Goal: Task Accomplishment & Management: Manage account settings

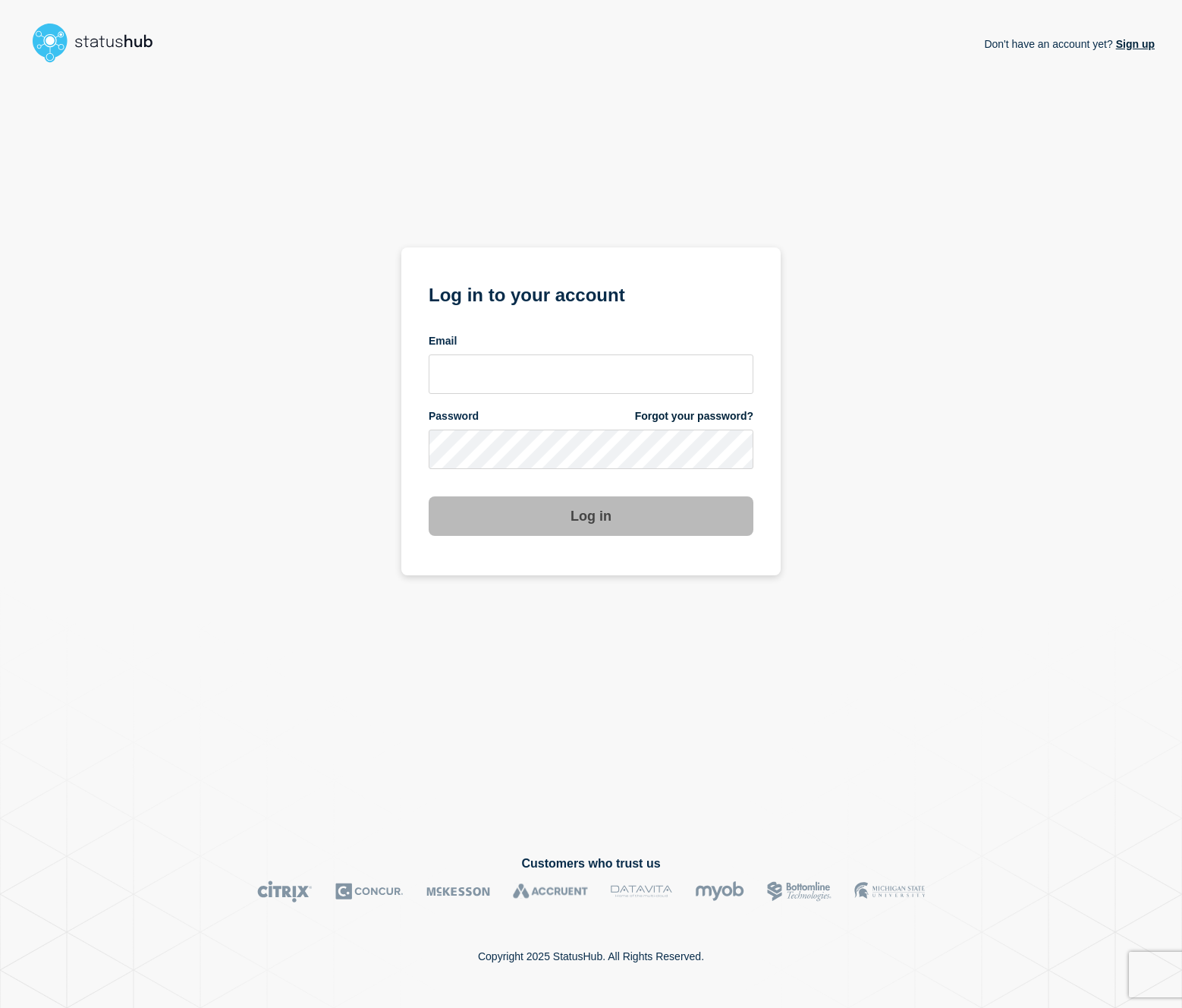
type input "[EMAIL_ADDRESS][PERSON_NAME][DOMAIN_NAME]"
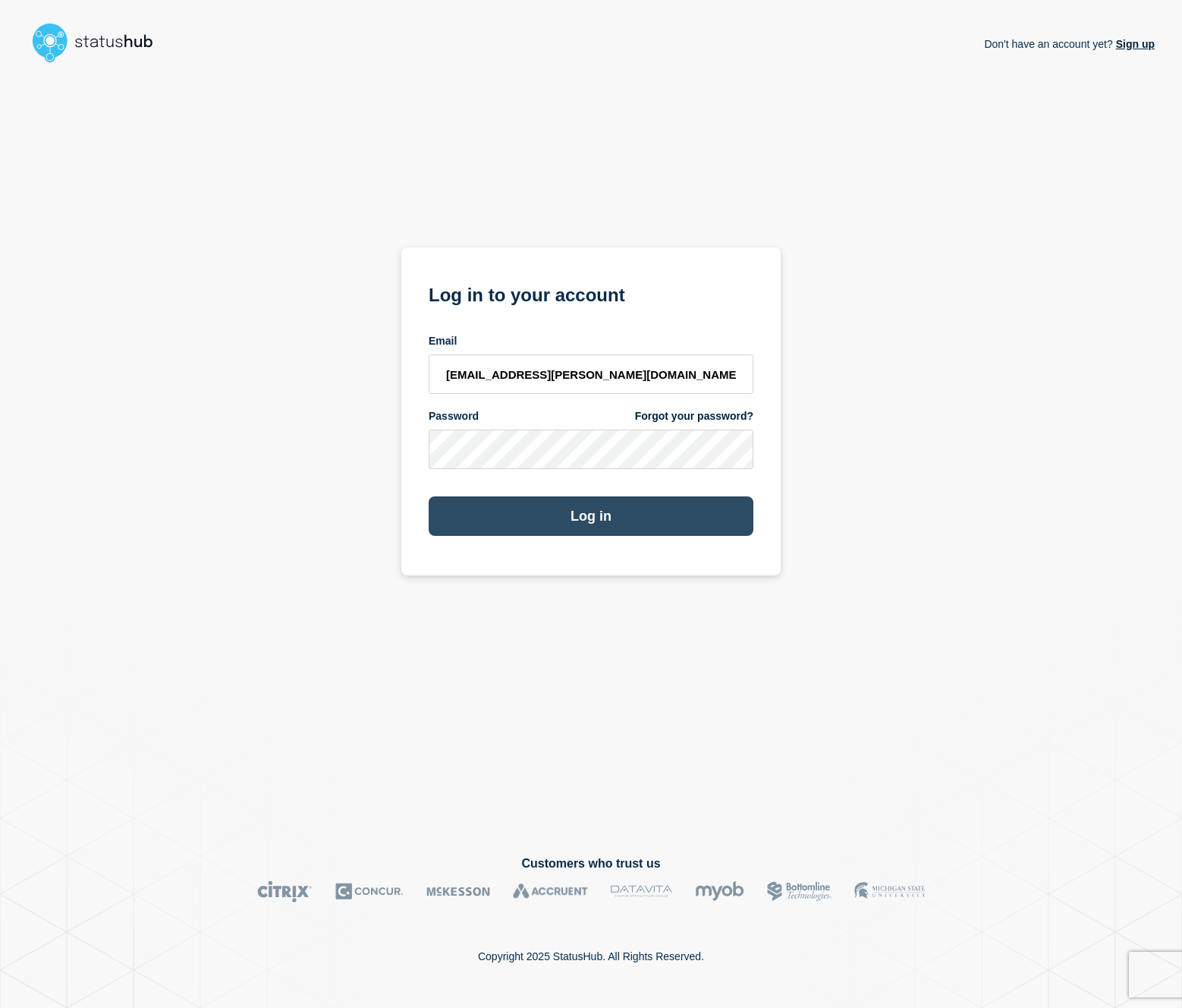
click at [585, 519] on button "Log in" at bounding box center [591, 516] width 325 height 40
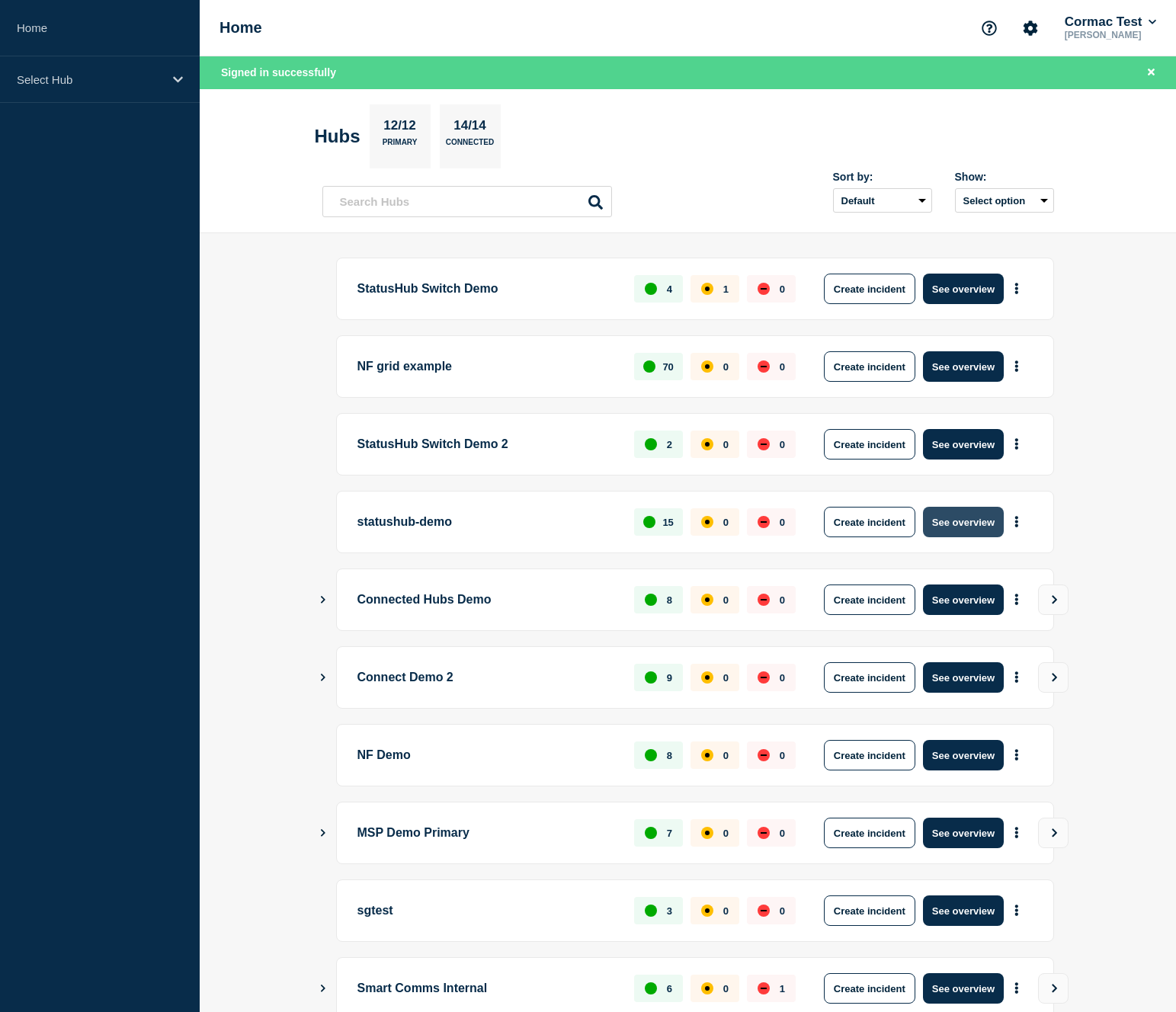
click at [945, 518] on button "See overview" at bounding box center [963, 521] width 81 height 31
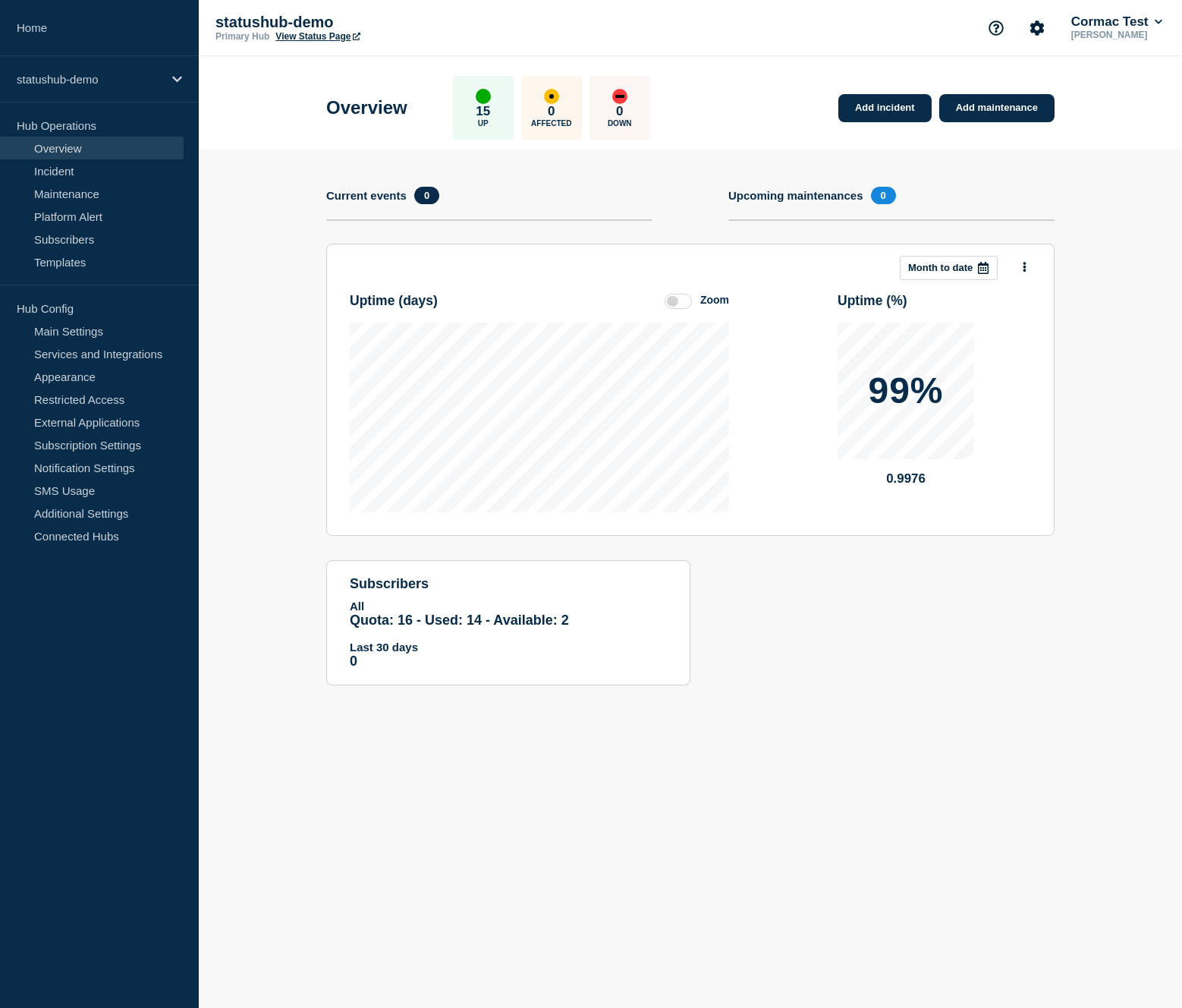
click at [311, 38] on link "View Status Page" at bounding box center [317, 36] width 84 height 11
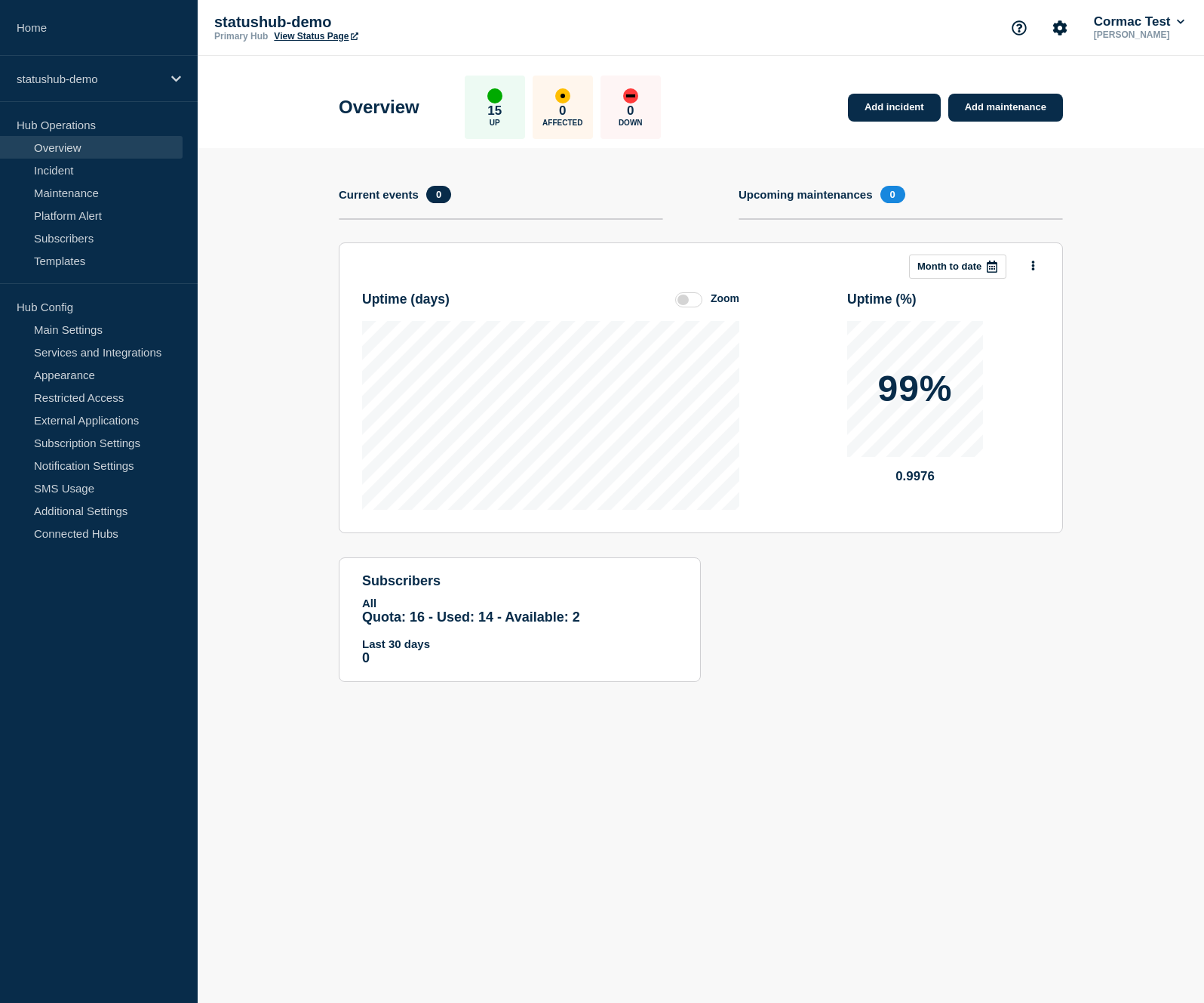
click at [685, 304] on label at bounding box center [689, 299] width 28 height 15
click at [0, 0] on input "Zoom" at bounding box center [0, 0] width 0 height 0
click at [692, 307] on label at bounding box center [689, 299] width 28 height 15
click at [0, 0] on input "Reset" at bounding box center [0, 0] width 0 height 0
click at [890, 114] on link "Add incident" at bounding box center [895, 108] width 93 height 28
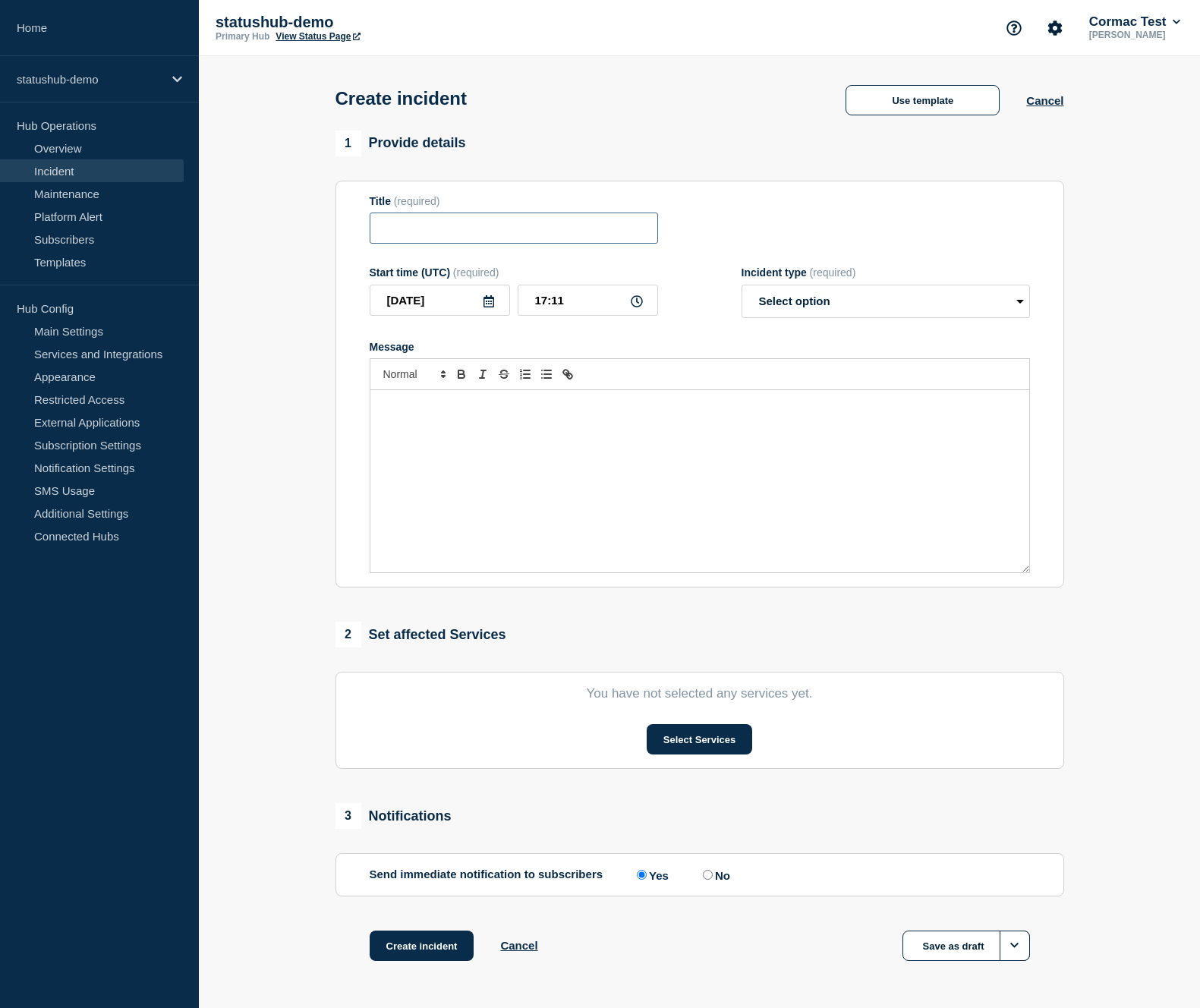
click at [456, 230] on input "Title" at bounding box center [514, 227] width 288 height 31
click at [899, 112] on button "Use template" at bounding box center [922, 100] width 154 height 31
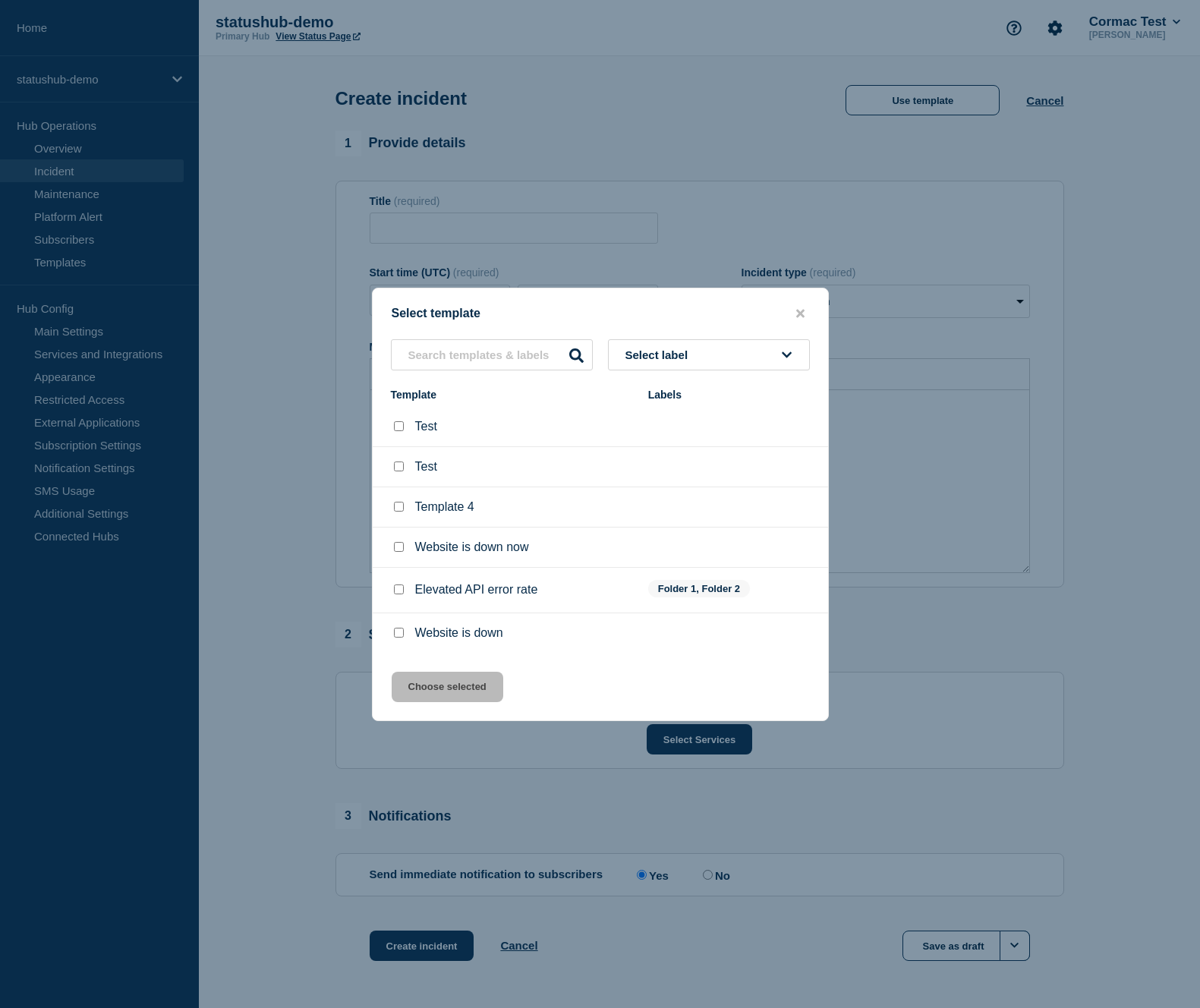
click at [400, 555] on div at bounding box center [397, 546] width 15 height 15
click at [401, 551] on input "Website is down now checkbox" at bounding box center [399, 547] width 10 height 10
checkbox input "true"
click at [429, 698] on button "Choose selected" at bounding box center [447, 686] width 111 height 31
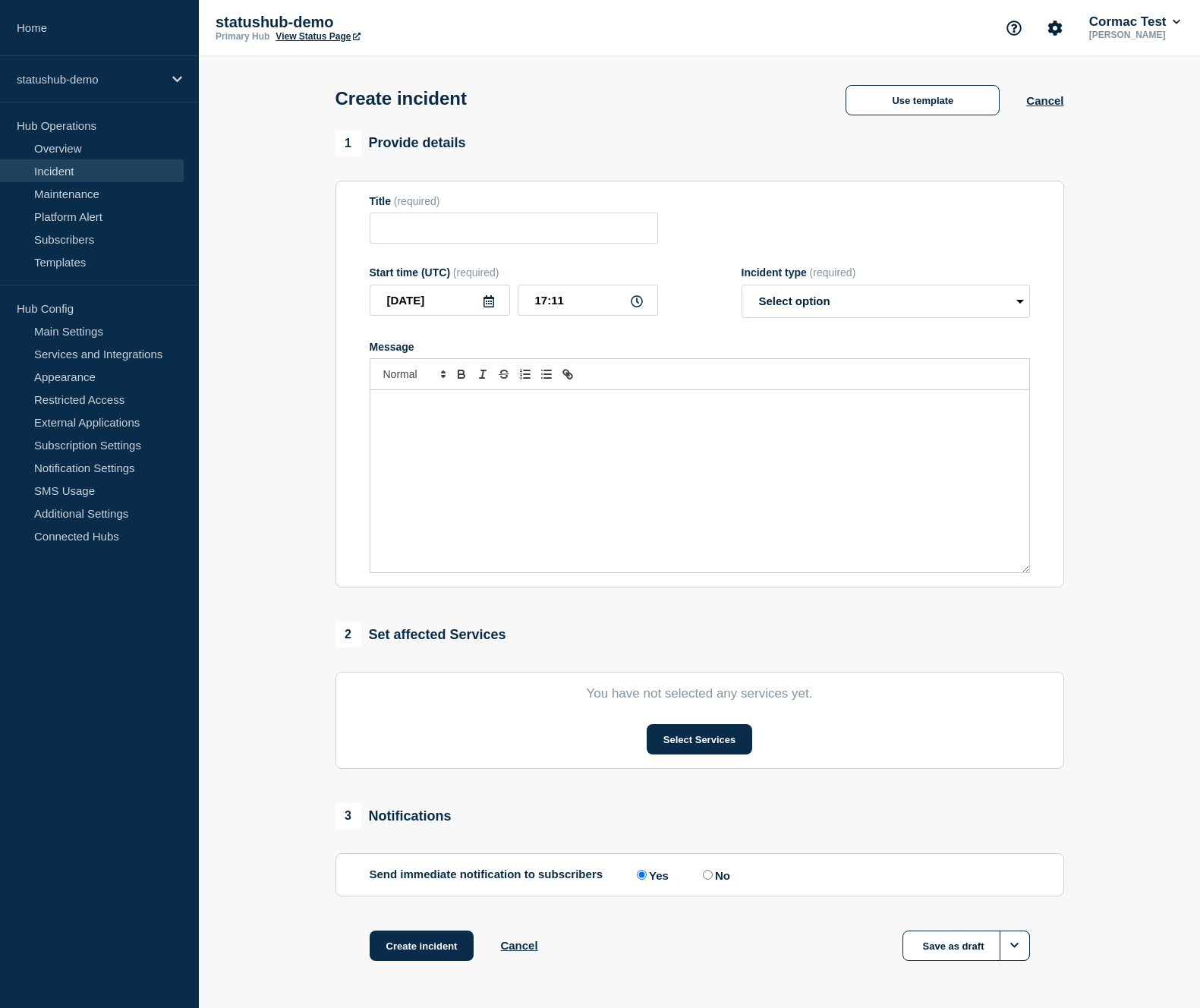
type input "Website is down now"
select select "investigating"
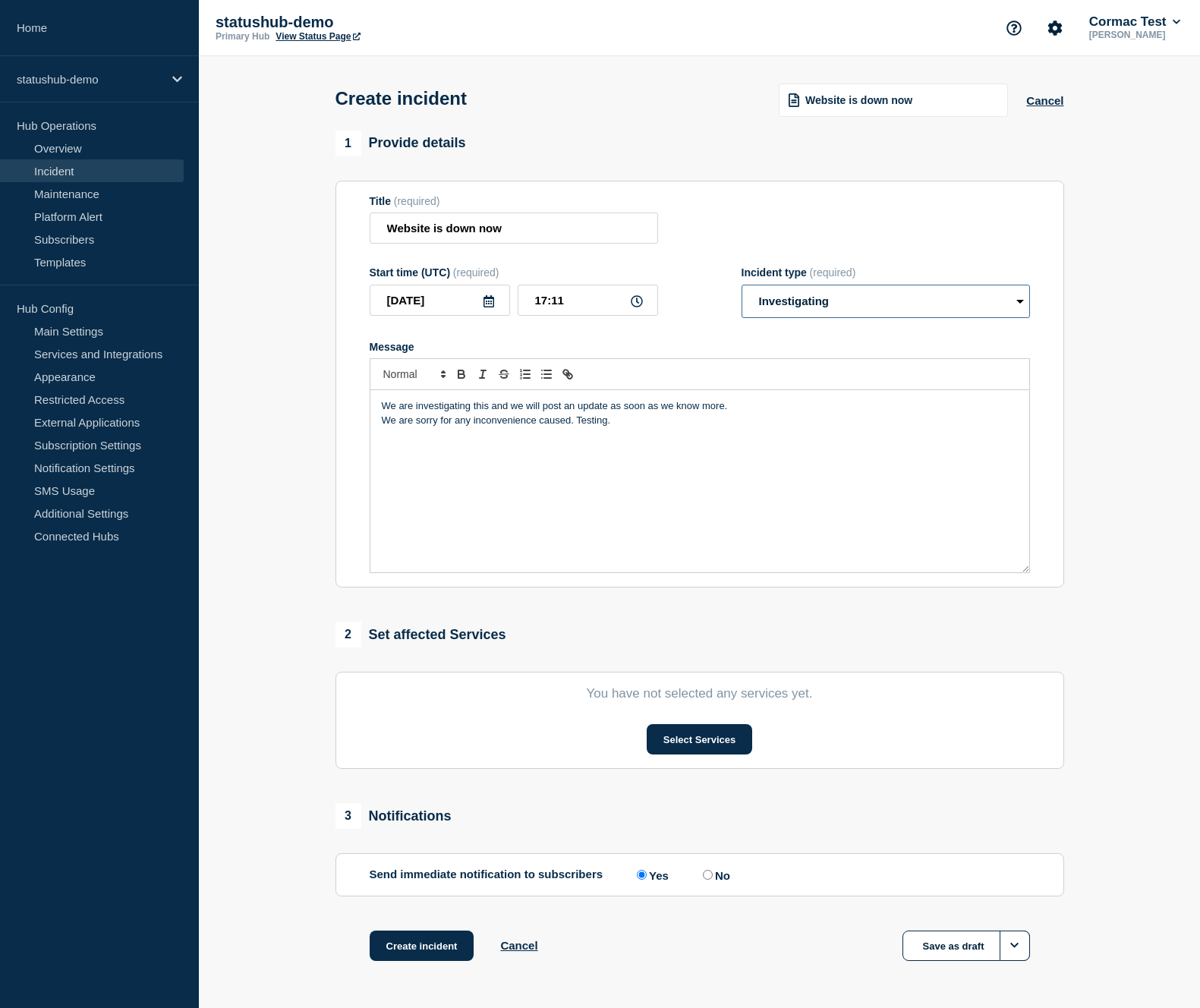
click at [760, 317] on select "Select option Investigating Identified Monitoring" at bounding box center [885, 302] width 288 height 34
click at [681, 748] on button "Select Services" at bounding box center [699, 739] width 105 height 31
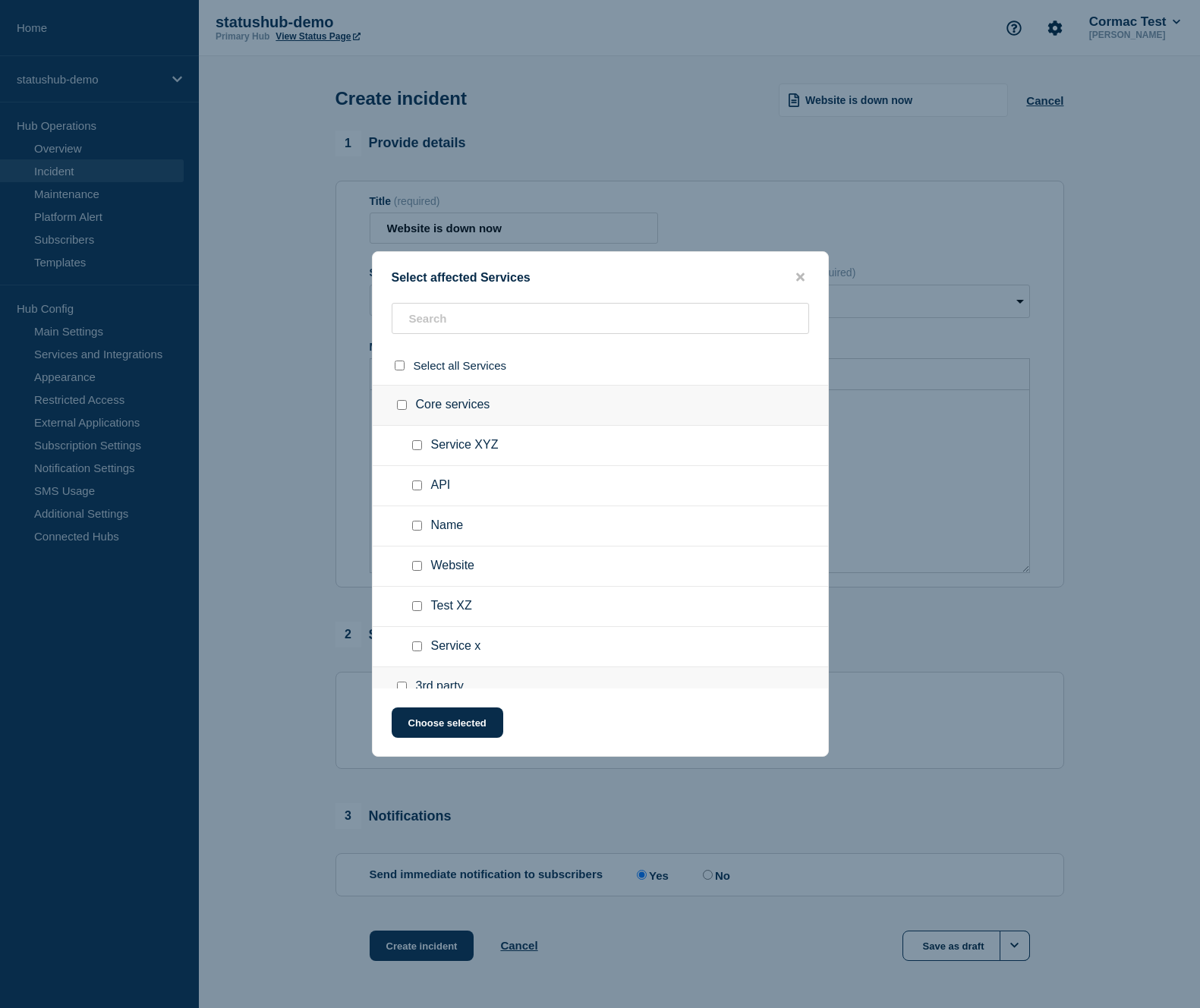
click at [413, 491] on input "API checkbox" at bounding box center [417, 486] width 10 height 10
checkbox input "true"
click at [414, 571] on input "Website checkbox" at bounding box center [417, 566] width 10 height 10
checkbox input "true"
click at [440, 733] on button "Choose selected" at bounding box center [447, 722] width 111 height 31
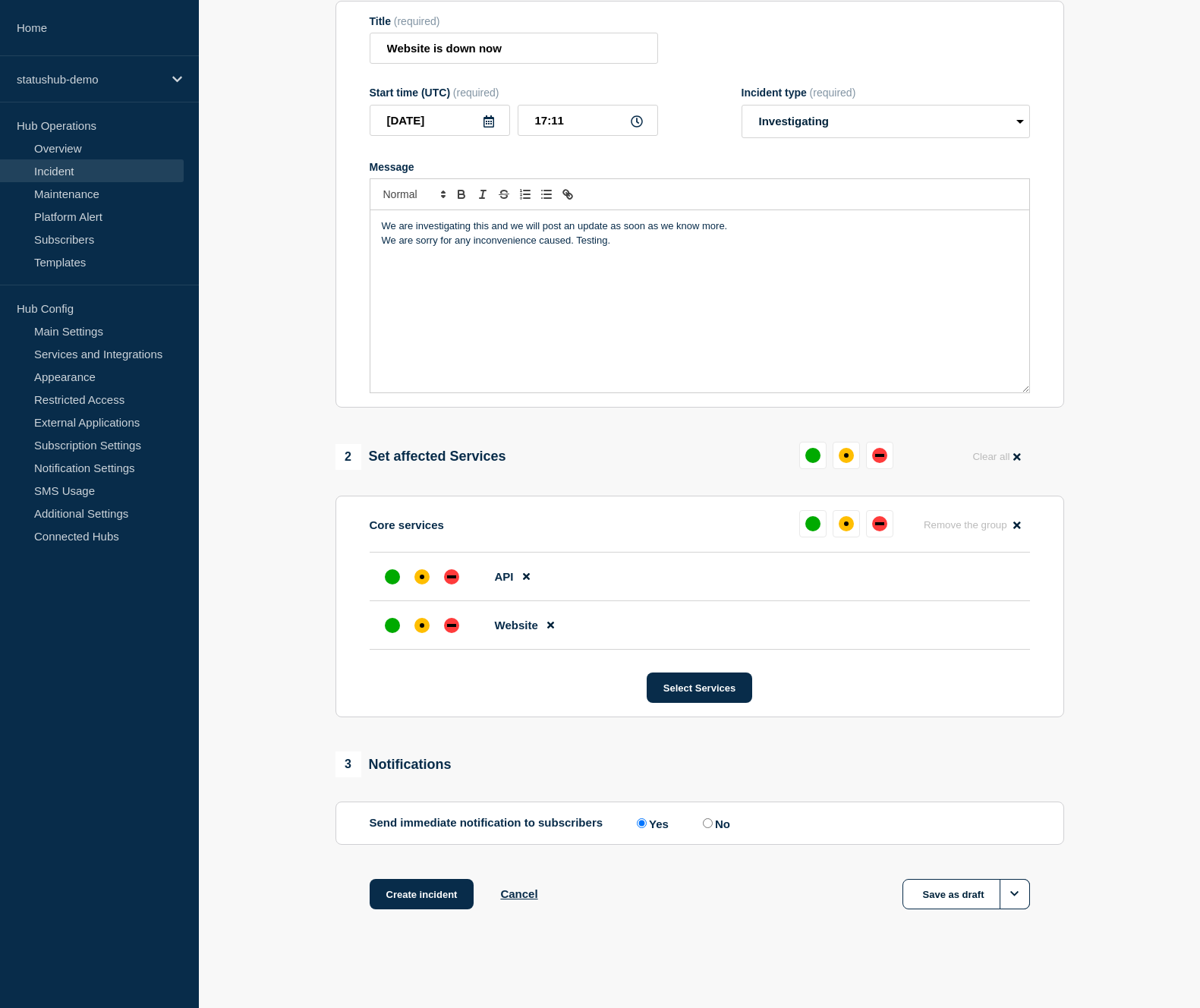
scroll to position [204, 0]
click at [455, 574] on div "down" at bounding box center [451, 576] width 15 height 15
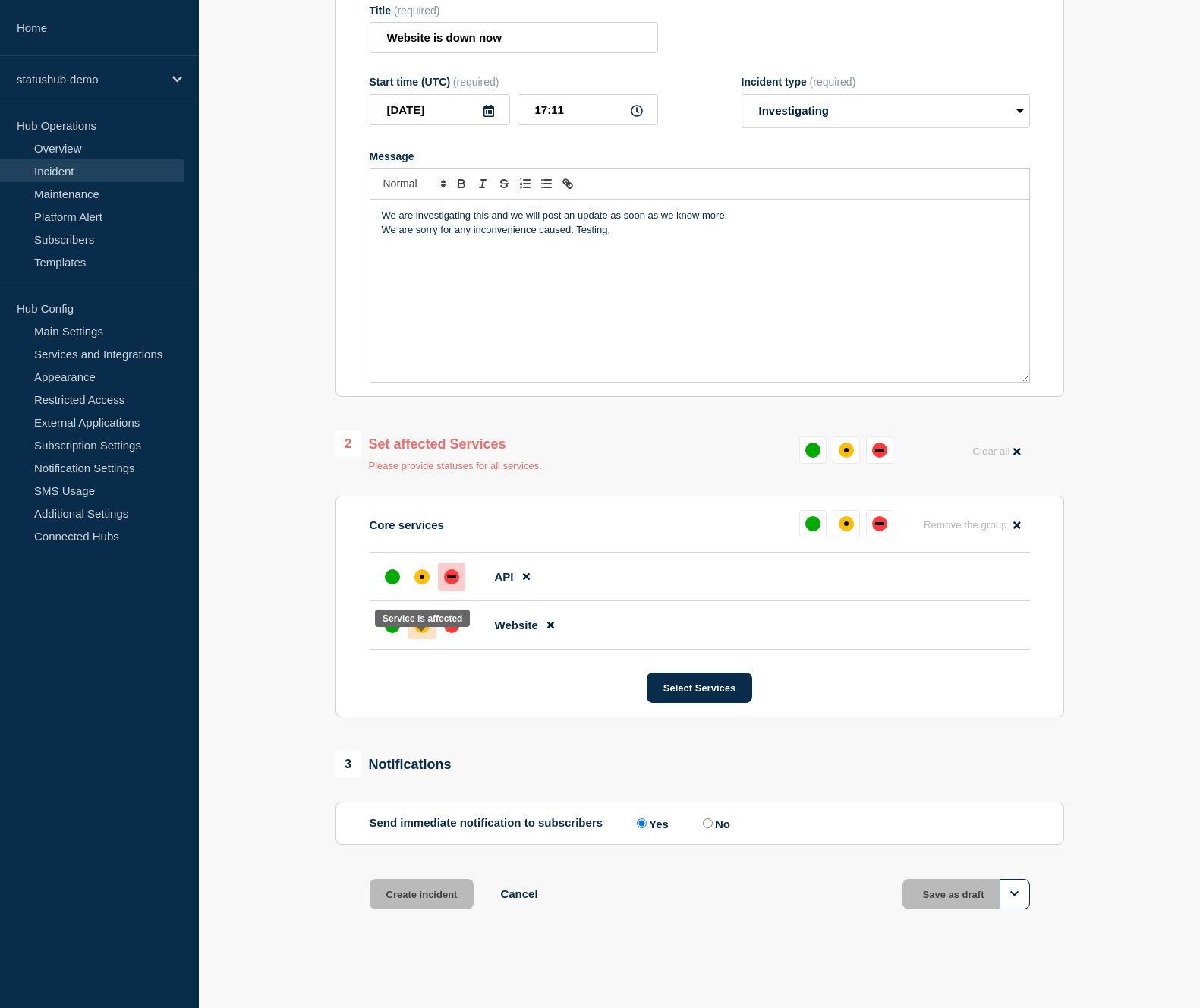
click at [422, 628] on div "affected" at bounding box center [422, 625] width 5 height 5
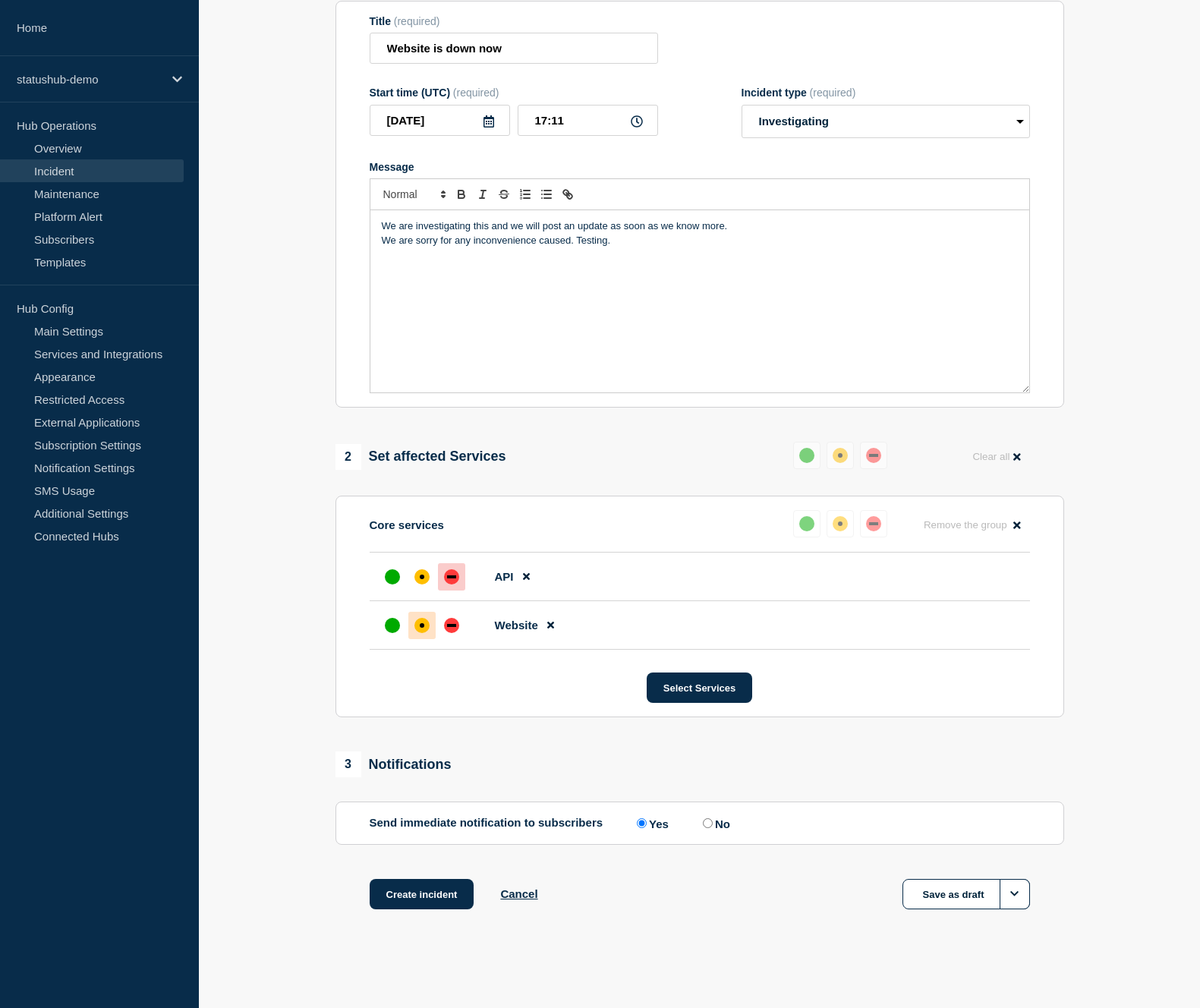
click at [706, 825] on input "No" at bounding box center [708, 823] width 10 height 10
radio input "true"
radio input "false"
click at [1024, 897] on button "Options" at bounding box center [1014, 894] width 31 height 31
click at [414, 889] on button "Create incident" at bounding box center [421, 894] width 104 height 31
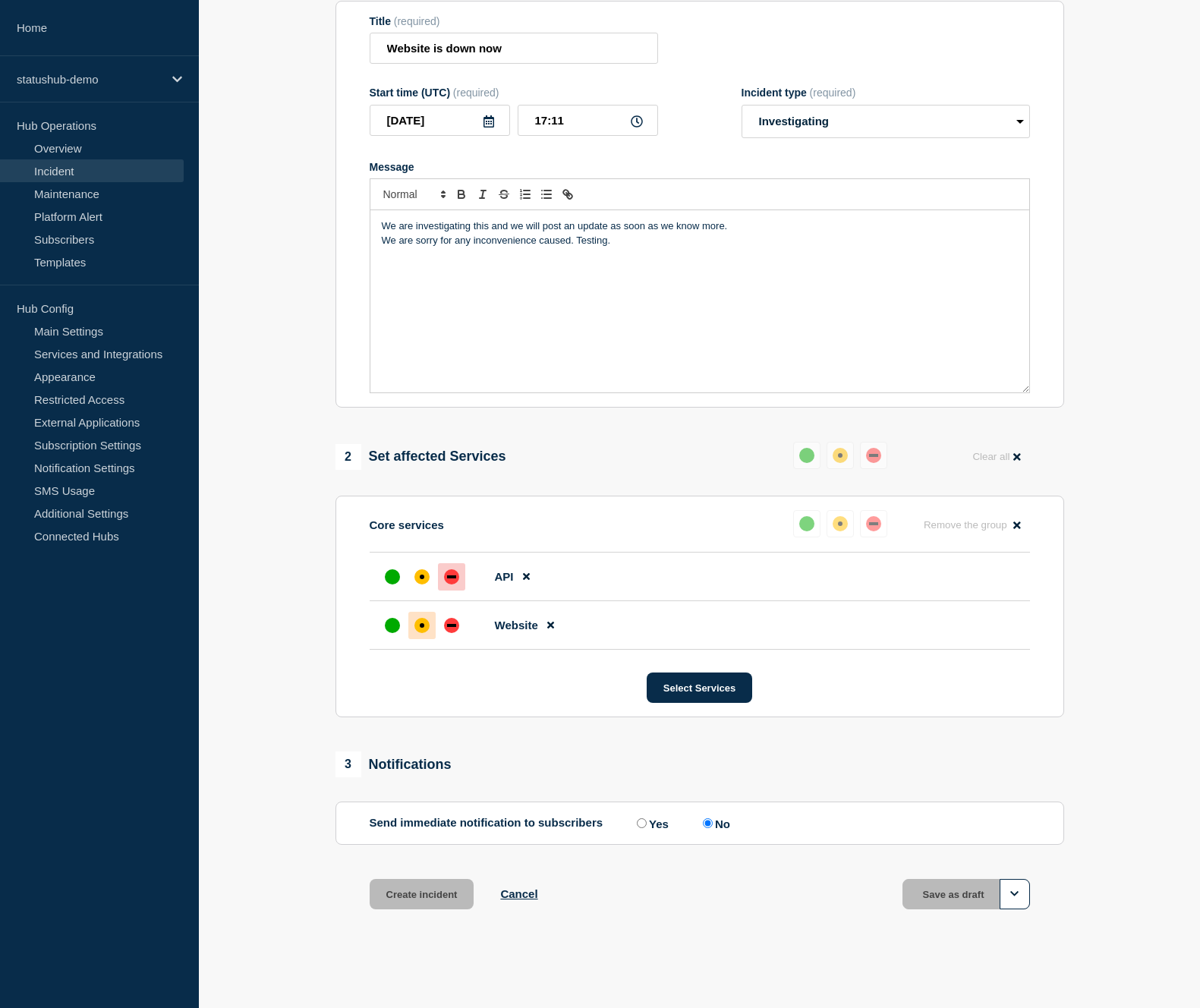
scroll to position [235, 0]
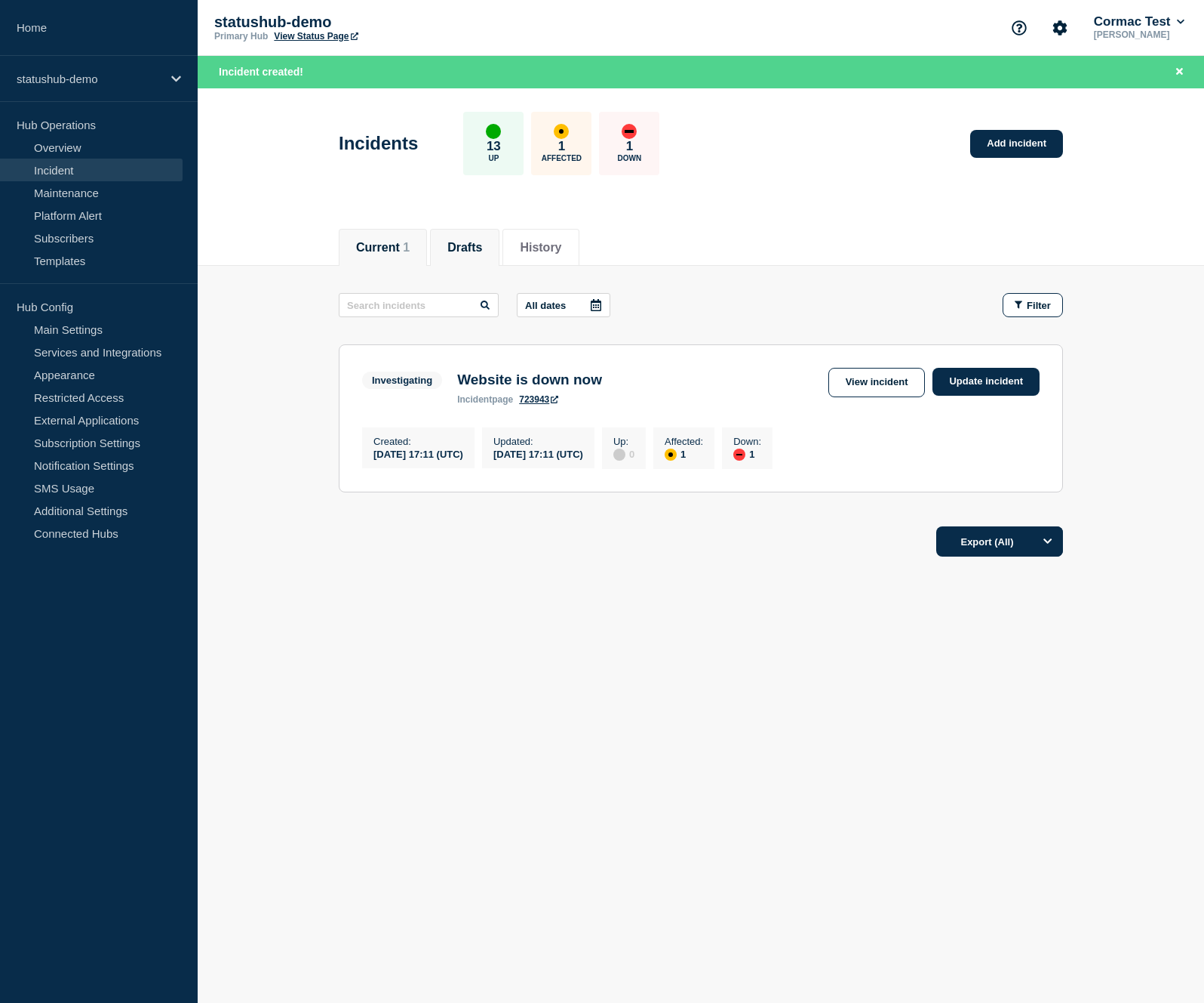
click at [463, 251] on button "Drafts" at bounding box center [464, 248] width 35 height 14
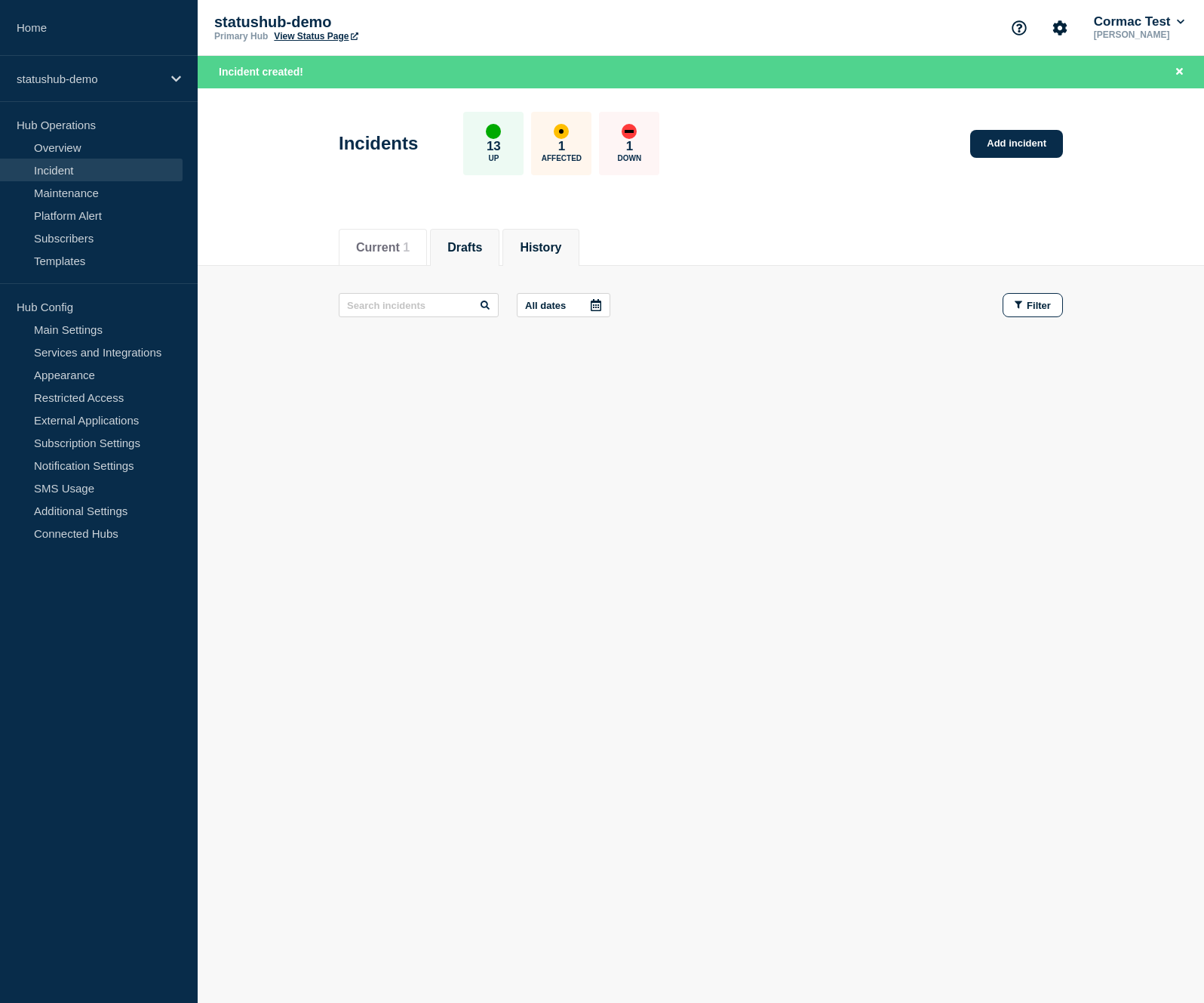
click at [533, 253] on button "History" at bounding box center [540, 248] width 41 height 14
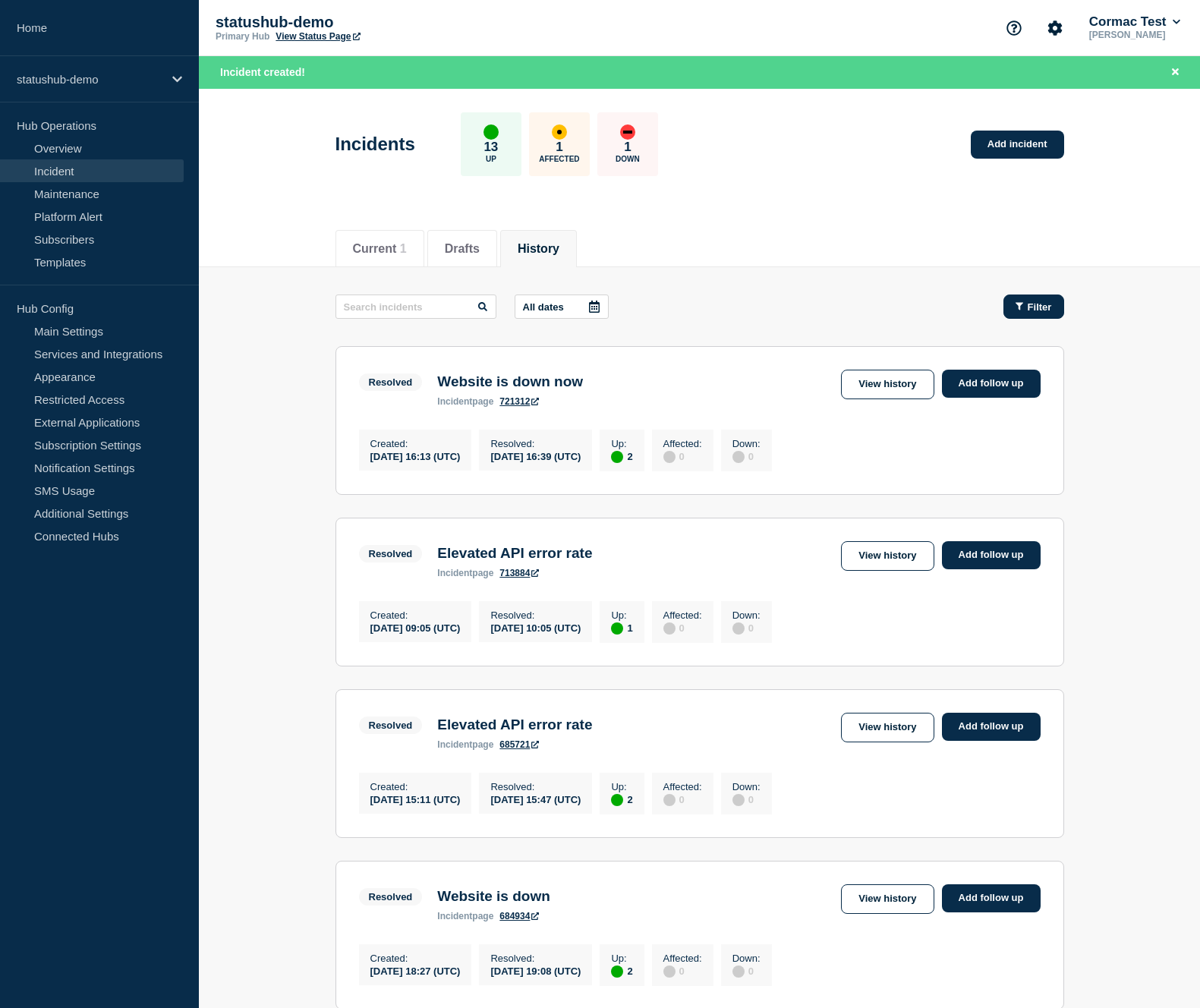
click at [1023, 302] on div "Filter" at bounding box center [1033, 306] width 37 height 11
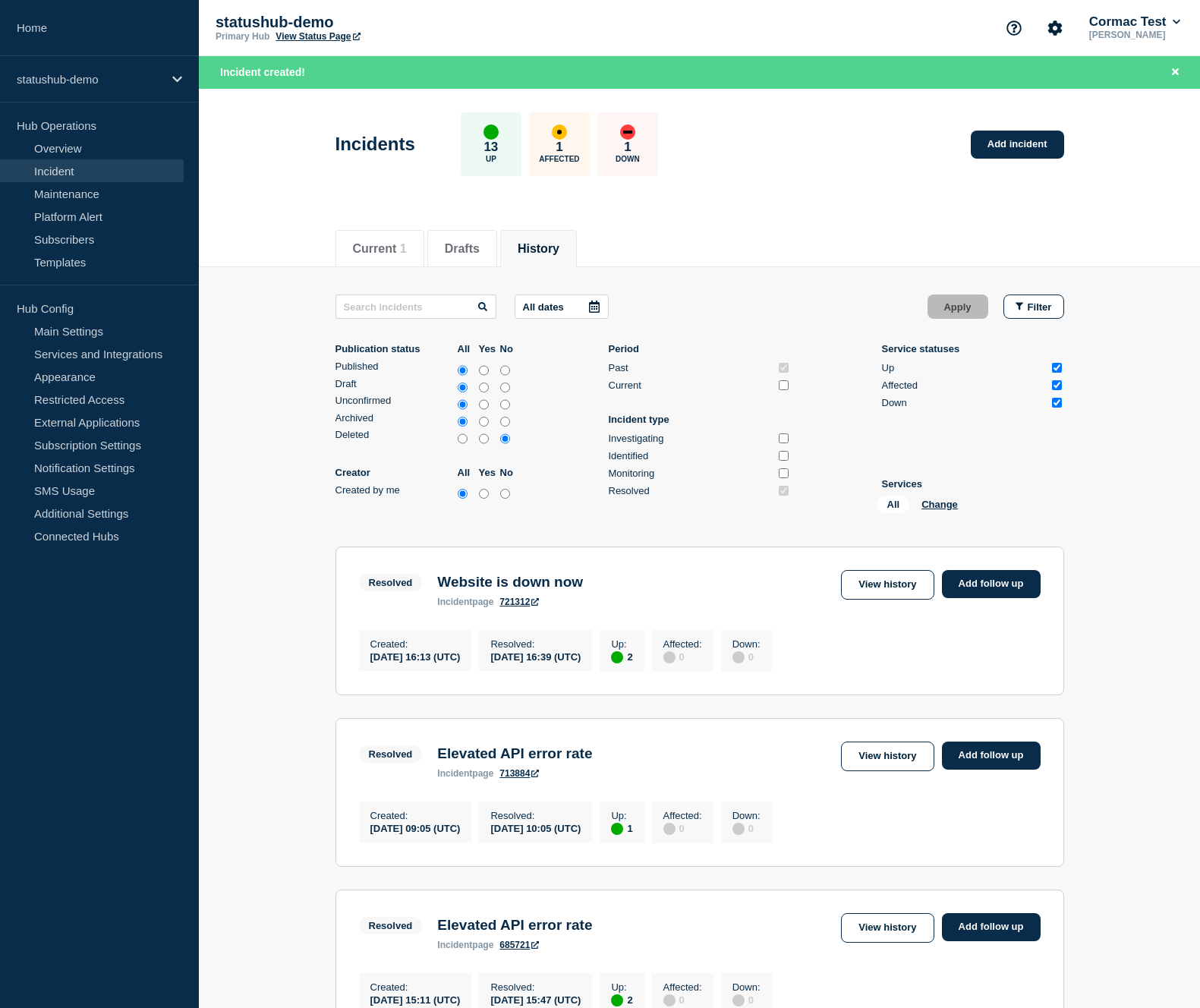
click at [536, 301] on p "All dates" at bounding box center [542, 306] width 41 height 11
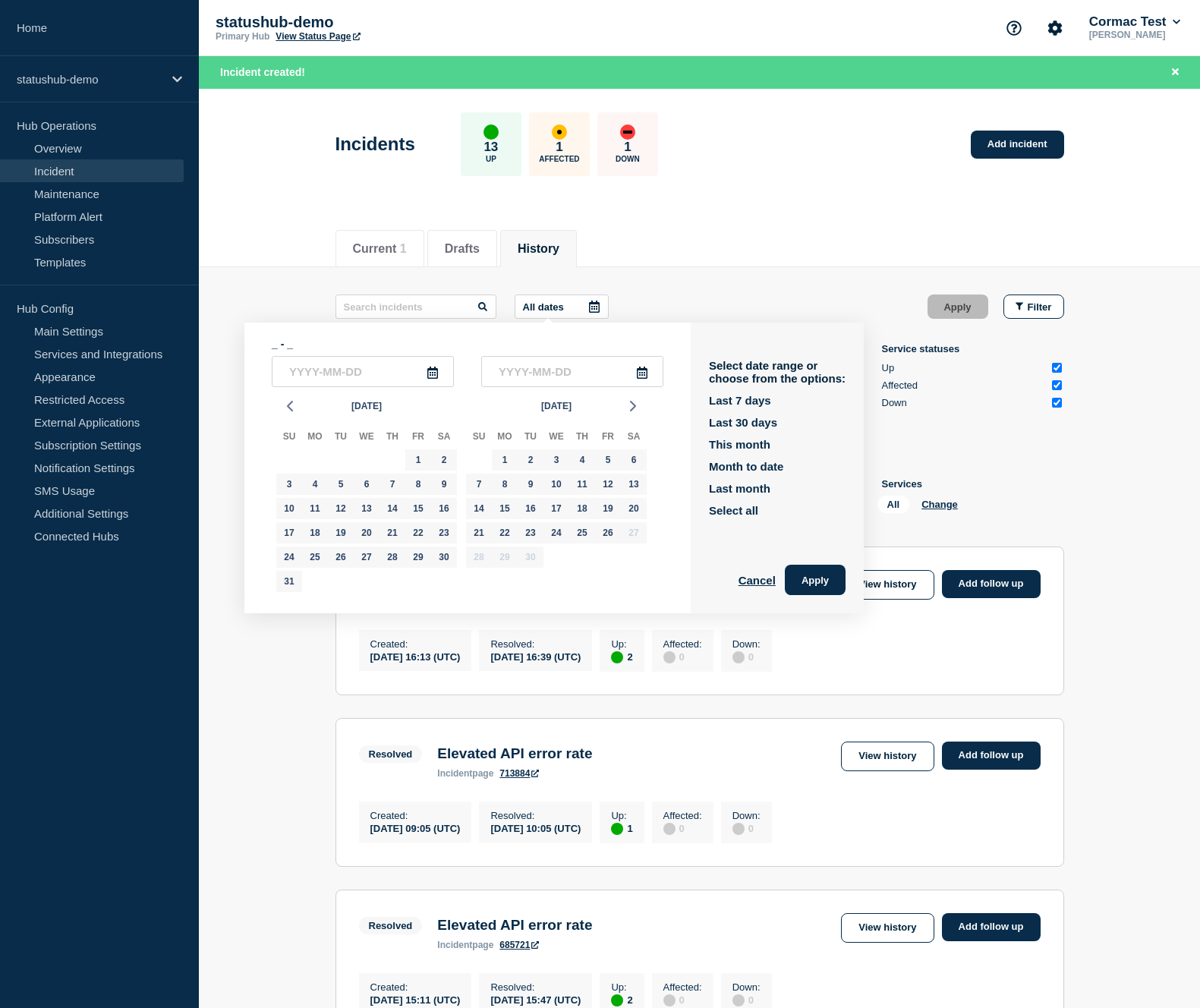
click at [646, 300] on div "All dates _ - _ [DATE] Su Mo Tu We Th Fr Sa 27 28 29 30 31 1 2 3 4 5 6 7 8 9 10…" at bounding box center [700, 306] width 729 height 24
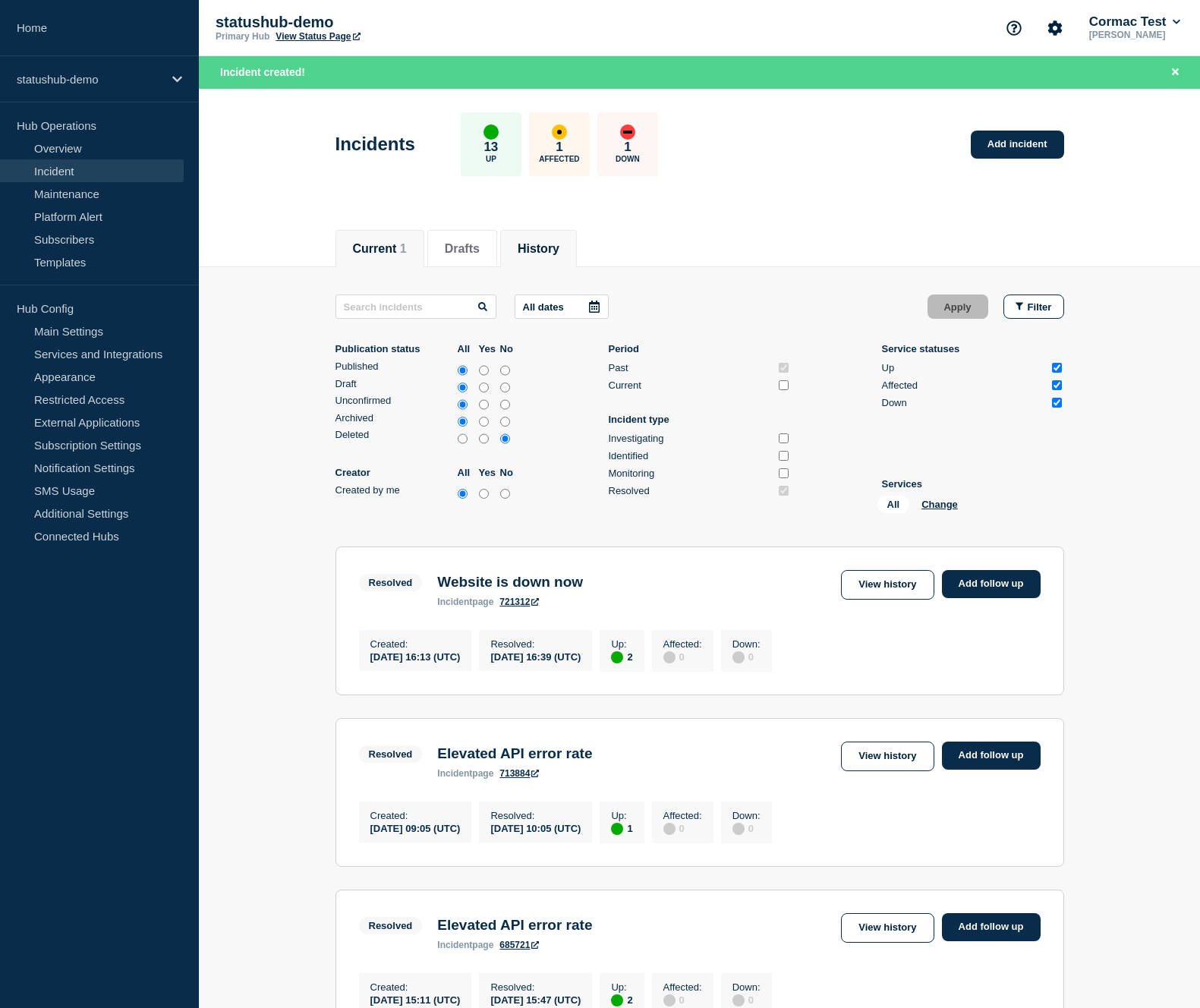
click at [370, 248] on button "Current 1" at bounding box center [379, 249] width 54 height 14
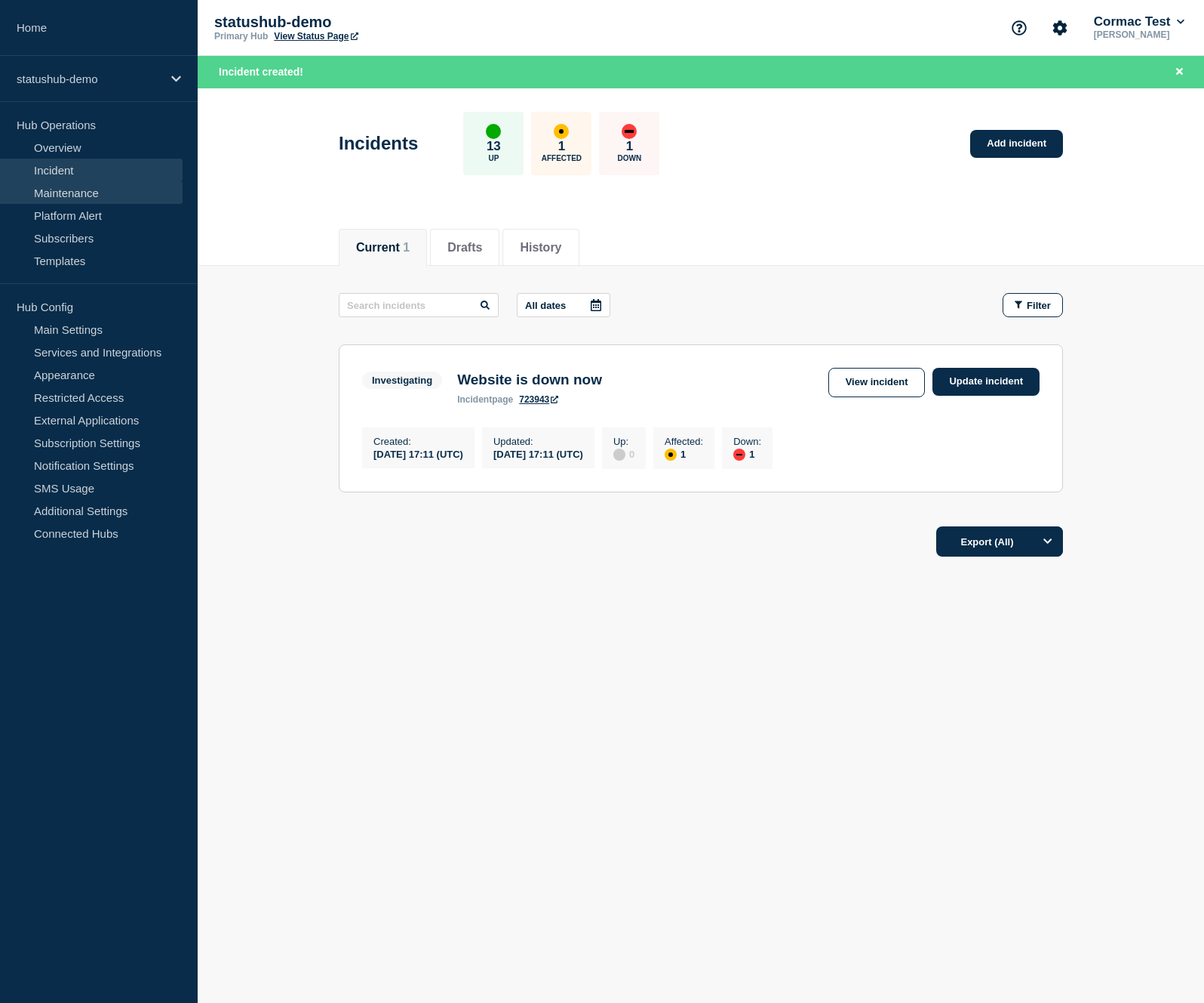
click at [52, 188] on link "Maintenance" at bounding box center [91, 192] width 183 height 23
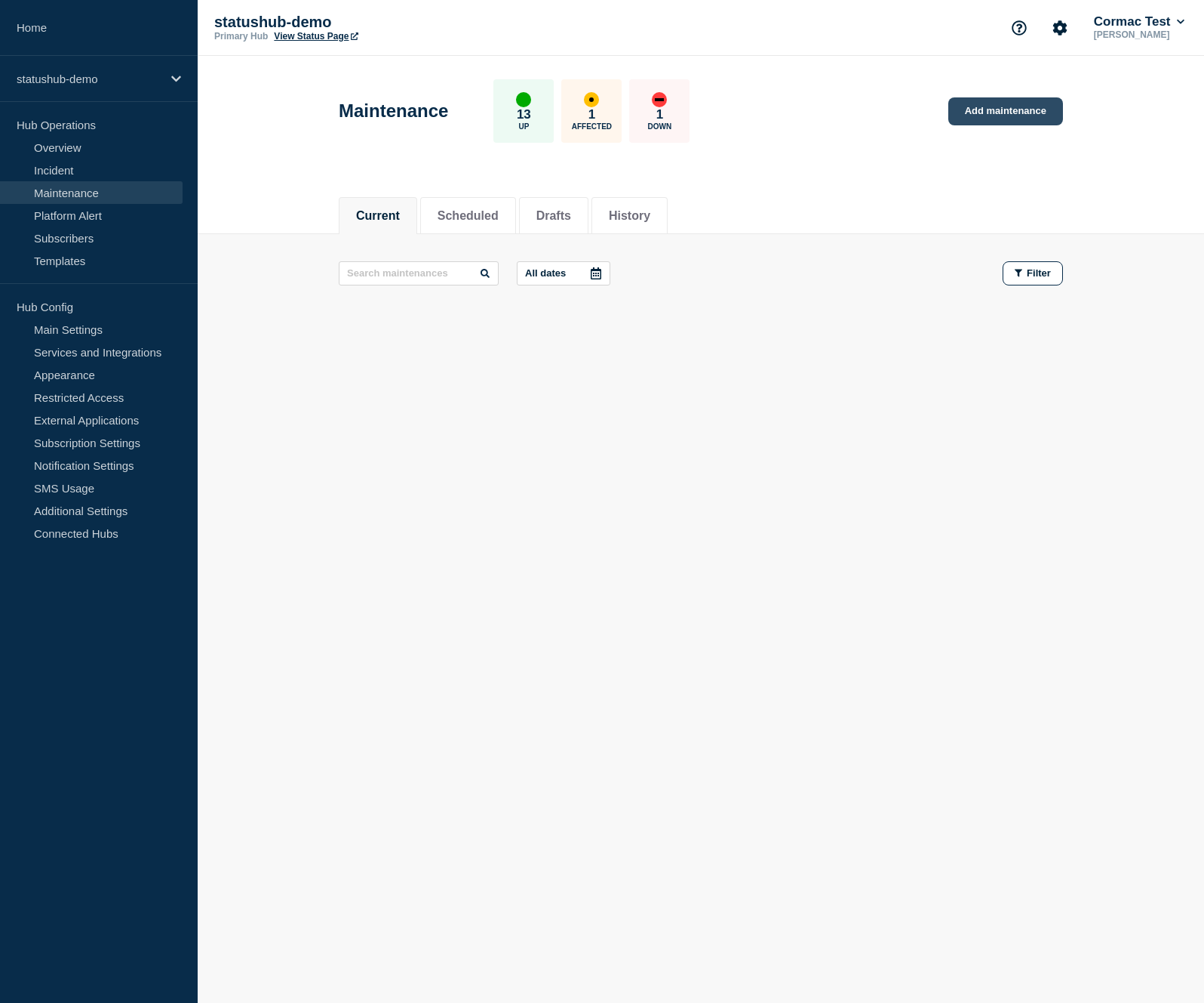
click at [990, 120] on link "Add maintenance" at bounding box center [1005, 112] width 115 height 28
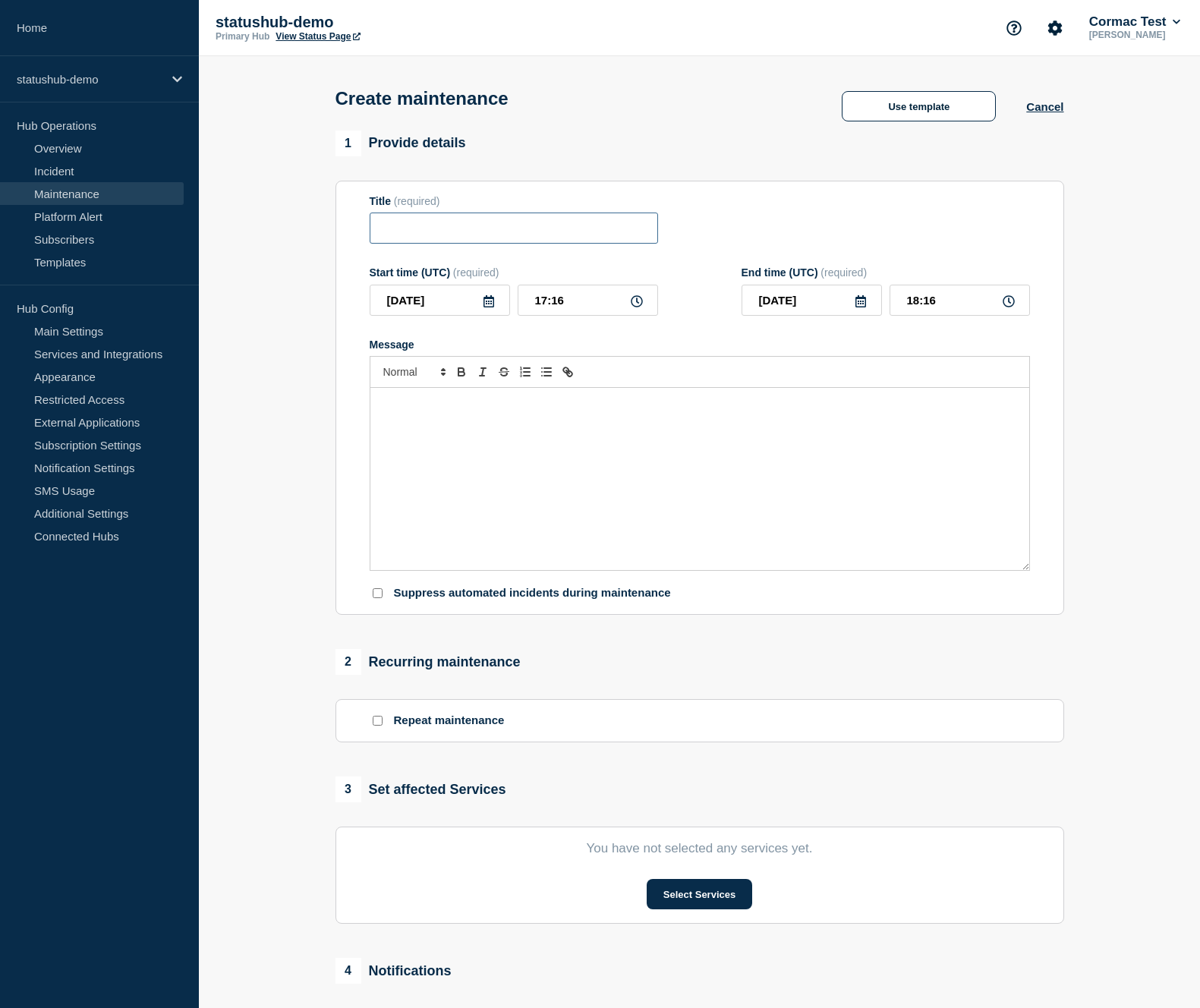
click at [438, 233] on input "Title" at bounding box center [514, 227] width 288 height 31
click at [389, 316] on input "[DATE]" at bounding box center [439, 300] width 140 height 31
click at [538, 357] on icon "button" at bounding box center [541, 356] width 18 height 18
click at [517, 408] on div "3" at bounding box center [517, 403] width 21 height 21
type input "[DATE]"
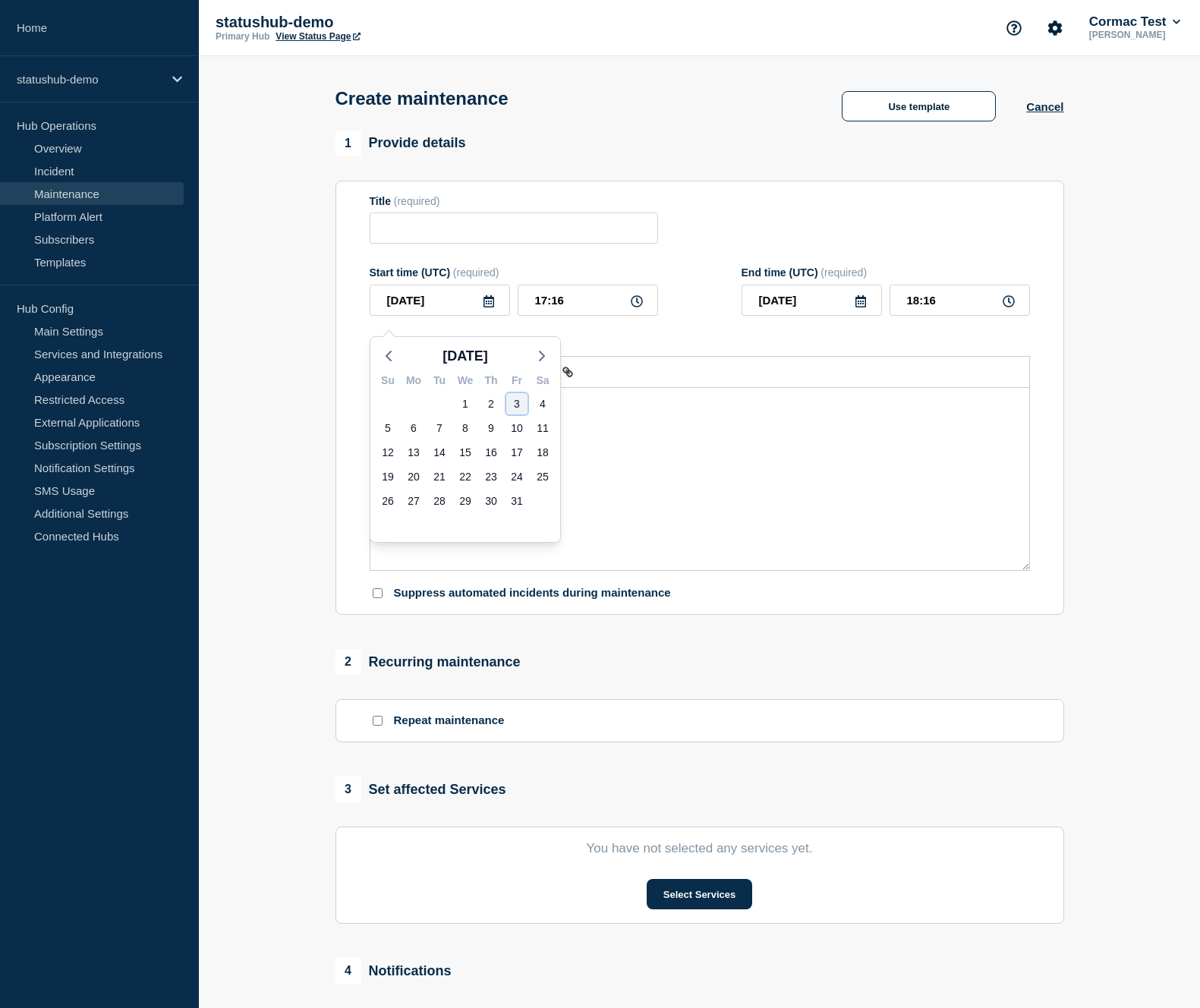
type input "[DATE]"
click at [527, 410] on p "Message" at bounding box center [699, 404] width 636 height 14
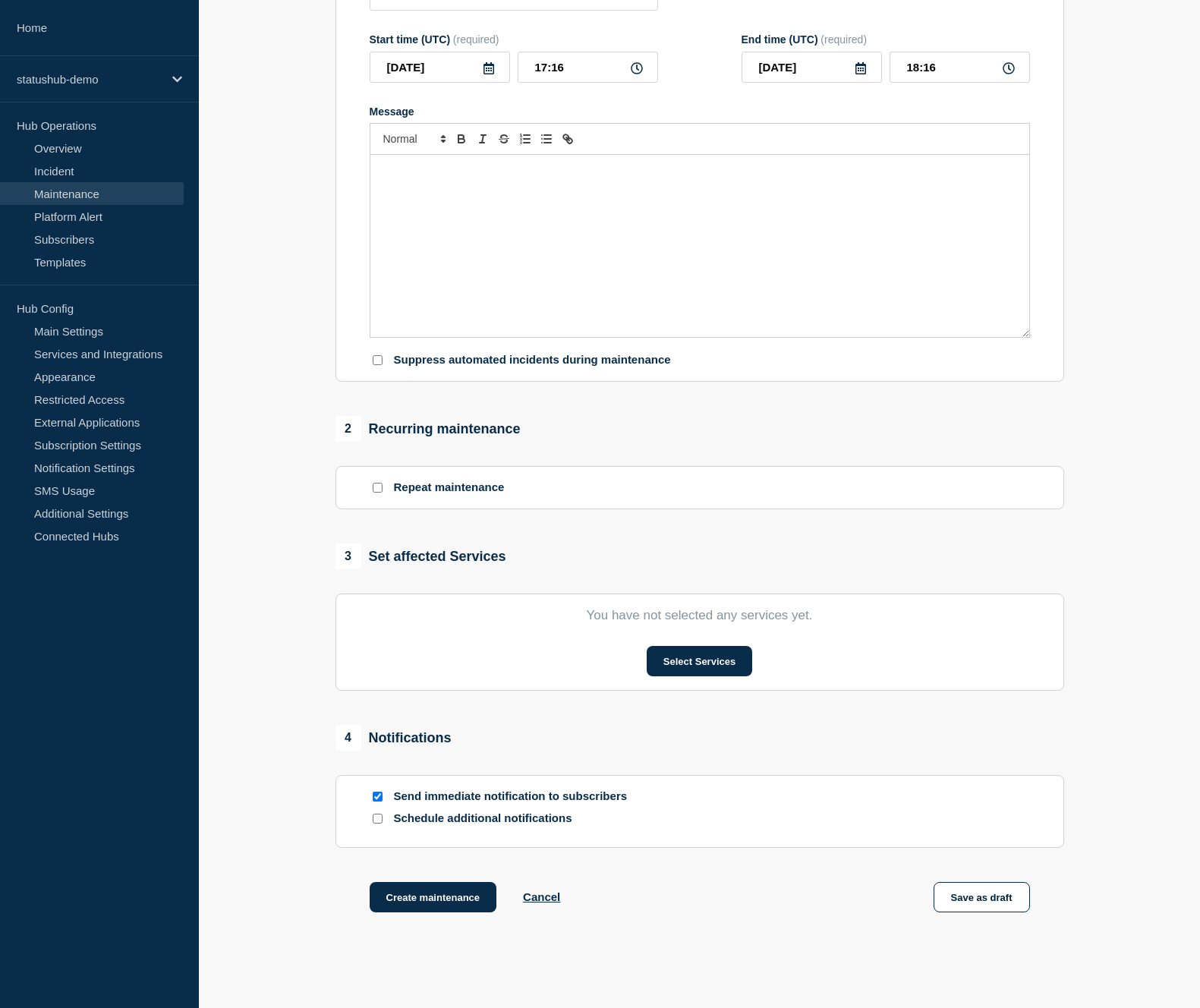
scroll to position [234, 0]
click at [683, 674] on button "Select Services" at bounding box center [699, 659] width 105 height 31
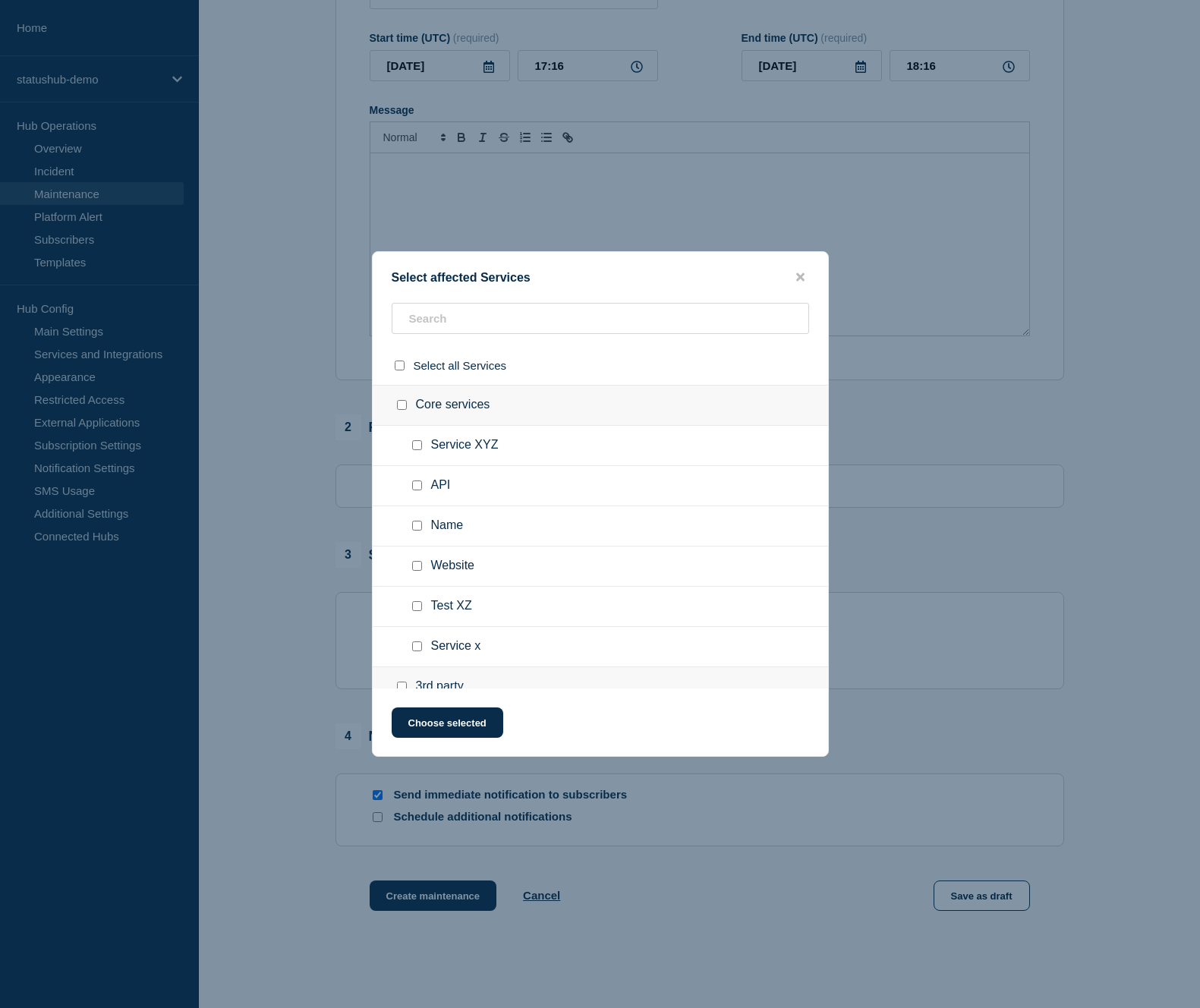
click at [420, 494] on div at bounding box center [420, 485] width 22 height 15
click at [414, 530] on input "Name checkbox" at bounding box center [417, 525] width 10 height 10
checkbox input "true"
click at [415, 571] on input "Website checkbox" at bounding box center [417, 566] width 10 height 10
checkbox input "true"
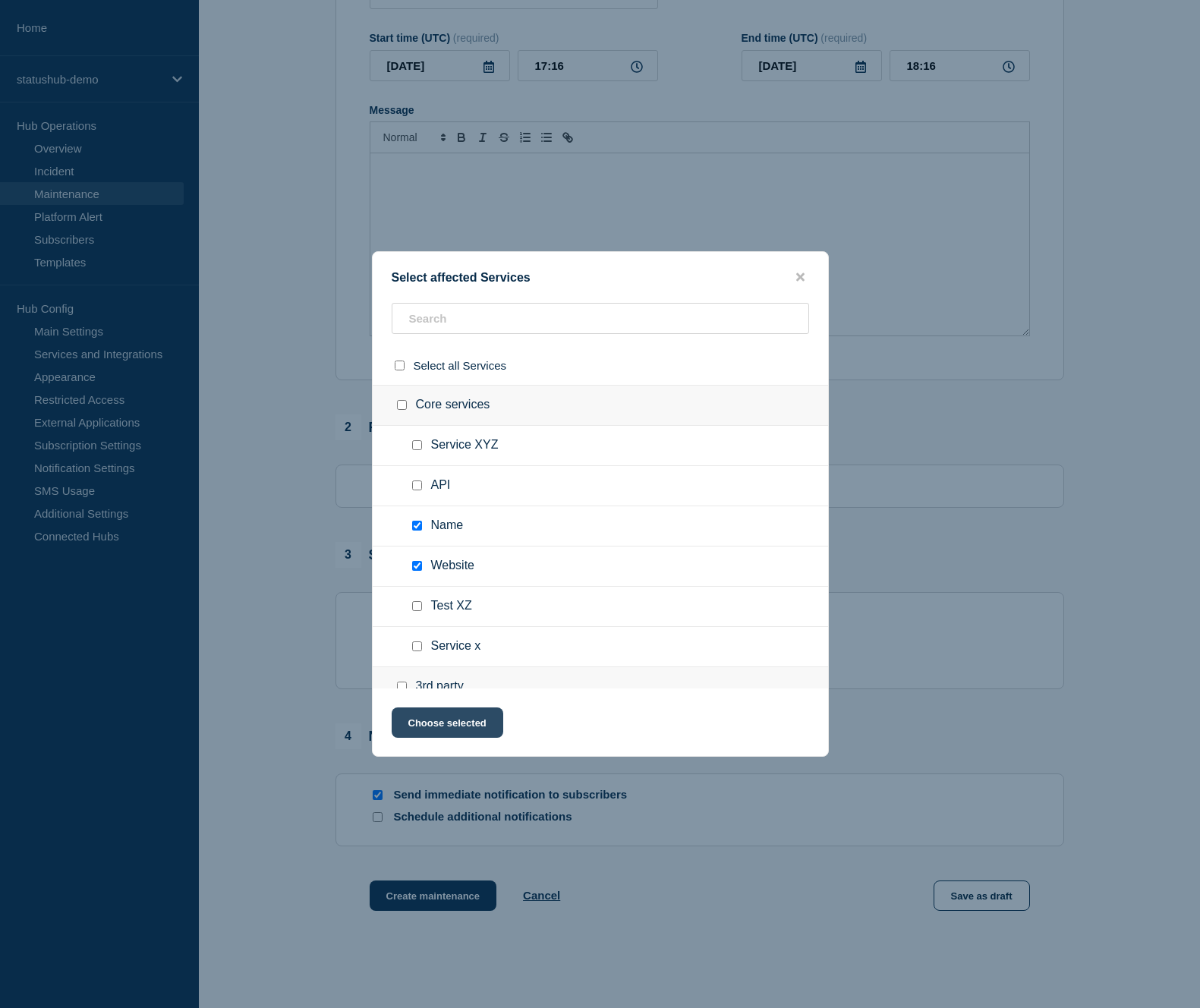
click at [433, 723] on button "Choose selected" at bounding box center [447, 722] width 111 height 31
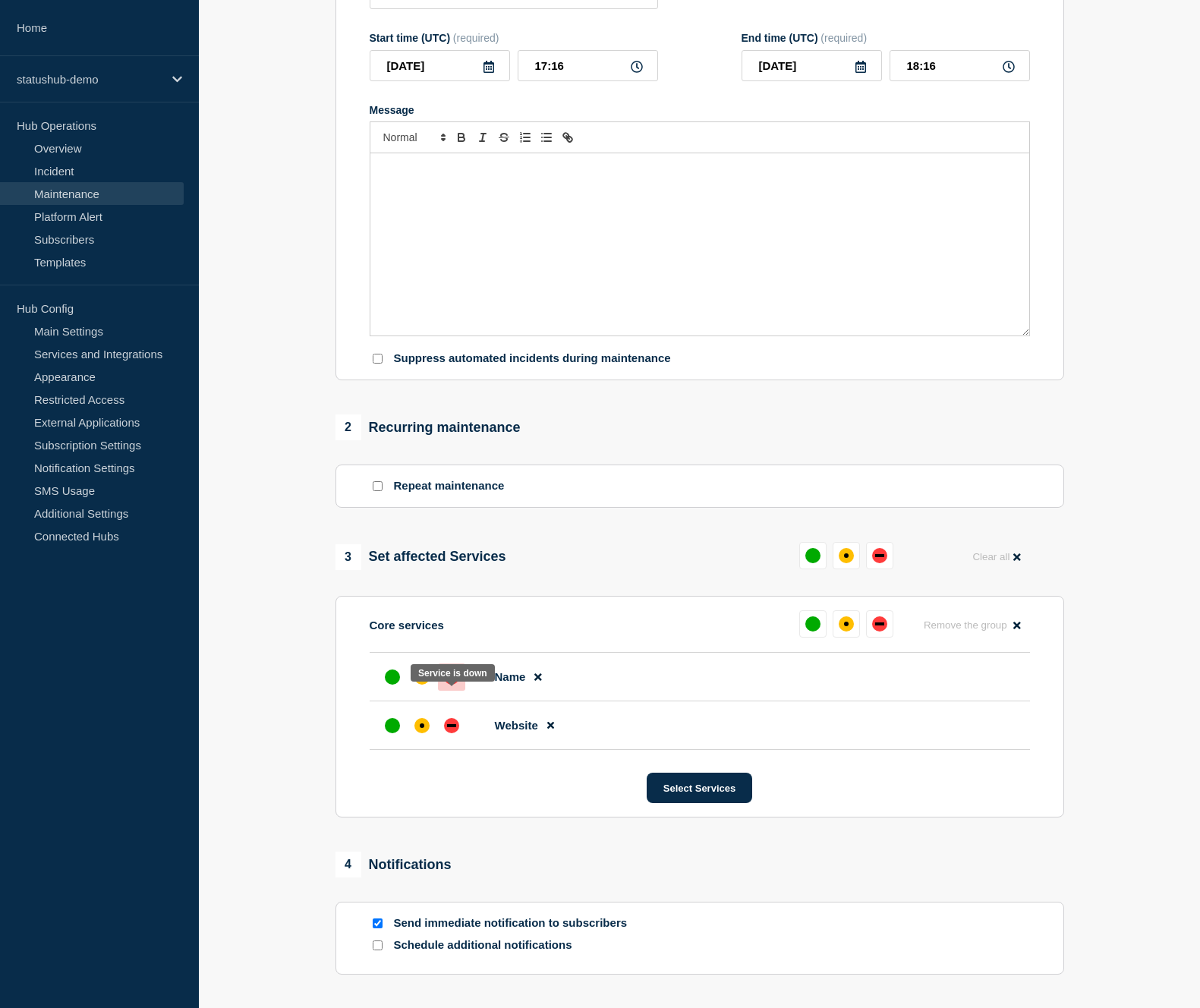
click at [445, 684] on div "down" at bounding box center [451, 676] width 15 height 15
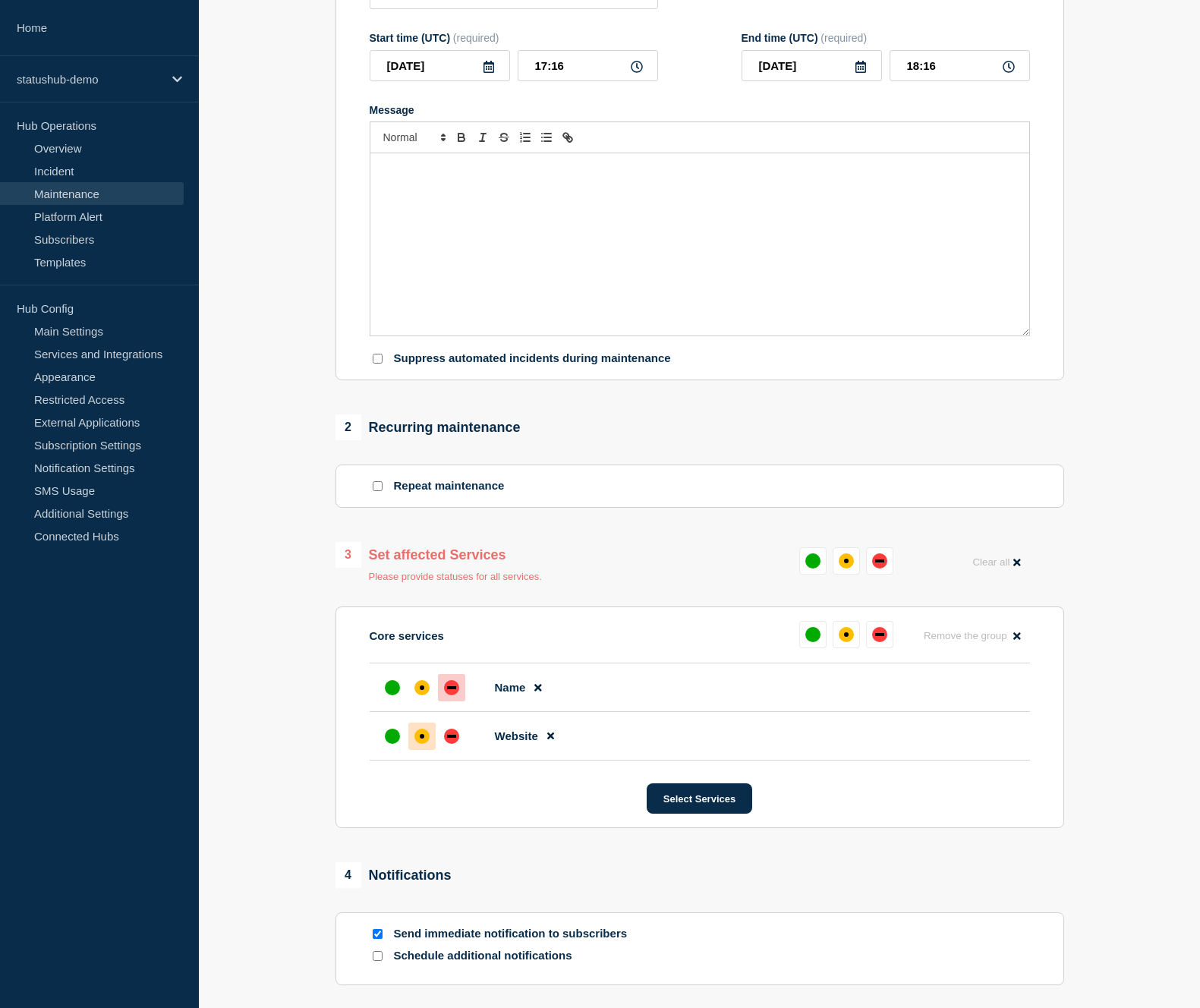
click at [431, 750] on div at bounding box center [422, 736] width 28 height 28
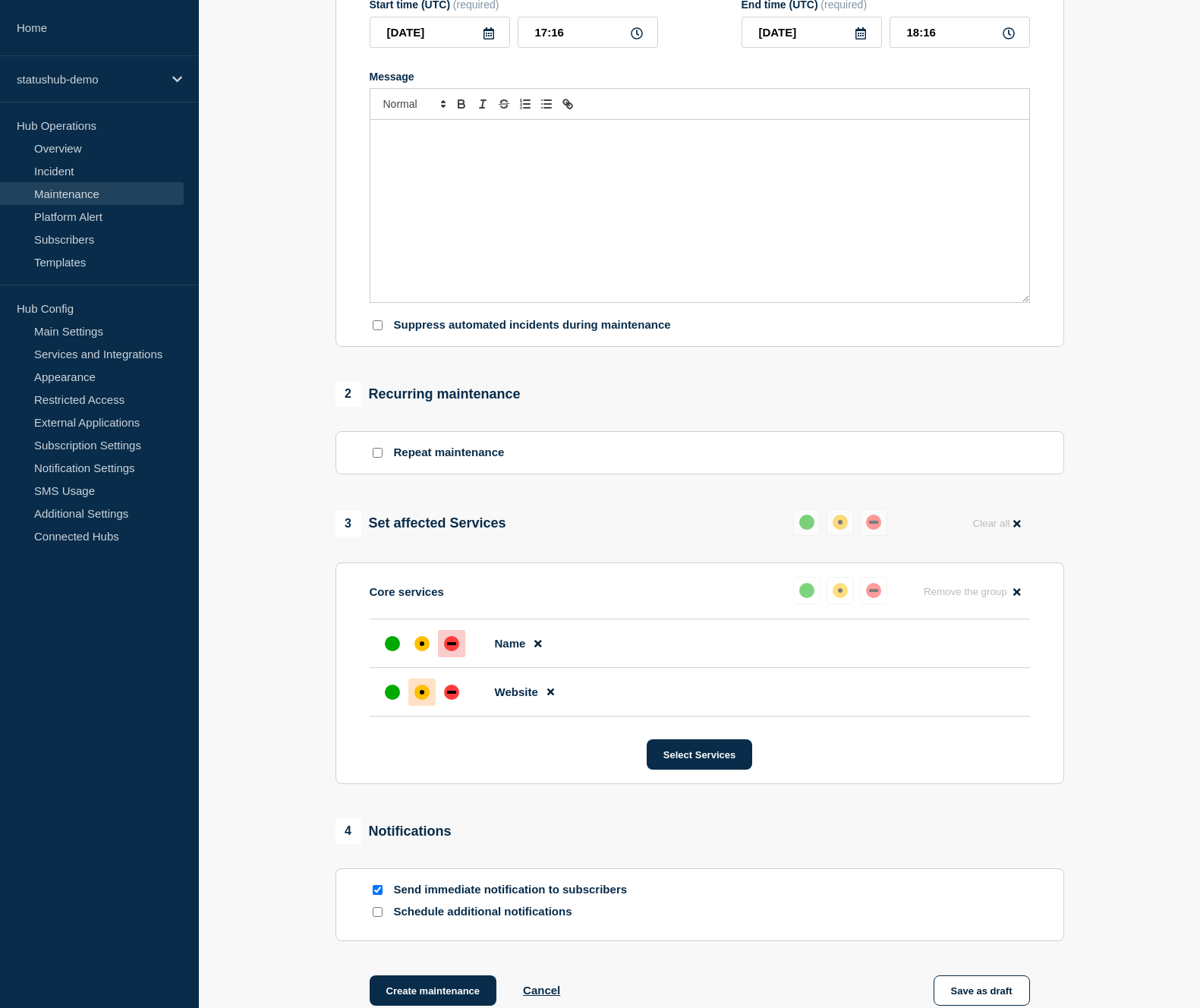
scroll to position [304, 0]
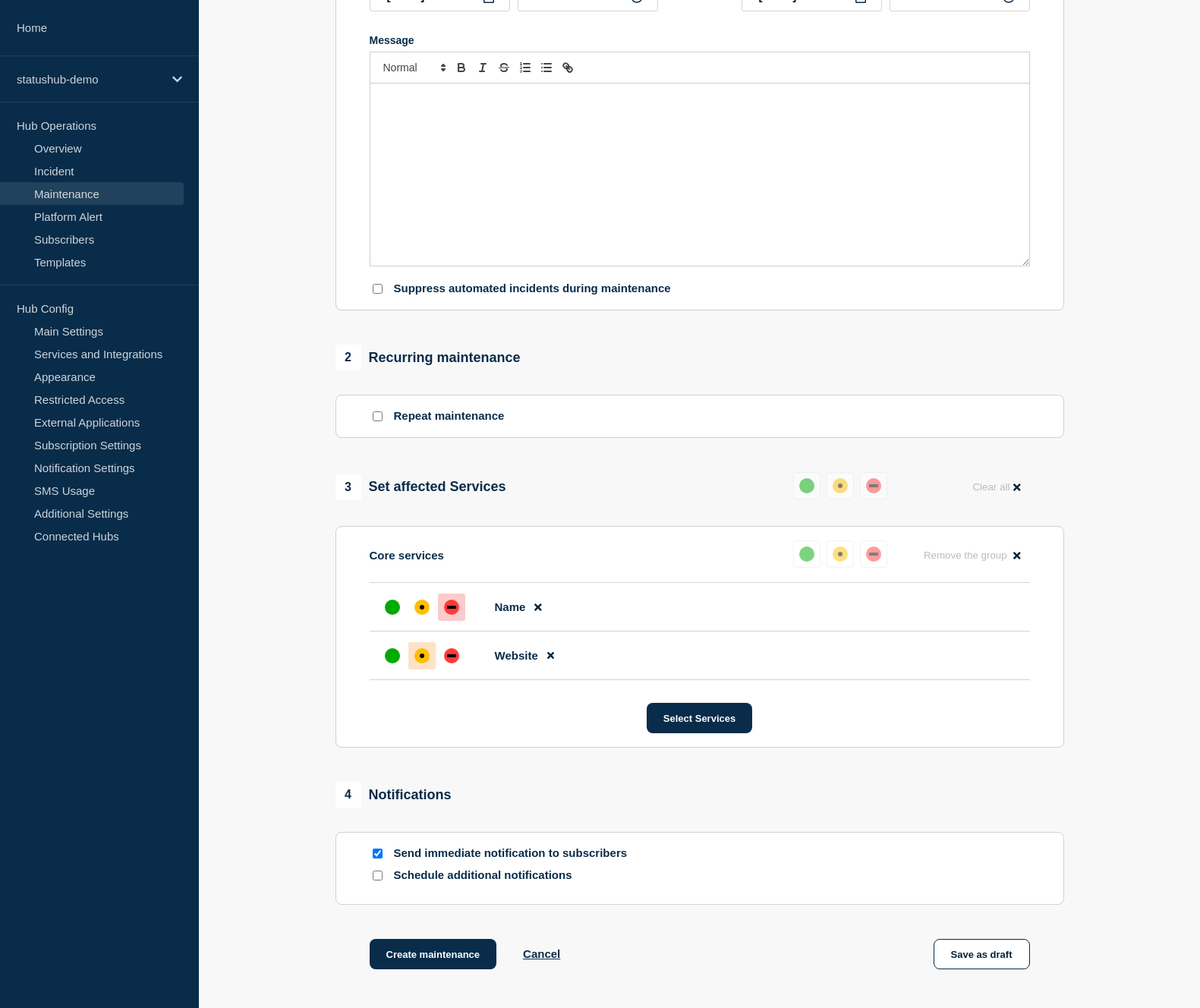
click at [376, 421] on input "Repeat maintenance" at bounding box center [377, 416] width 10 height 10
checkbox input "true"
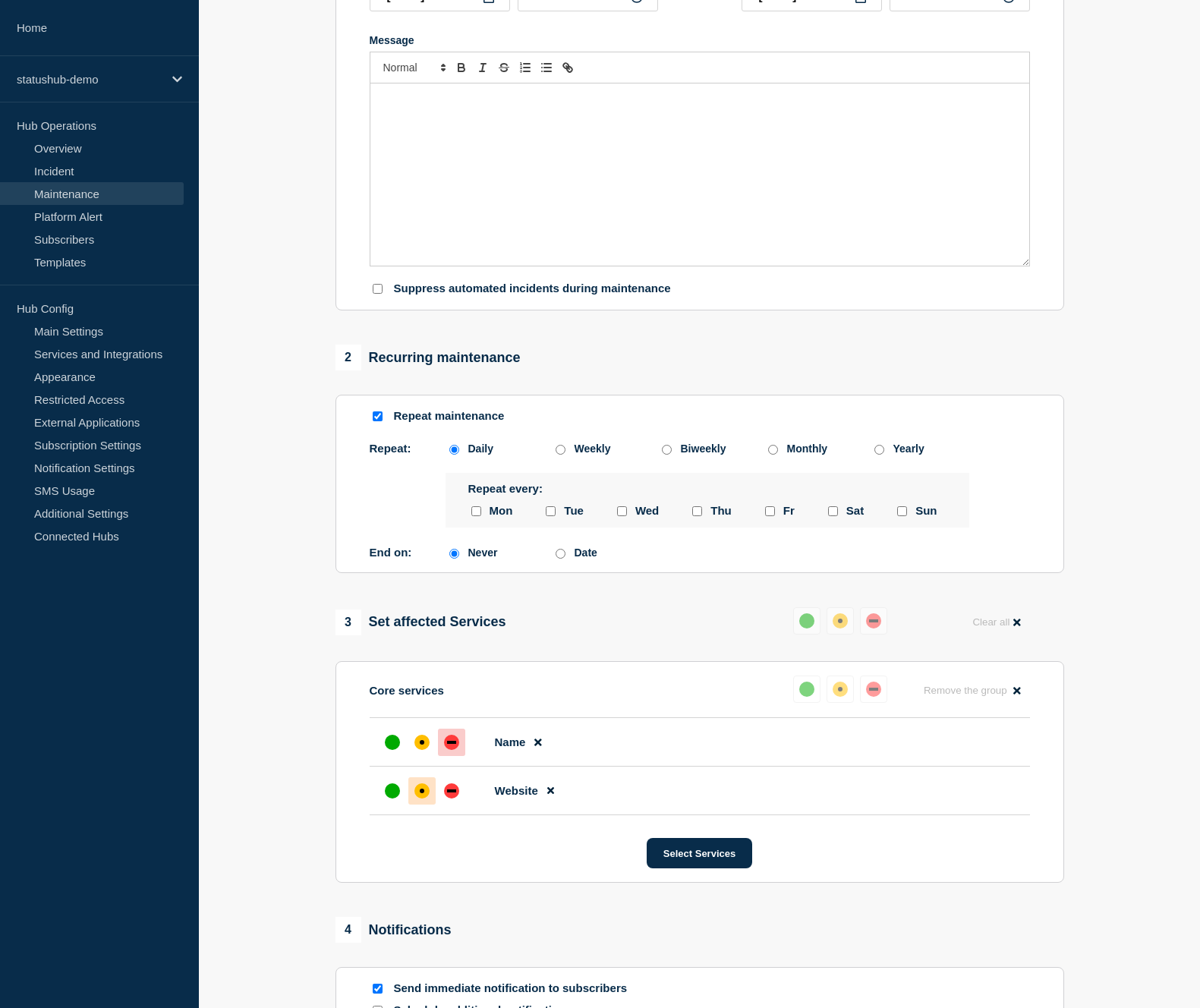
click at [589, 455] on div "Weekly" at bounding box center [592, 448] width 37 height 12
click at [565, 455] on input "Weekly" at bounding box center [560, 450] width 10 height 10
radio input "true"
radio input "false"
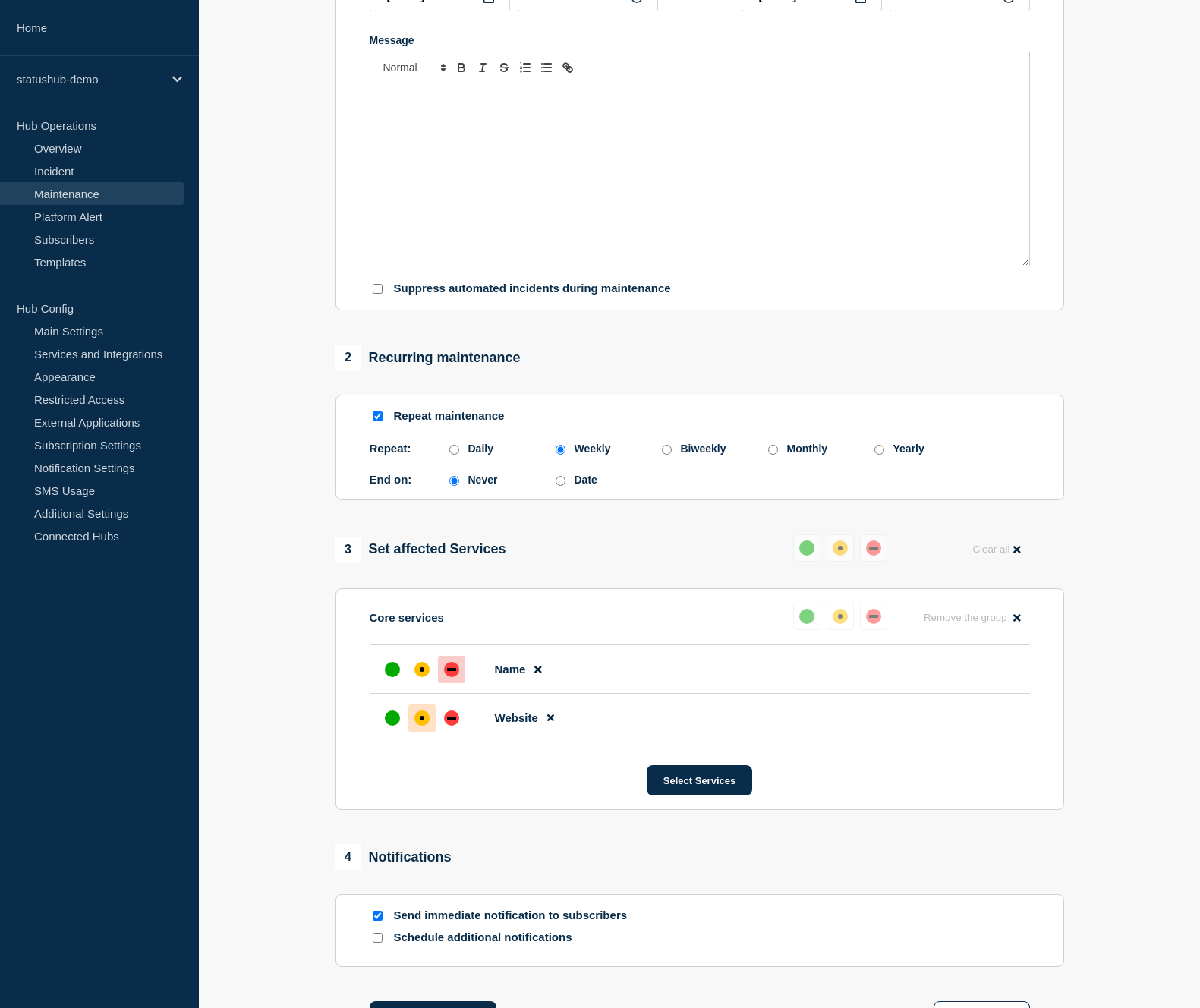
click at [793, 455] on div "Monthly" at bounding box center [807, 448] width 41 height 12
click at [778, 455] on input "Monthly" at bounding box center [773, 450] width 10 height 10
radio input "true"
radio input "false"
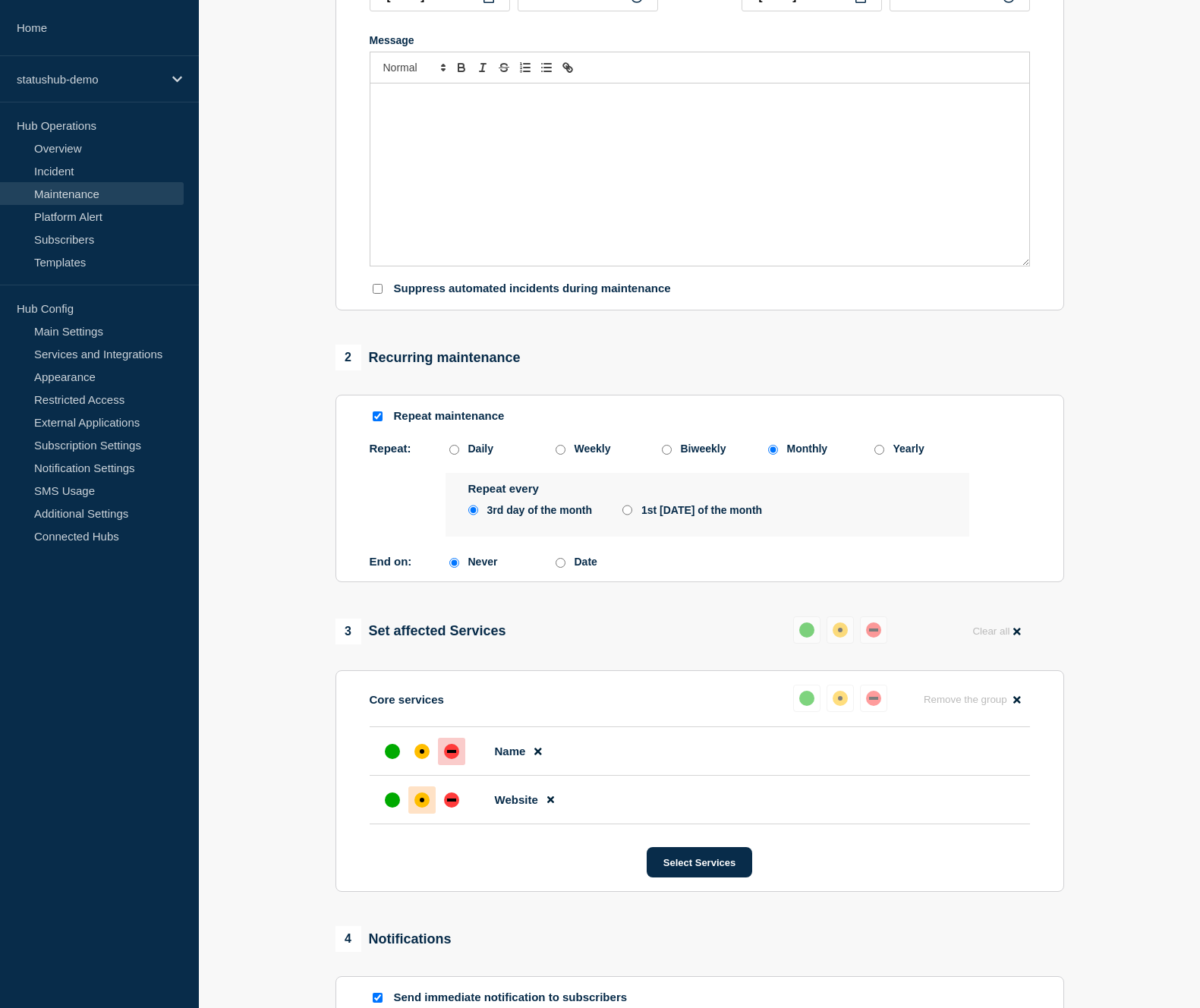
click at [627, 516] on input "1st [DATE] of the month" at bounding box center [628, 509] width 10 height 12
radio input "true"
click at [476, 516] on input "3rd day of the month" at bounding box center [473, 509] width 10 height 12
radio input "true"
radio input "false"
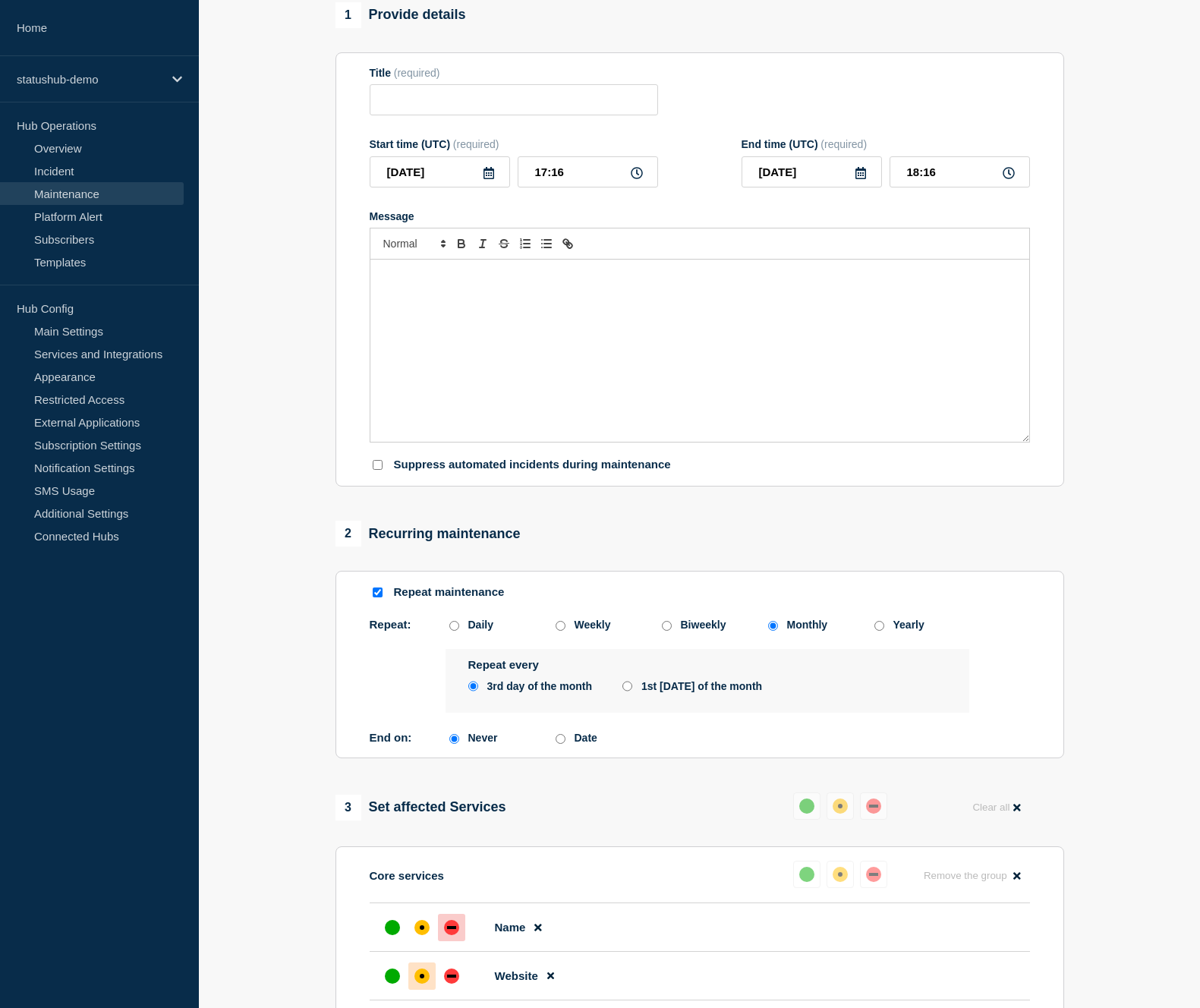
scroll to position [0, 0]
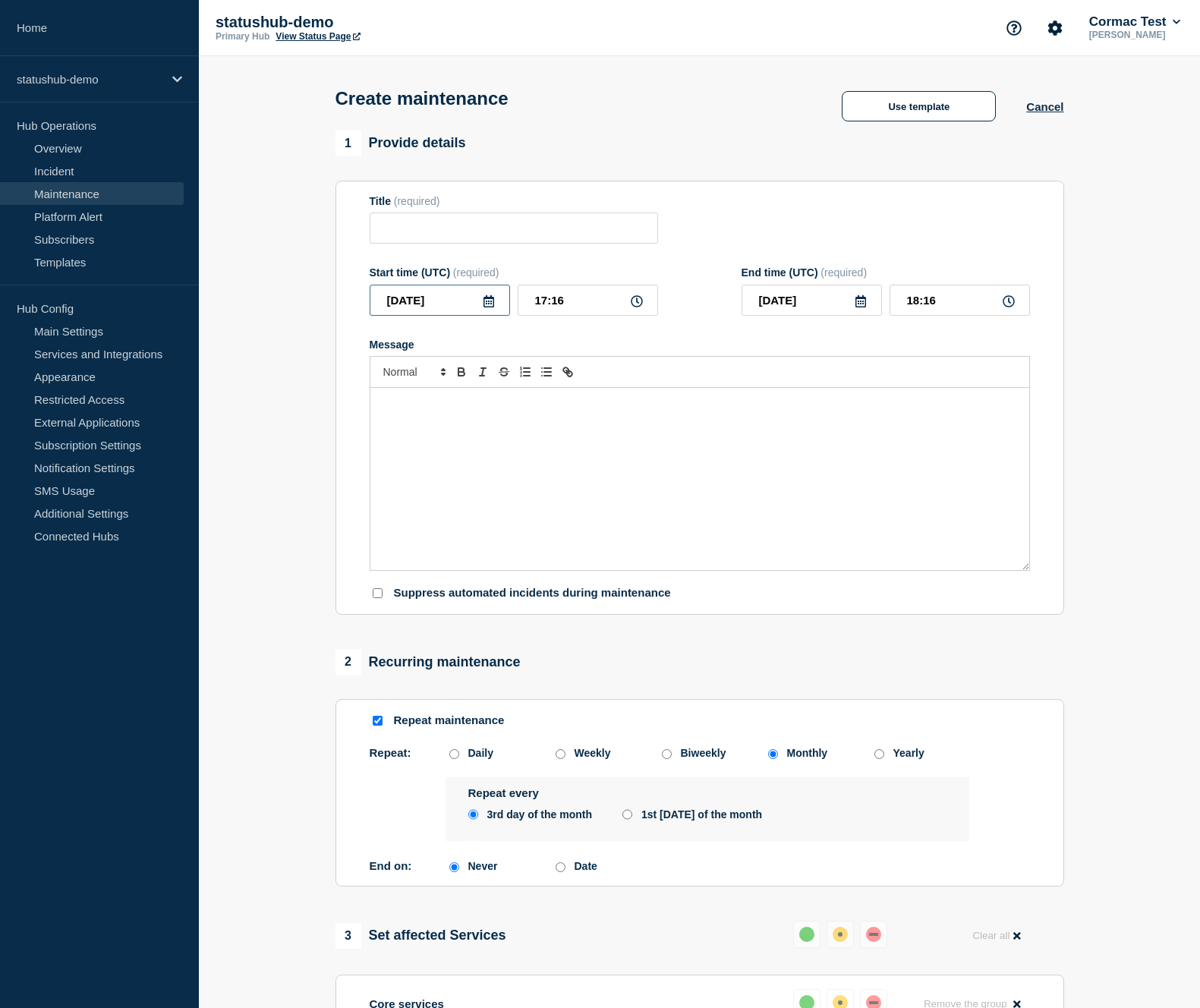
click at [456, 316] on input "[DATE]" at bounding box center [439, 300] width 140 height 31
click at [539, 430] on div "11" at bounding box center [542, 427] width 21 height 21
type input "[DATE]"
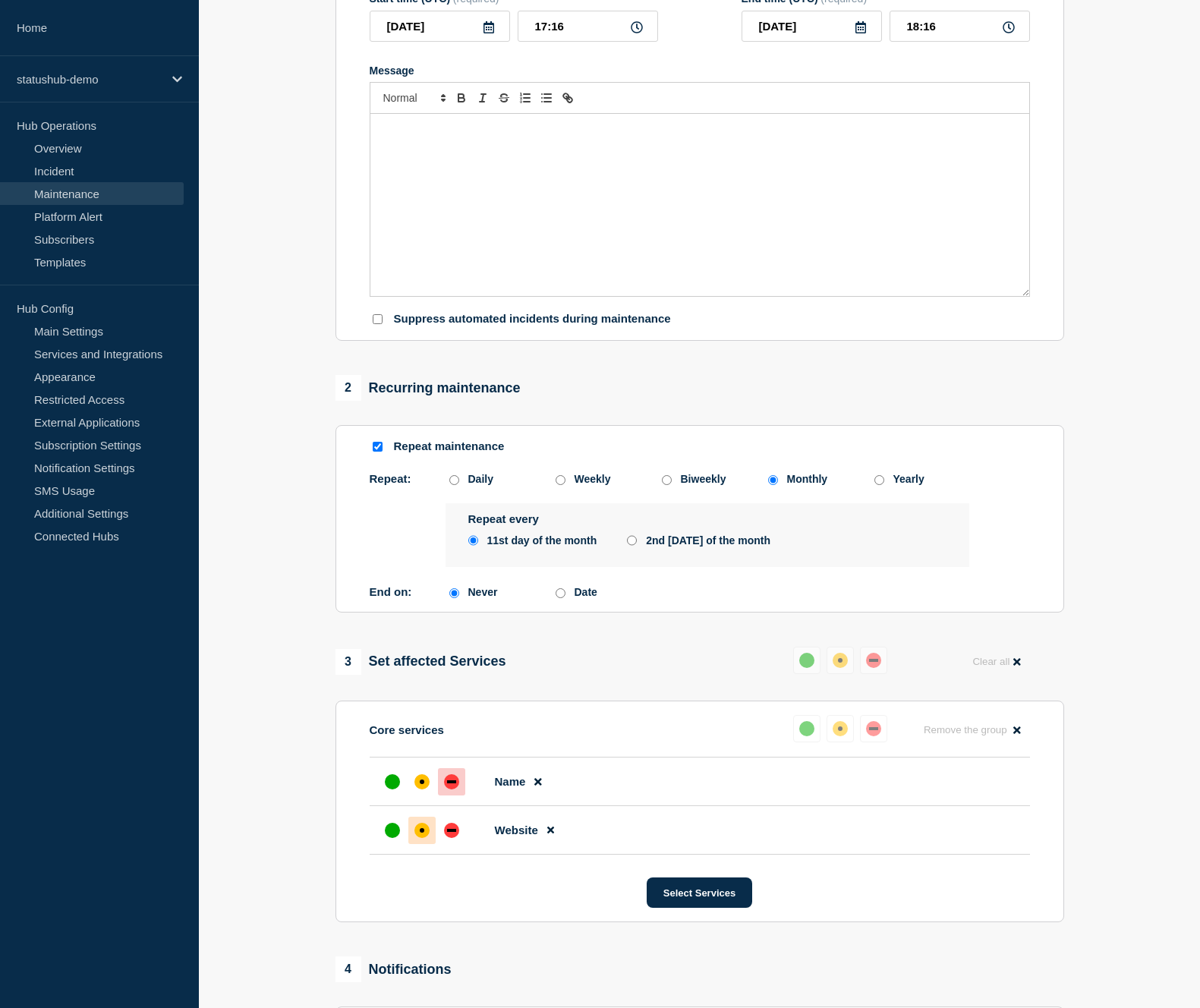
scroll to position [271, 0]
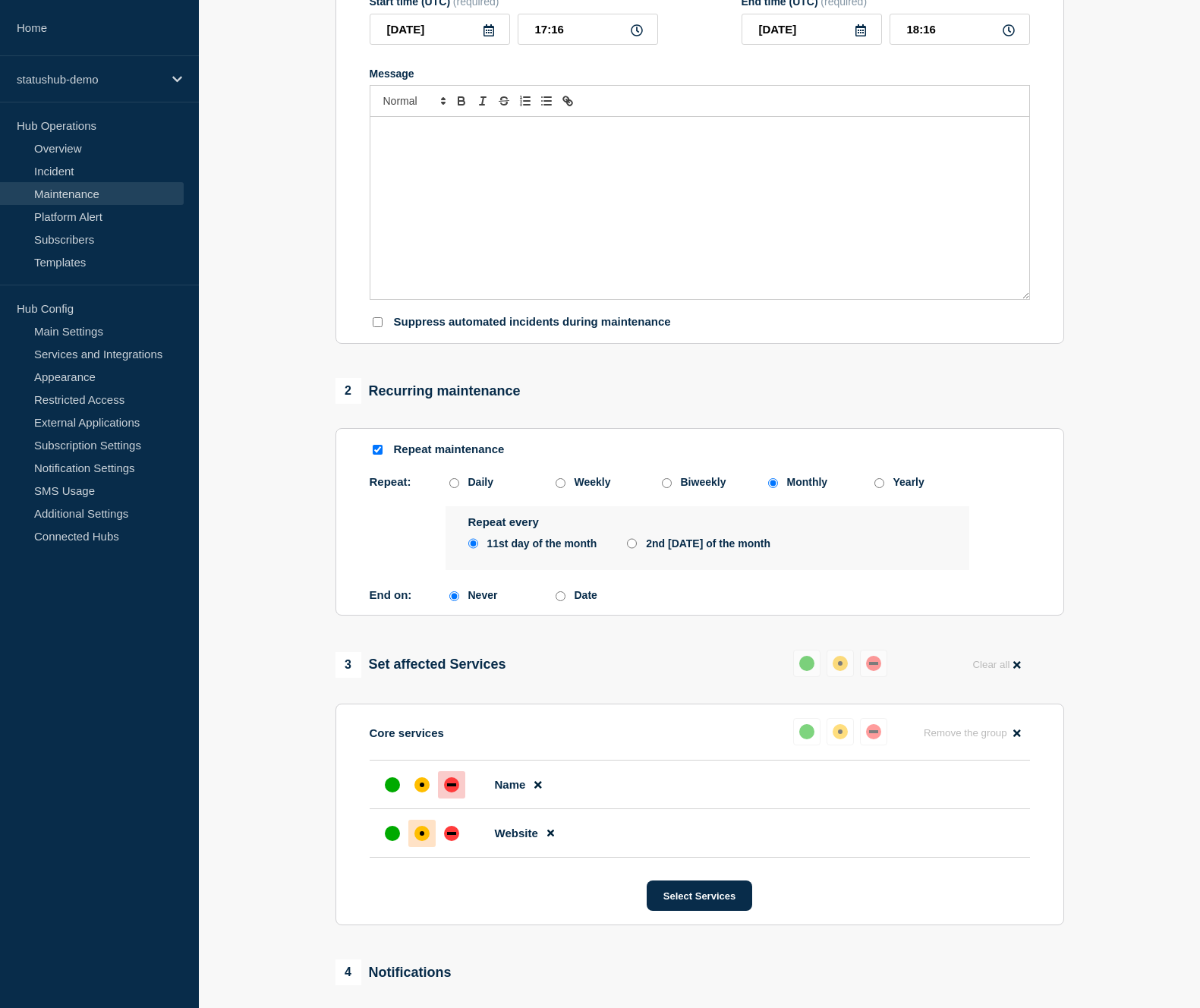
click at [699, 570] on div "Repeat every 11st day of the month 2nd [DATE] of the month" at bounding box center [707, 538] width 524 height 64
click at [697, 549] on div "2nd [DATE] of the month" at bounding box center [707, 543] width 124 height 12
click at [637, 549] on input "2nd [DATE] of the month" at bounding box center [632, 543] width 10 height 12
radio input "true"
radio input "false"
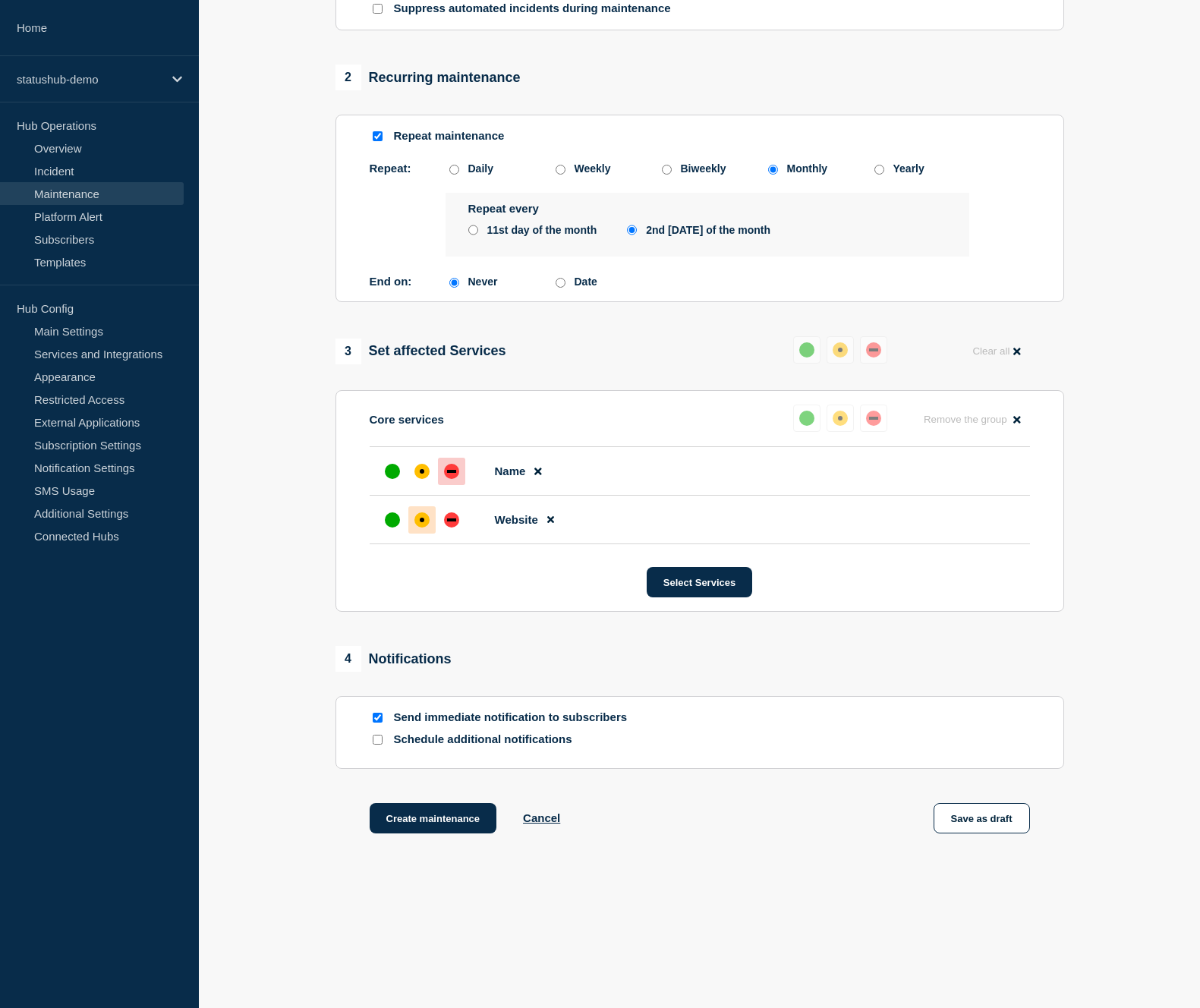
scroll to position [623, 0]
click at [377, 717] on input "Send immediate notification to subscribers" at bounding box center [377, 717] width 10 height 10
checkbox input "false"
click at [377, 744] on input "Schedule additional notifications" at bounding box center [377, 740] width 10 height 10
checkbox input "true"
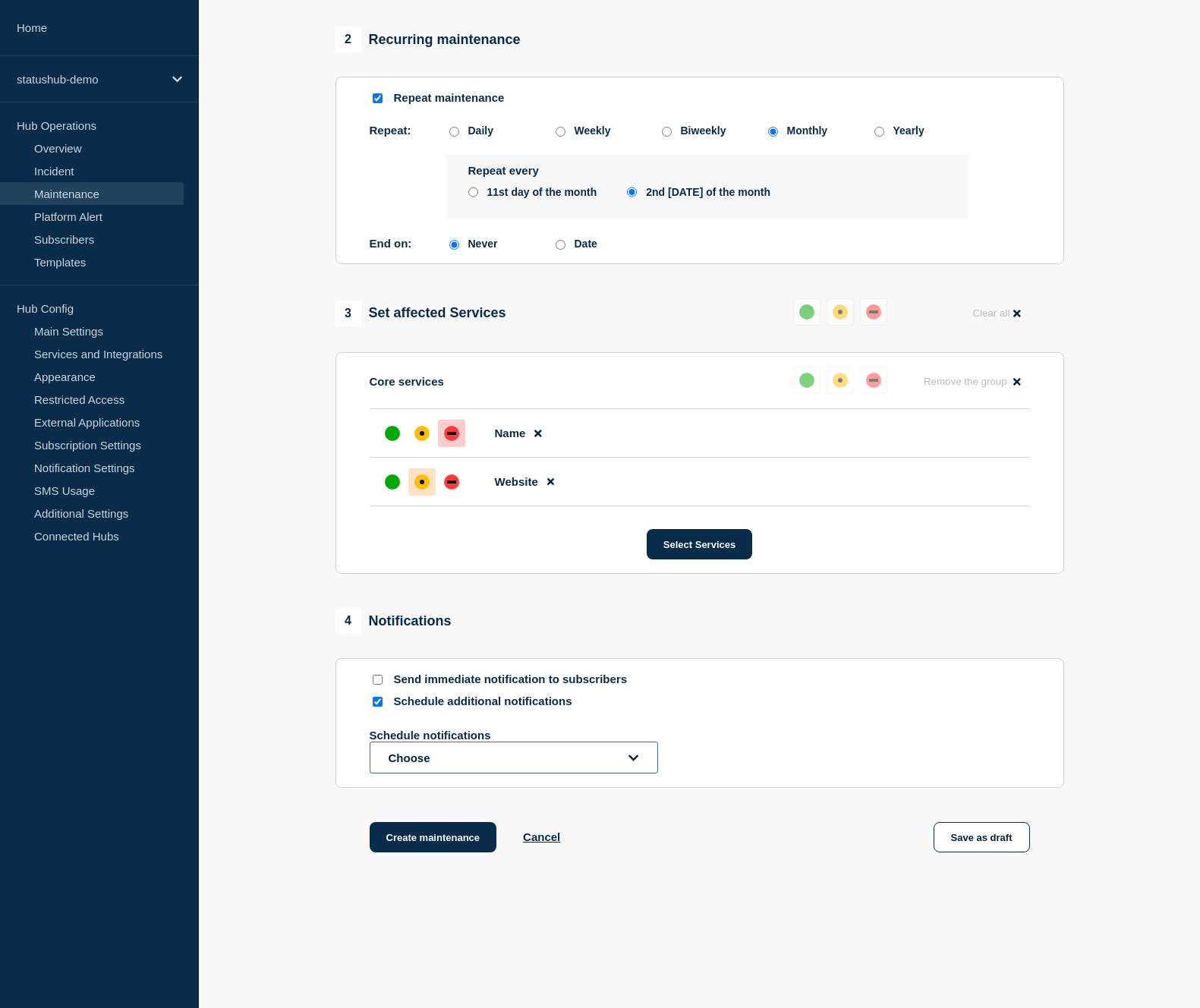
click at [459, 774] on button "Choose" at bounding box center [514, 757] width 288 height 32
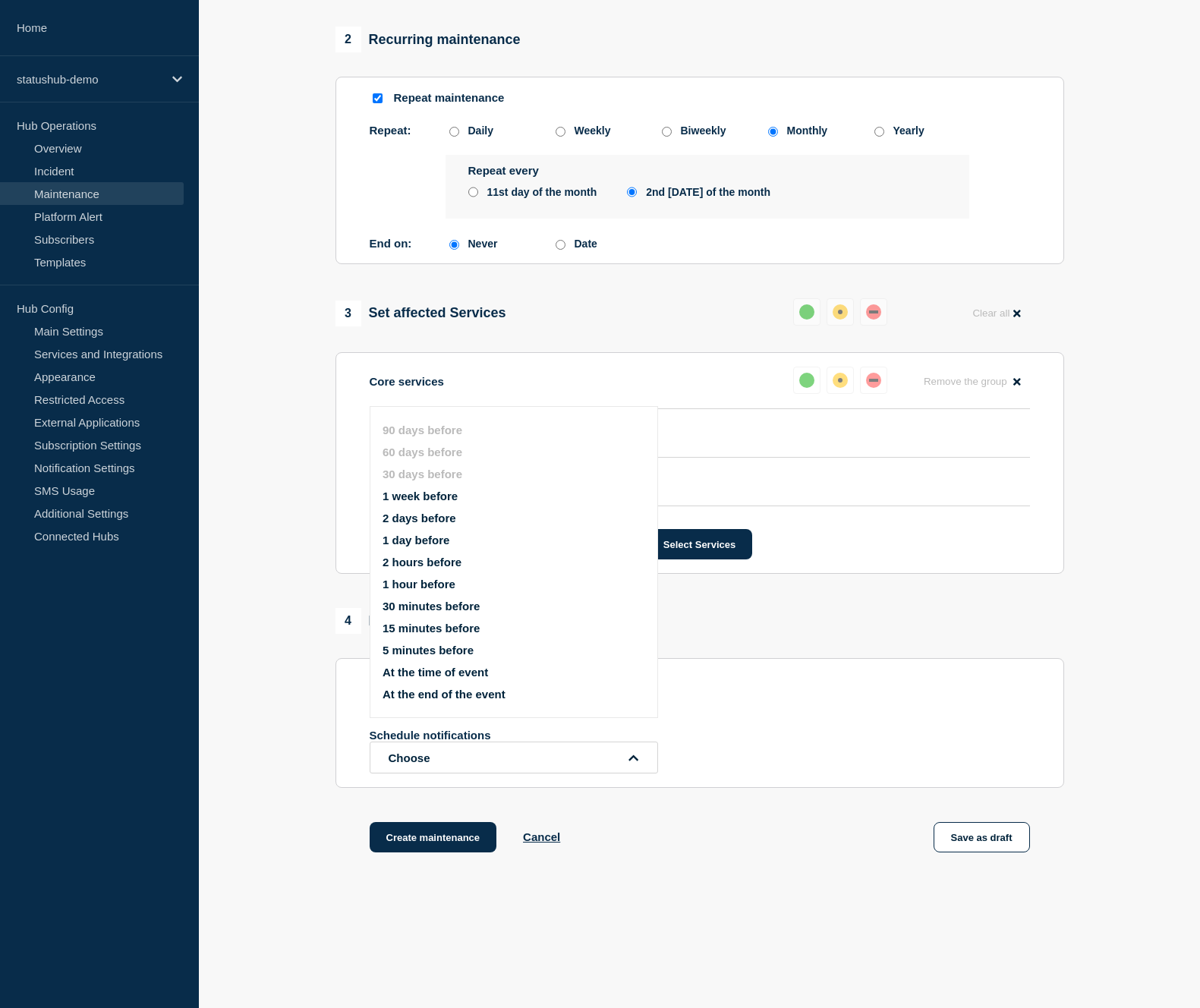
click at [410, 546] on button "1 day before" at bounding box center [415, 539] width 67 height 13
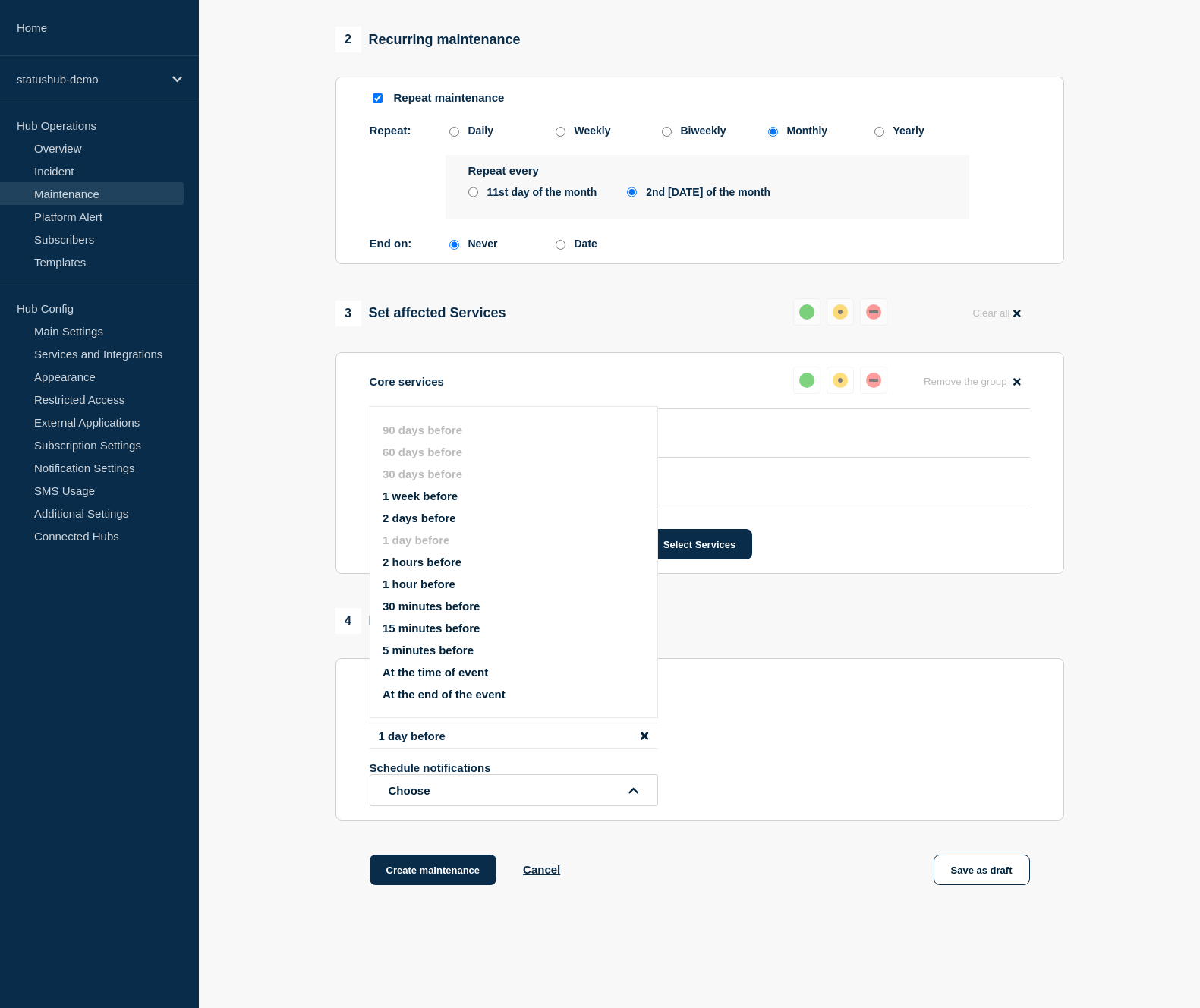
click at [413, 568] on button "2 hours before" at bounding box center [421, 561] width 78 height 13
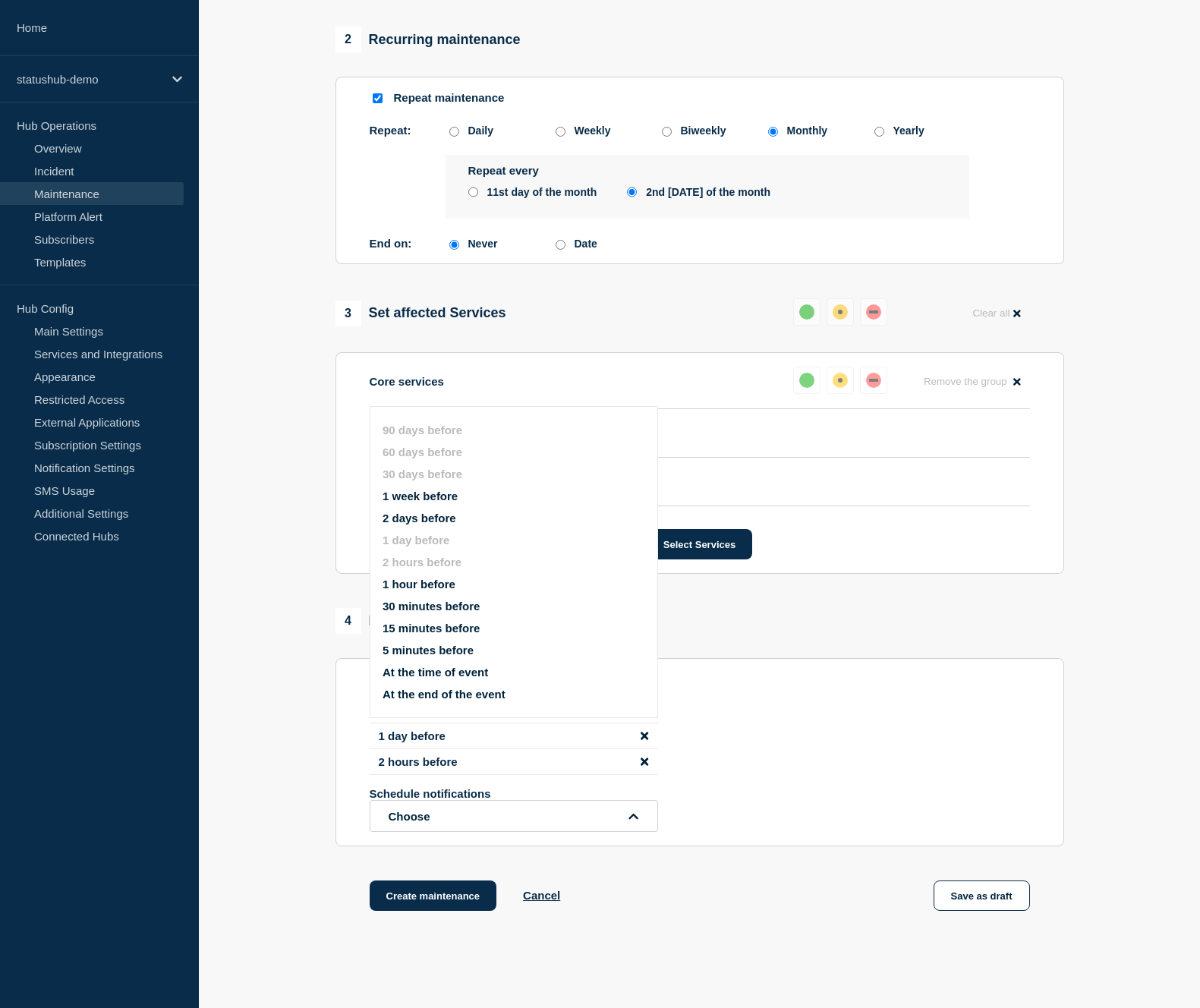
click at [423, 656] on button "5 minutes before" at bounding box center [428, 649] width 91 height 13
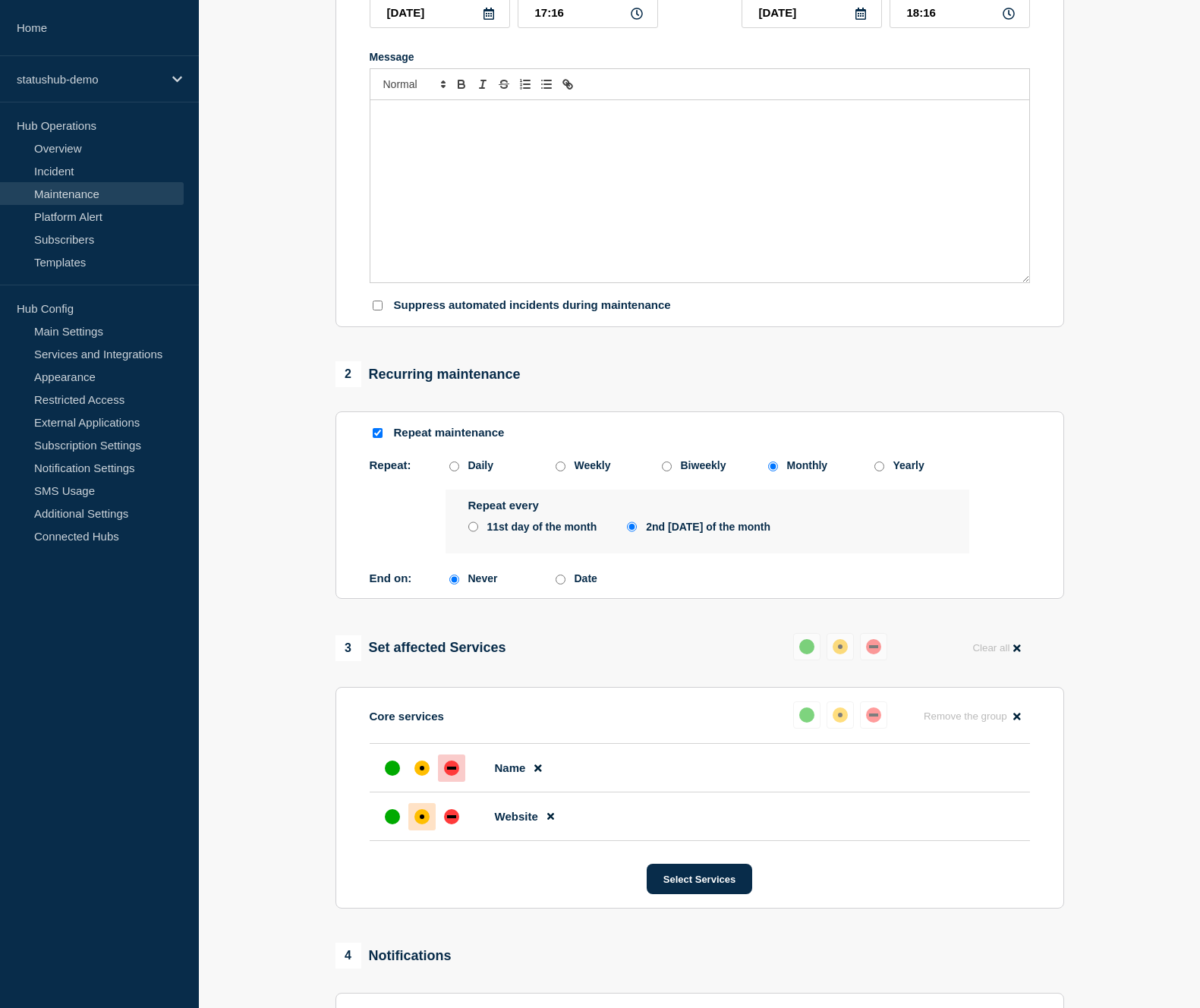
scroll to position [619, 0]
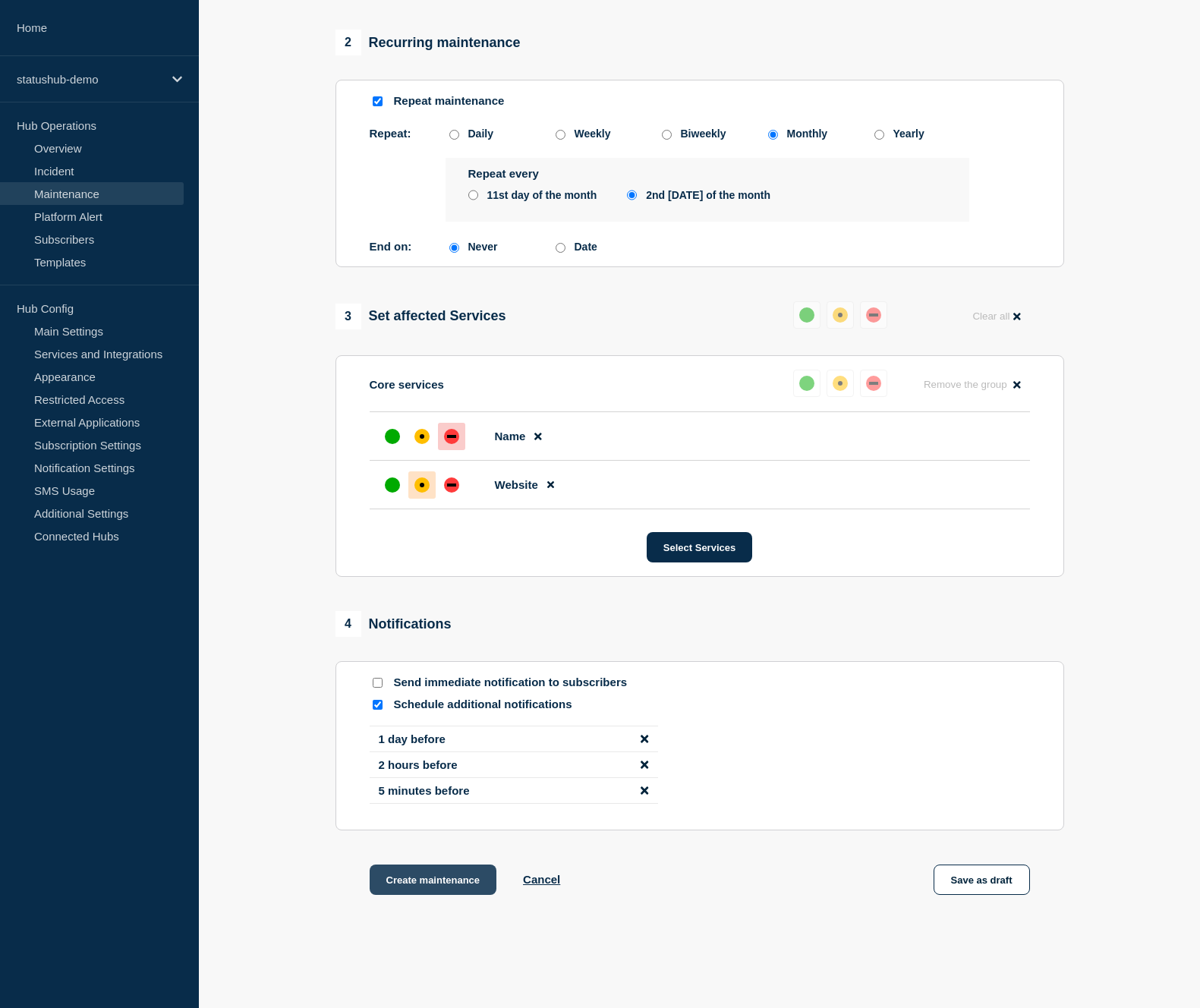
click at [450, 895] on button "Create maintenance" at bounding box center [433, 879] width 127 height 31
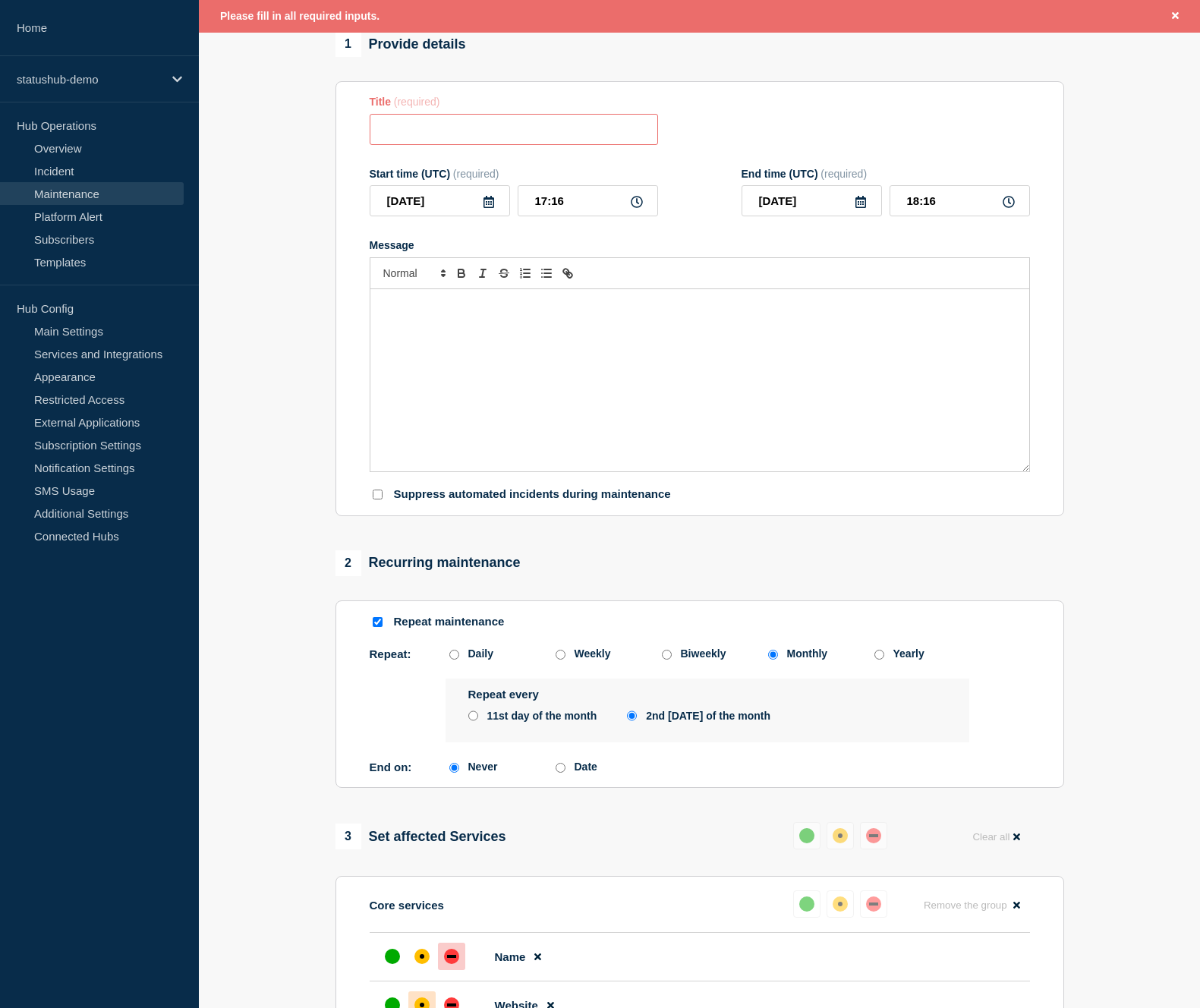
scroll to position [0, 0]
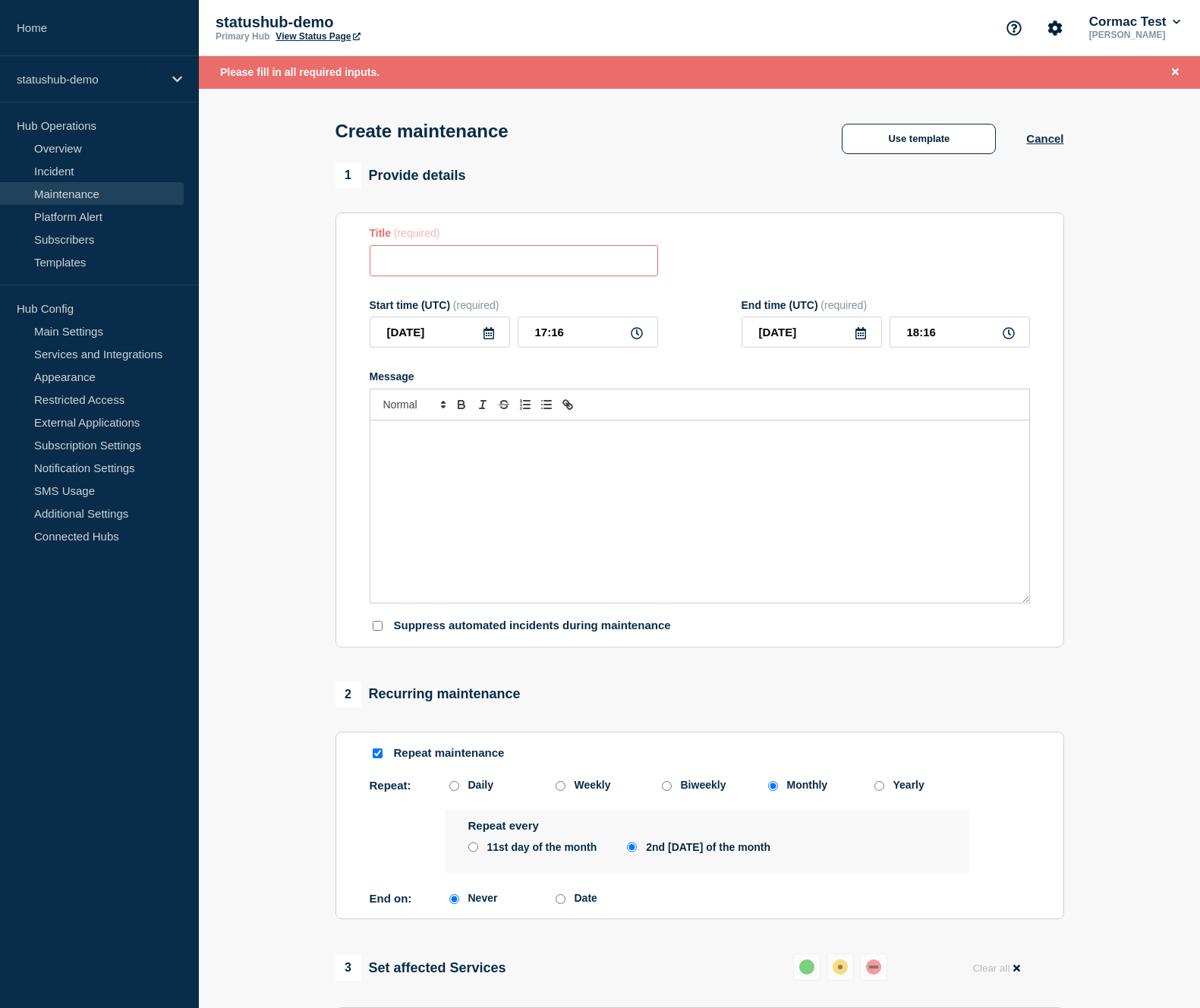
click at [403, 276] on input "Title" at bounding box center [514, 260] width 288 height 31
click at [121, 236] on link "Subscribers" at bounding box center [91, 238] width 184 height 23
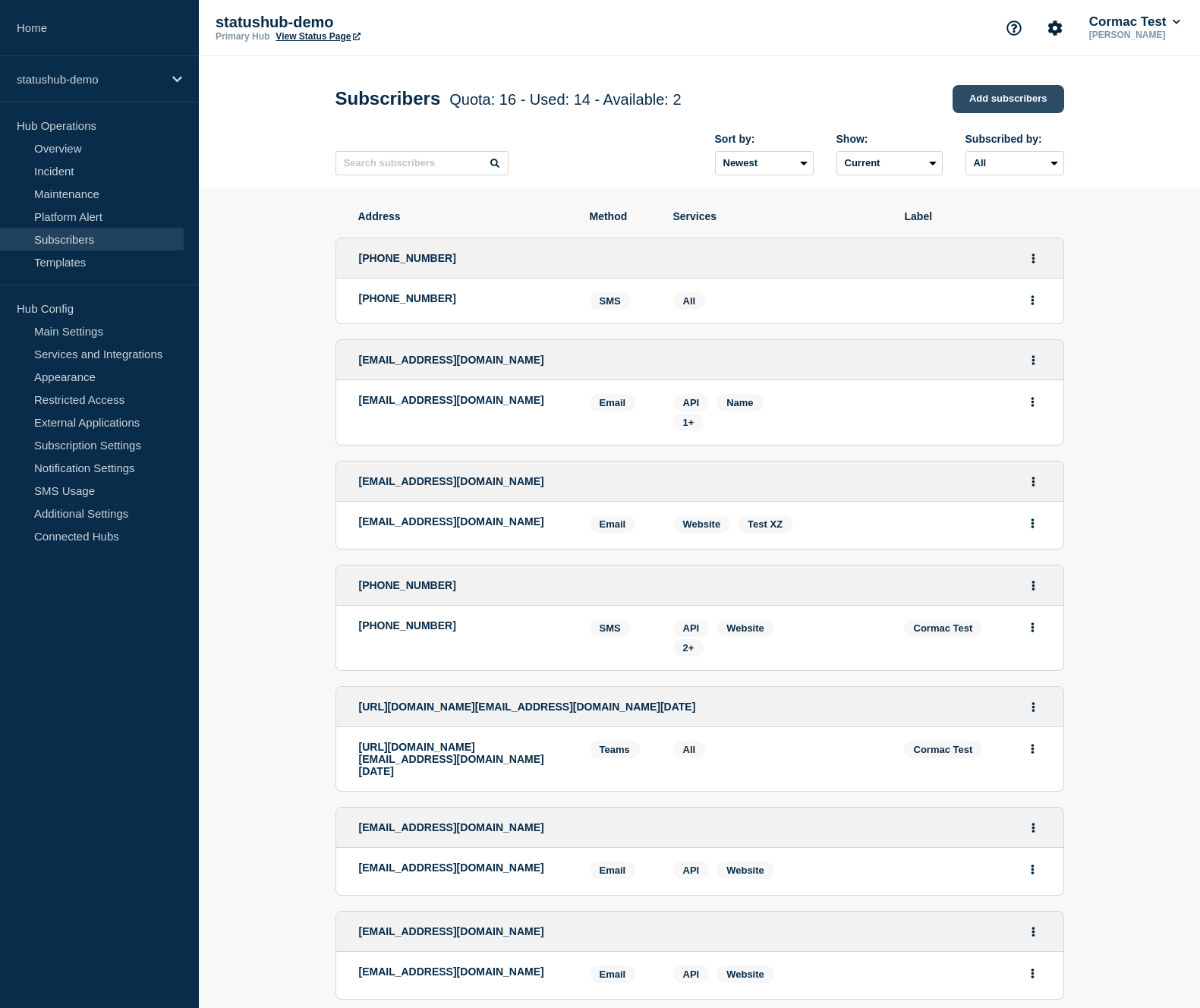
click at [1028, 95] on link "Add subscribers" at bounding box center [1008, 99] width 111 height 28
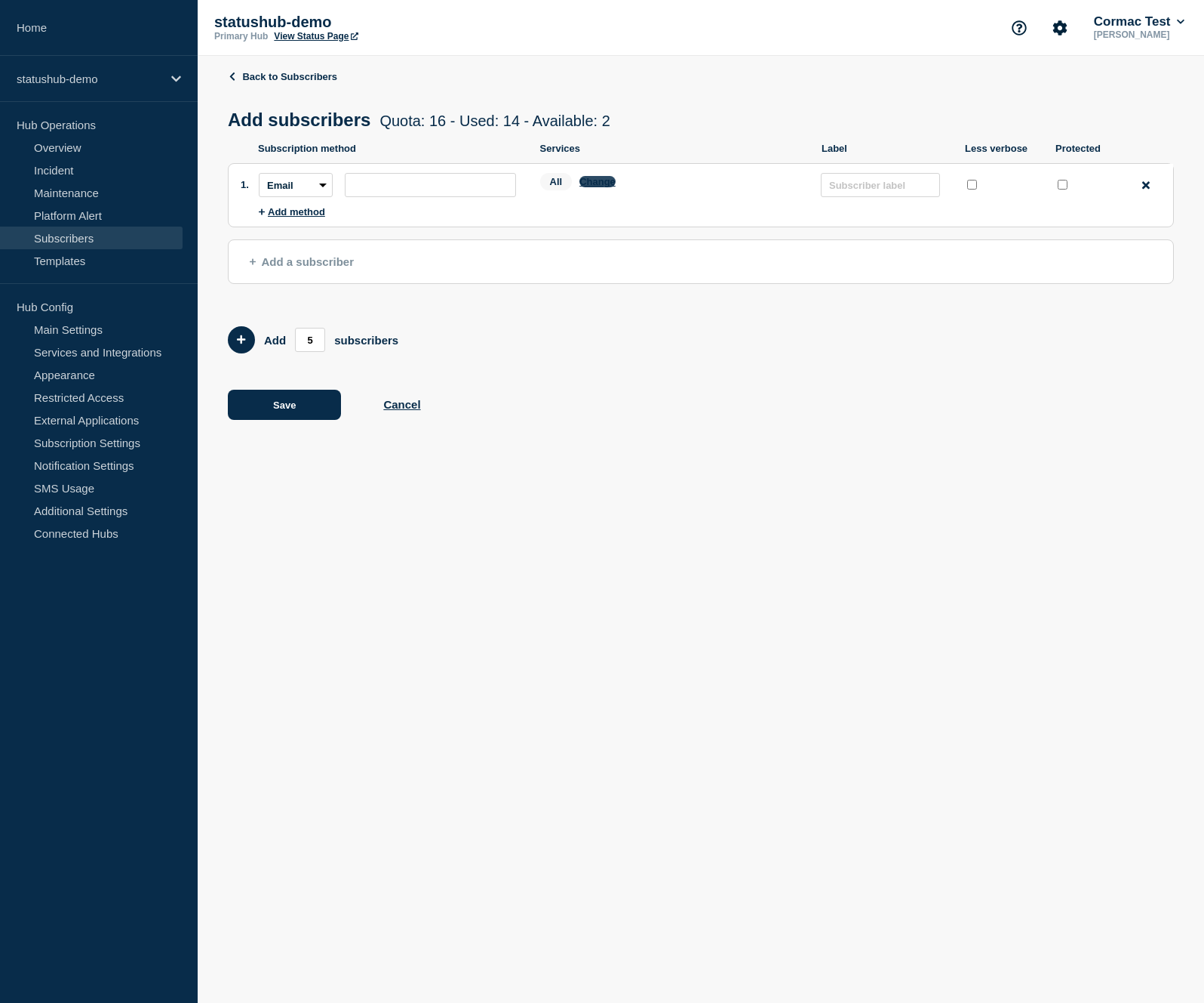
click at [605, 187] on button "Change" at bounding box center [598, 181] width 37 height 11
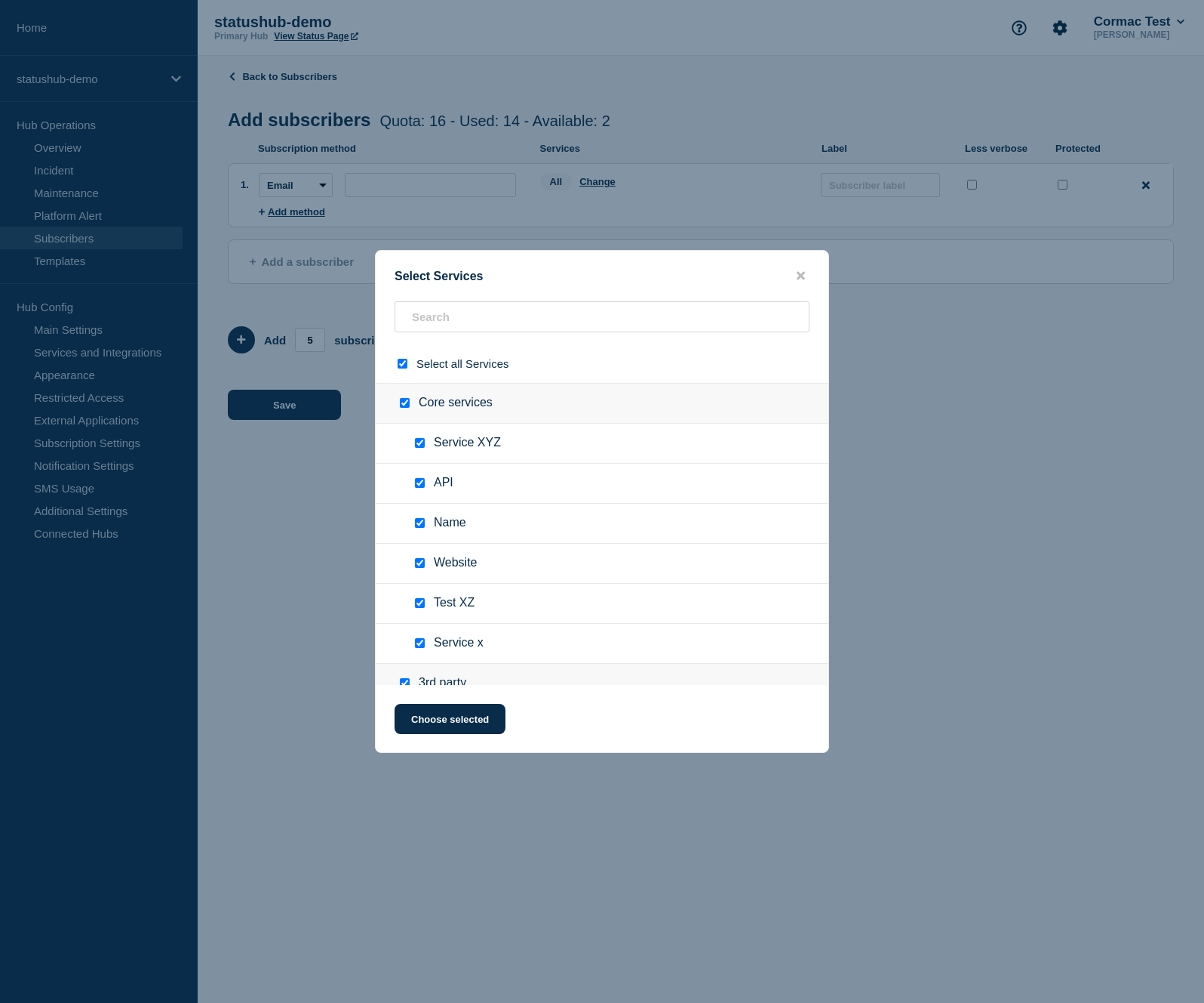
click at [398, 369] on input "select all checkbox" at bounding box center [403, 364] width 10 height 10
checkbox input "false"
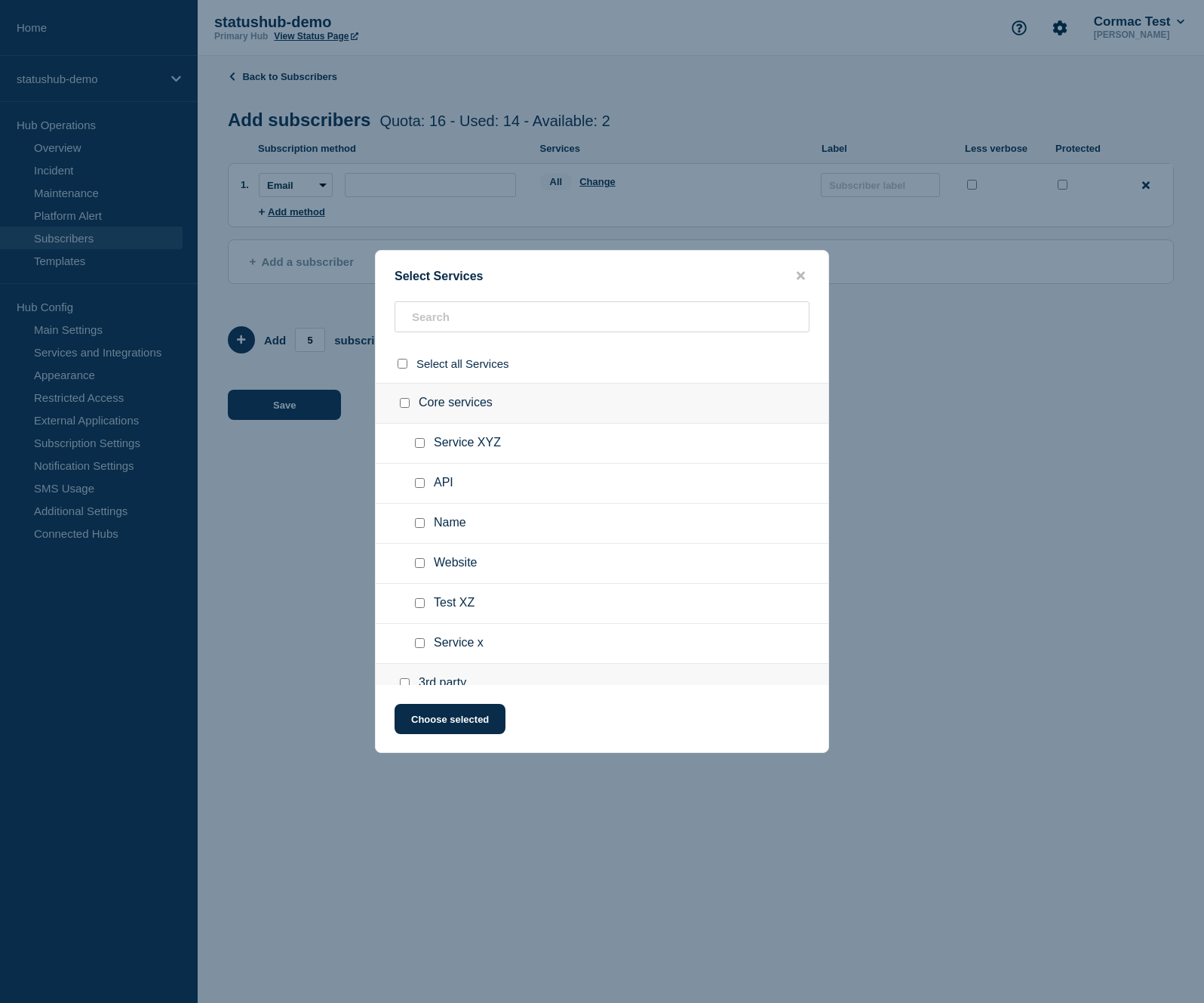
checkbox input "false"
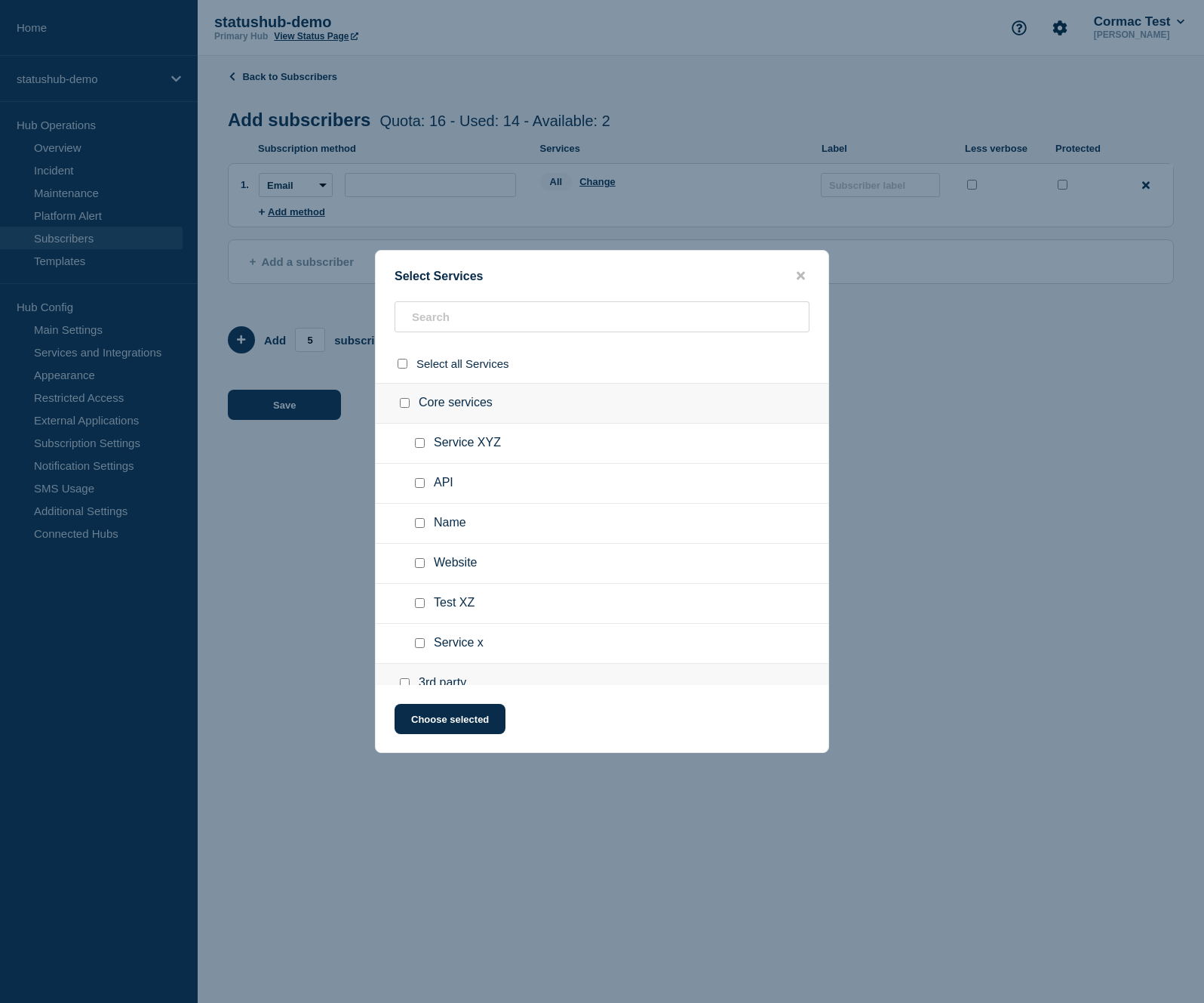
checkbox input "false"
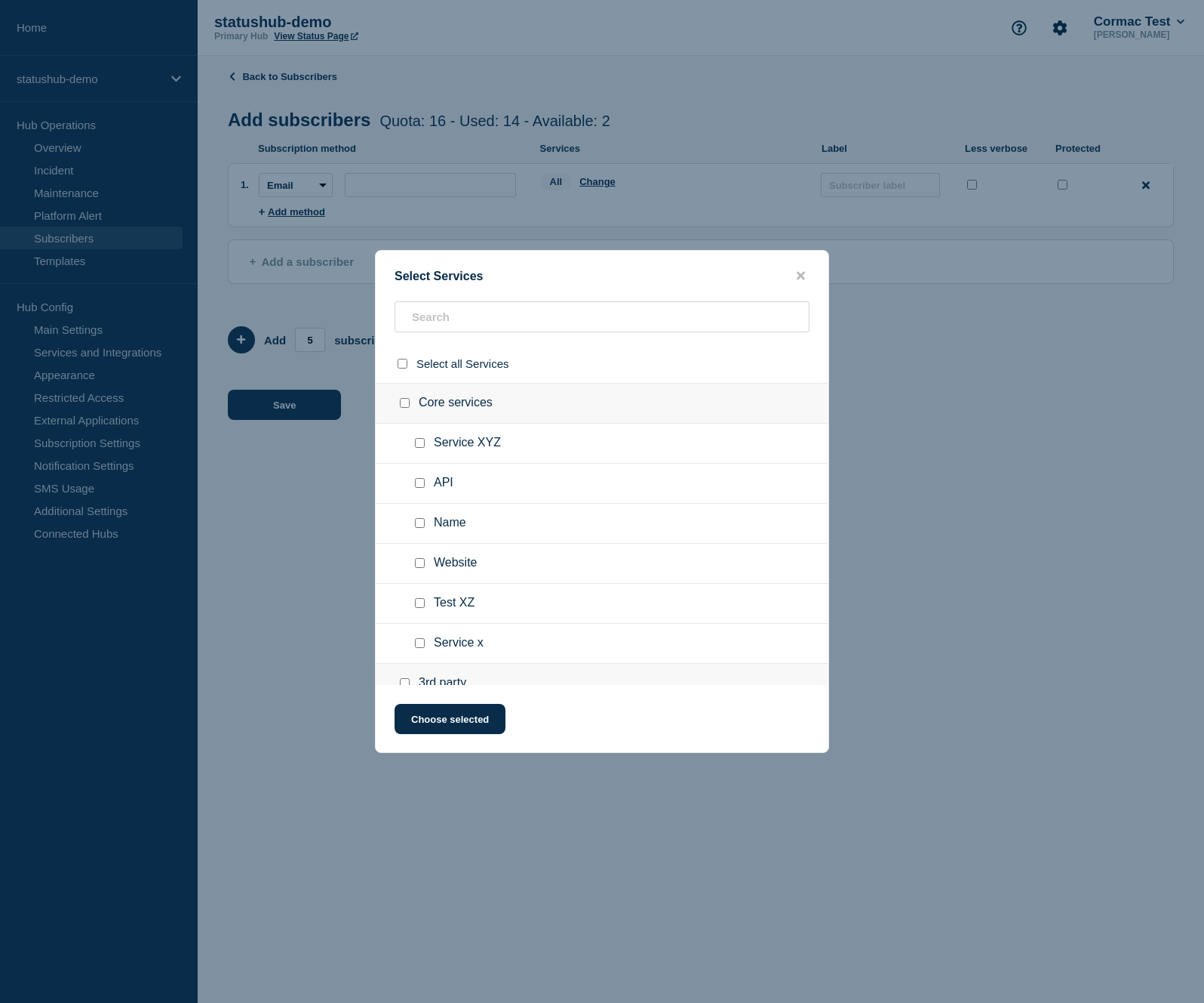
checkbox input "false"
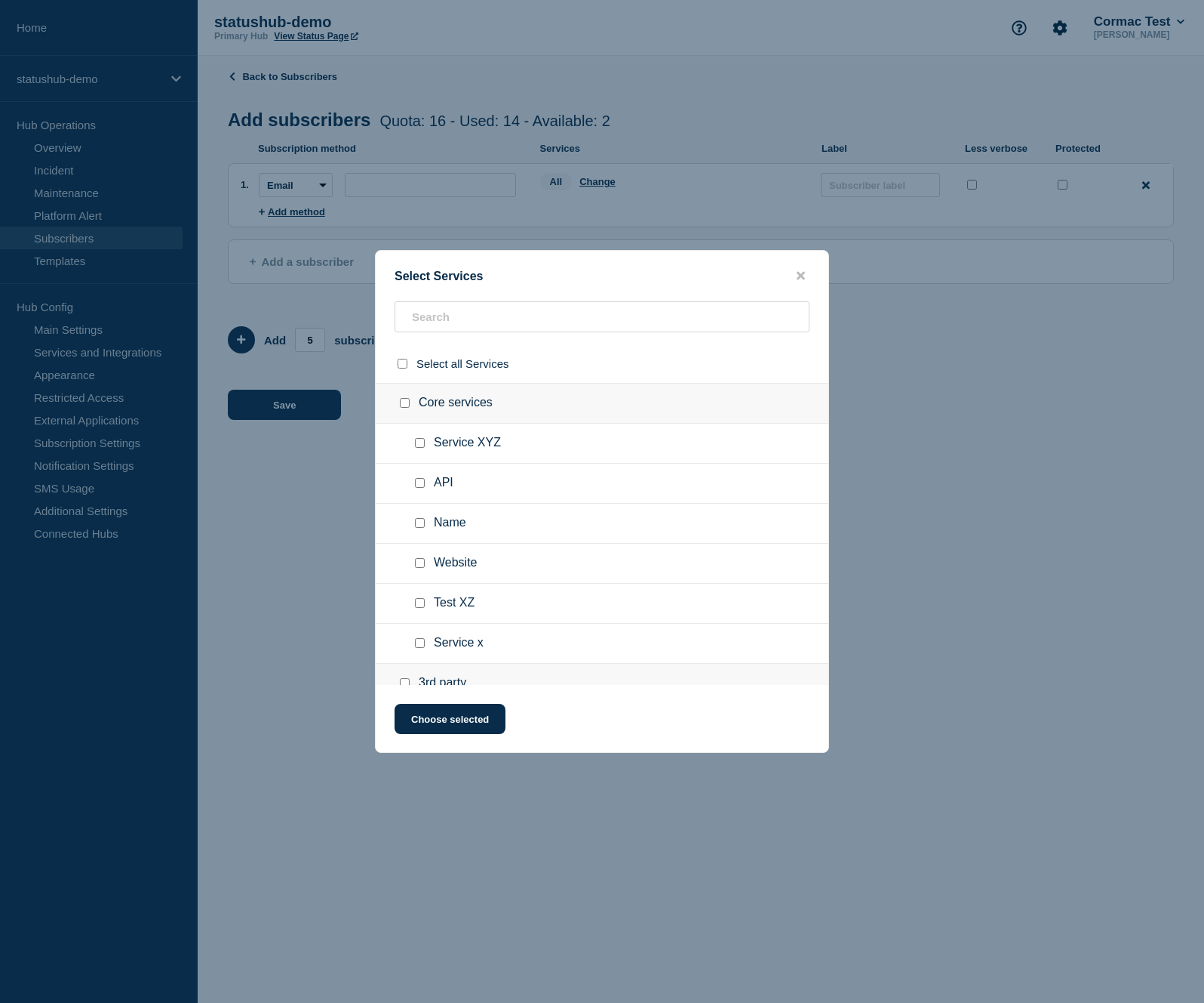
checkbox input "false"
click at [402, 363] on input "select all checkbox" at bounding box center [403, 364] width 10 height 10
checkbox input "true"
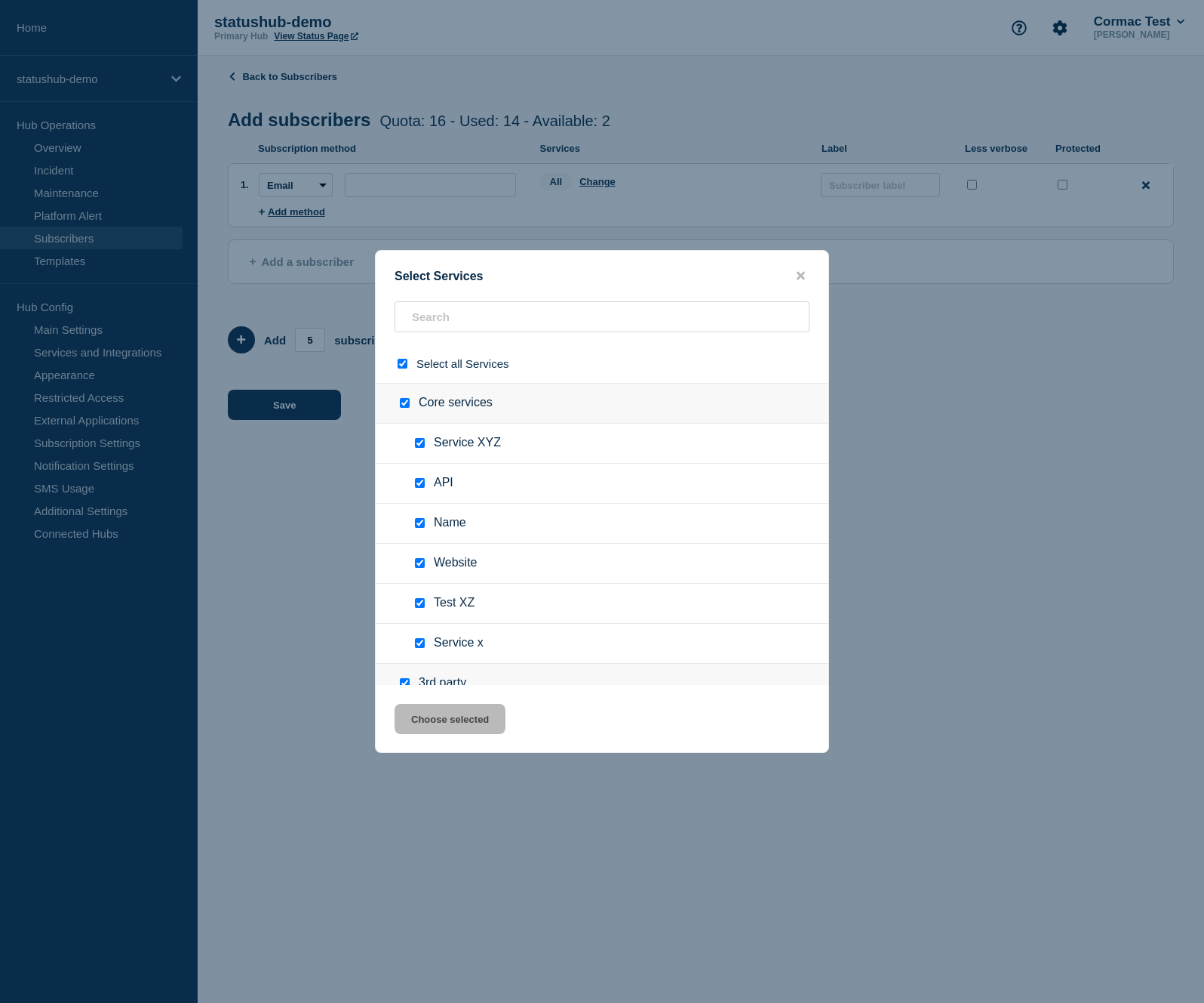
checkbox input "true"
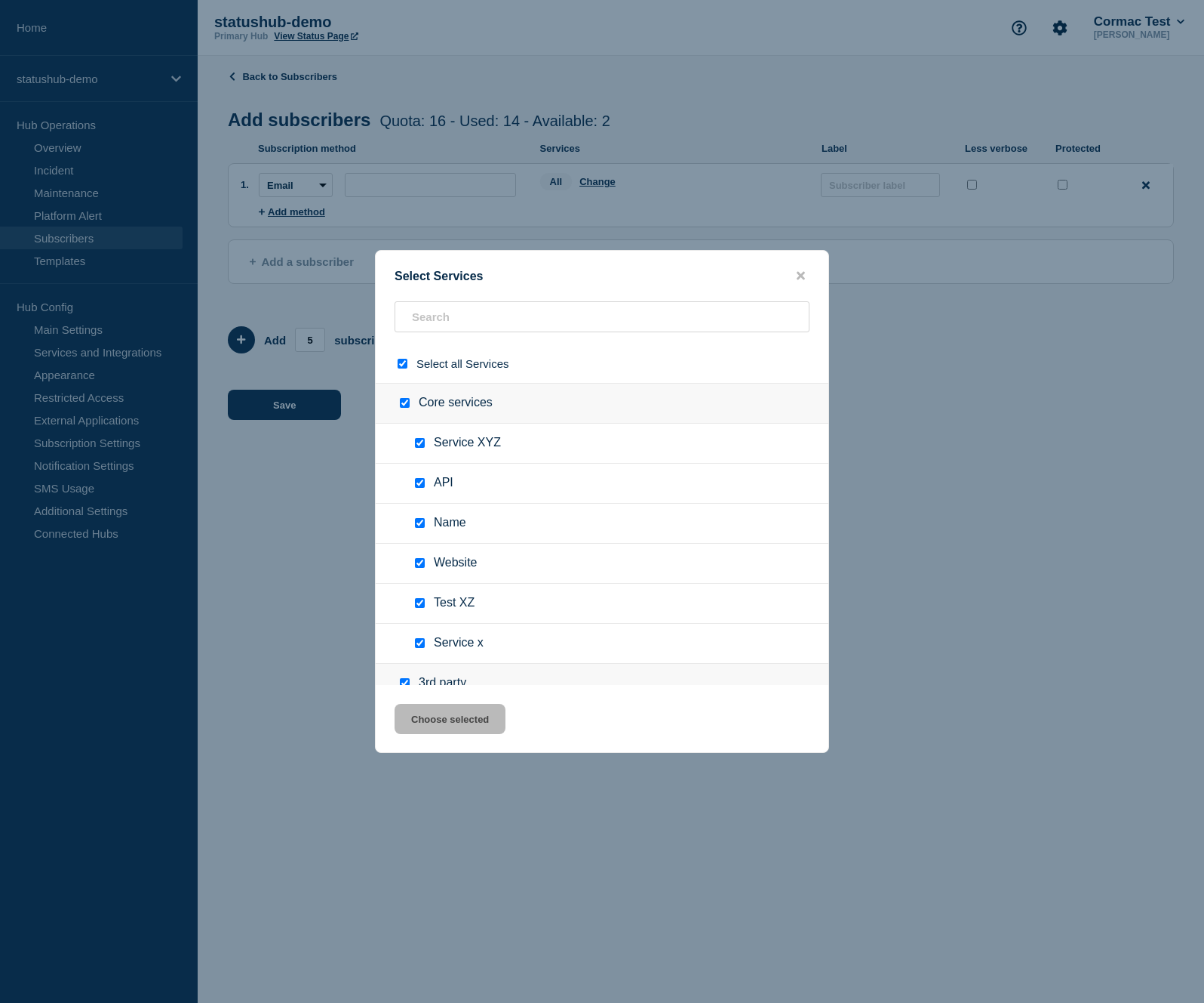
checkbox input "true"
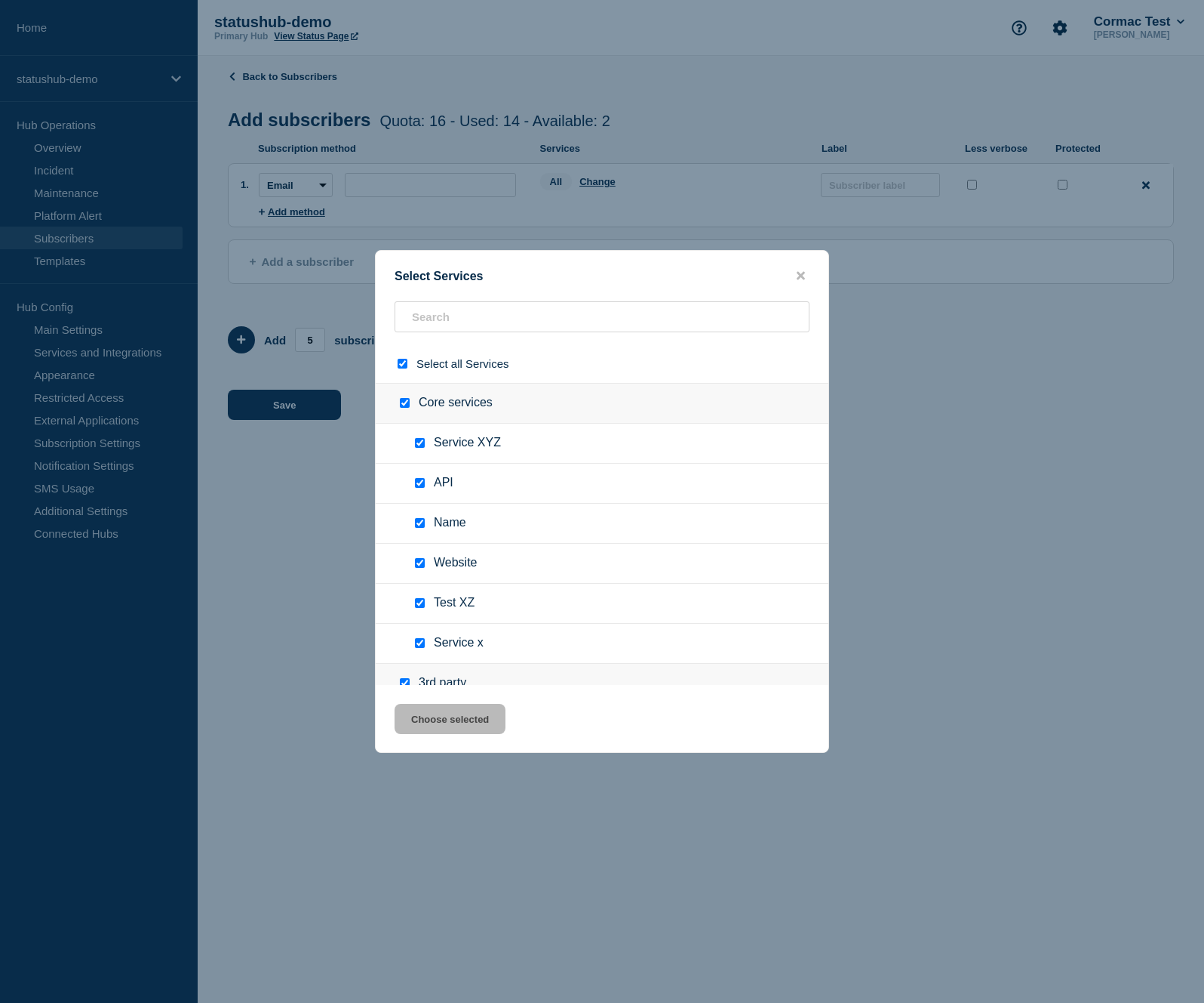
checkbox input "true"
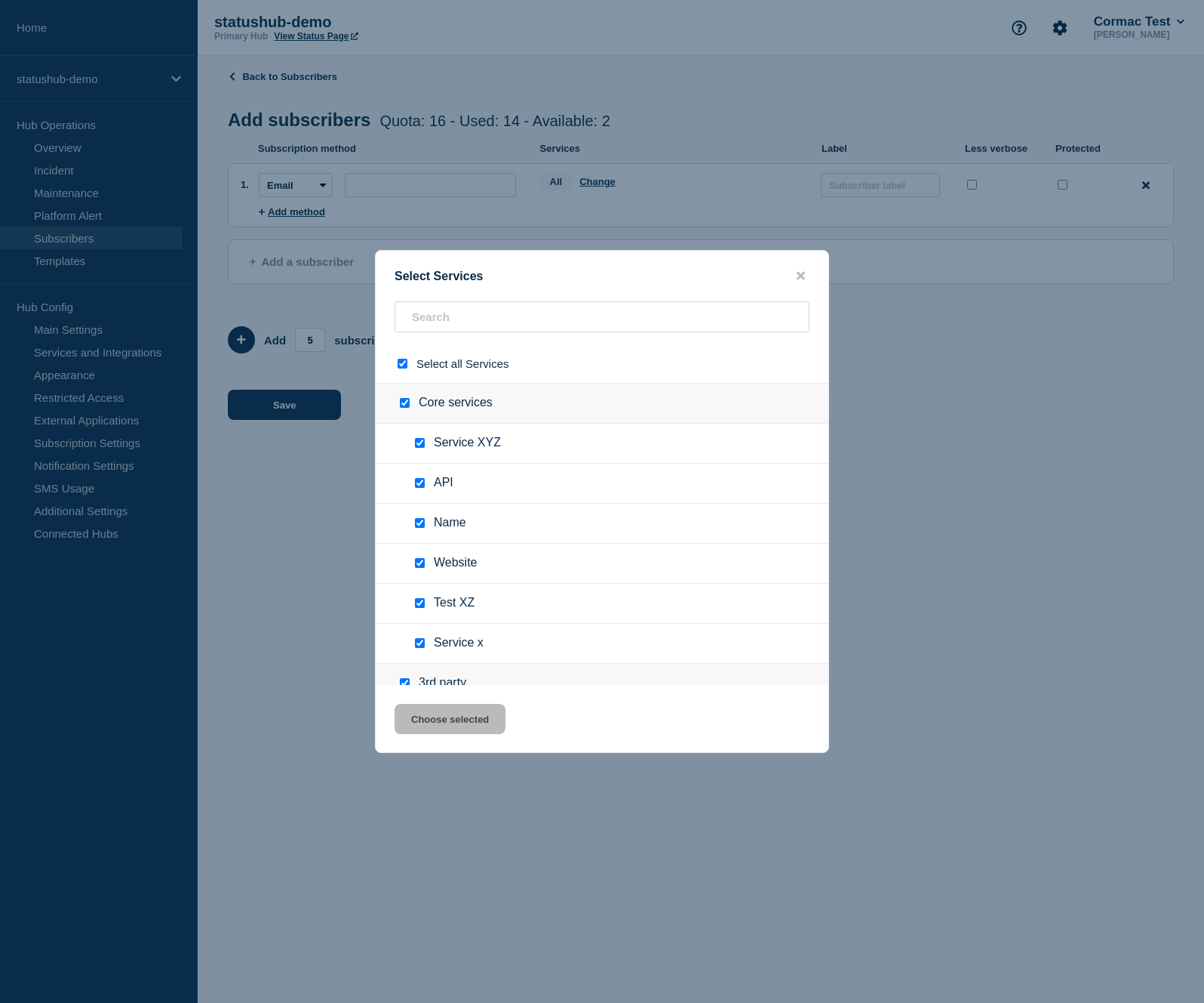
checkbox input "true"
click at [448, 734] on button "Choose selected" at bounding box center [450, 718] width 111 height 31
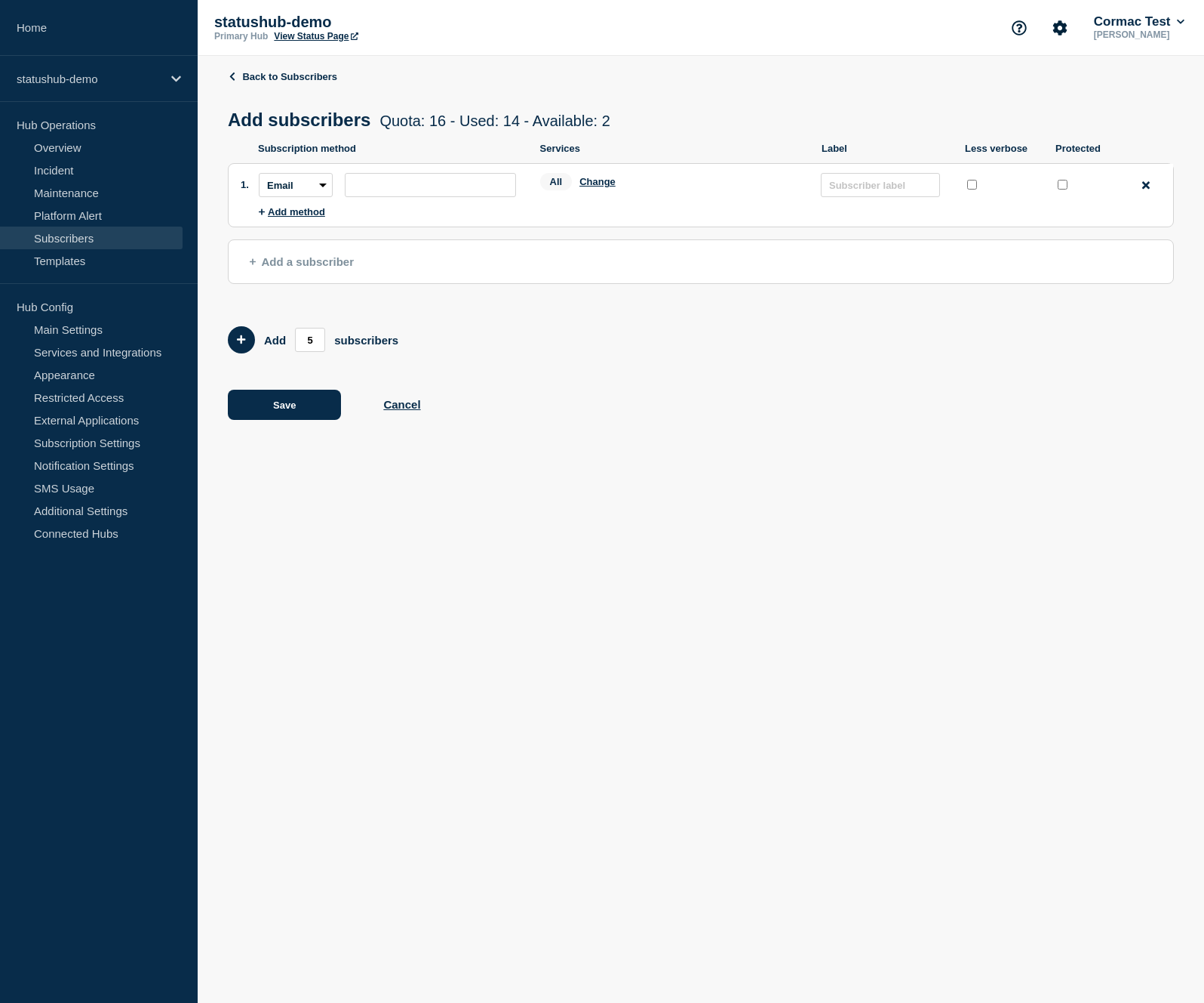
click at [1063, 190] on input "protected checkbox" at bounding box center [1063, 185] width 10 height 10
checkbox input "true"
click at [592, 187] on button "Change" at bounding box center [598, 181] width 37 height 11
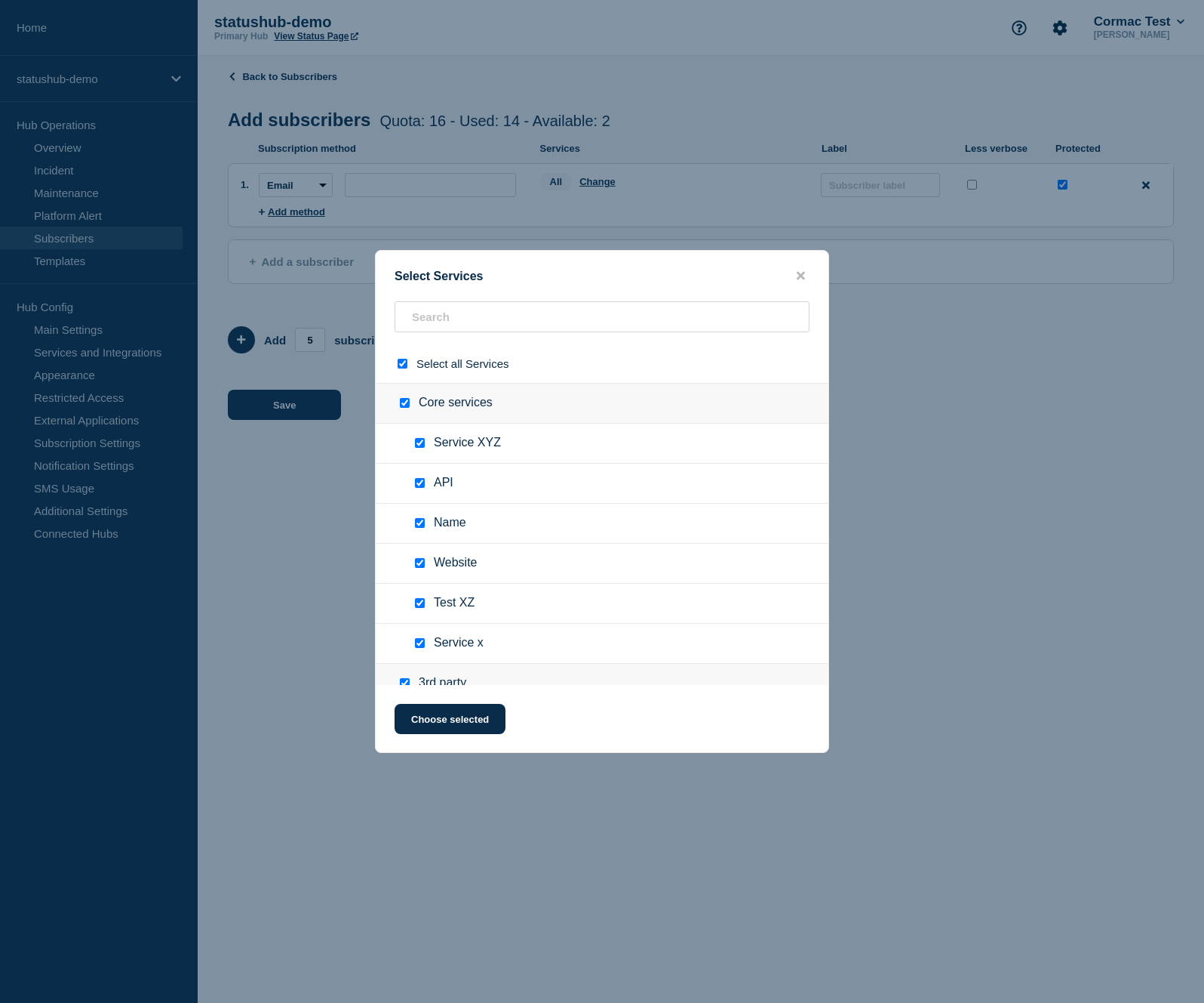
click at [402, 365] on input "select all checkbox" at bounding box center [403, 364] width 10 height 10
checkbox input "false"
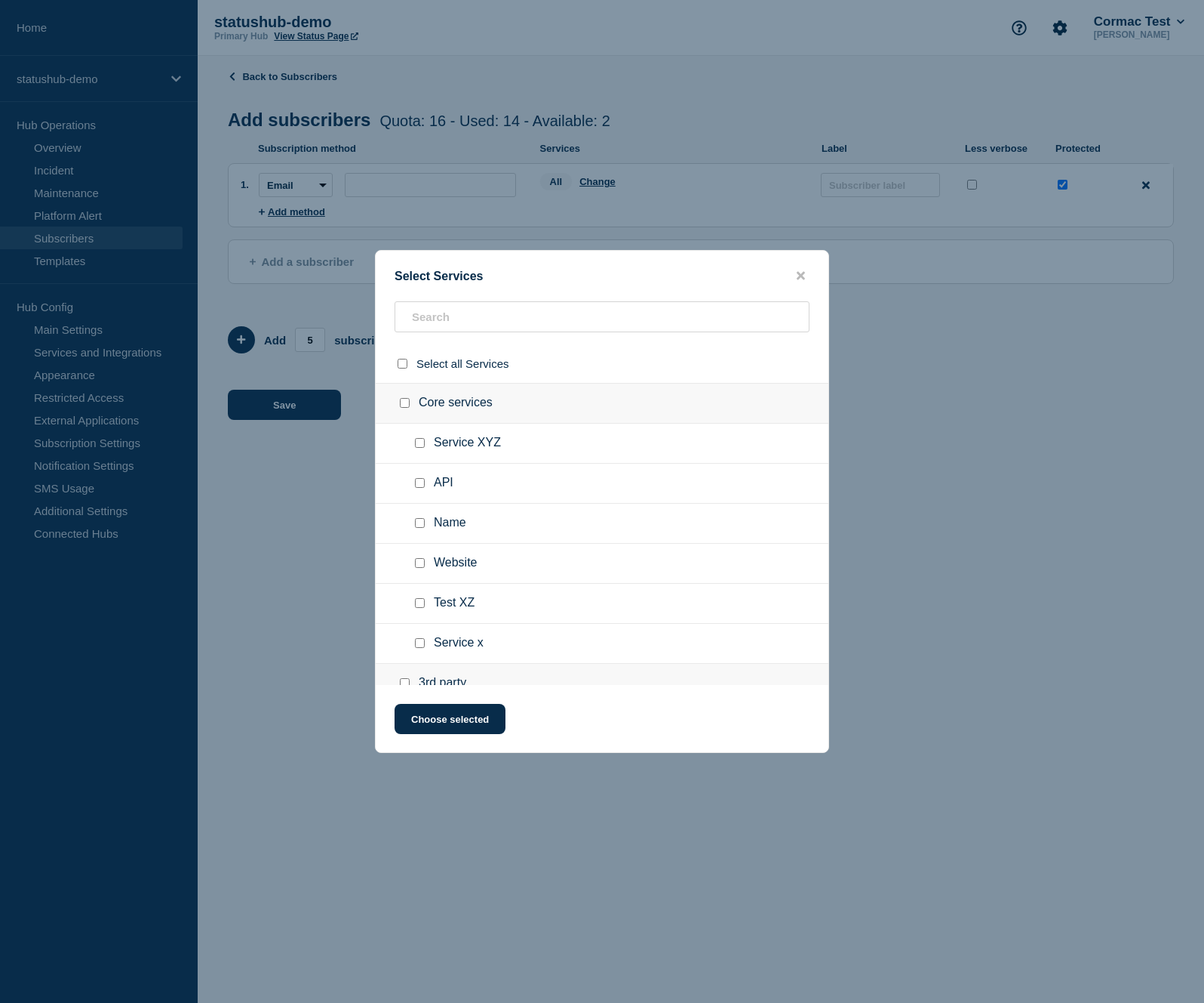
checkbox input "false"
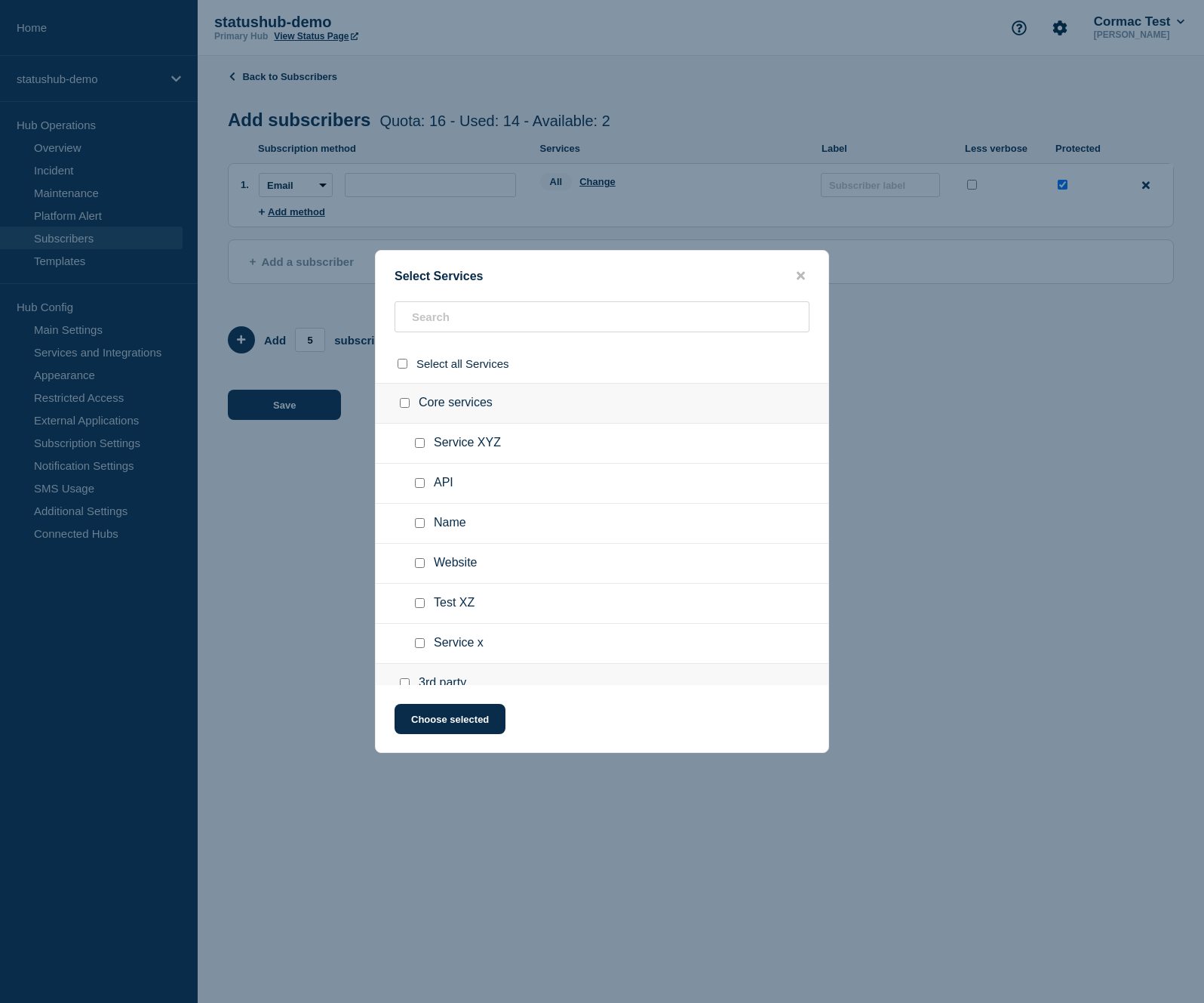
checkbox input "false"
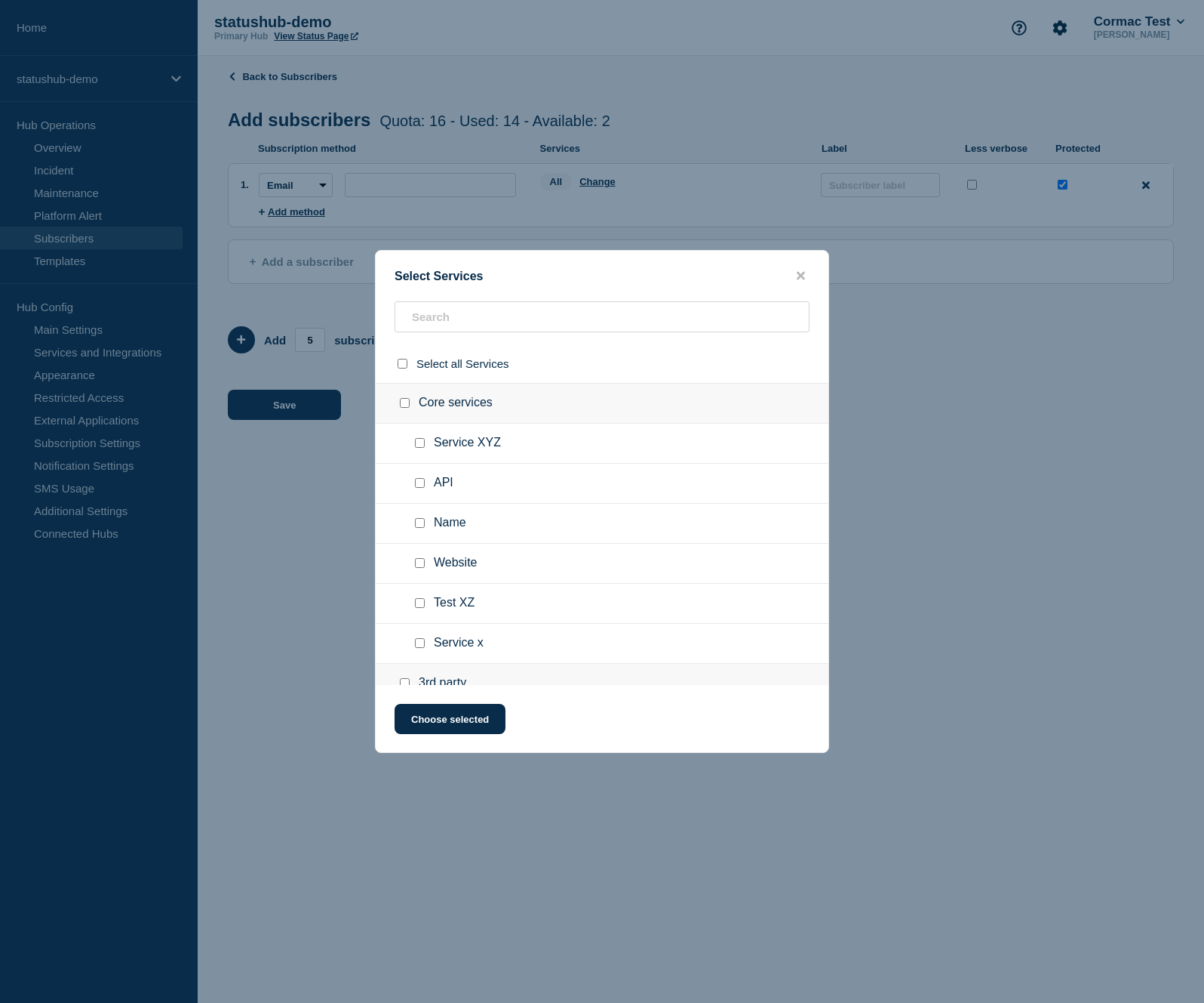
checkbox input "false"
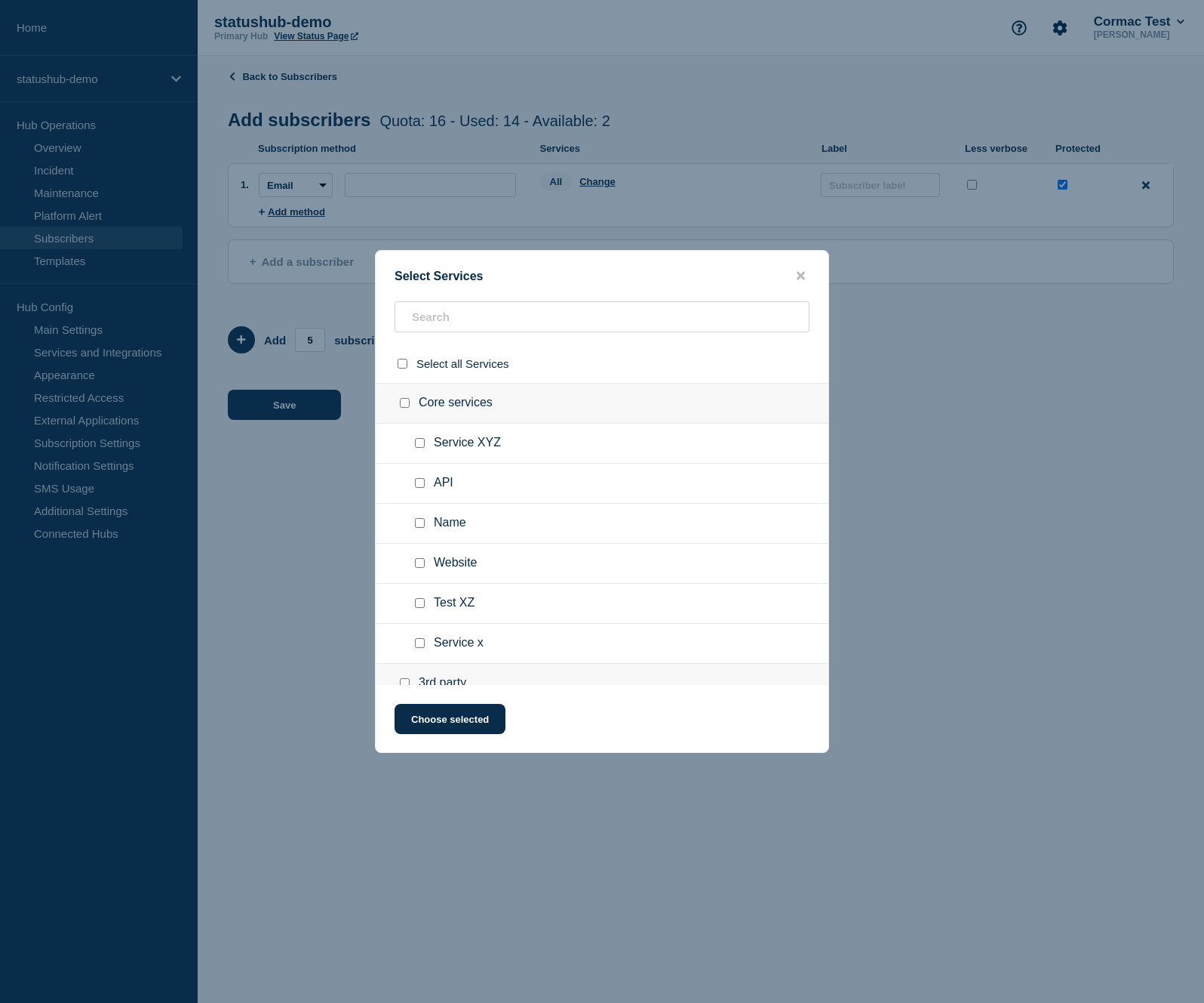
checkbox input "false"
click at [422, 488] on input "API checkbox" at bounding box center [420, 483] width 10 height 10
checkbox input "true"
click at [404, 368] on input "select all checkbox" at bounding box center [403, 364] width 10 height 10
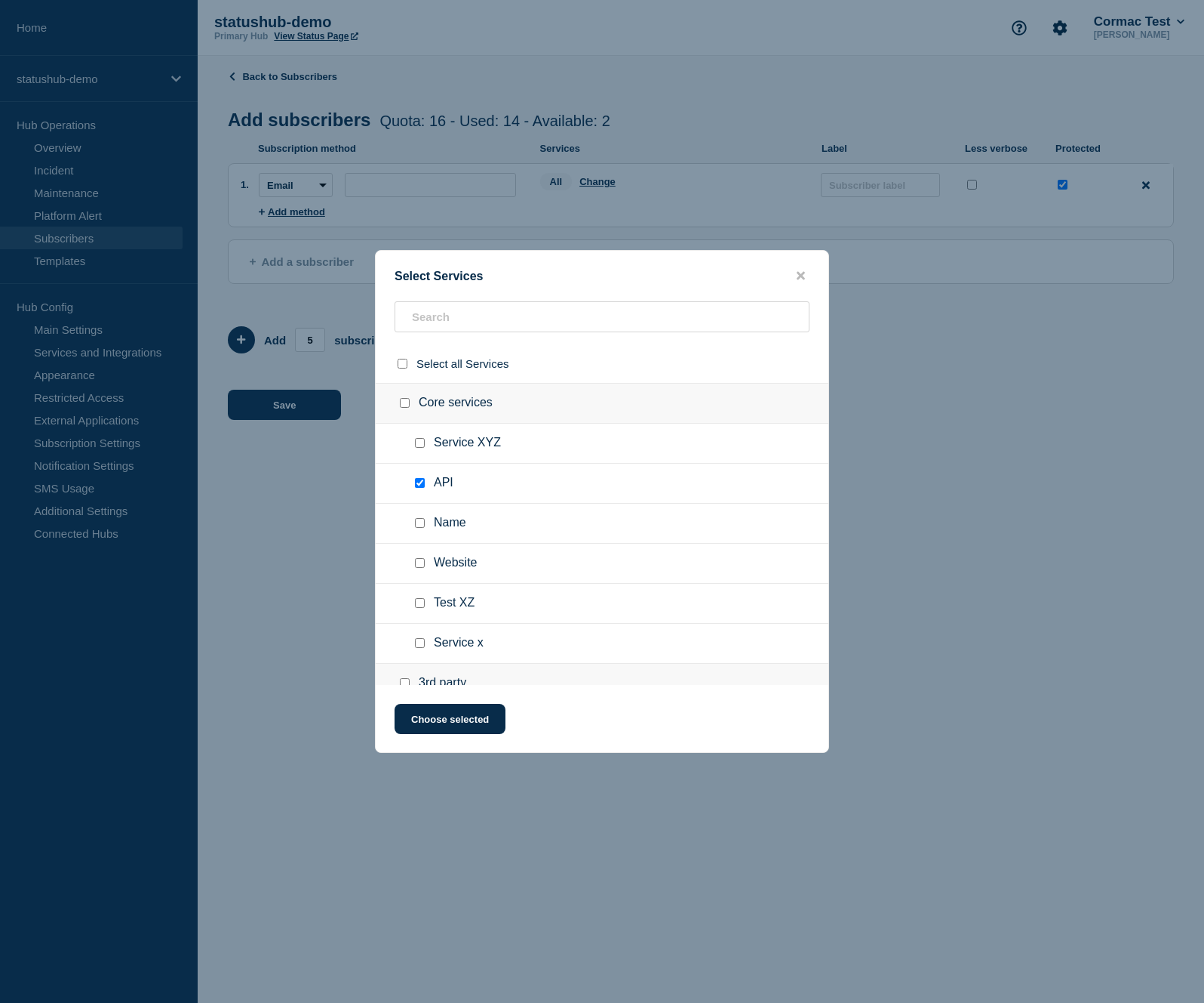
checkbox input "true"
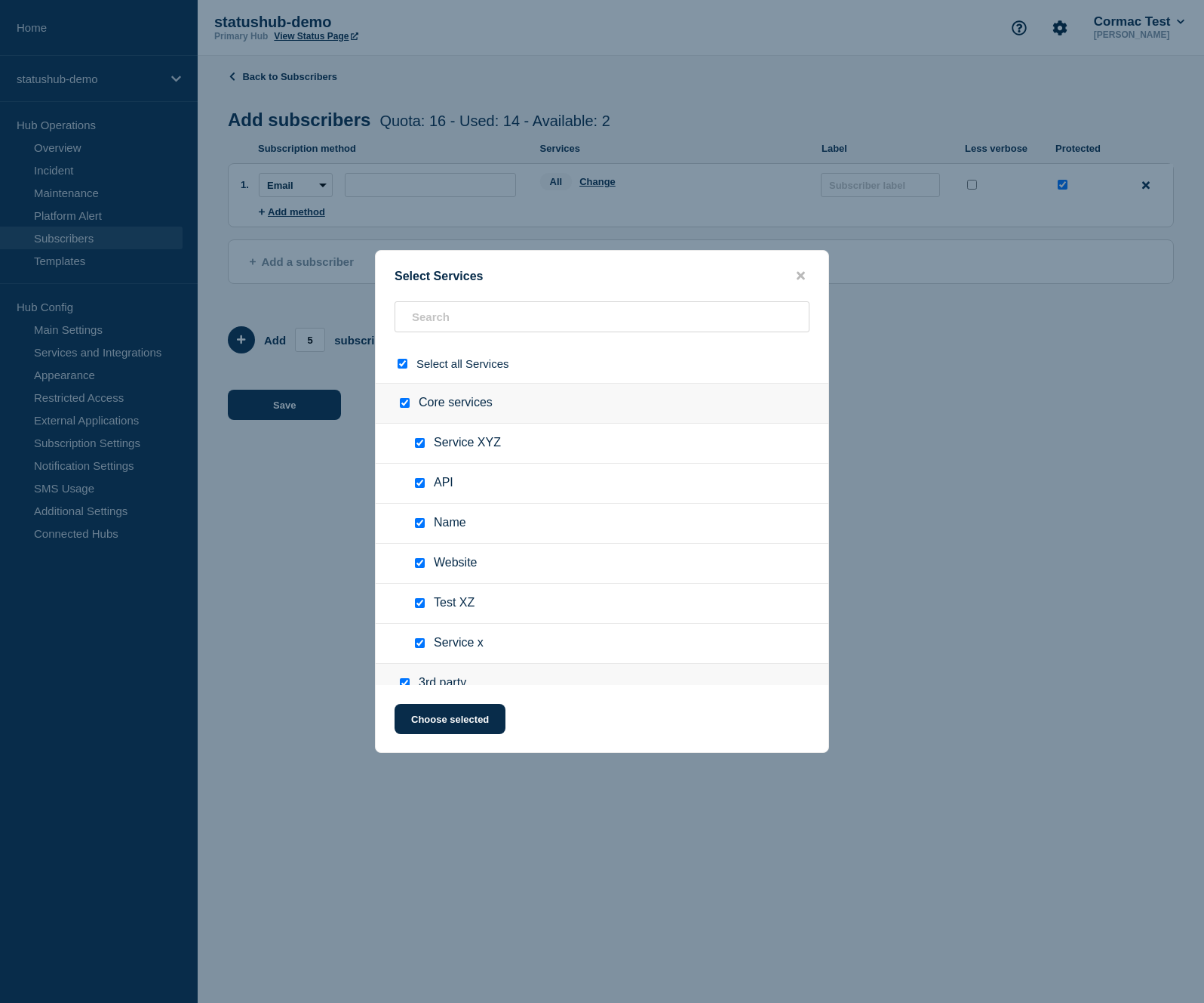
checkbox input "true"
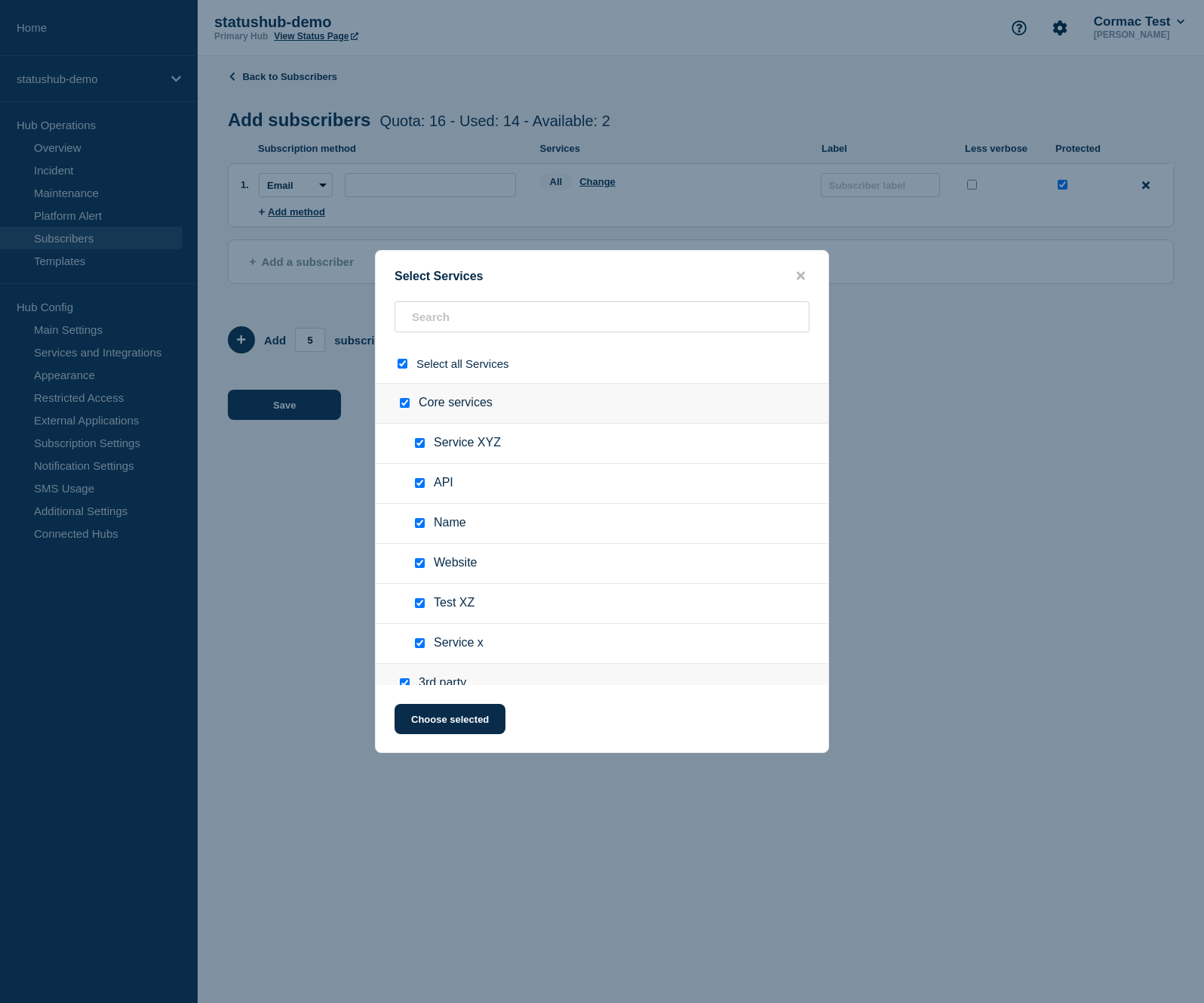
checkbox input "true"
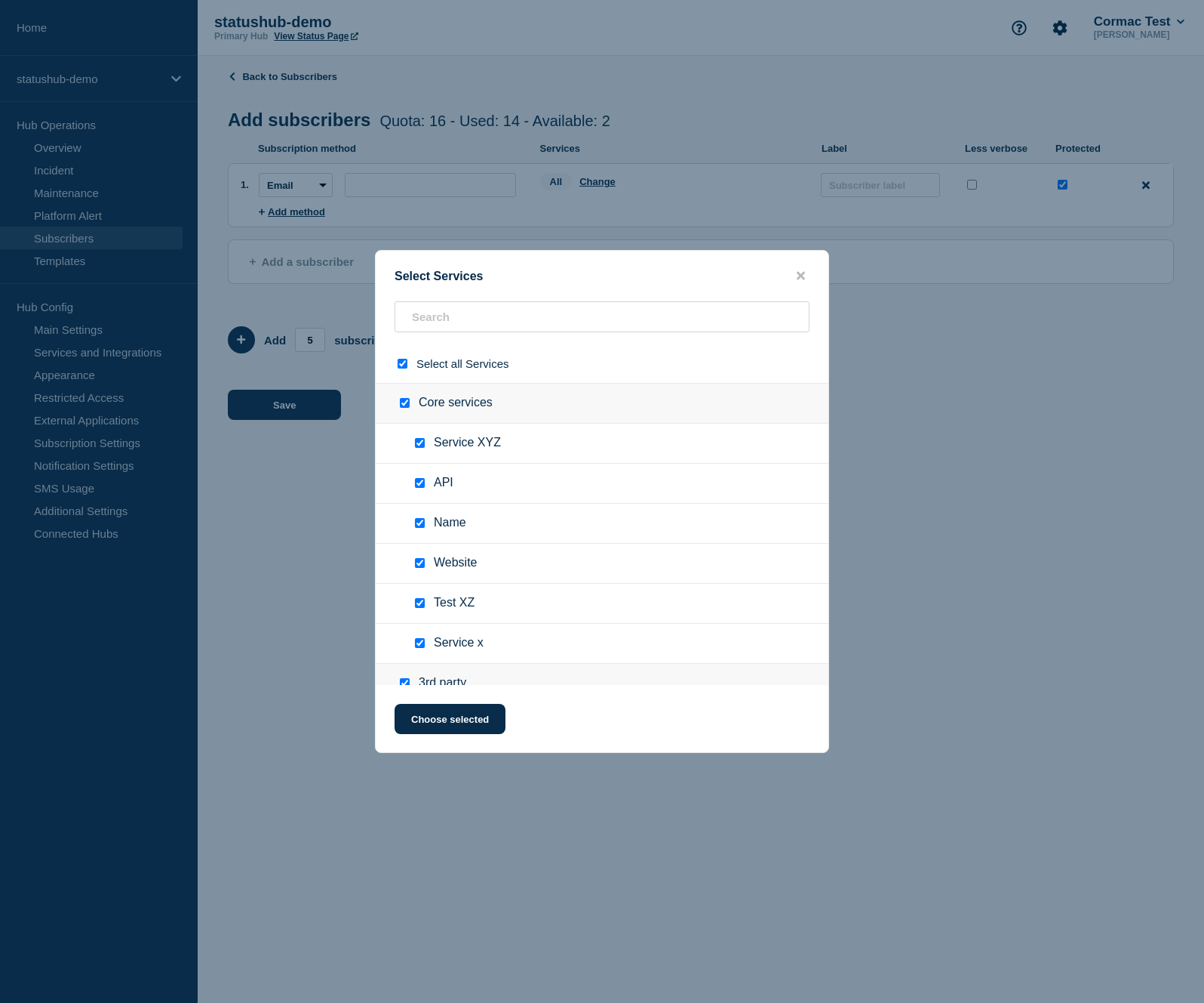
checkbox input "true"
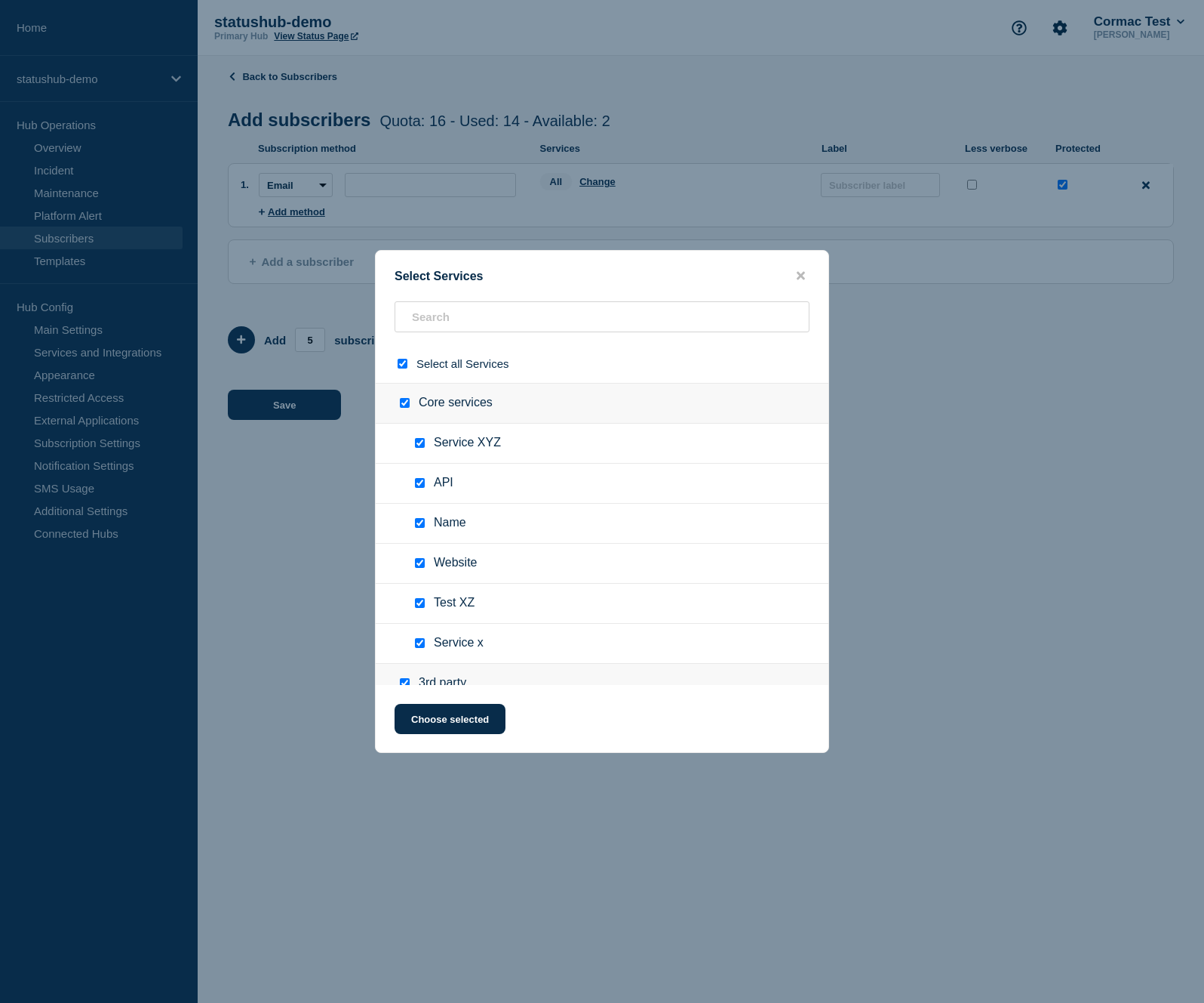
click at [398, 359] on input "select all checkbox" at bounding box center [403, 364] width 10 height 10
checkbox input "false"
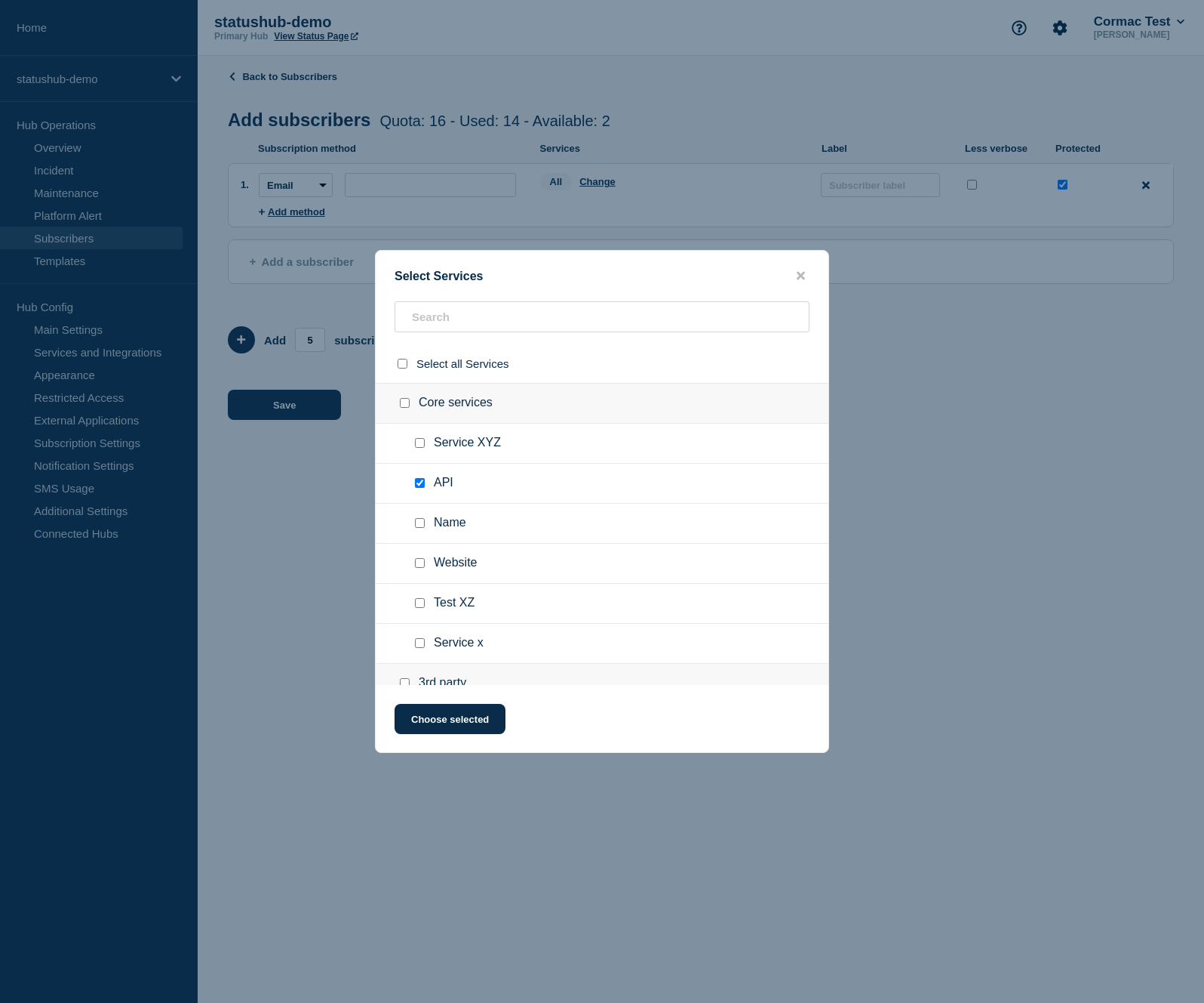
checkbox input "false"
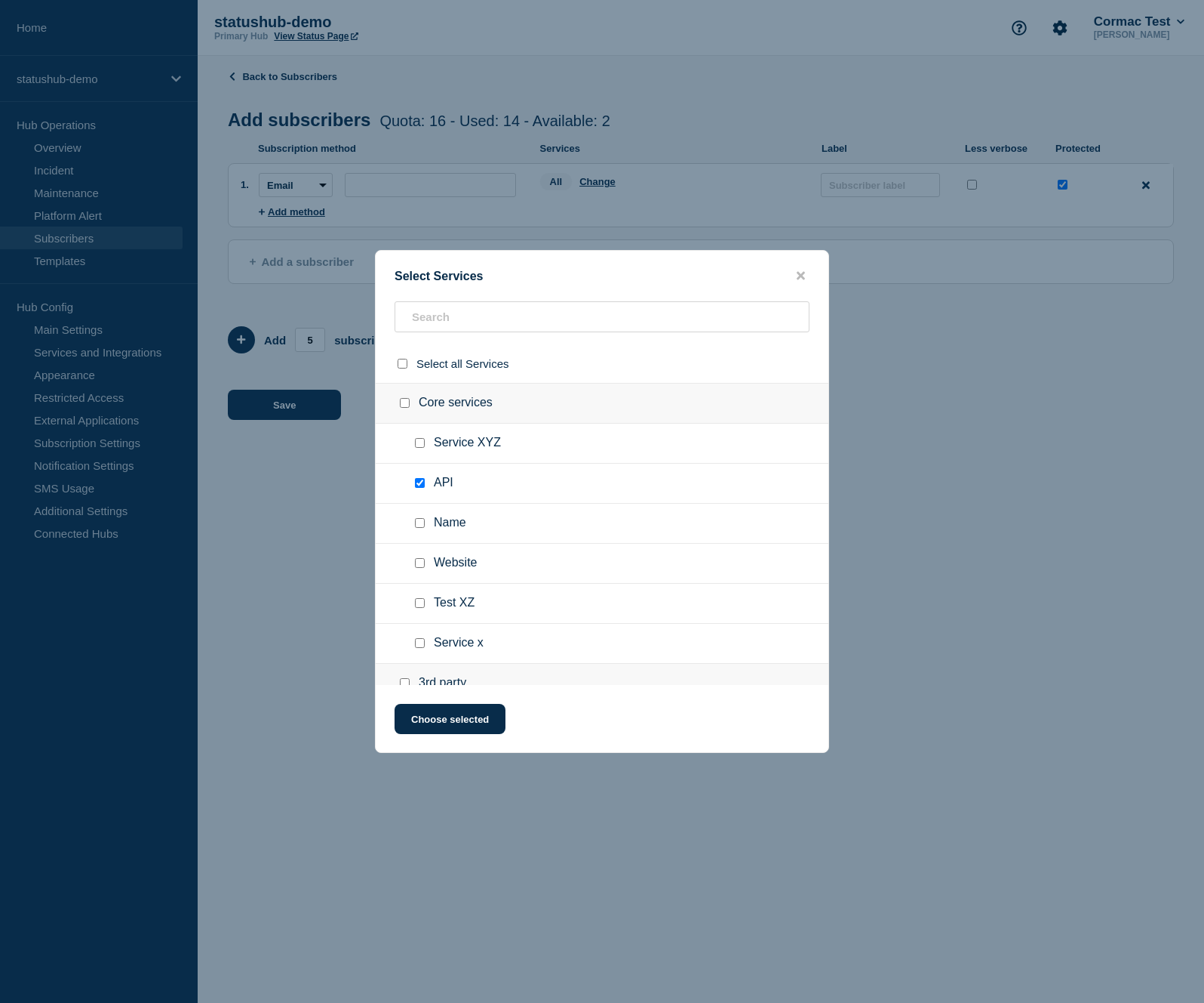
checkbox input "false"
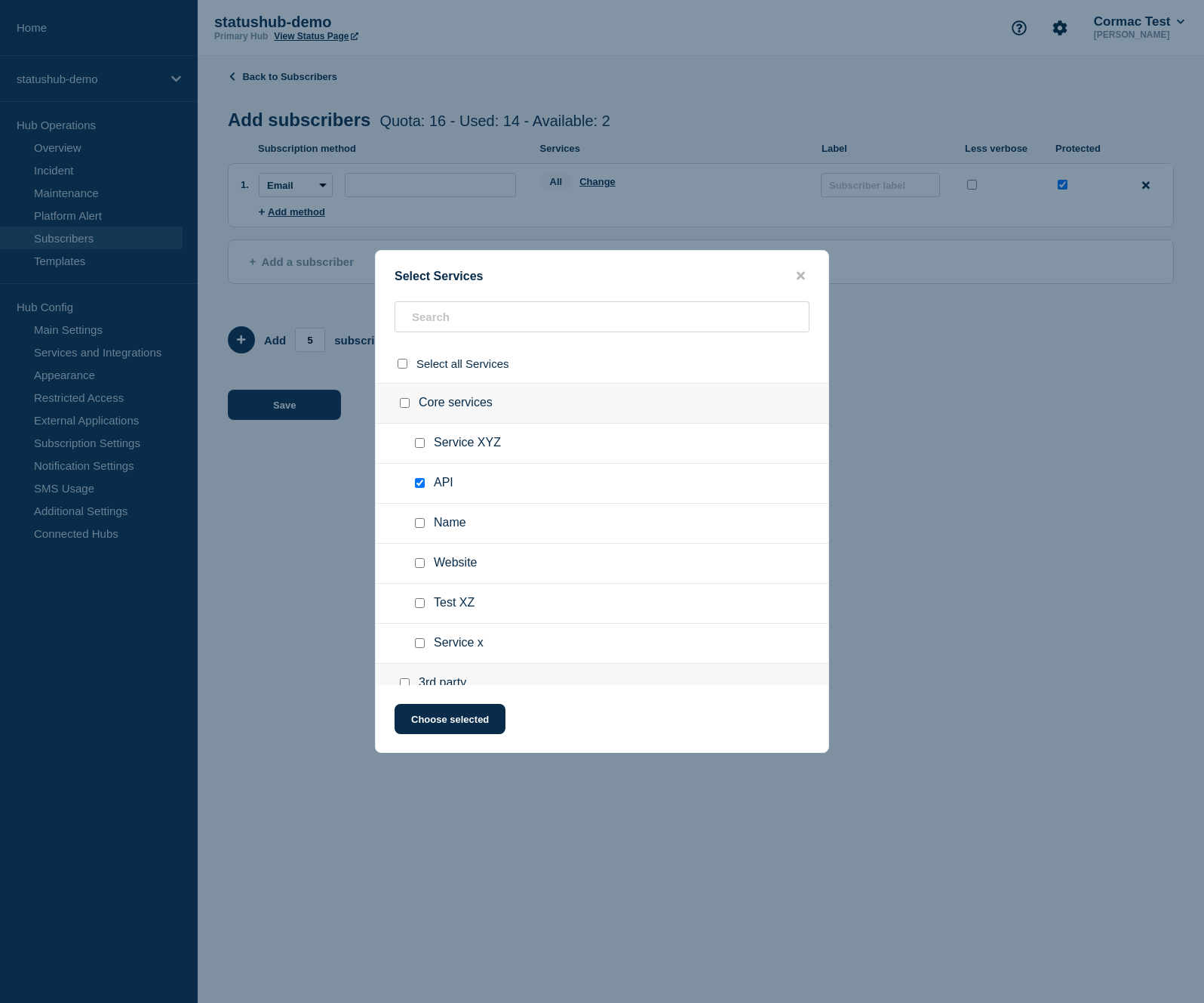
checkbox input "false"
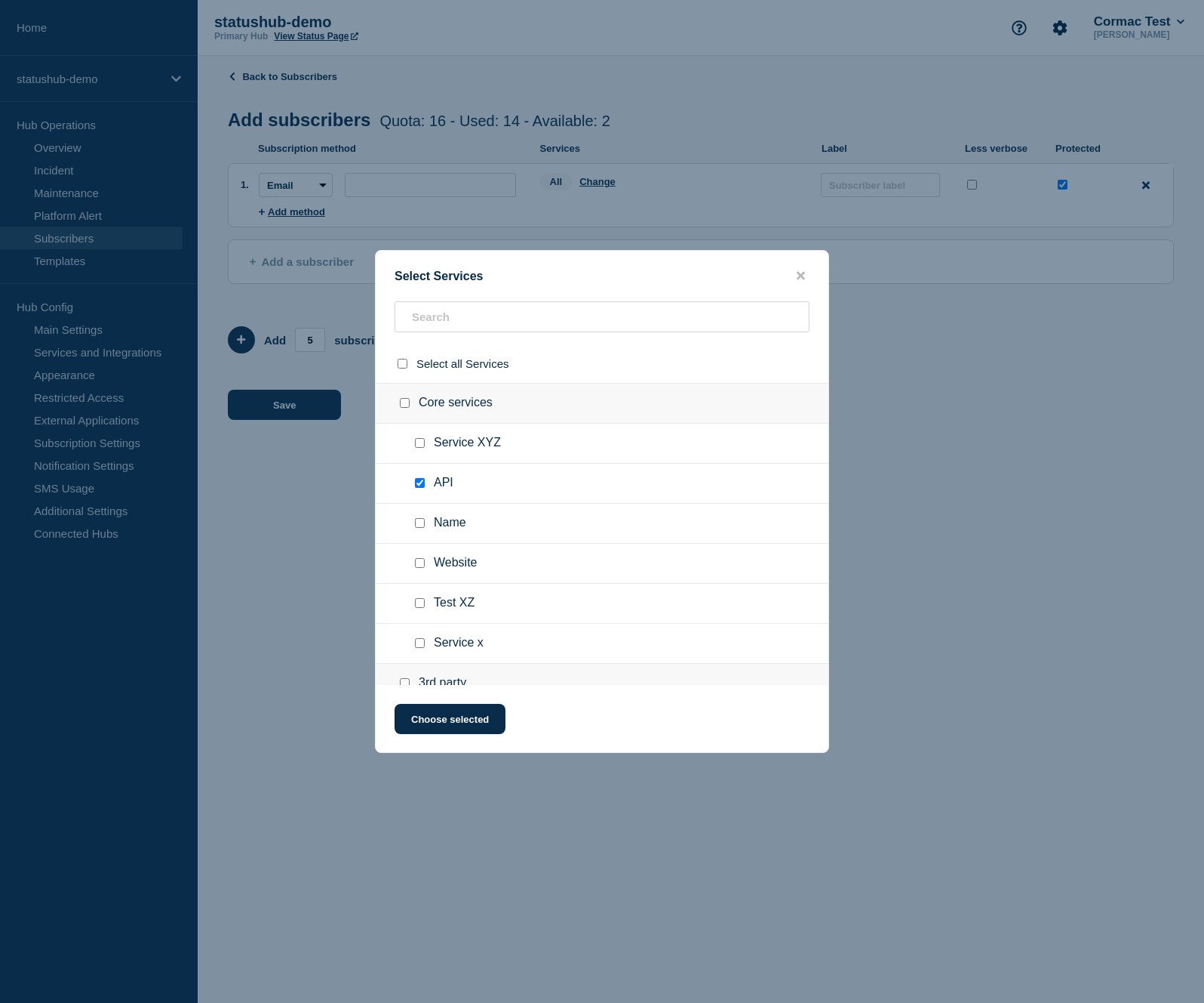
checkbox input "false"
click at [802, 278] on icon "close button" at bounding box center [801, 276] width 8 height 12
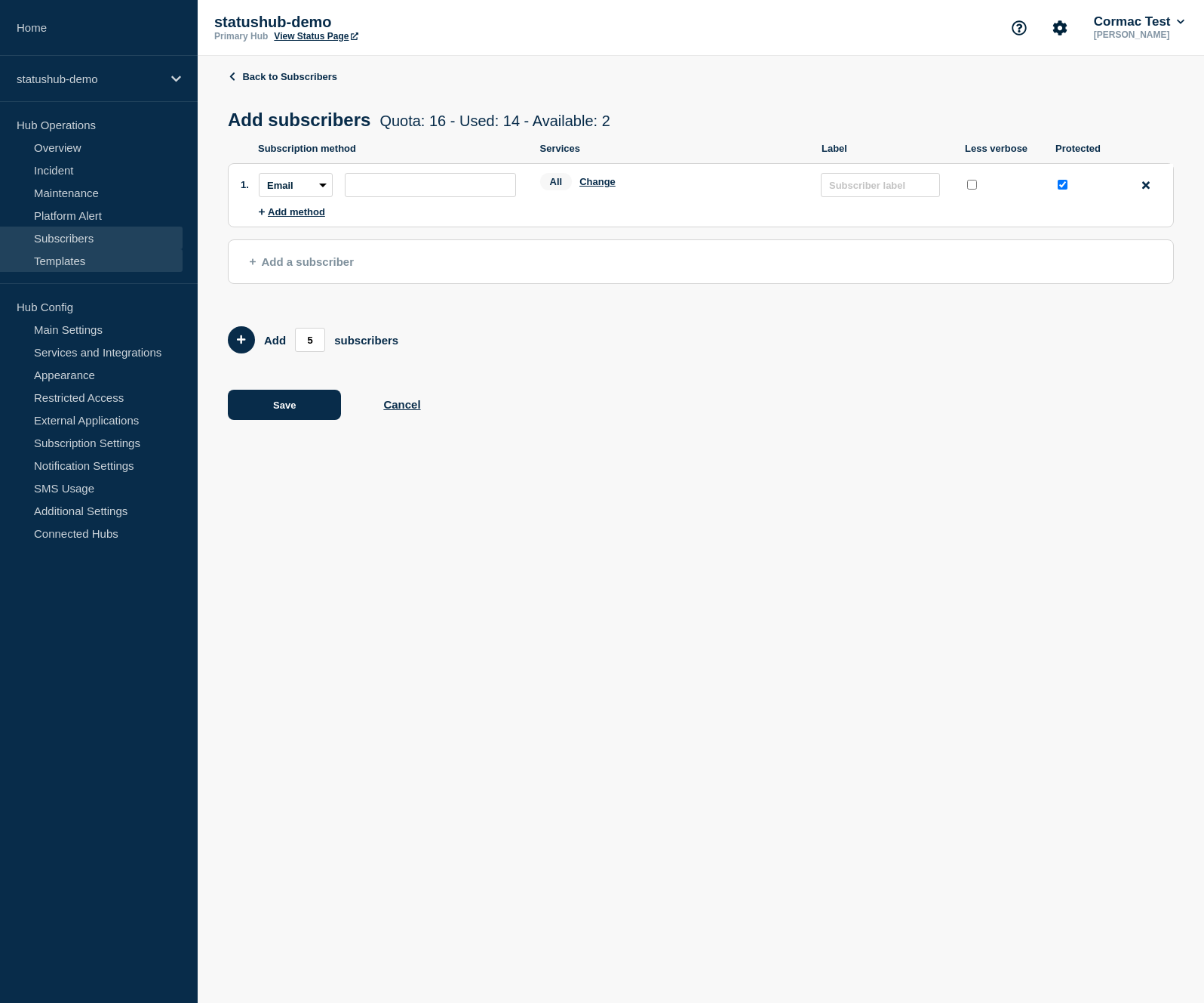
click at [106, 264] on link "Templates" at bounding box center [91, 260] width 183 height 23
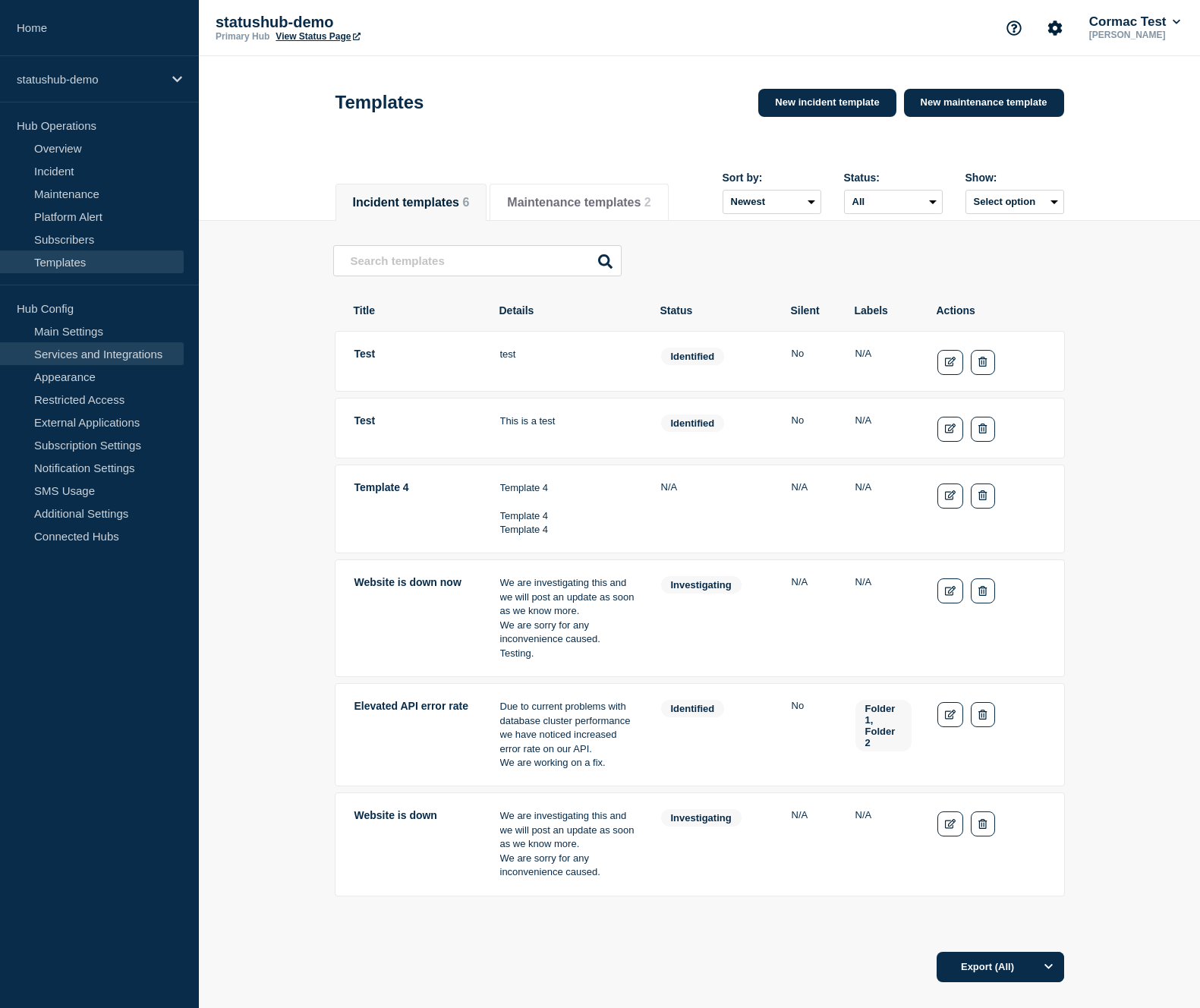
click at [105, 359] on link "Services and Integrations" at bounding box center [91, 354] width 184 height 23
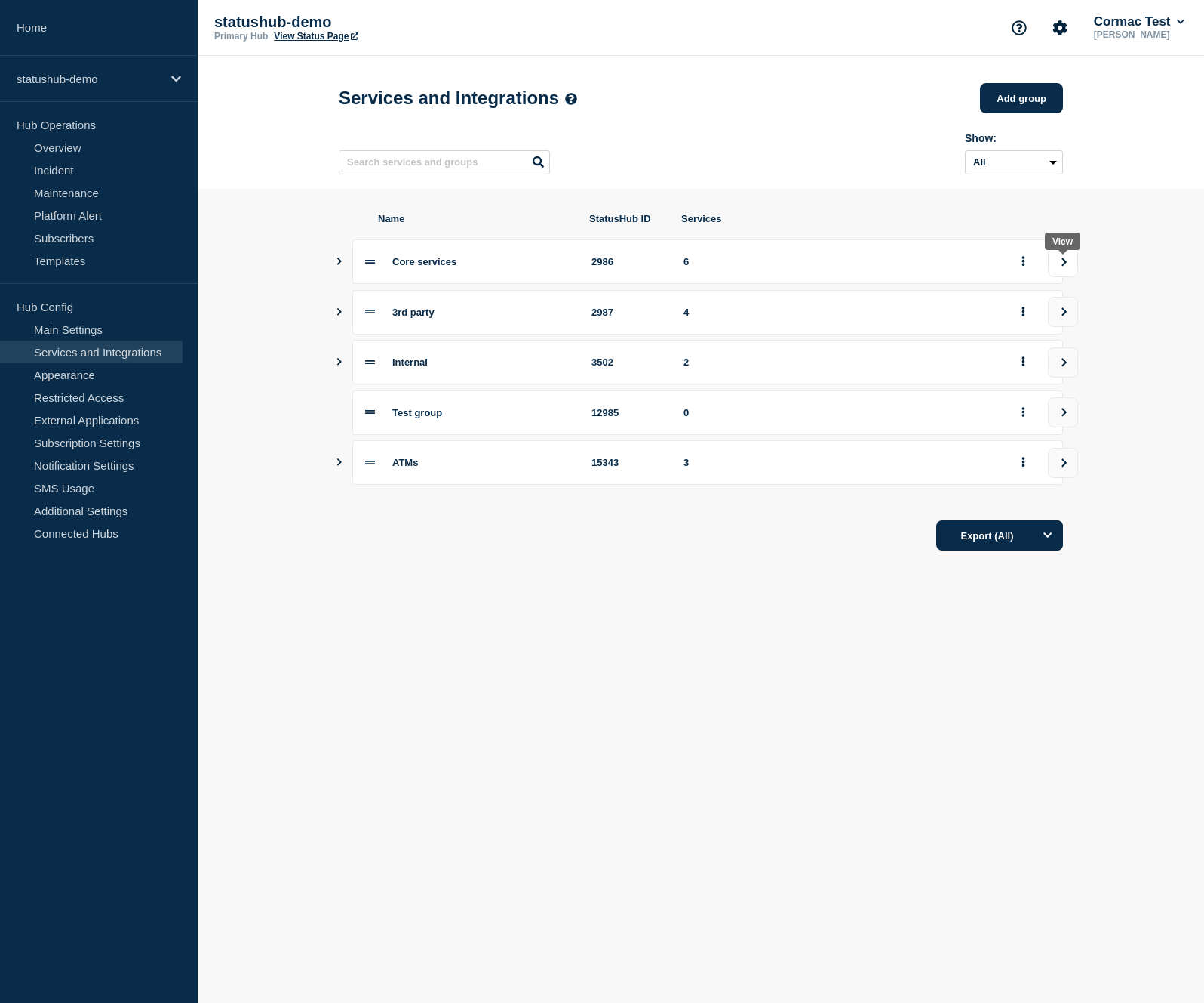
click at [1071, 277] on button "view group" at bounding box center [1063, 262] width 31 height 31
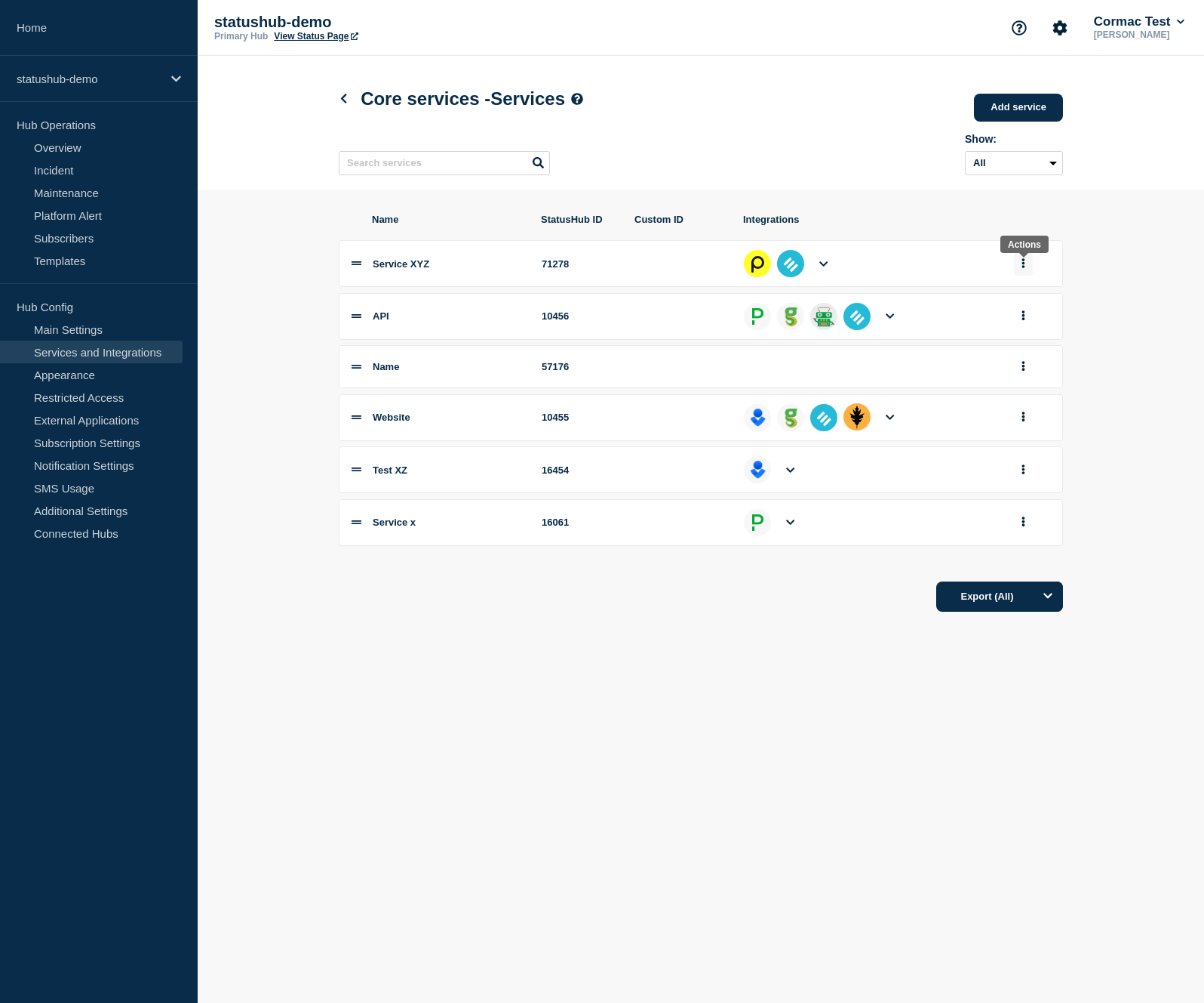
click at [1028, 270] on button "group actions" at bounding box center [1023, 264] width 19 height 24
click at [1009, 299] on button "Edit" at bounding box center [1032, 292] width 75 height 24
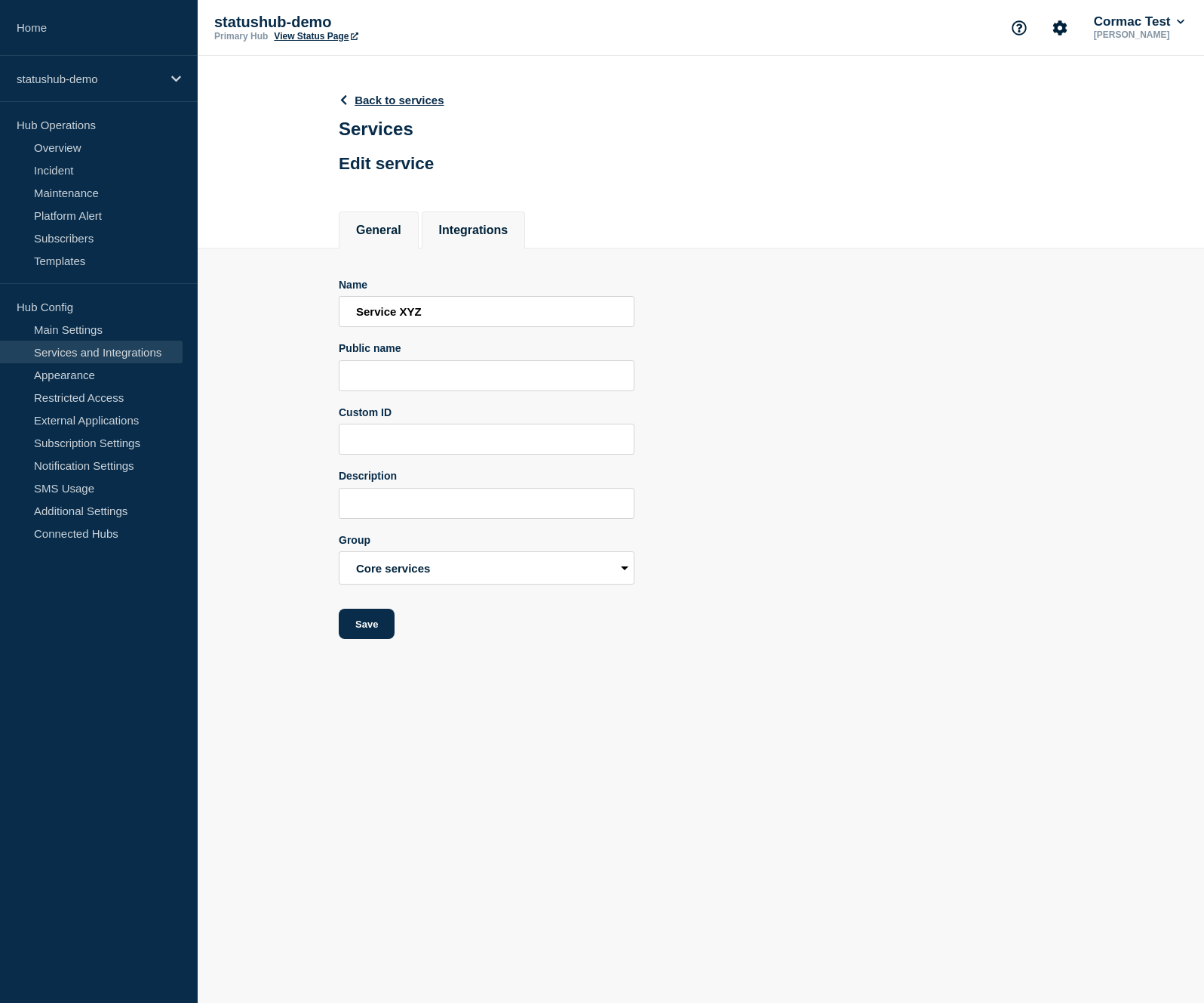
click at [485, 237] on button "Integrations" at bounding box center [474, 230] width 69 height 14
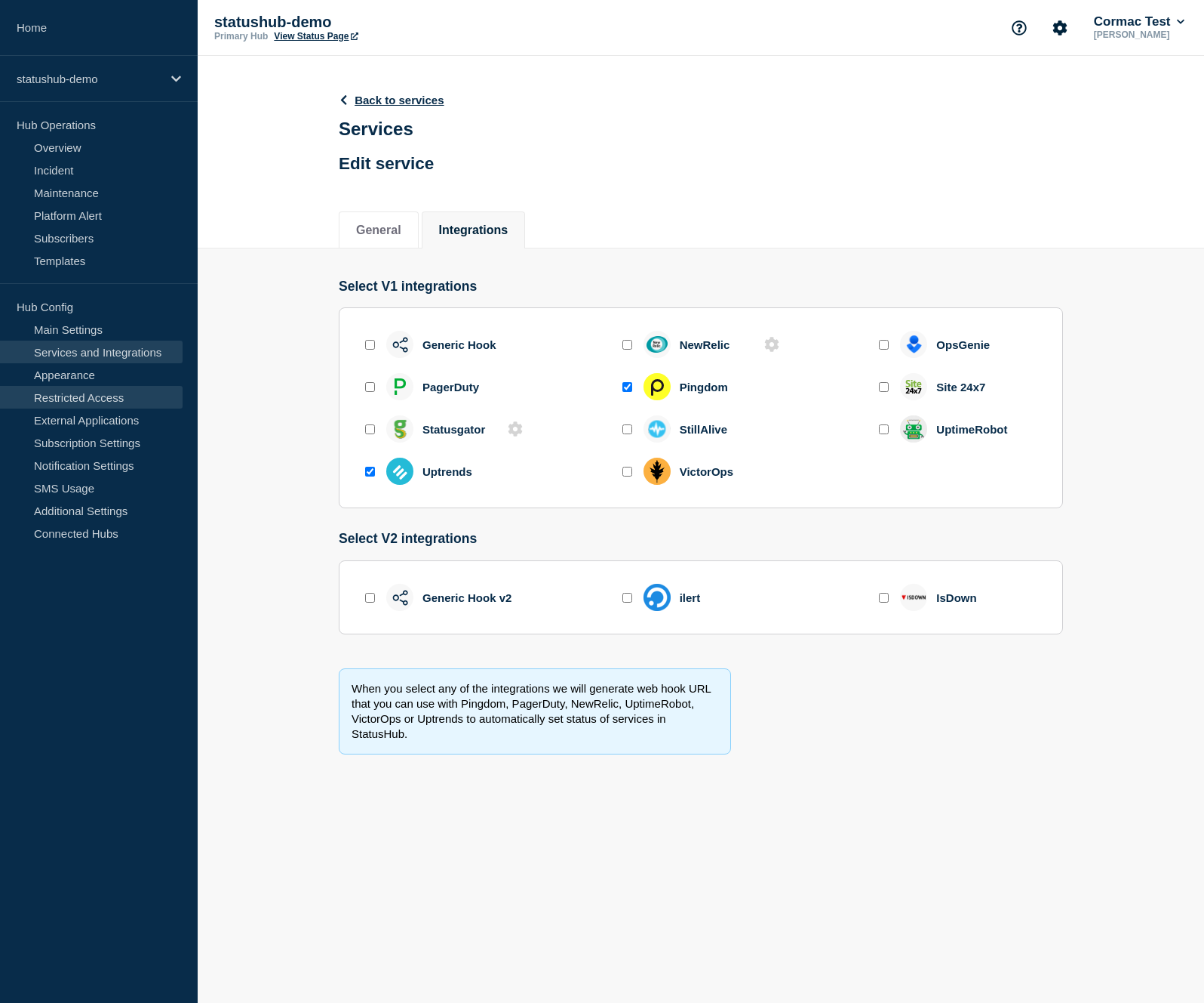
click at [98, 401] on link "Restricted Access" at bounding box center [91, 396] width 183 height 23
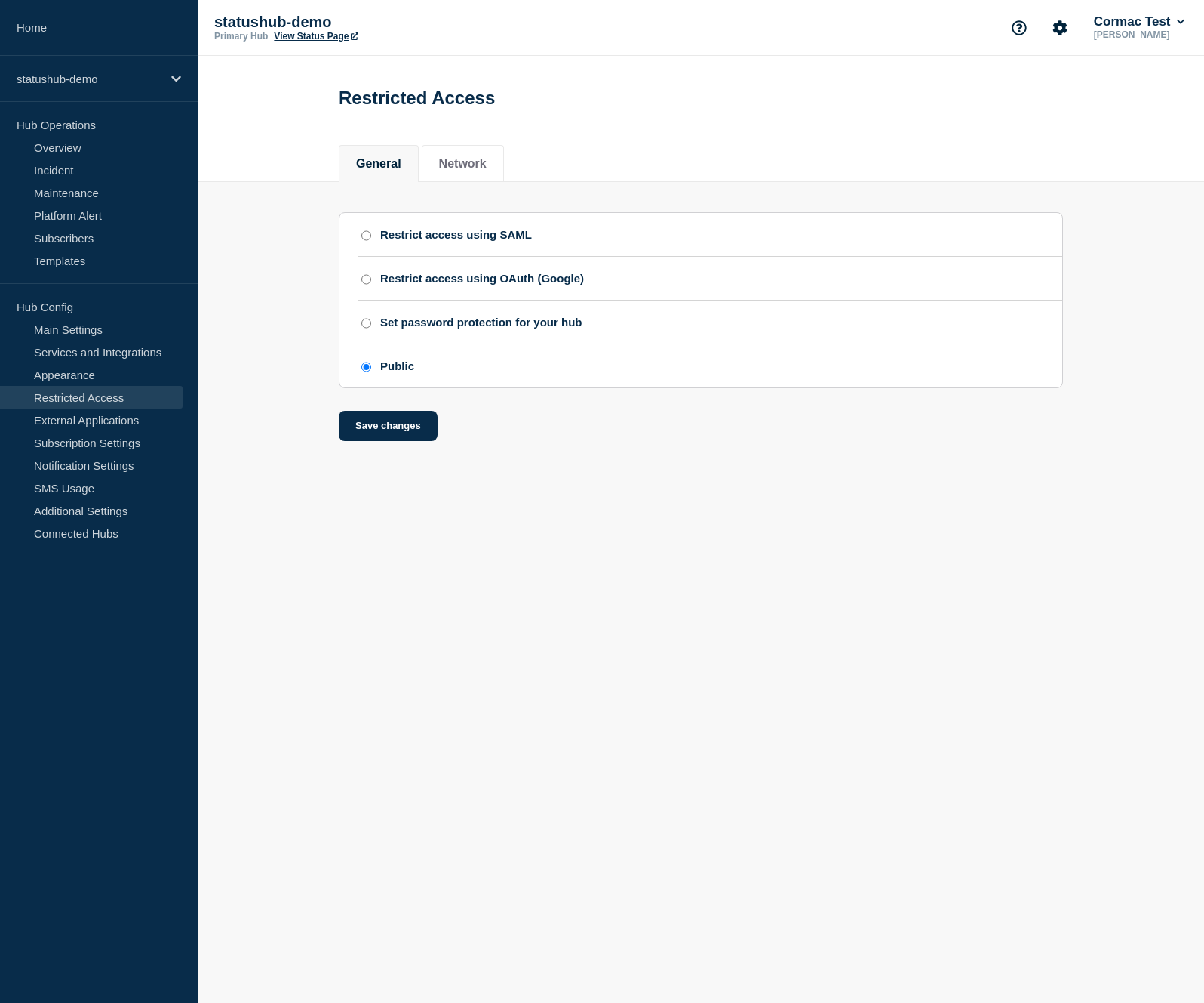
click at [361, 241] on input "Restrict access using SAML" at bounding box center [366, 235] width 10 height 11
radio input "true"
radio input "false"
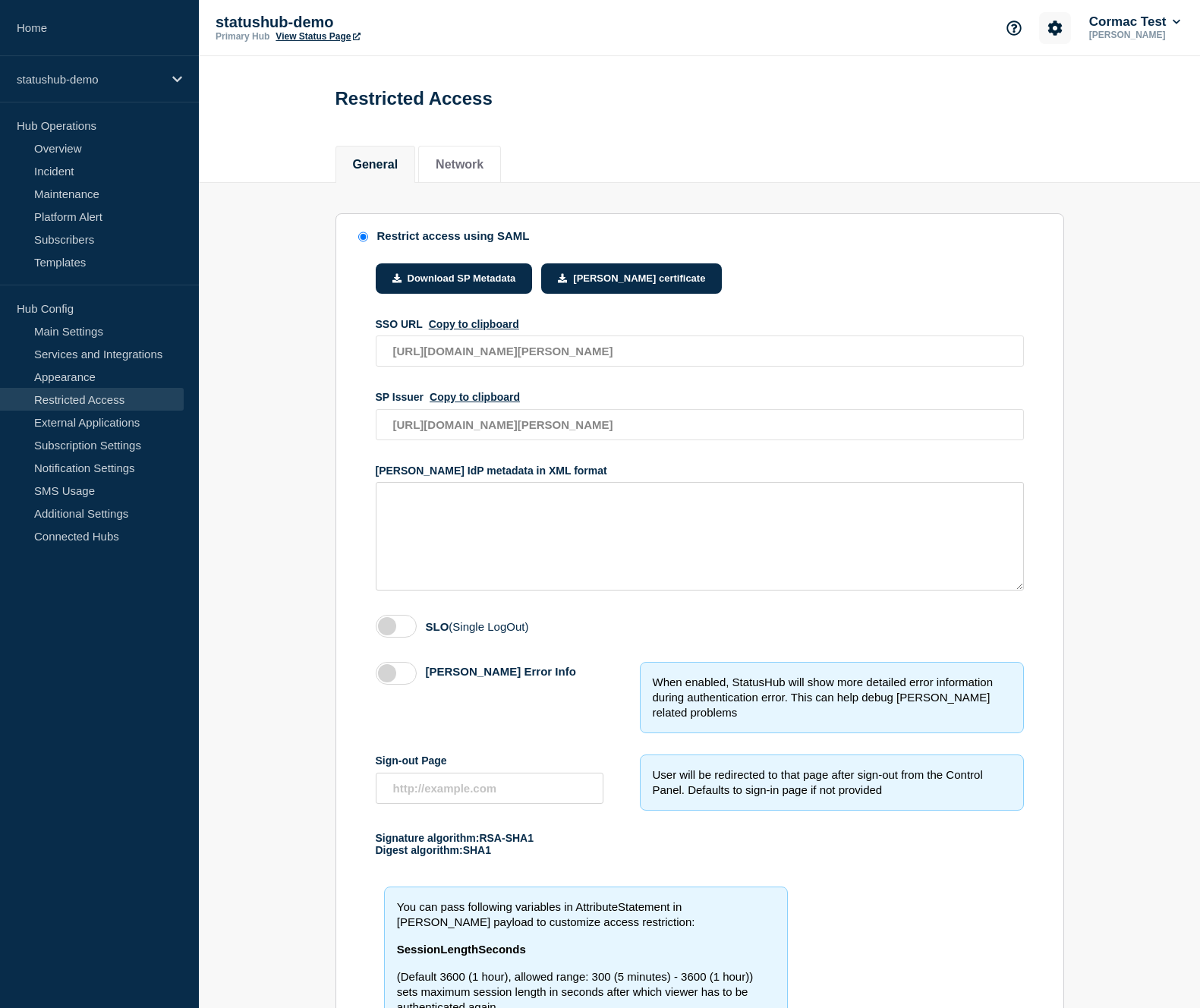
click at [1056, 33] on icon "Account settings" at bounding box center [1054, 28] width 15 height 15
click at [1050, 115] on link "General Settings" at bounding box center [1059, 108] width 85 height 13
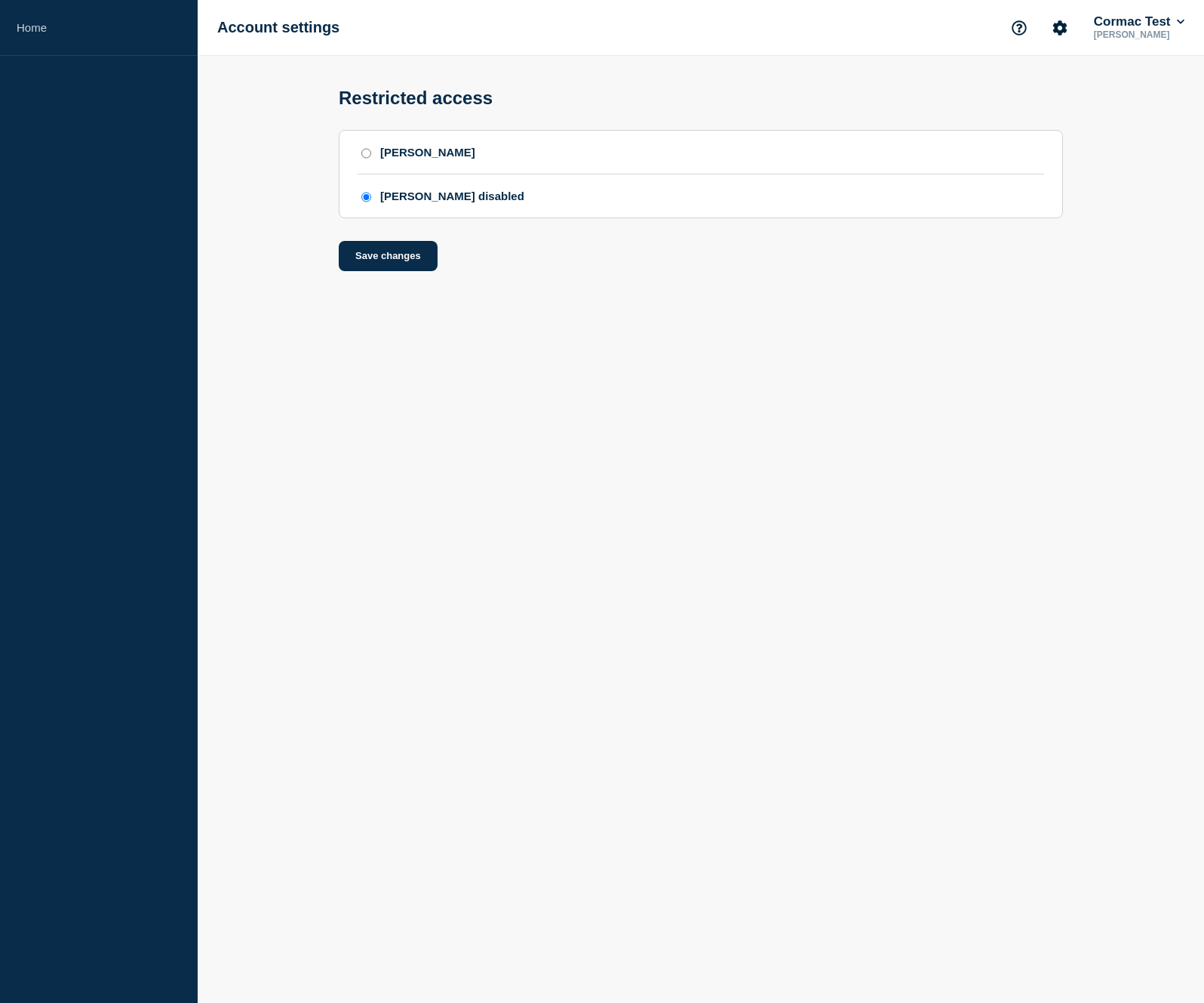
click at [392, 158] on div "[PERSON_NAME]" at bounding box center [428, 151] width 95 height 13
click at [371, 158] on input "[PERSON_NAME]" at bounding box center [366, 153] width 10 height 11
radio input "true"
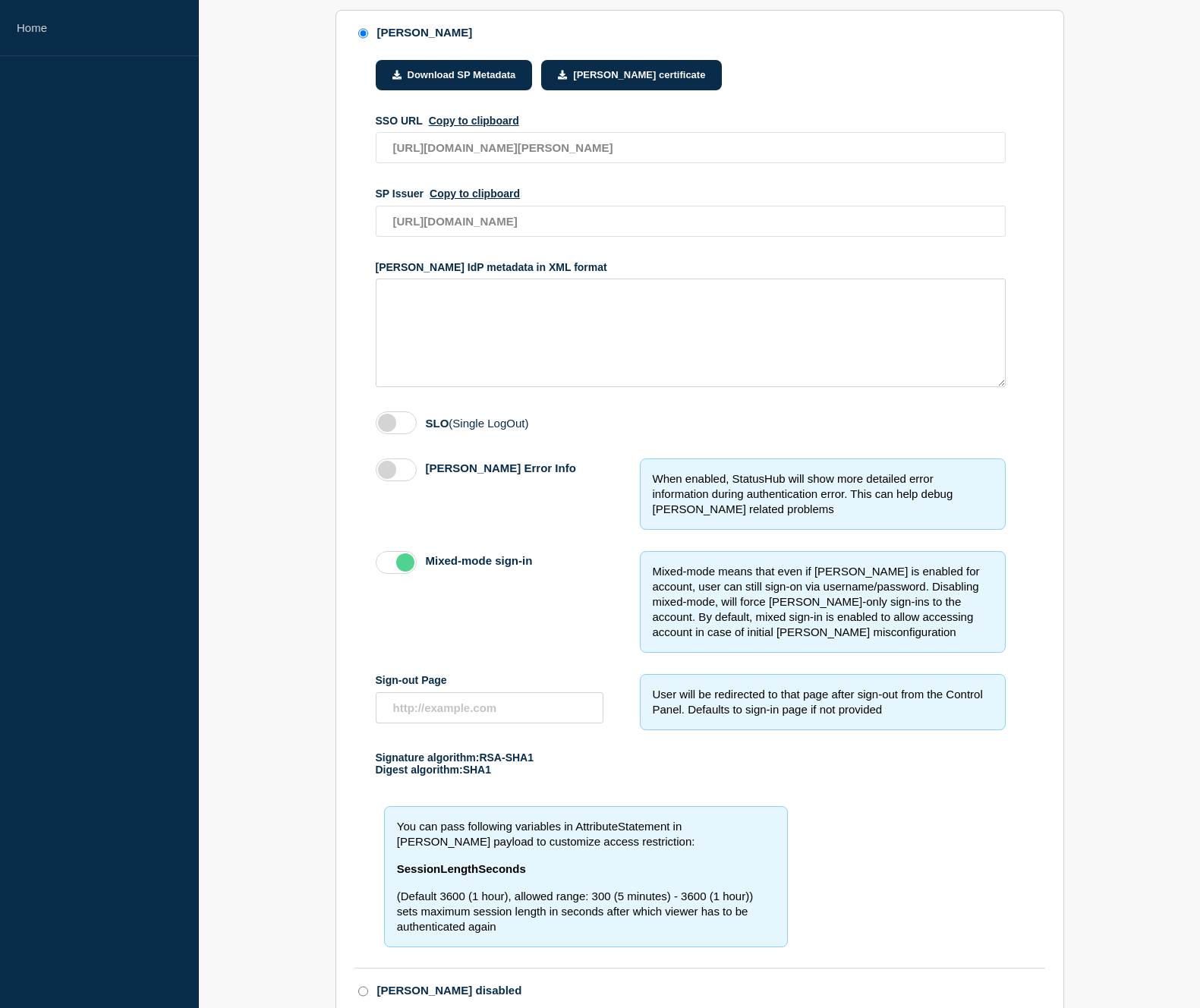
scroll to position [241, 0]
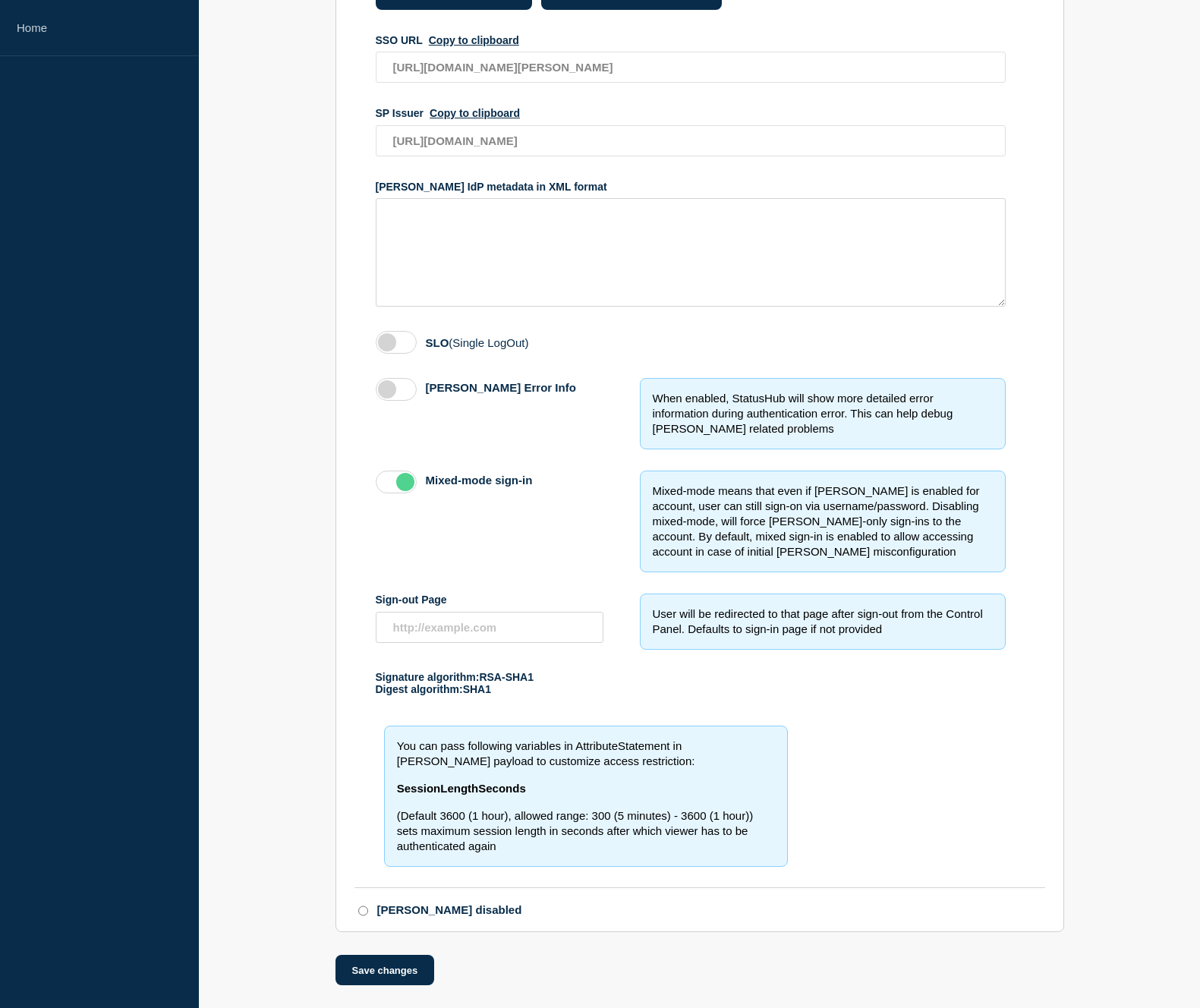
click at [363, 914] on input "[PERSON_NAME] disabled" at bounding box center [364, 911] width 10 height 11
radio input "true"
radio input "false"
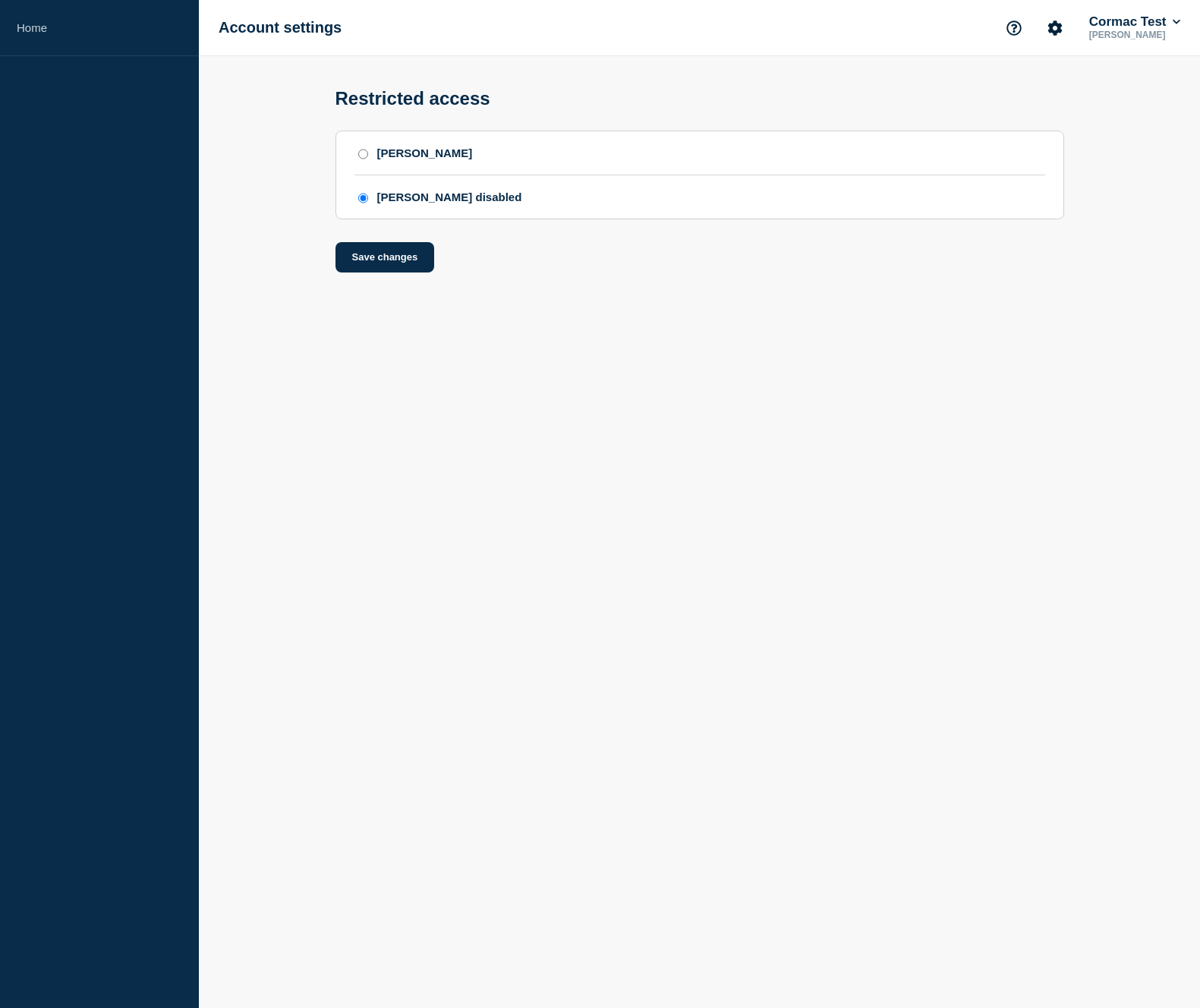
scroll to position [0, 0]
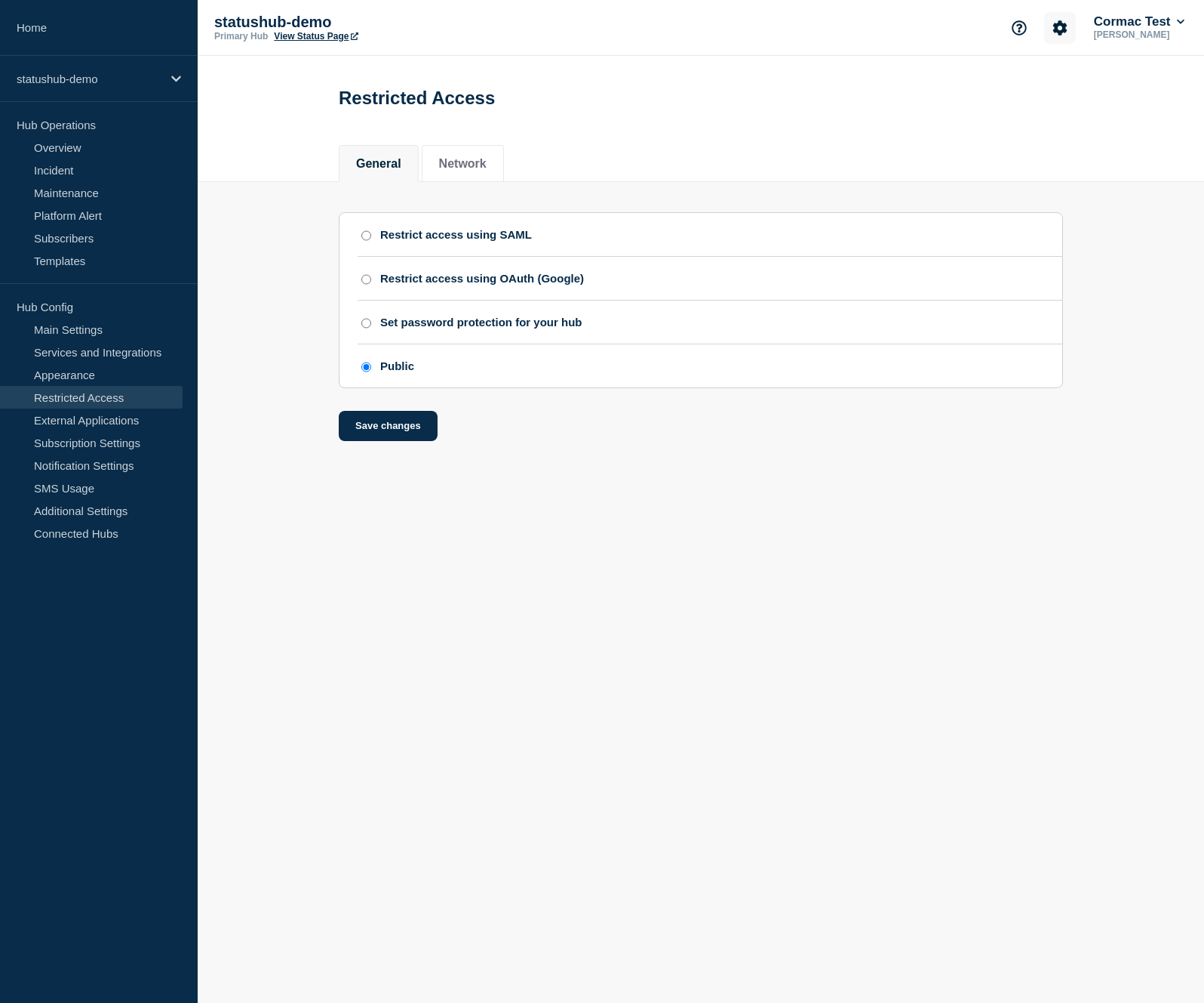
click at [1056, 24] on icon "Account settings" at bounding box center [1061, 28] width 15 height 15
click at [1050, 93] on link "Team Members" at bounding box center [1061, 89] width 78 height 13
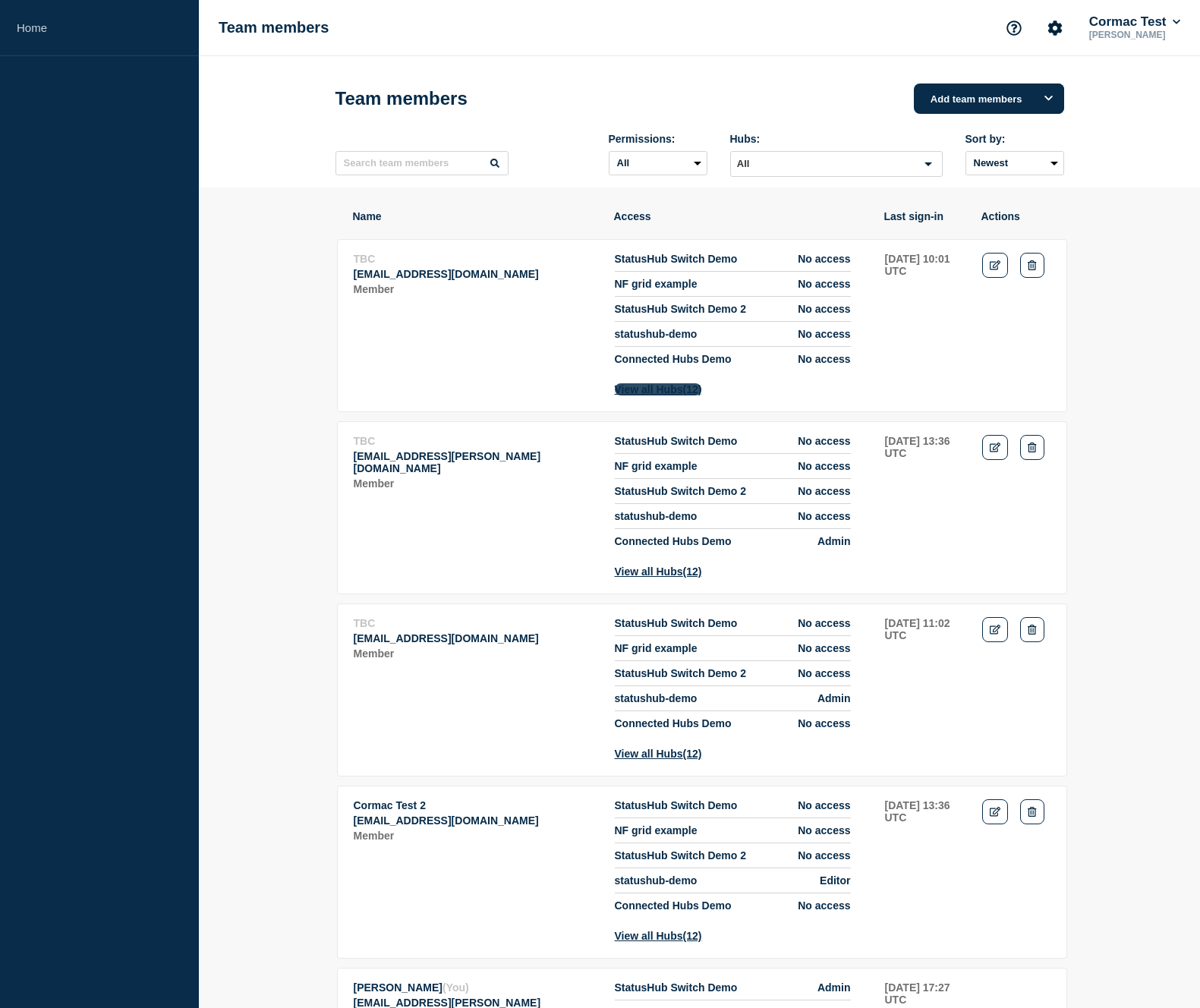
click at [661, 395] on button "View all Hubs (12)" at bounding box center [659, 389] width 87 height 12
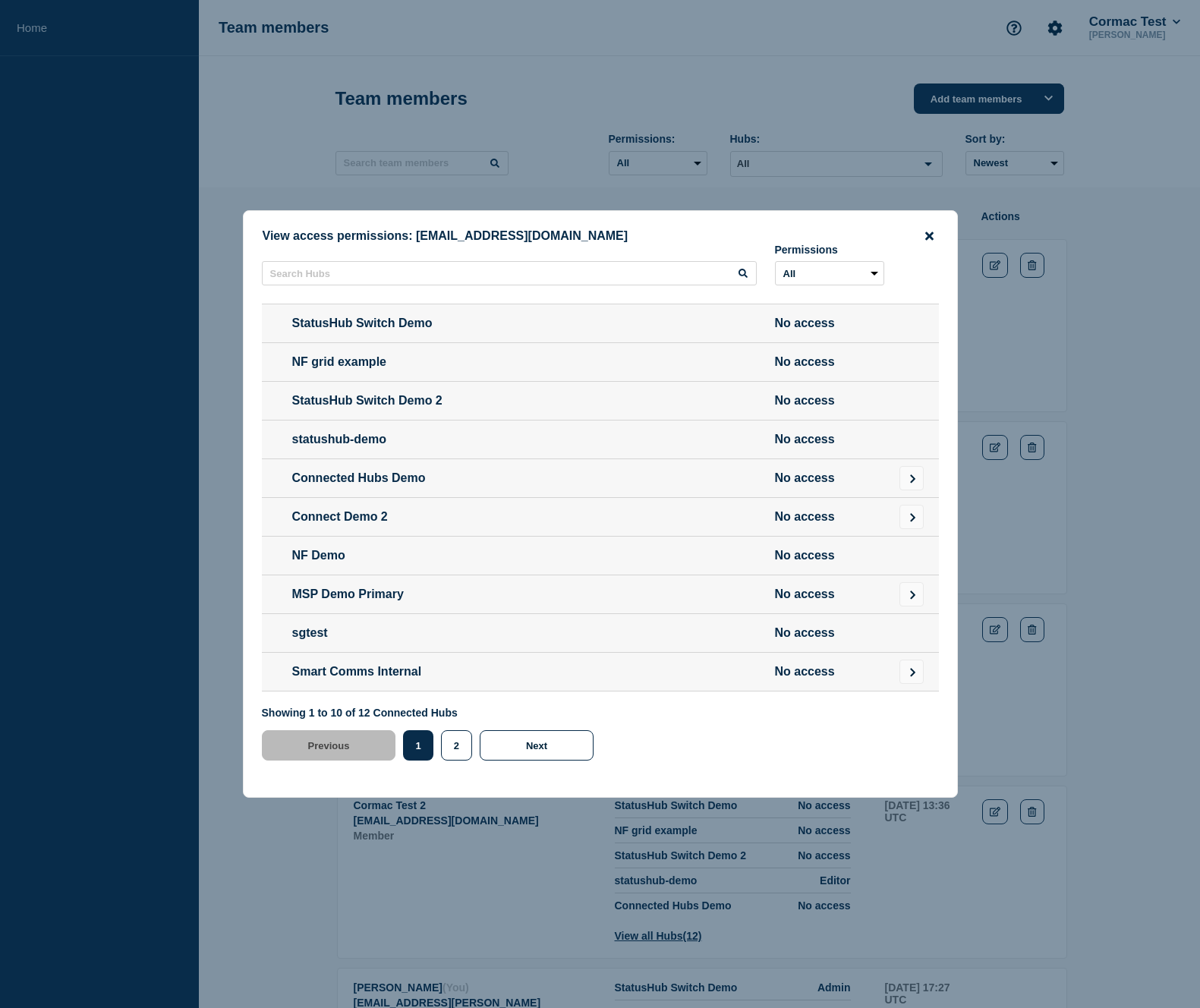
click at [932, 230] on icon "close button" at bounding box center [929, 236] width 8 height 12
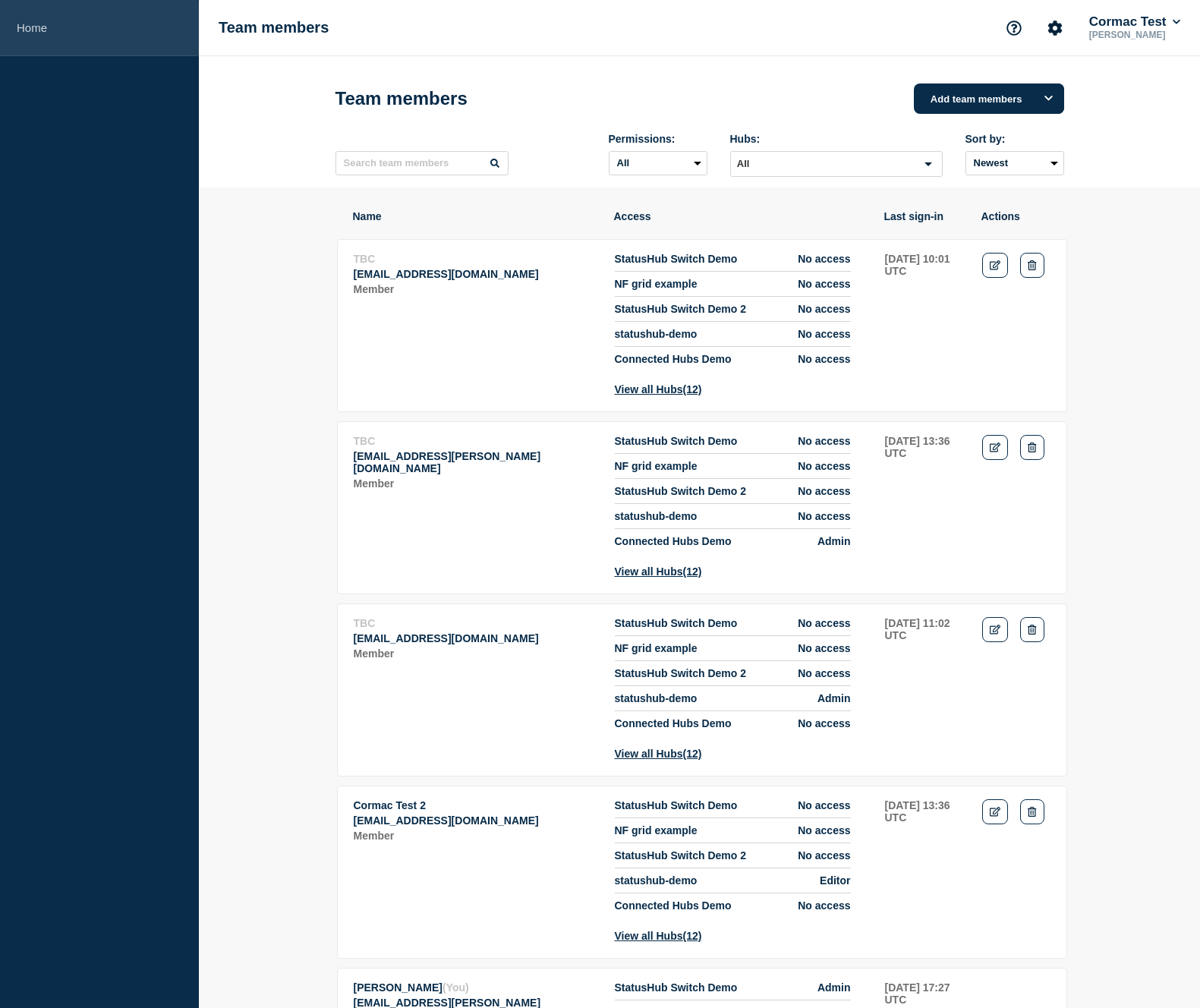
click at [28, 32] on link "Home" at bounding box center [99, 28] width 199 height 57
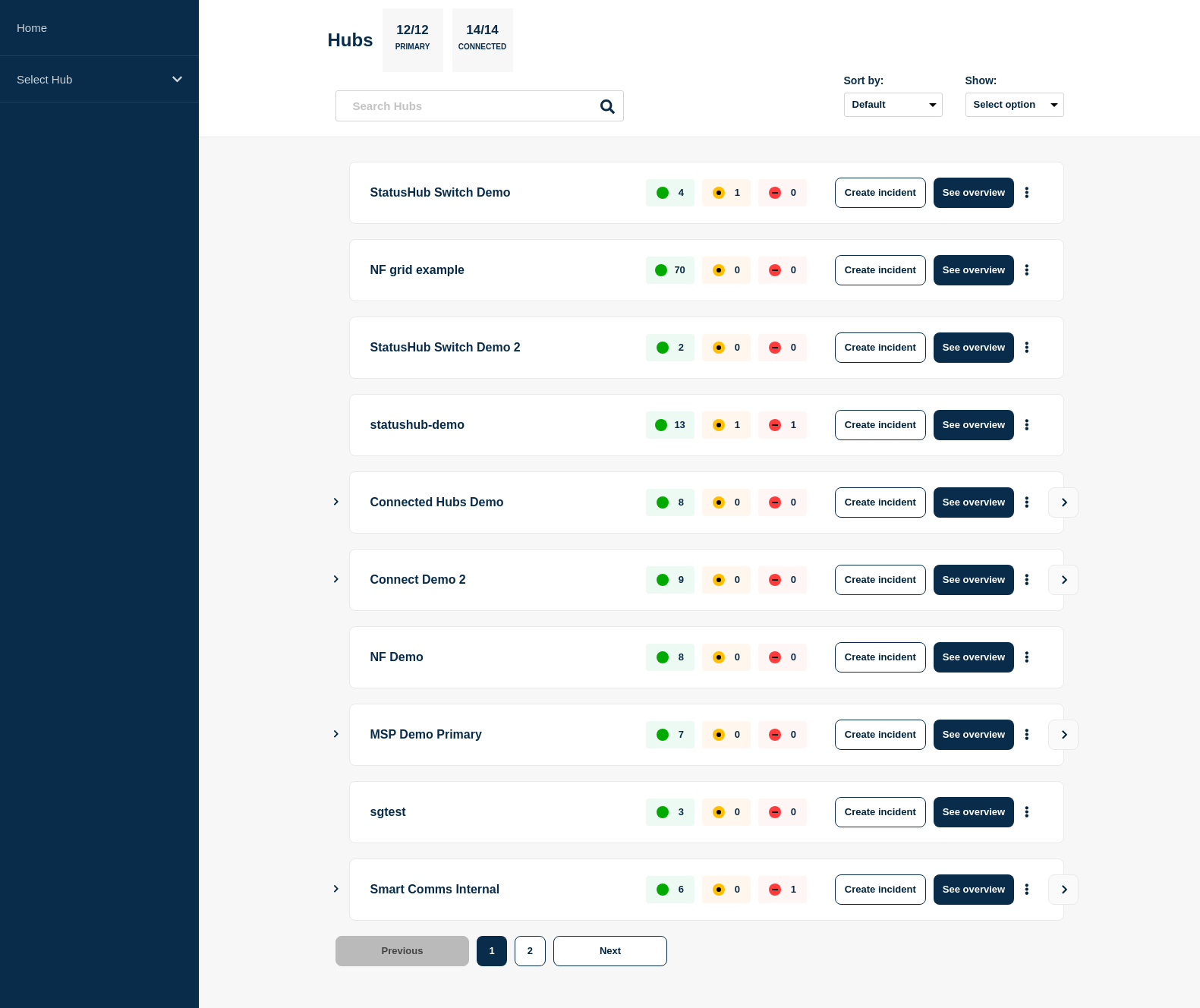
scroll to position [69, 0]
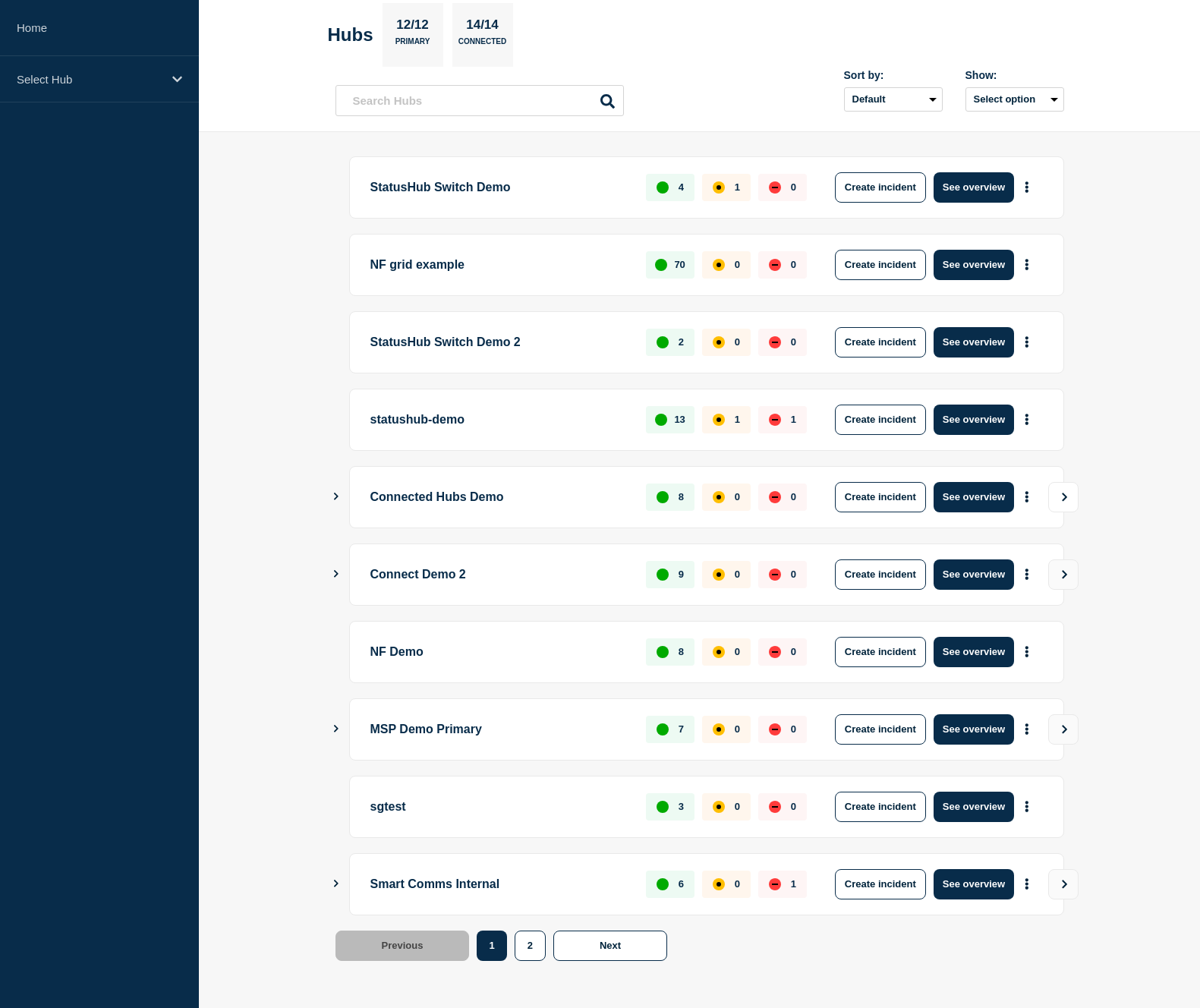
click at [1063, 499] on icon "View" at bounding box center [1065, 497] width 10 height 9
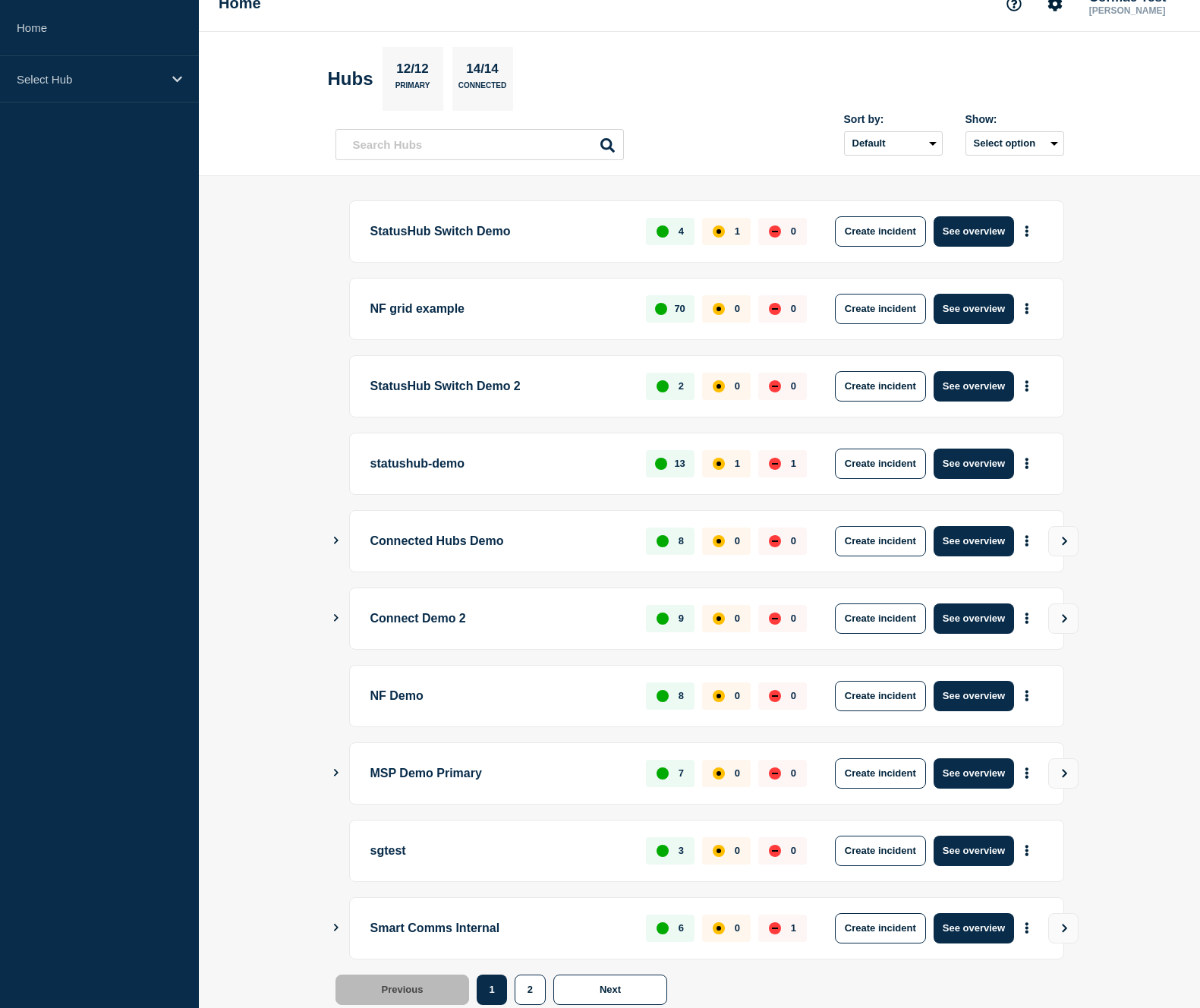
scroll to position [69, 0]
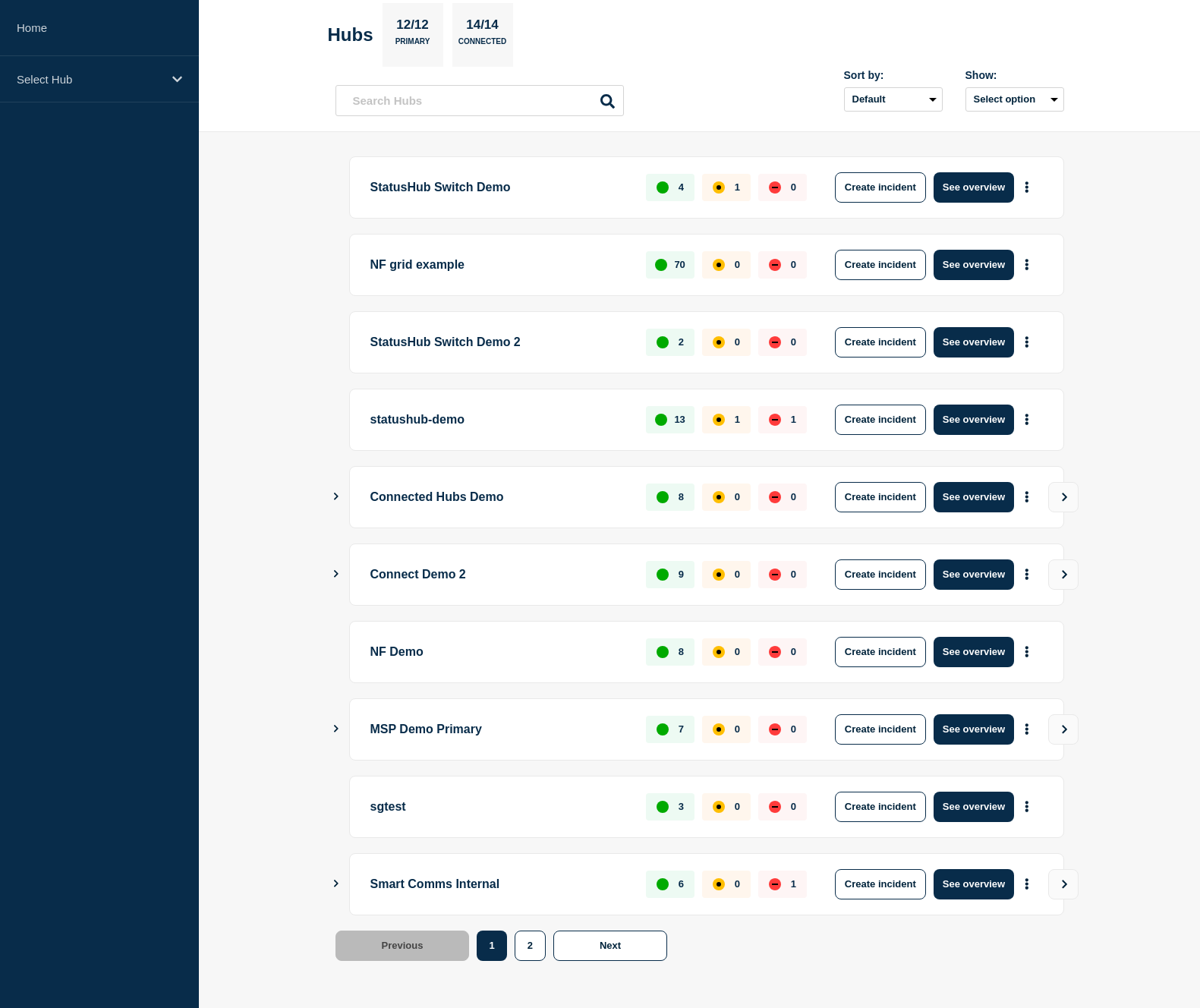
click at [332, 727] on icon "Show Connected Hubs" at bounding box center [336, 729] width 10 height 8
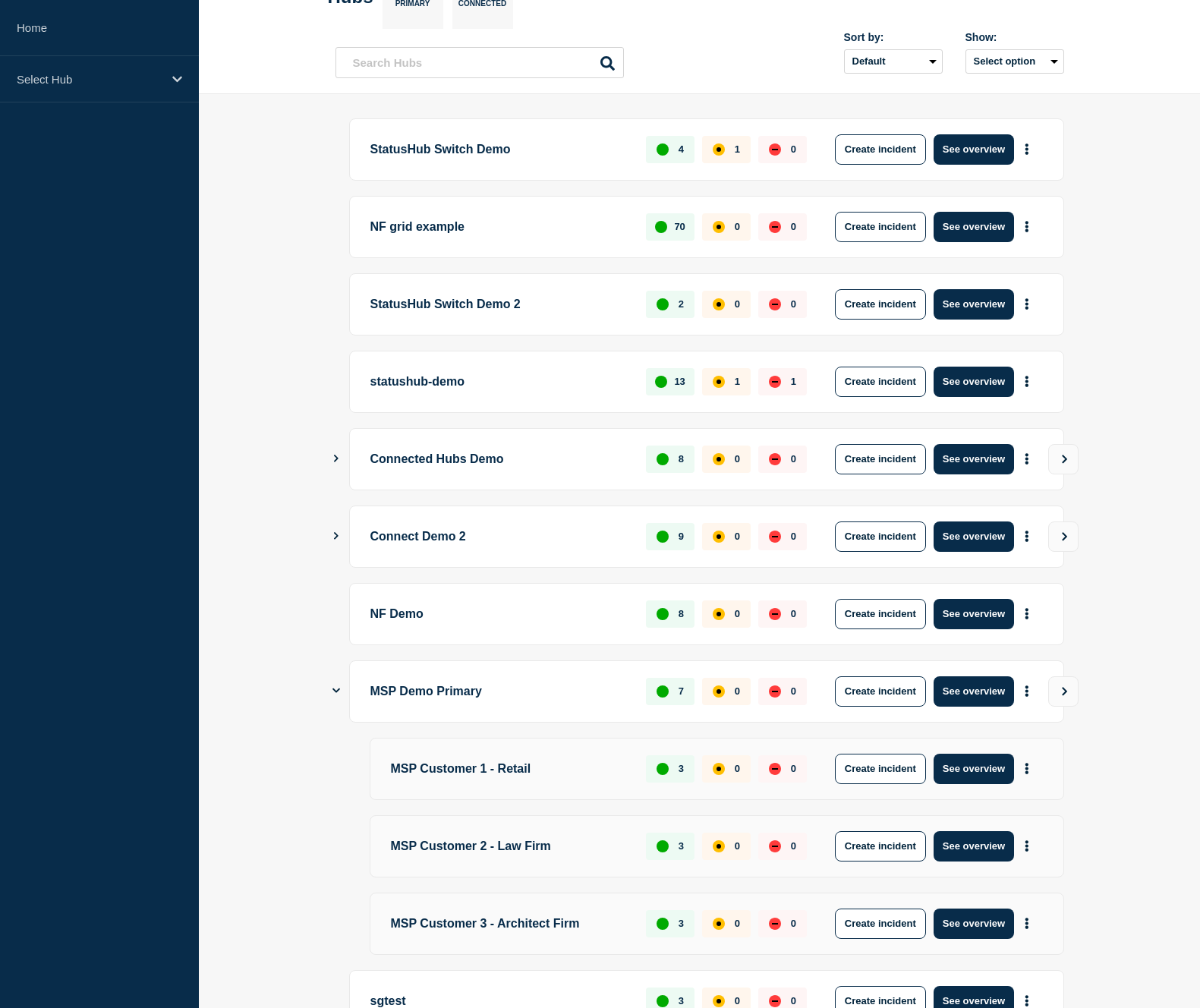
scroll to position [111, 0]
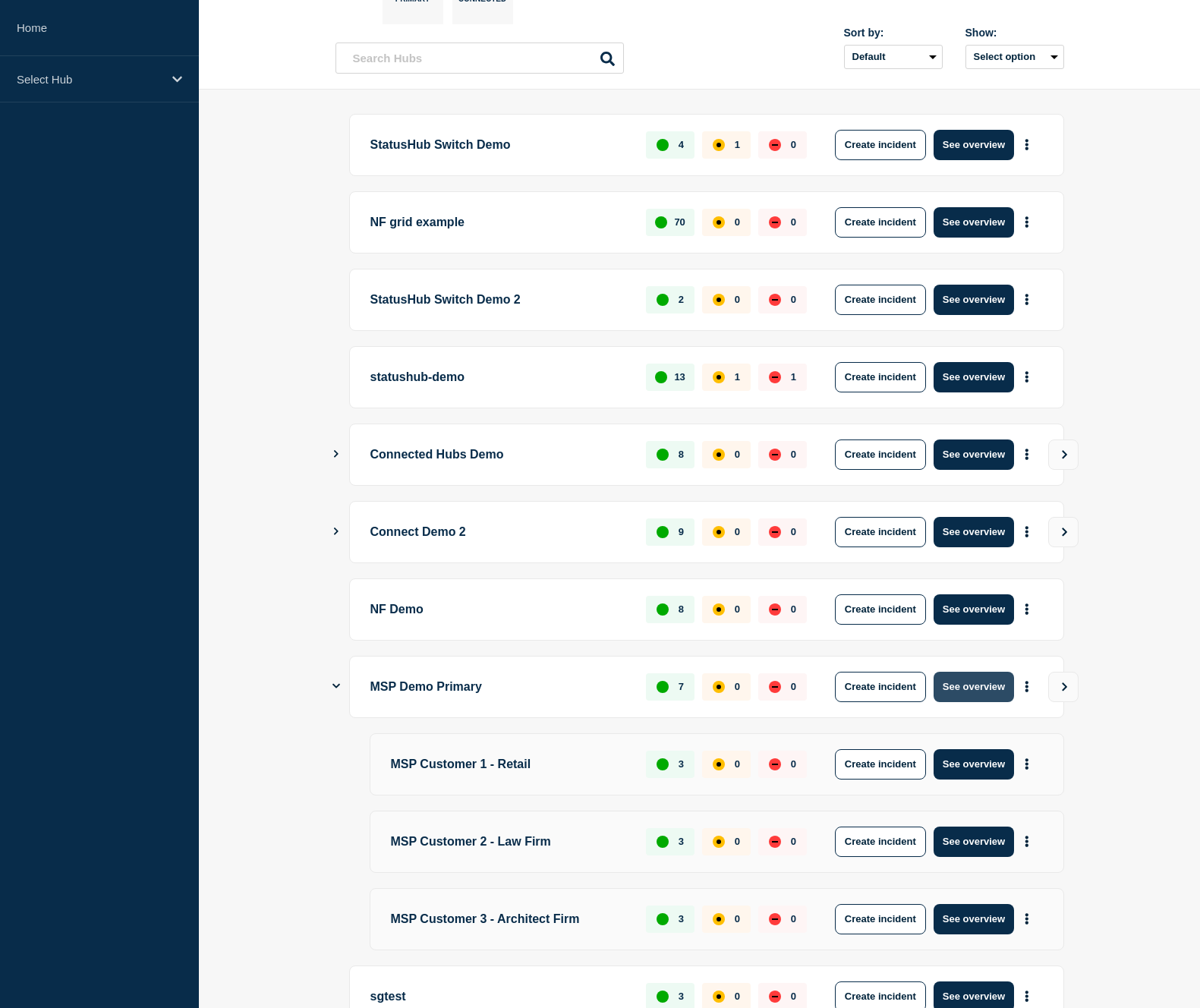
click at [989, 690] on button "See overview" at bounding box center [974, 686] width 80 height 31
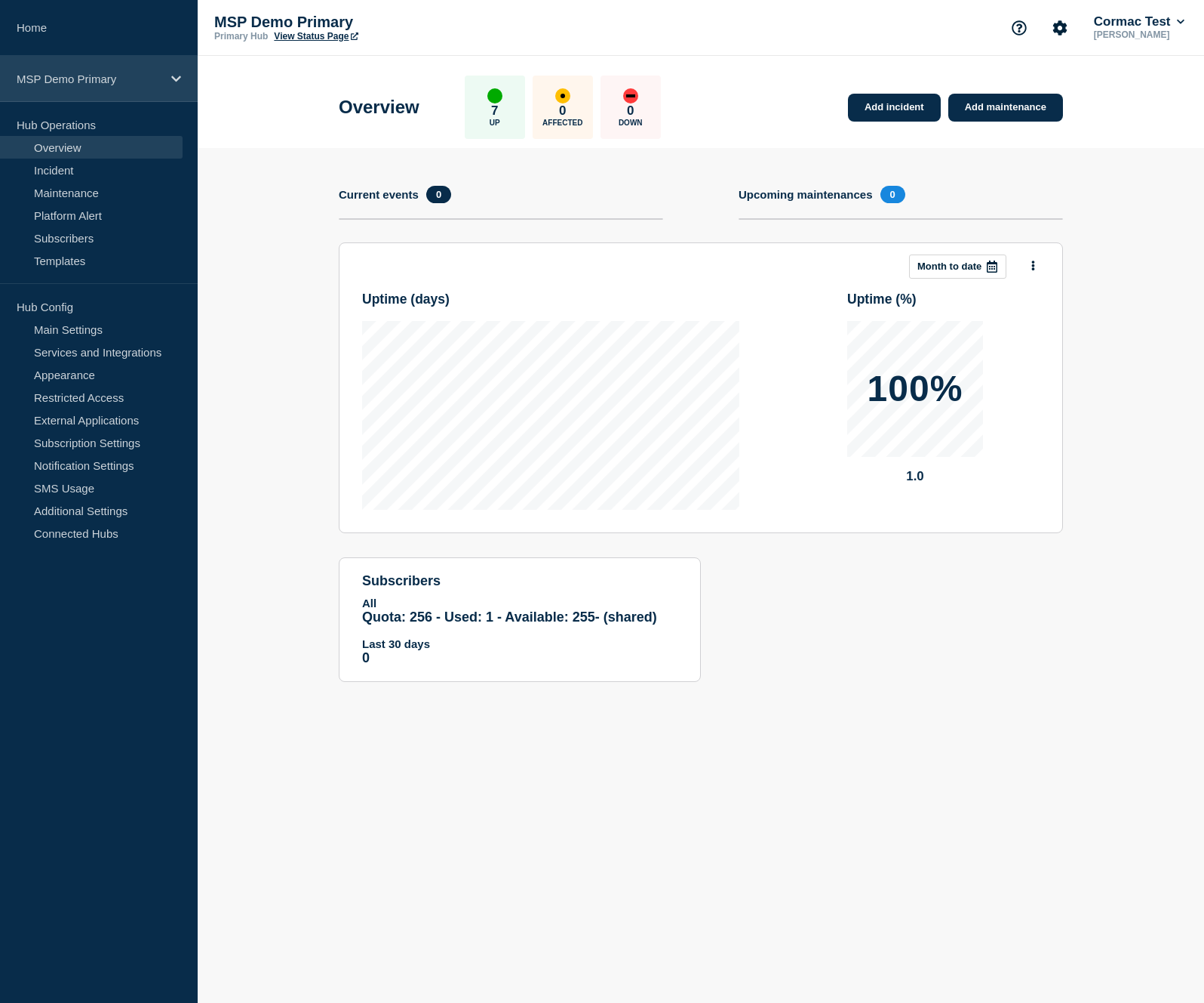
click at [149, 88] on div "MSP Demo Primary" at bounding box center [99, 79] width 198 height 46
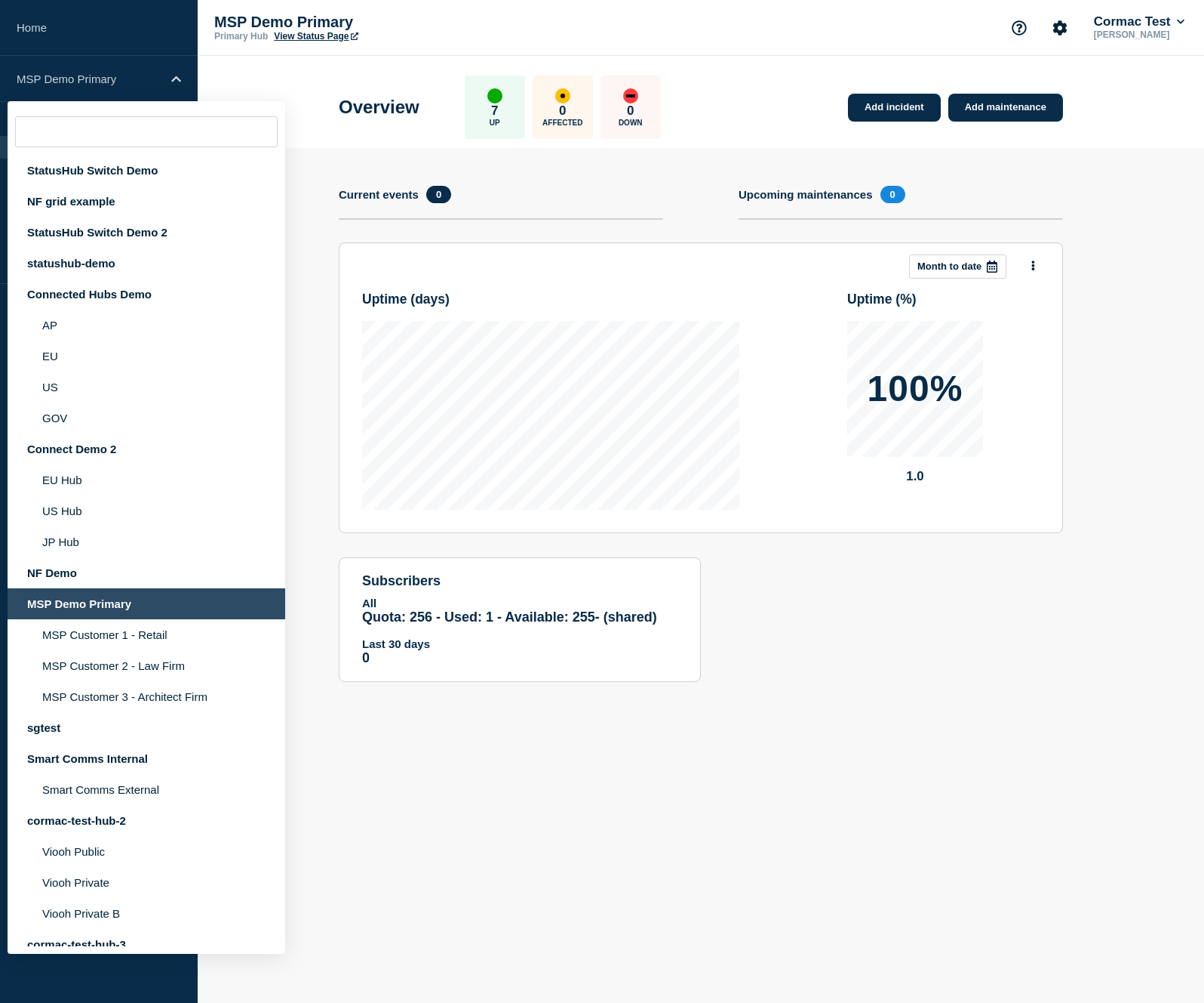
click at [69, 620] on div "MSP Demo Primary" at bounding box center [146, 603] width 278 height 31
click at [51, 36] on link "Home" at bounding box center [99, 28] width 198 height 56
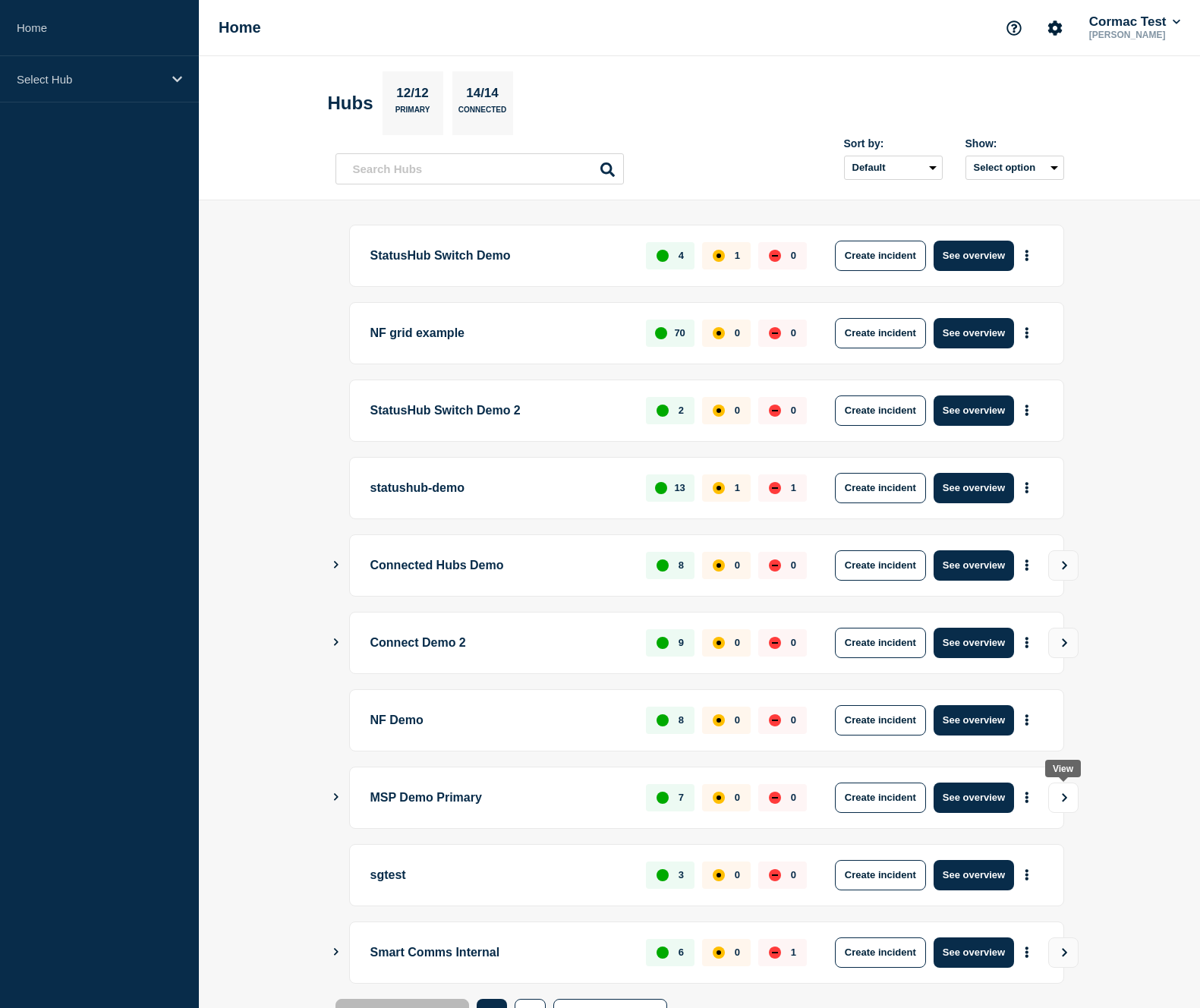
click at [1070, 798] on button "View" at bounding box center [1063, 797] width 31 height 31
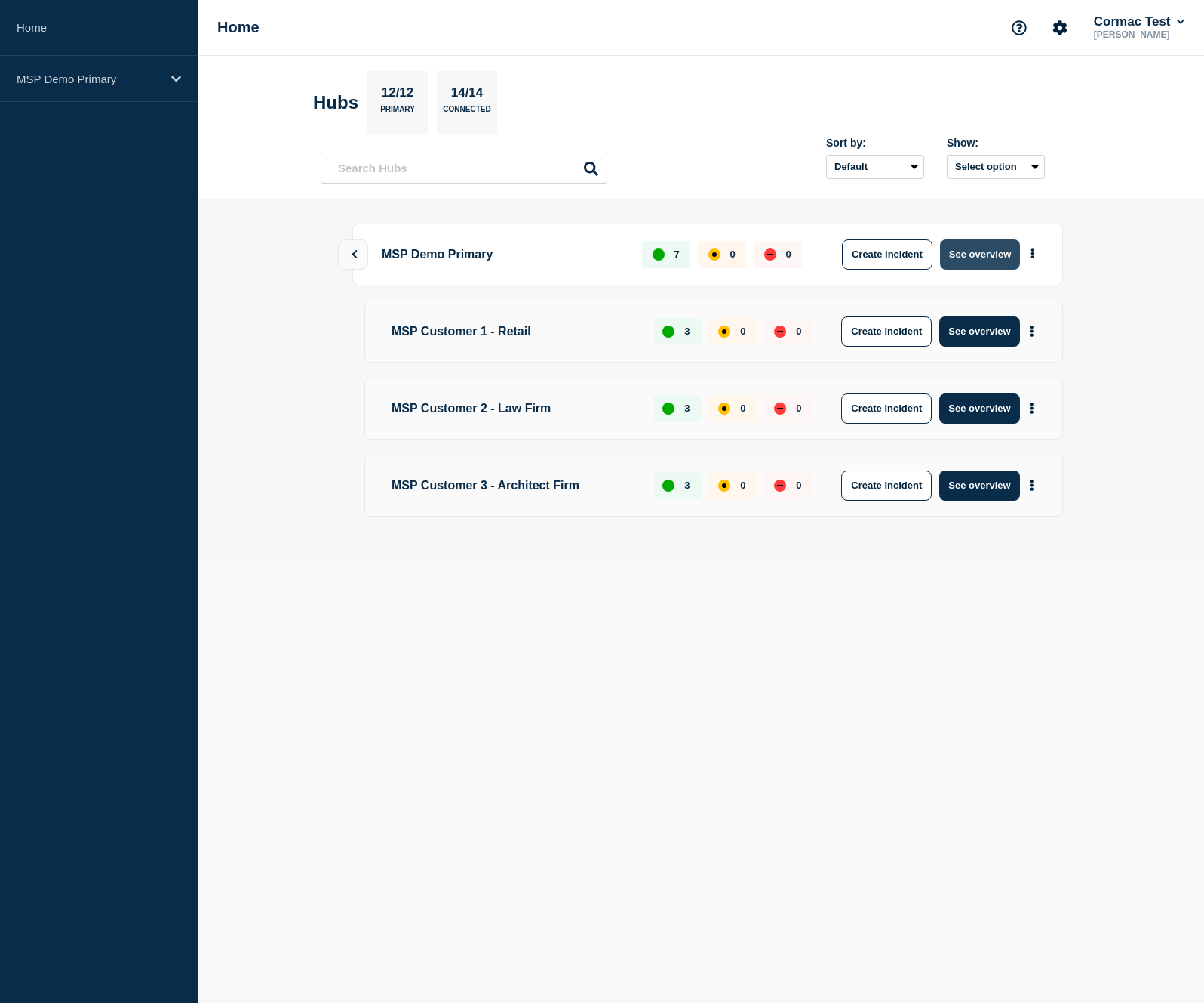
click at [971, 261] on button "See overview" at bounding box center [980, 254] width 80 height 31
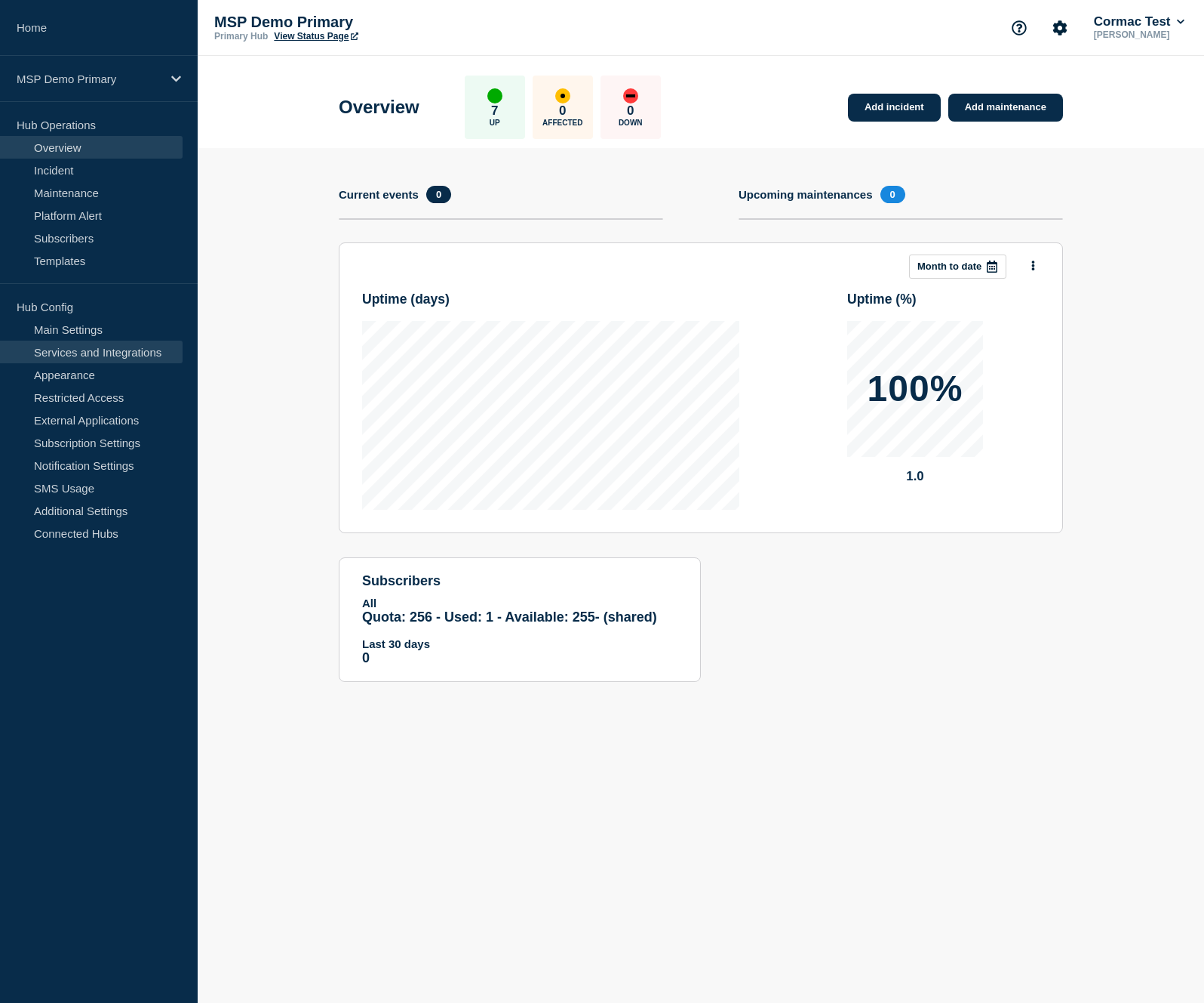
click at [97, 354] on link "Services and Integrations" at bounding box center [91, 352] width 183 height 23
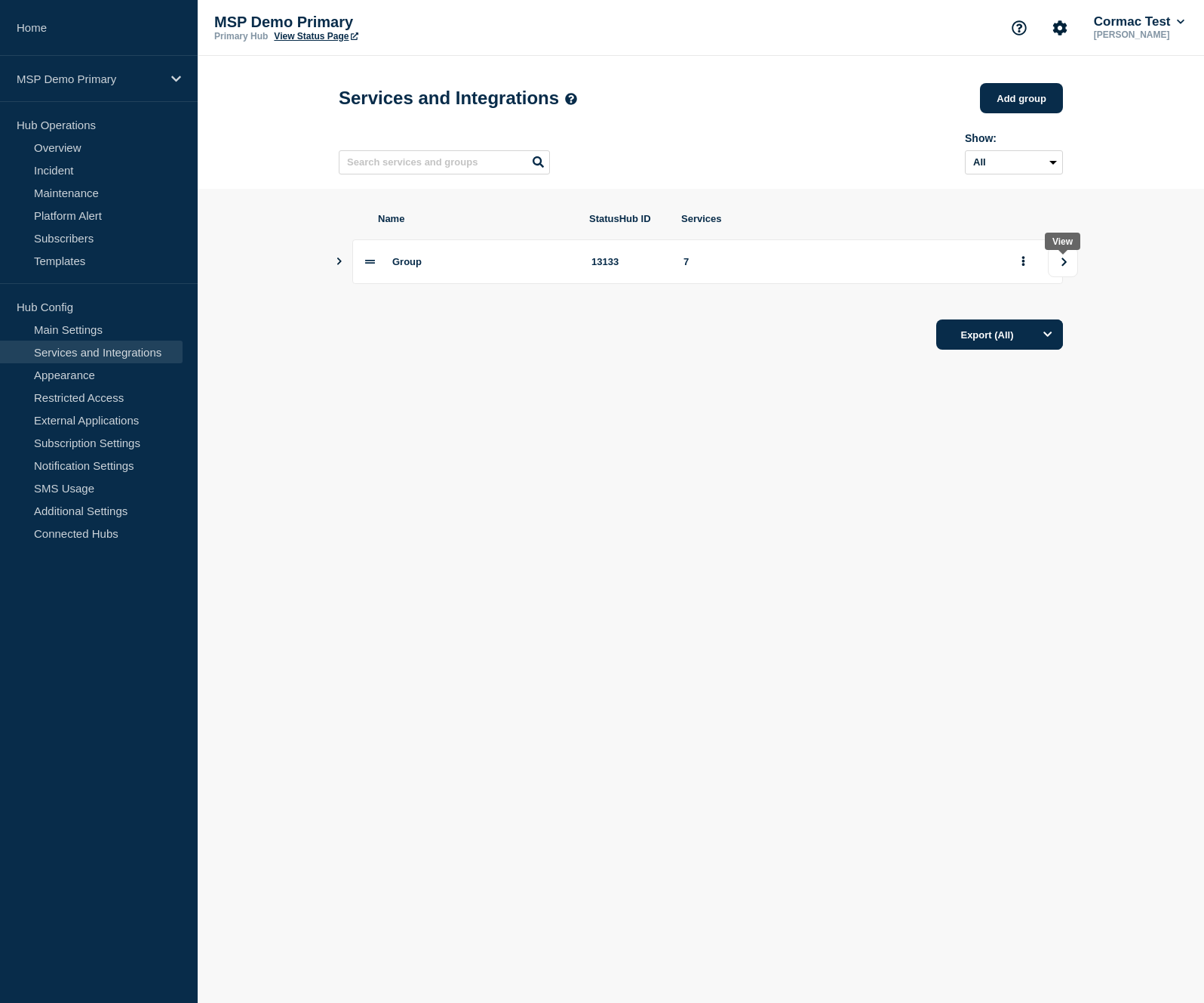
click at [1061, 267] on icon "view group" at bounding box center [1065, 262] width 10 height 9
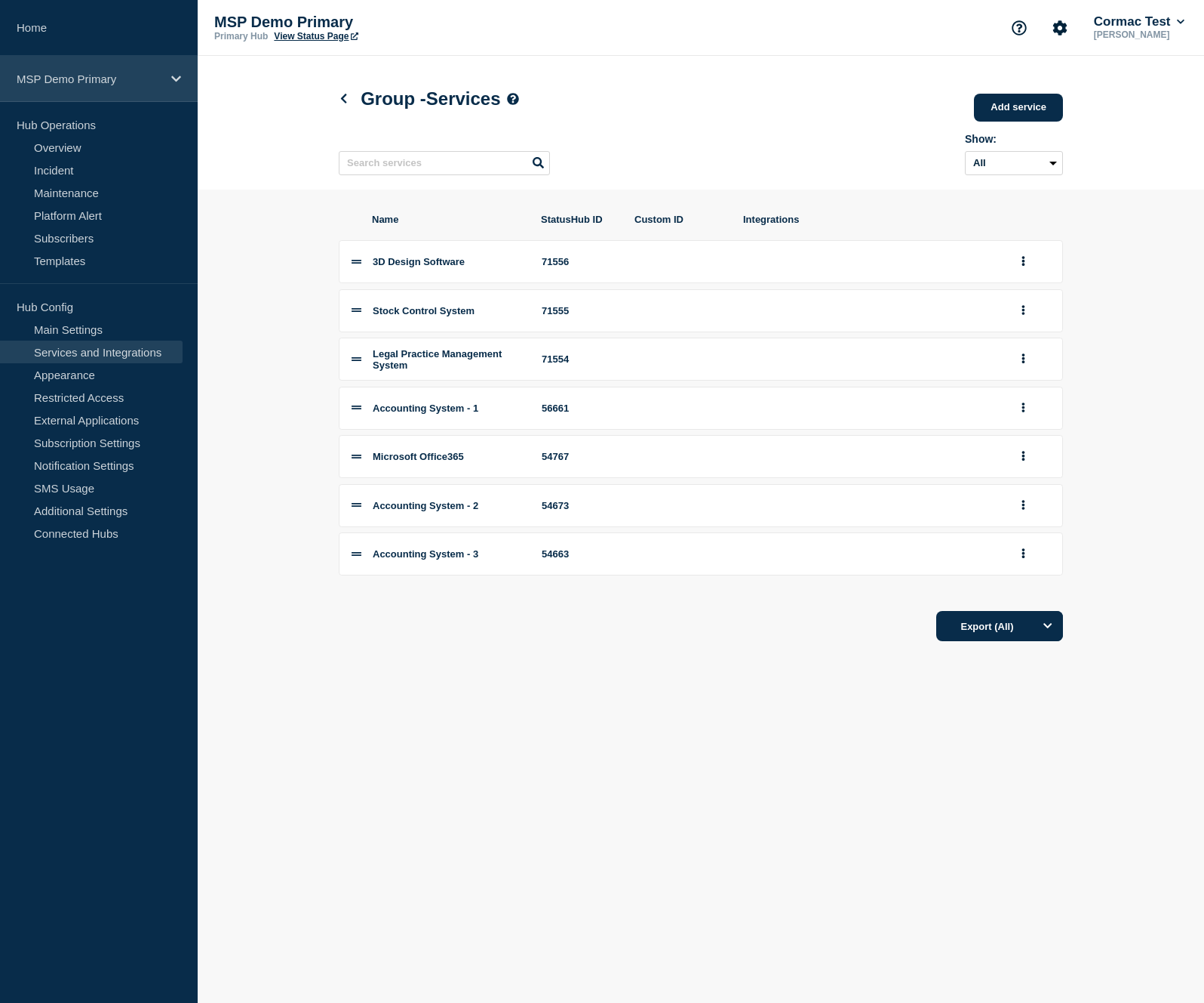
click at [116, 72] on p "MSP Demo Primary" at bounding box center [89, 78] width 145 height 13
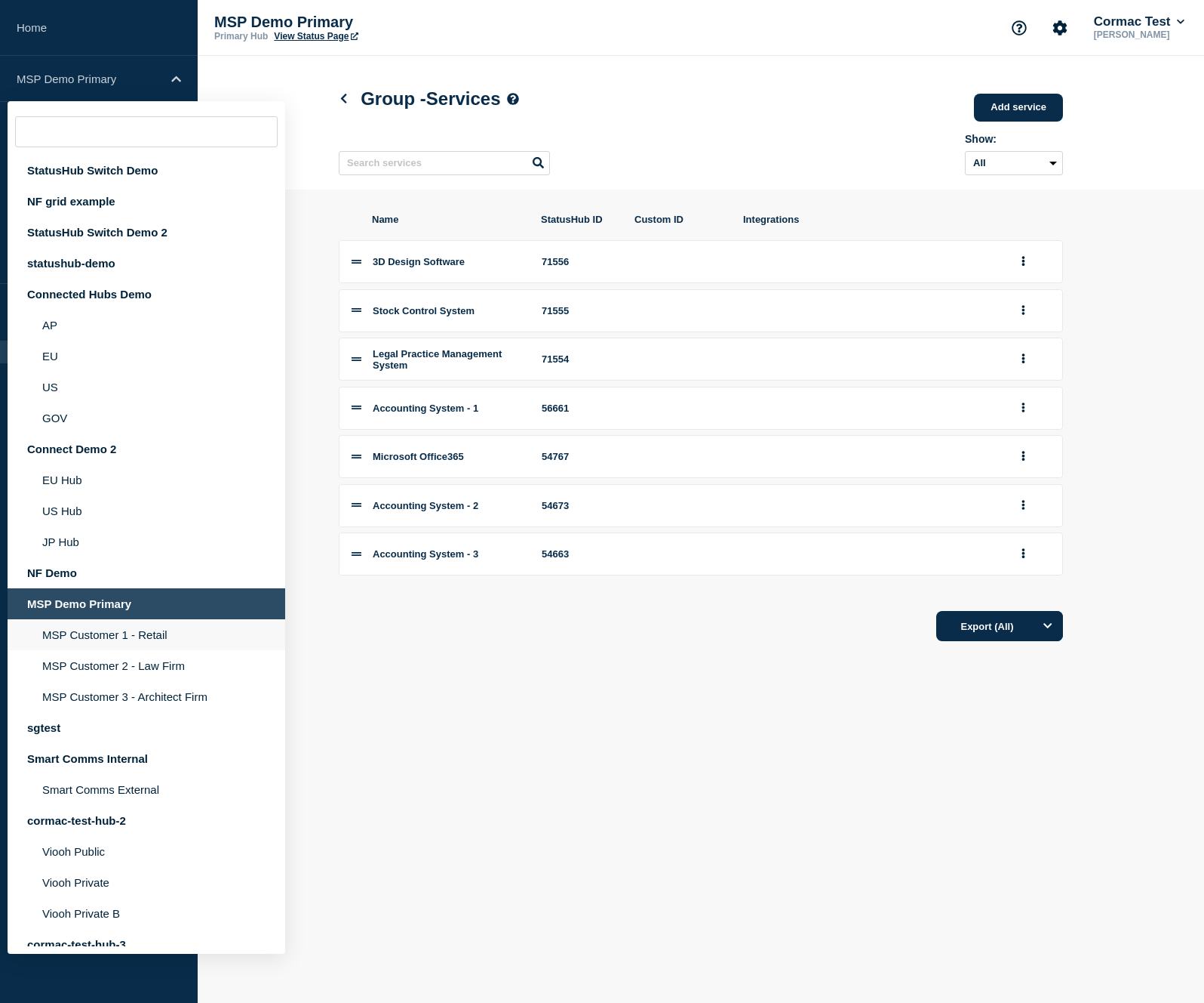
click at [130, 650] on li "MSP Customer 1 - Retail" at bounding box center [146, 634] width 278 height 31
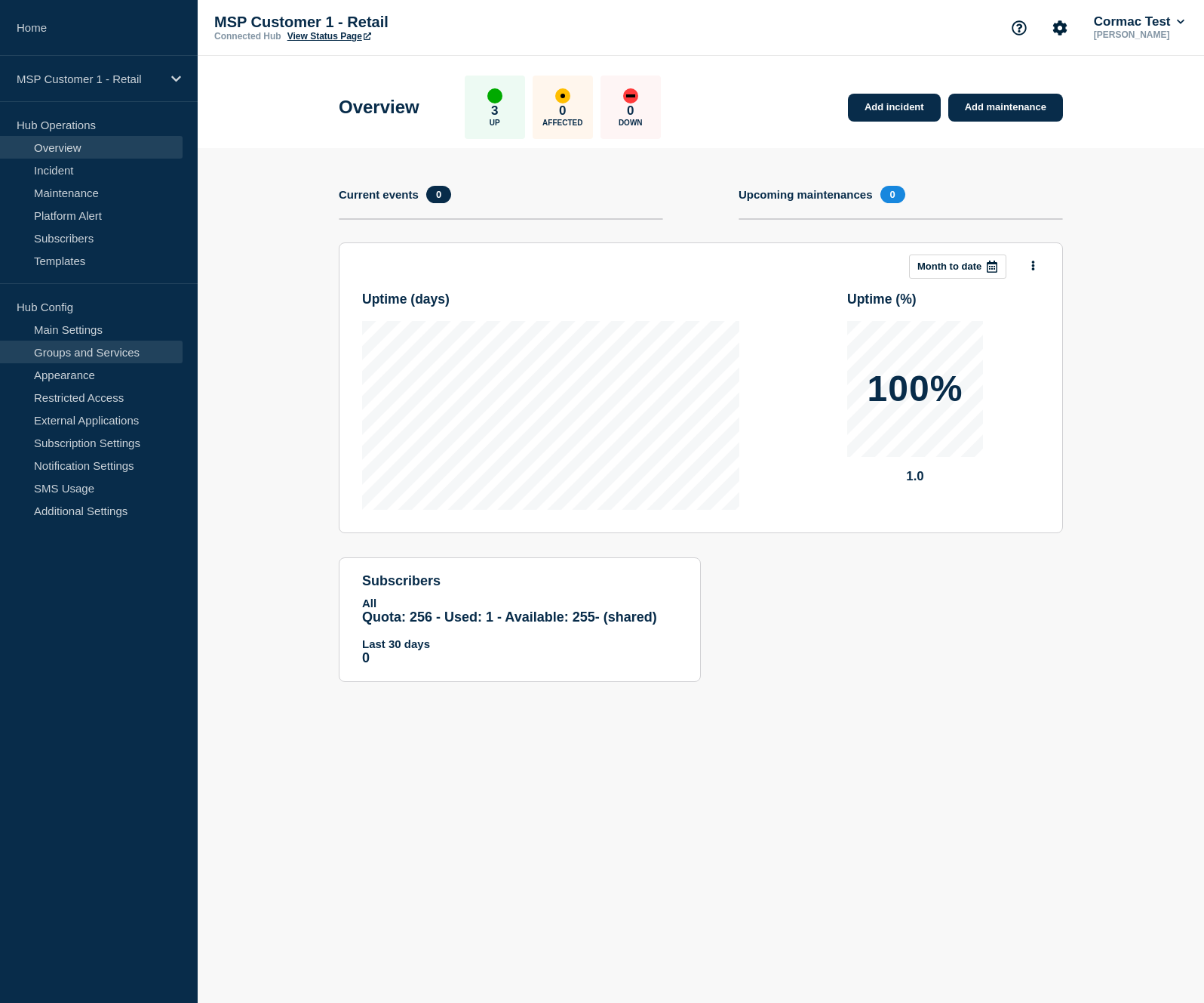
click at [102, 354] on link "Groups and Services" at bounding box center [91, 352] width 183 height 23
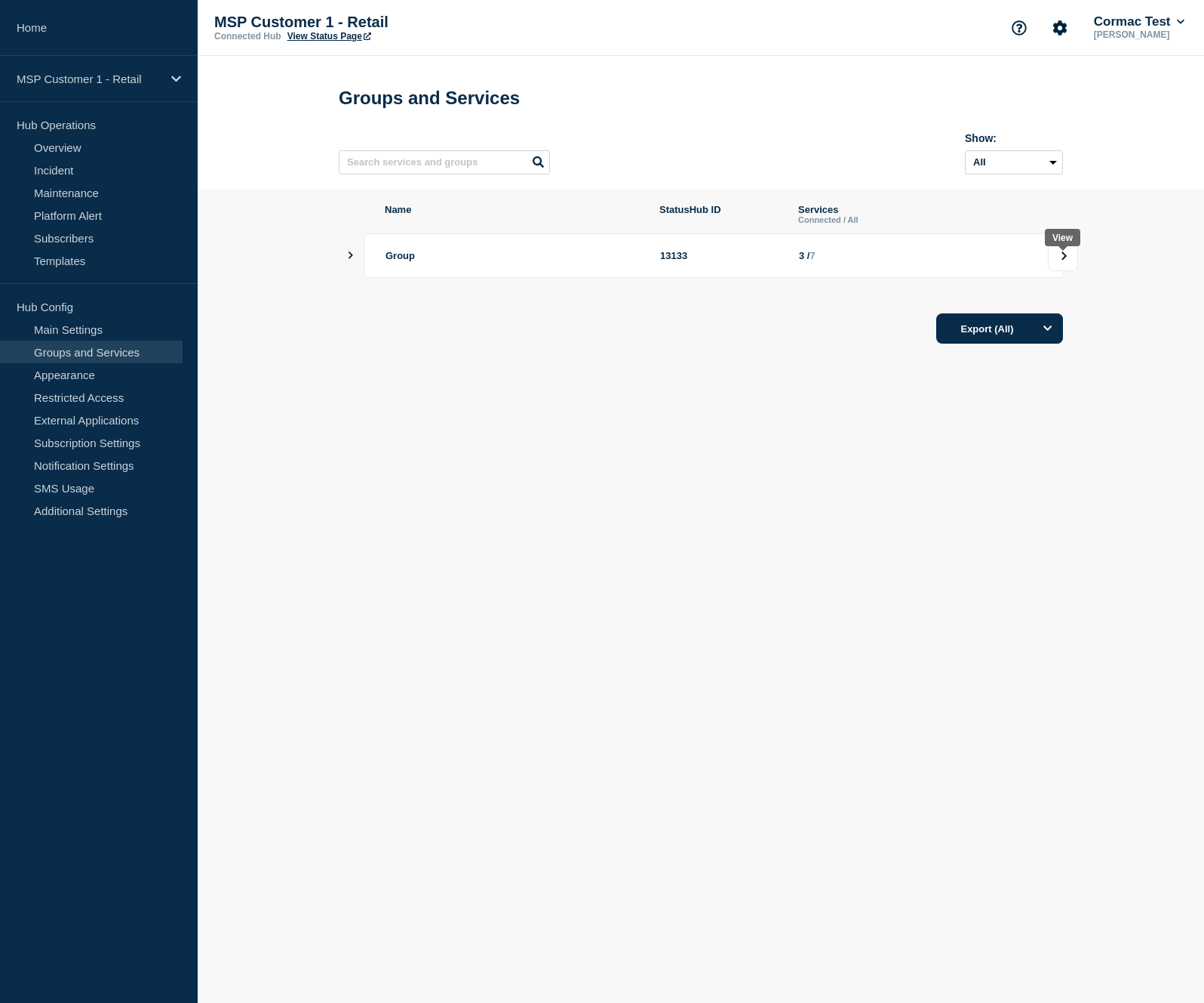
click at [1064, 261] on icon at bounding box center [1065, 255] width 10 height 9
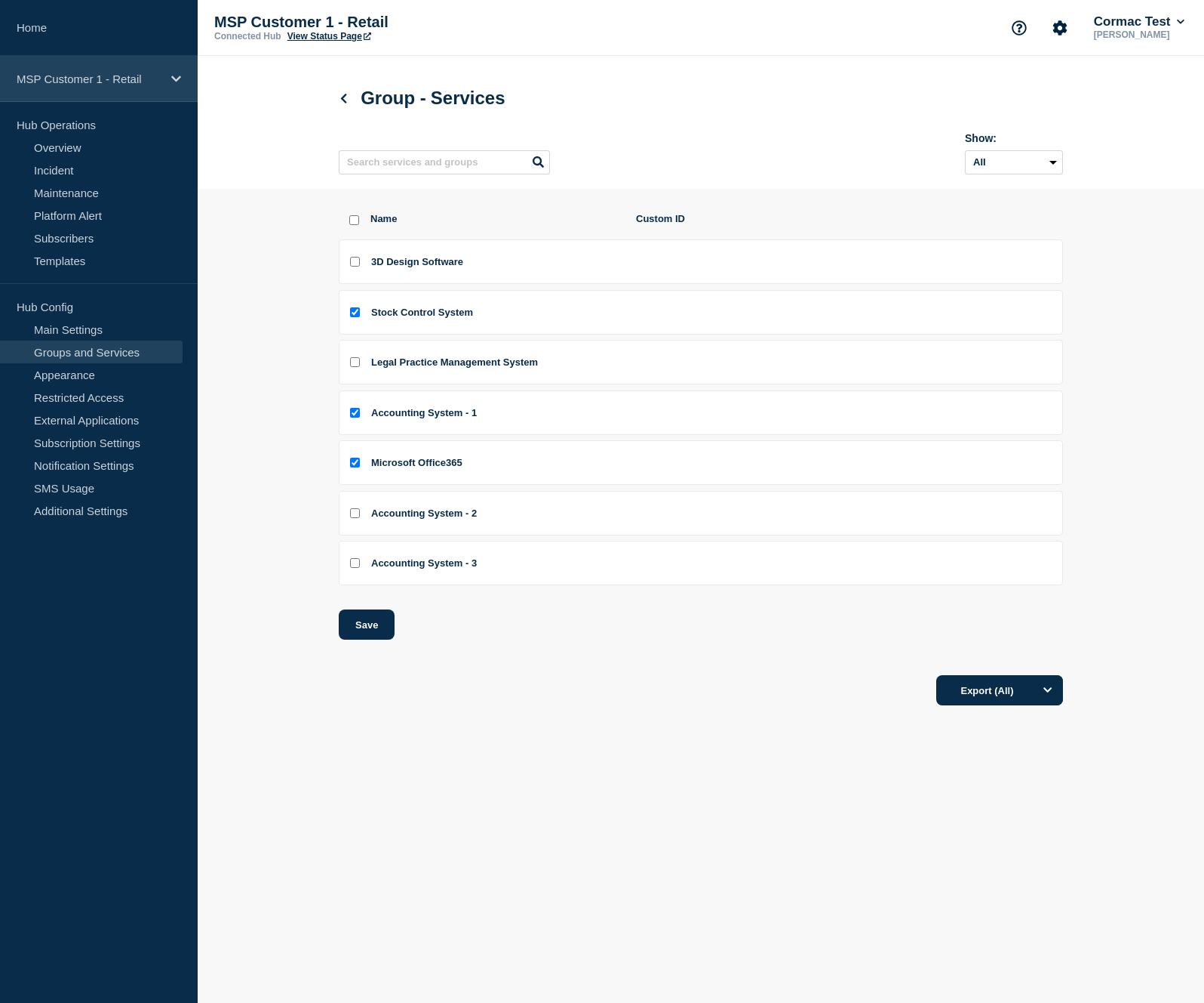
click at [132, 78] on p "MSP Customer 1 - Retail" at bounding box center [89, 78] width 145 height 13
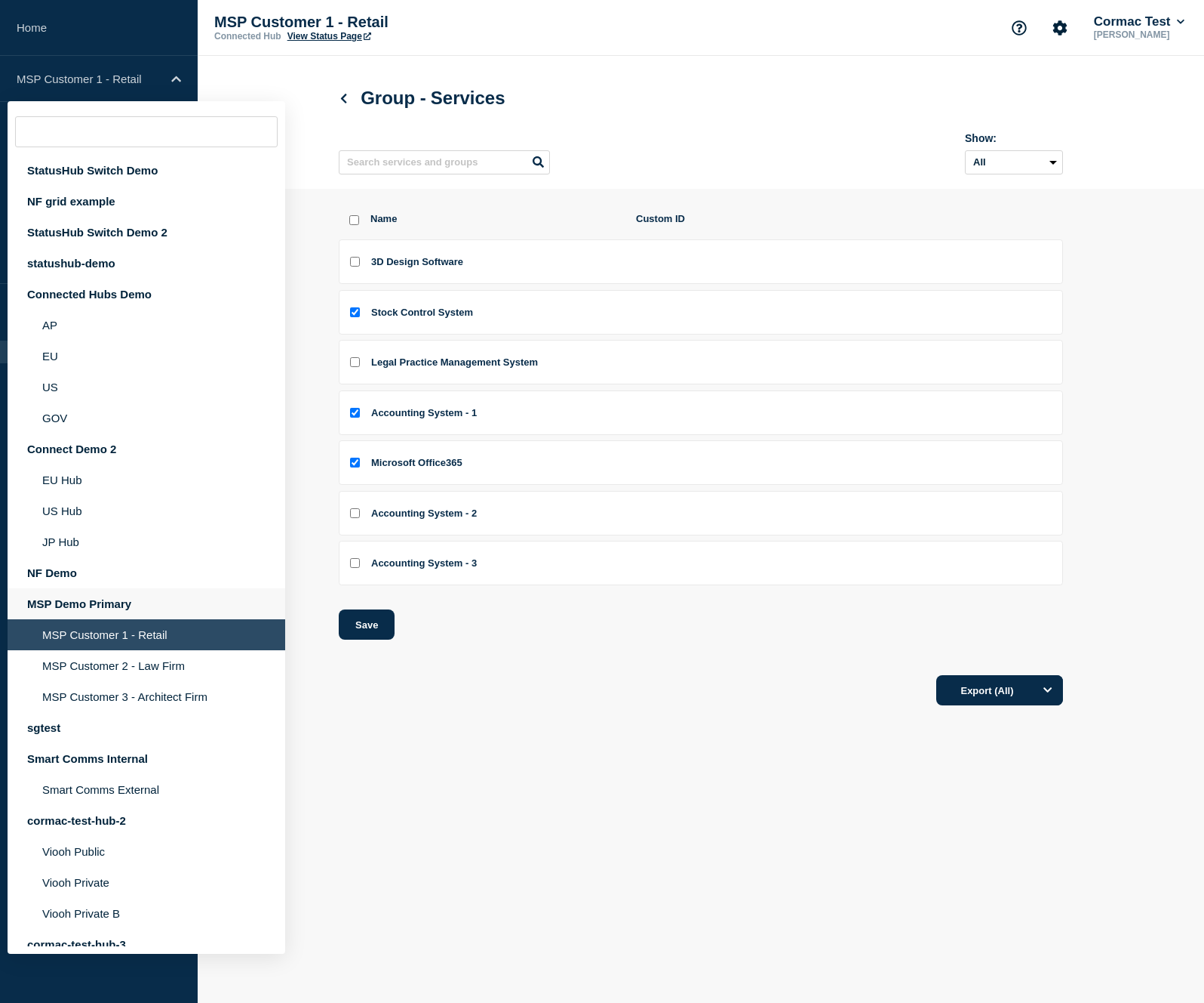
click at [92, 620] on div "MSP Demo Primary" at bounding box center [146, 603] width 278 height 31
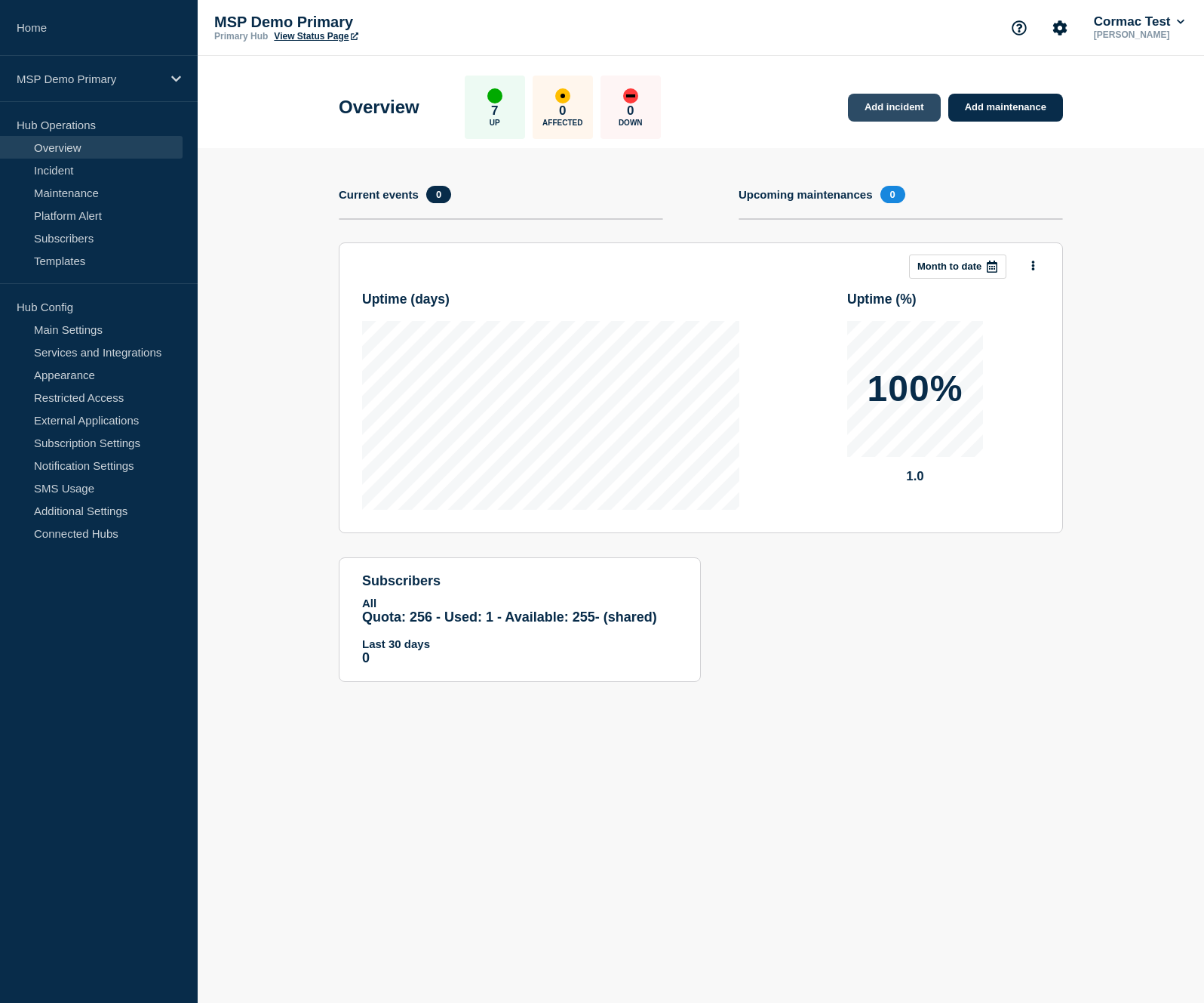
click at [920, 106] on link "Add incident" at bounding box center [895, 108] width 93 height 28
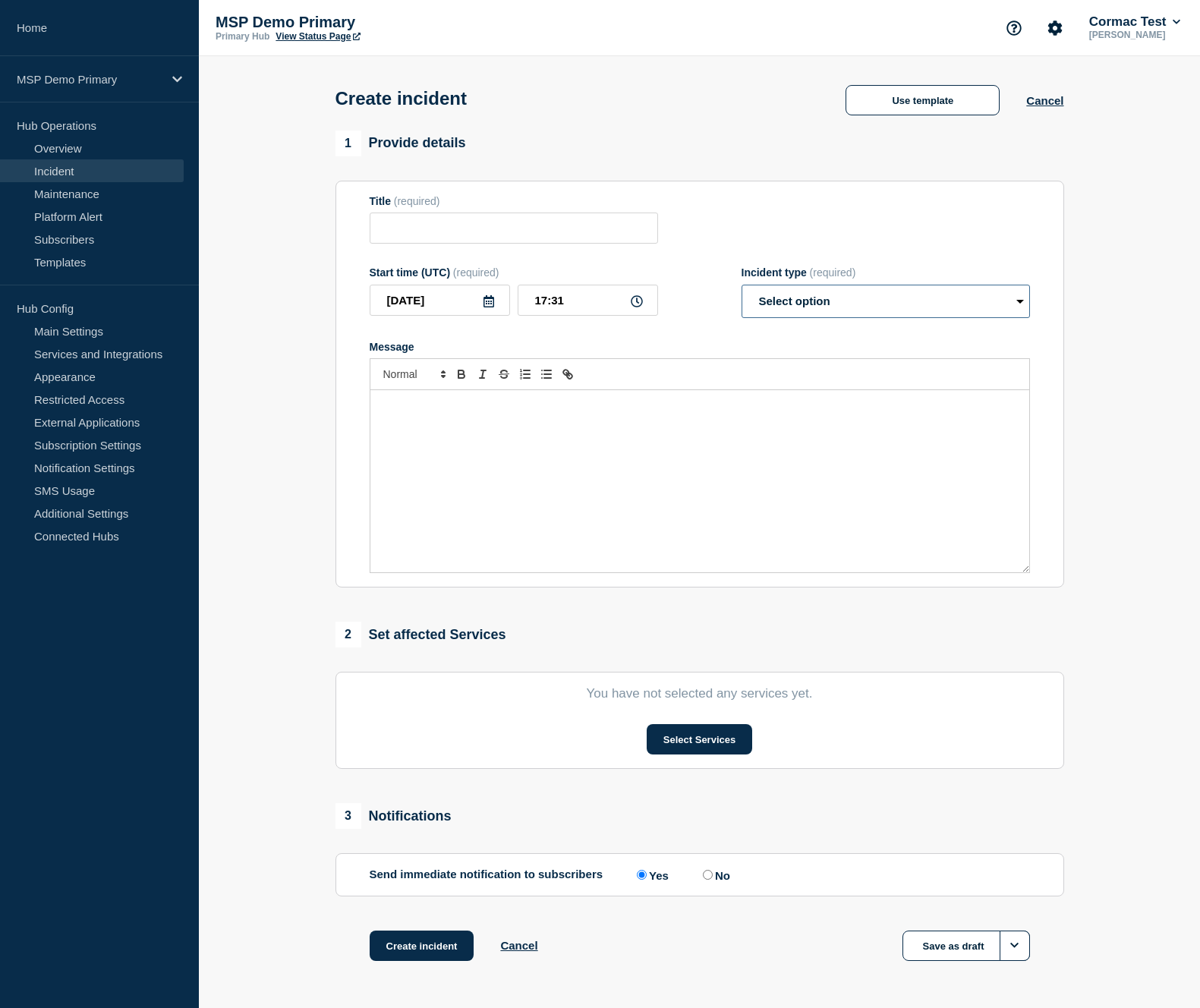
click at [823, 315] on select "Select option Investigating Identified Monitoring" at bounding box center [885, 302] width 288 height 34
click at [789, 316] on select "Select option Investigating Identified Monitoring" at bounding box center [885, 302] width 288 height 34
select select "investigating"
click at [741, 294] on select "Select option Investigating Identified Monitoring" at bounding box center [885, 302] width 288 height 34
click at [680, 754] on button "Select Services" at bounding box center [699, 739] width 105 height 31
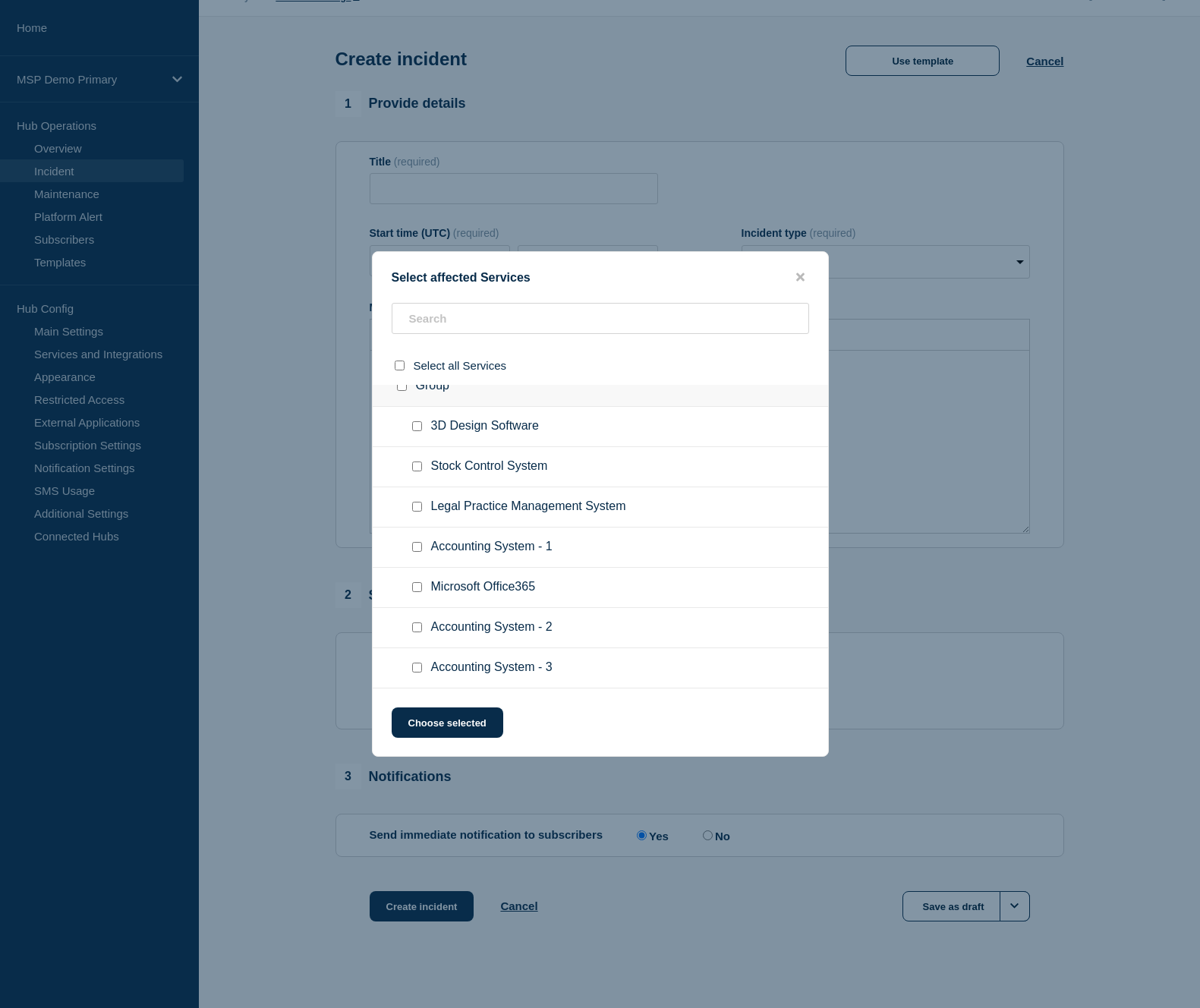
scroll to position [69, 0]
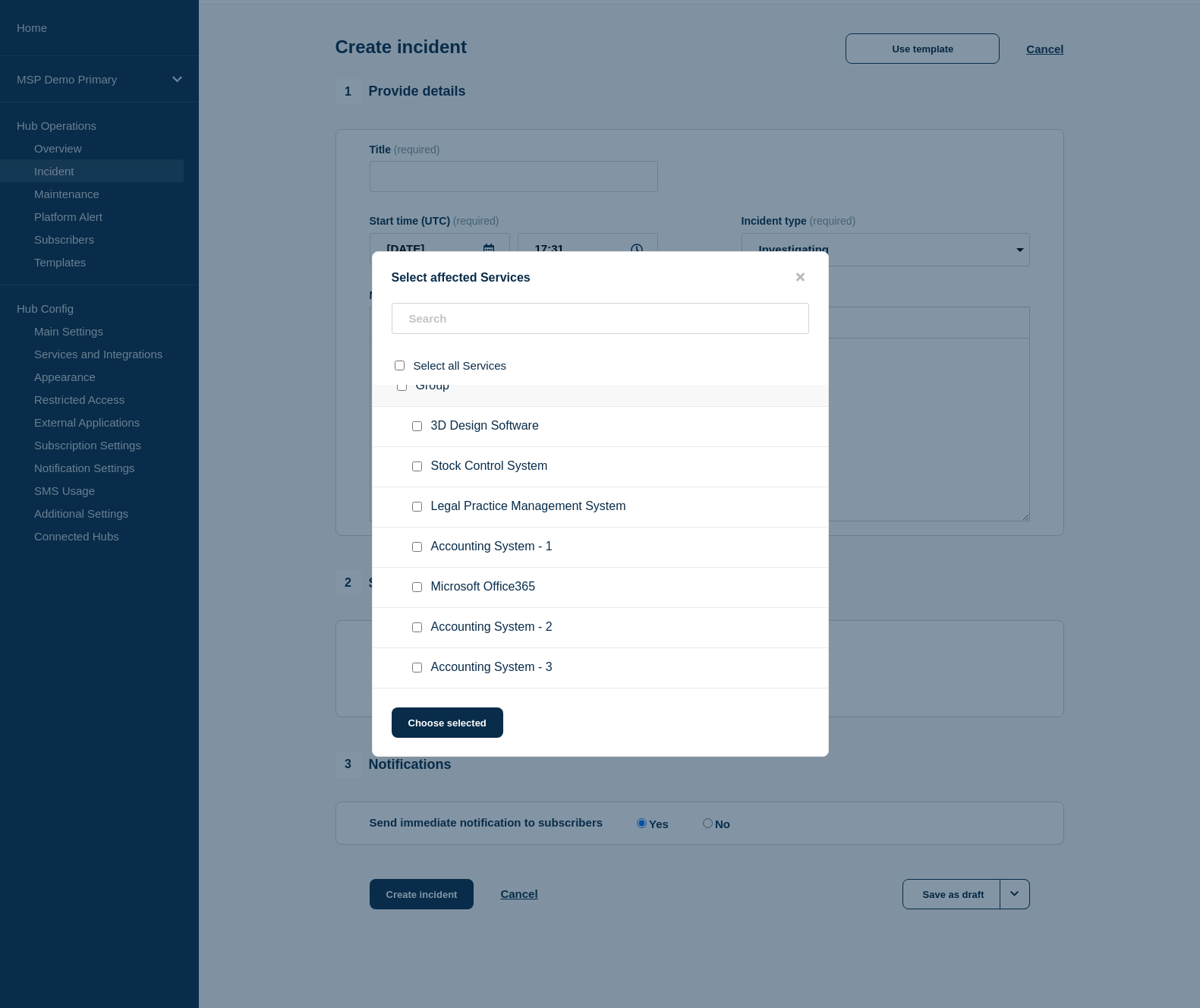
click at [419, 588] on input "Microsoft Office365 checkbox" at bounding box center [417, 587] width 10 height 10
checkbox input "true"
click at [420, 544] on input "Accounting System - 1 checkbox" at bounding box center [417, 547] width 10 height 10
checkbox input "true"
click at [413, 583] on input "Microsoft Office365 checkbox" at bounding box center [417, 587] width 10 height 10
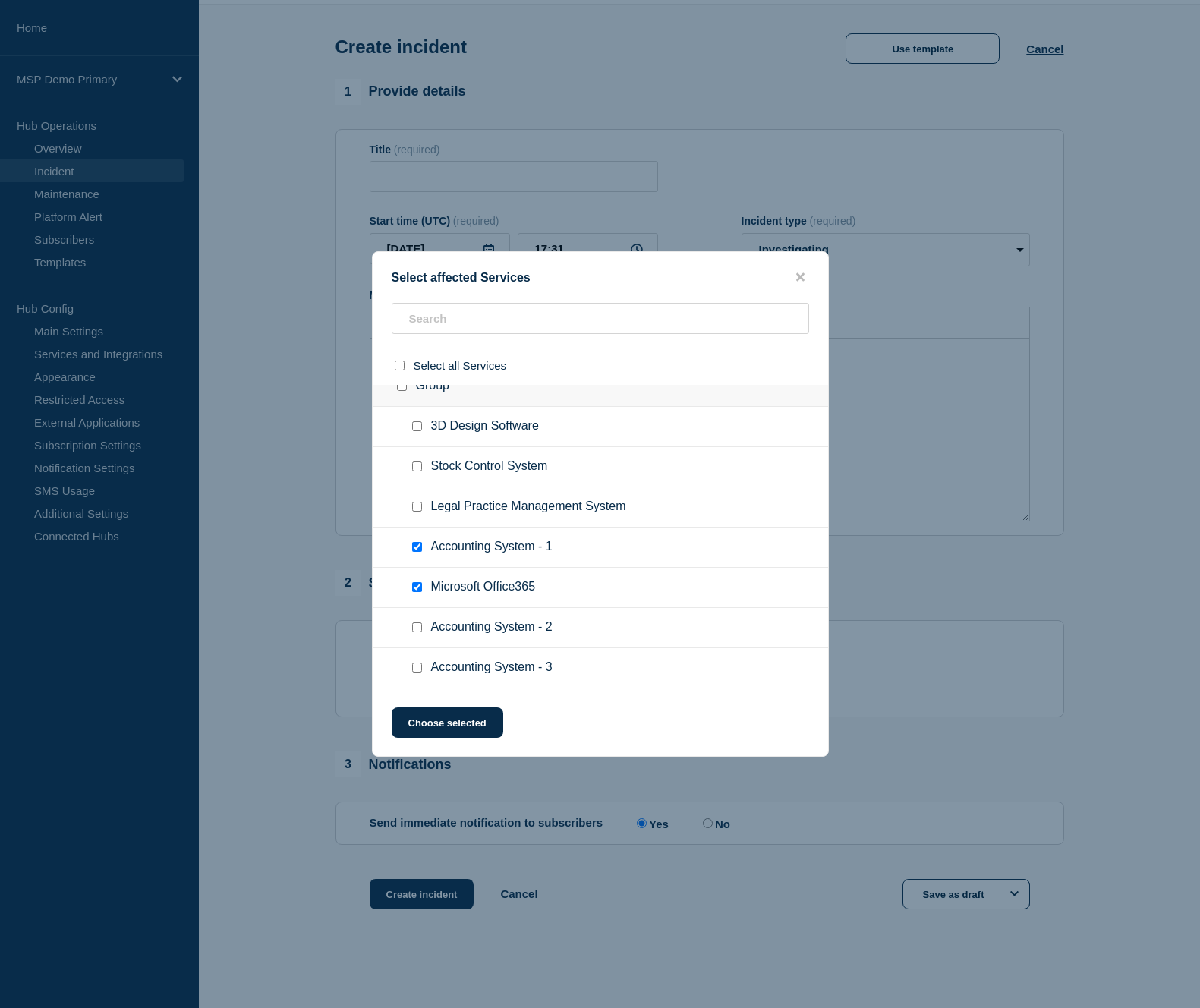
checkbox input "false"
click at [413, 551] on div at bounding box center [420, 546] width 22 height 15
click at [413, 544] on input "Accounting System - 1 checkbox" at bounding box center [417, 547] width 10 height 10
checkbox input "false"
click at [803, 287] on div "Select affected Services Select all Services Group 3D Design Software Stock Con…" at bounding box center [600, 504] width 457 height 505
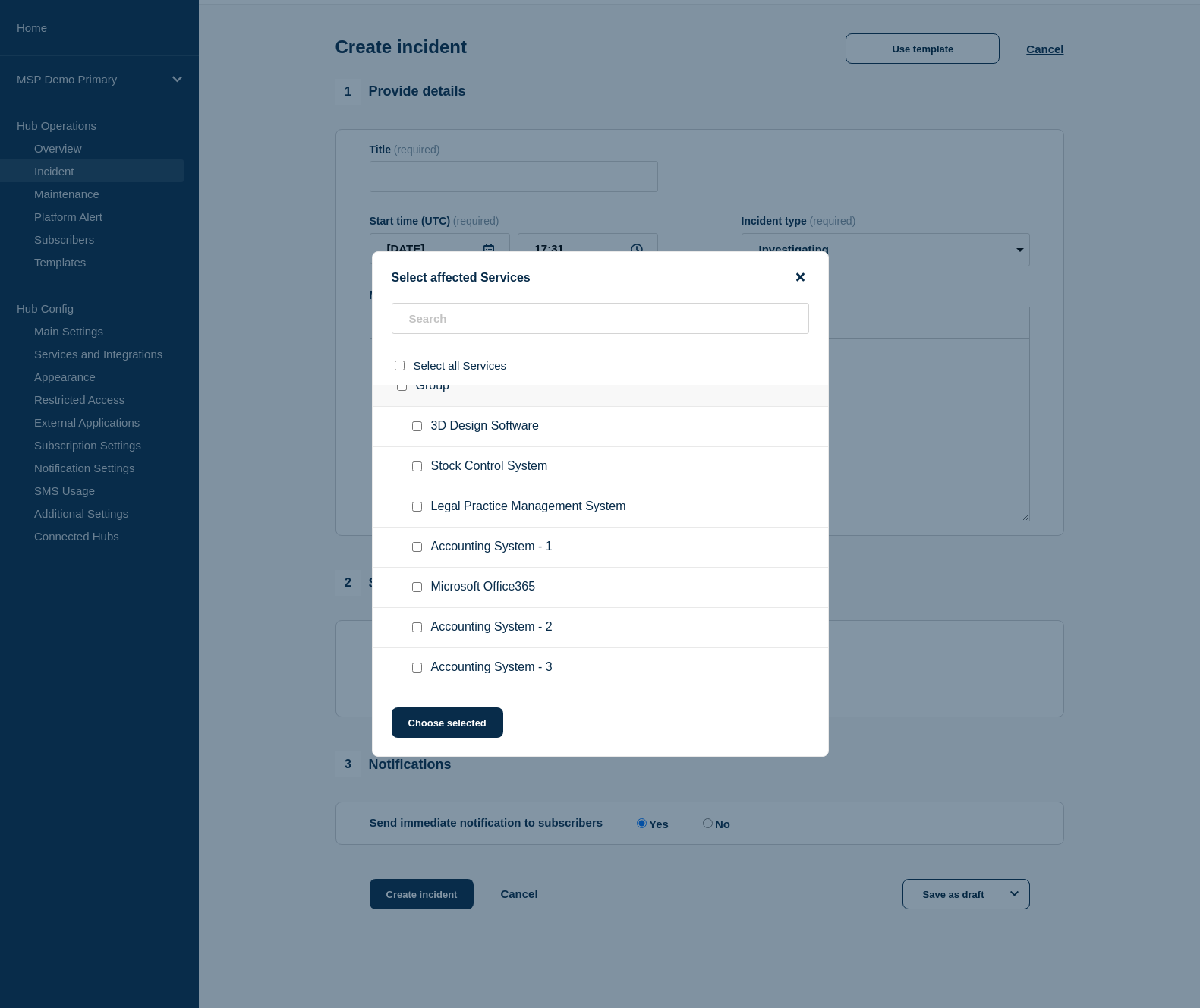
click at [800, 272] on icon "close button" at bounding box center [801, 277] width 8 height 12
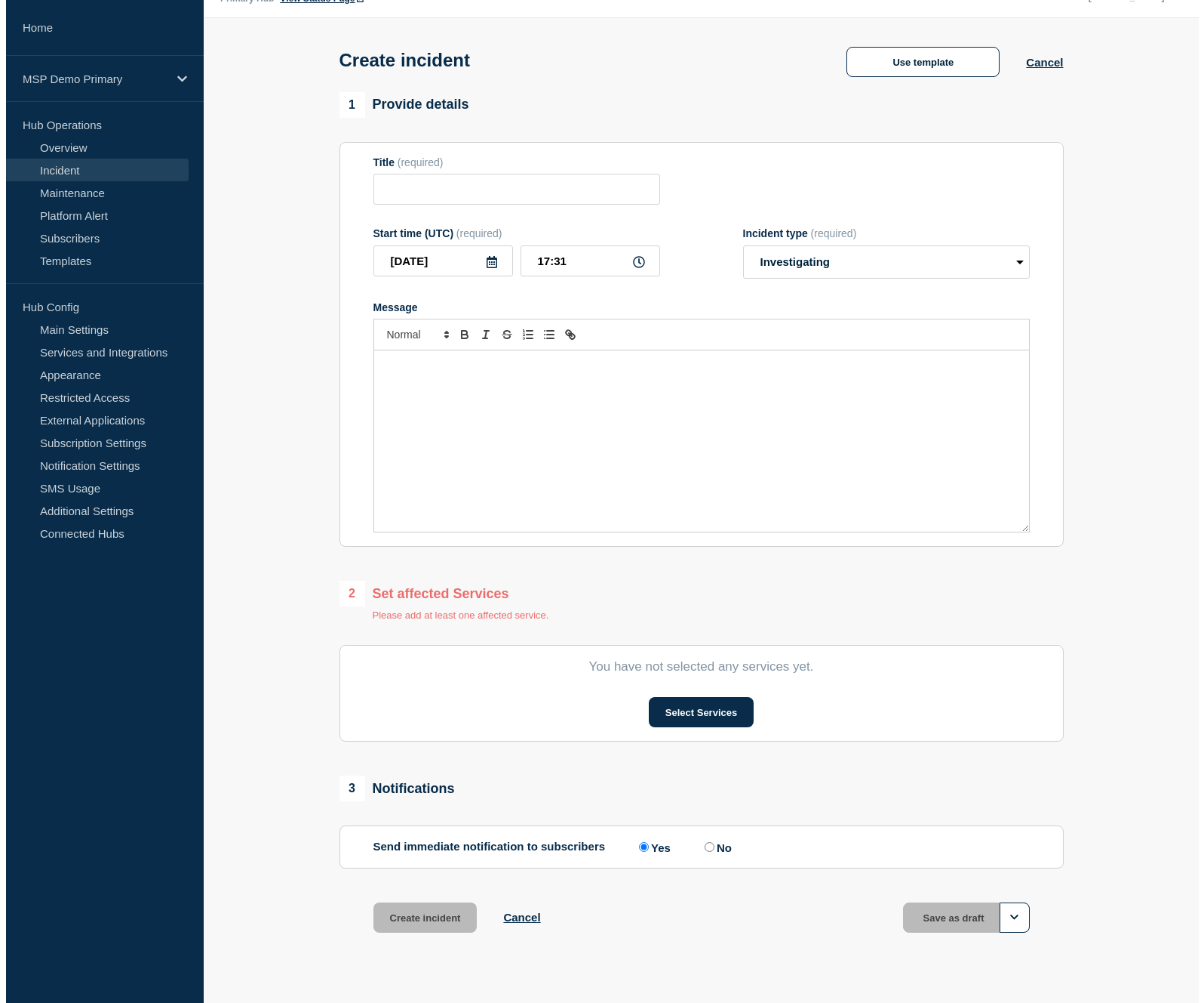
scroll to position [0, 0]
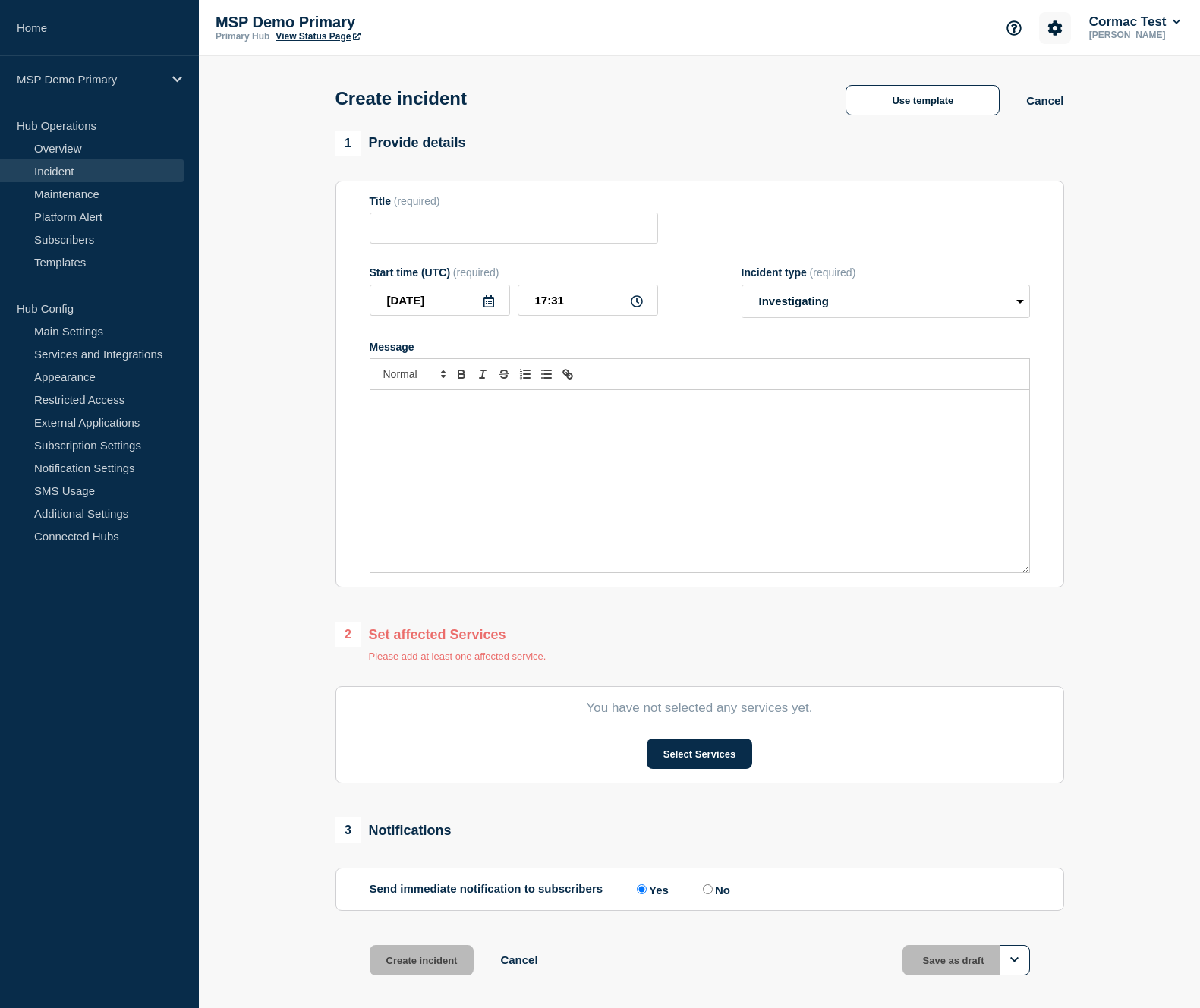
click at [1062, 36] on button "Account settings" at bounding box center [1055, 28] width 32 height 32
click at [1051, 96] on link "Team Members" at bounding box center [1055, 89] width 78 height 13
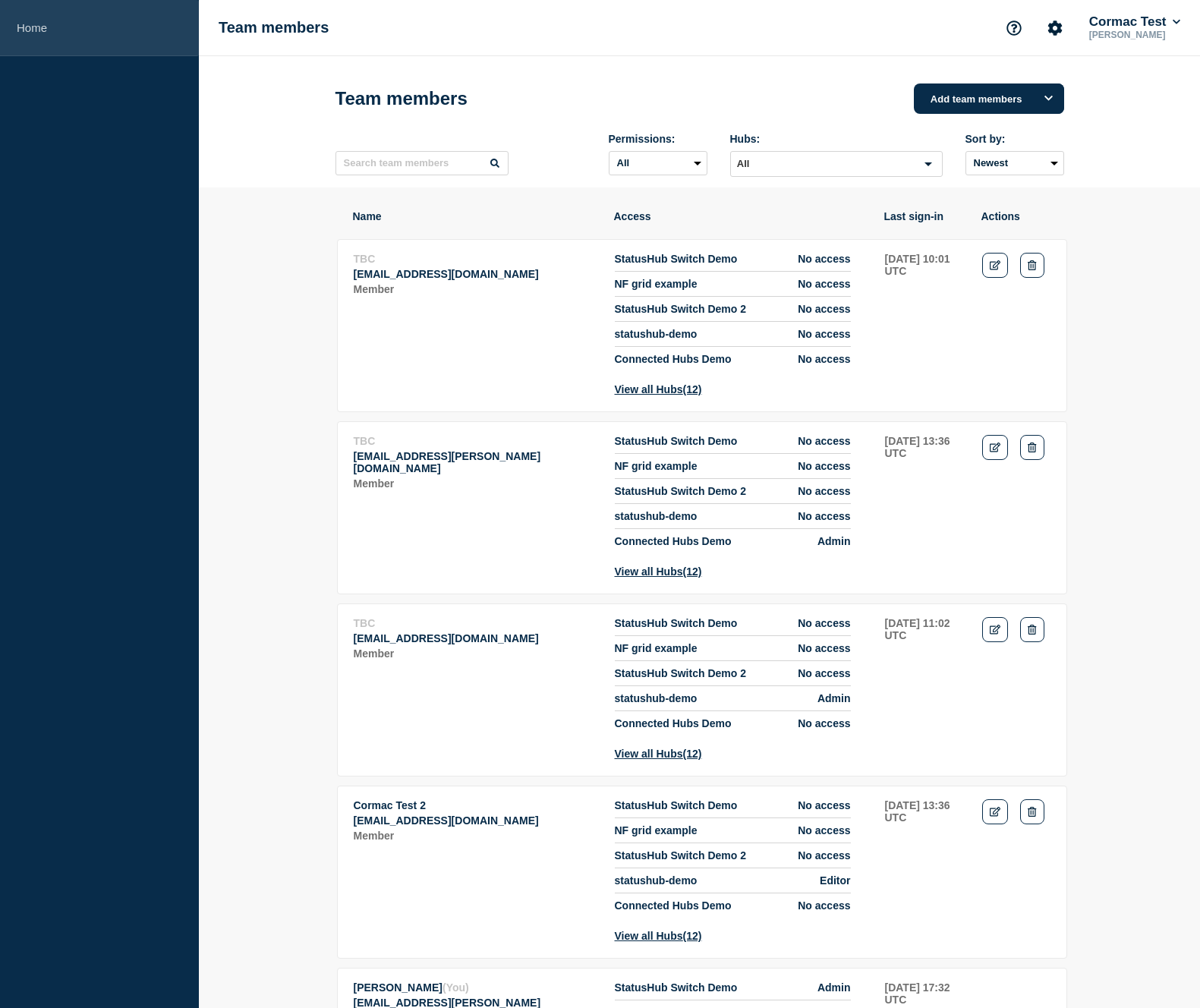
click at [47, 37] on link "Home" at bounding box center [99, 28] width 199 height 57
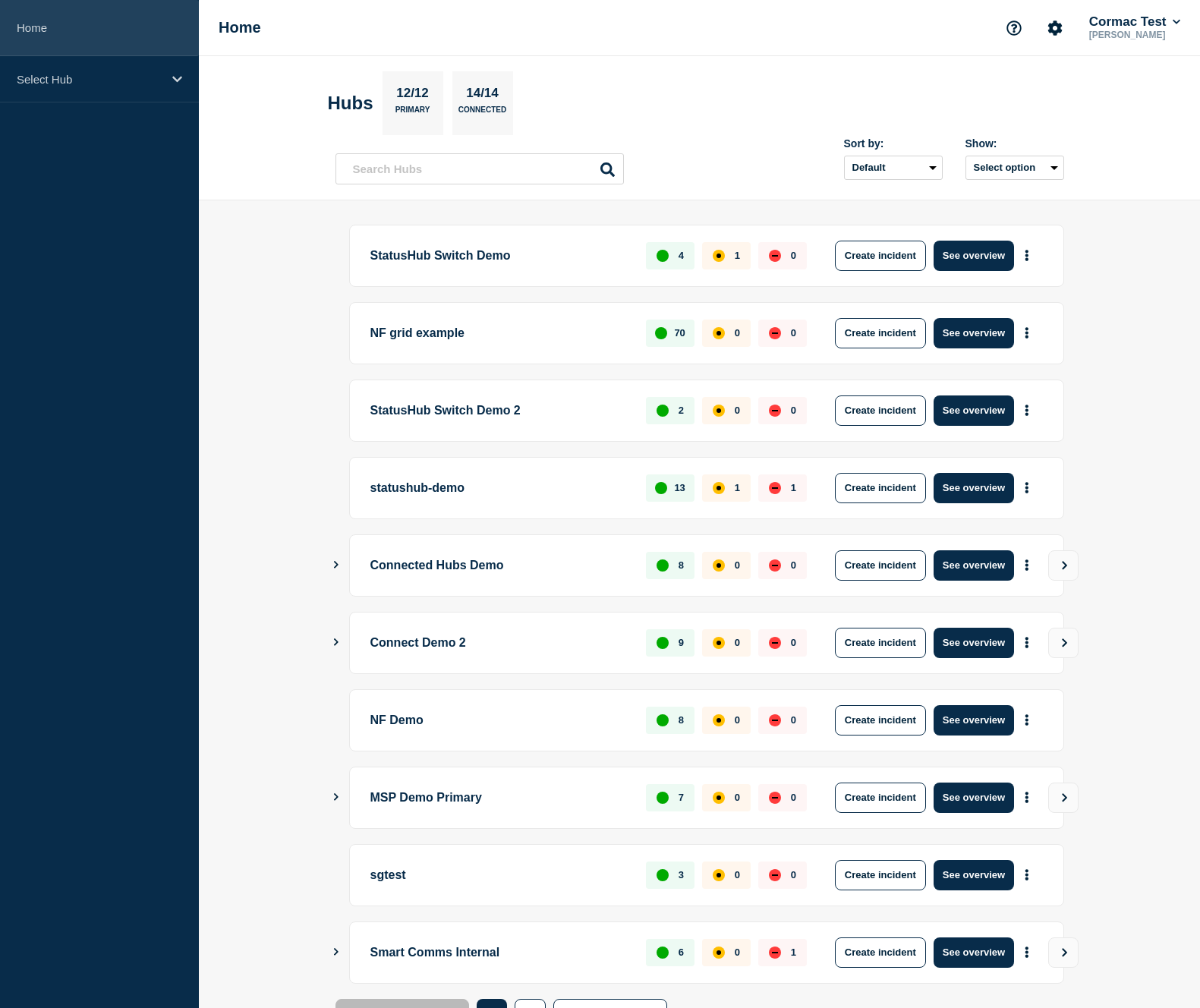
click at [26, 21] on link "Home" at bounding box center [99, 28] width 199 height 57
click at [50, 28] on link "Home" at bounding box center [99, 28] width 199 height 57
click at [976, 492] on button "See overview" at bounding box center [974, 488] width 80 height 31
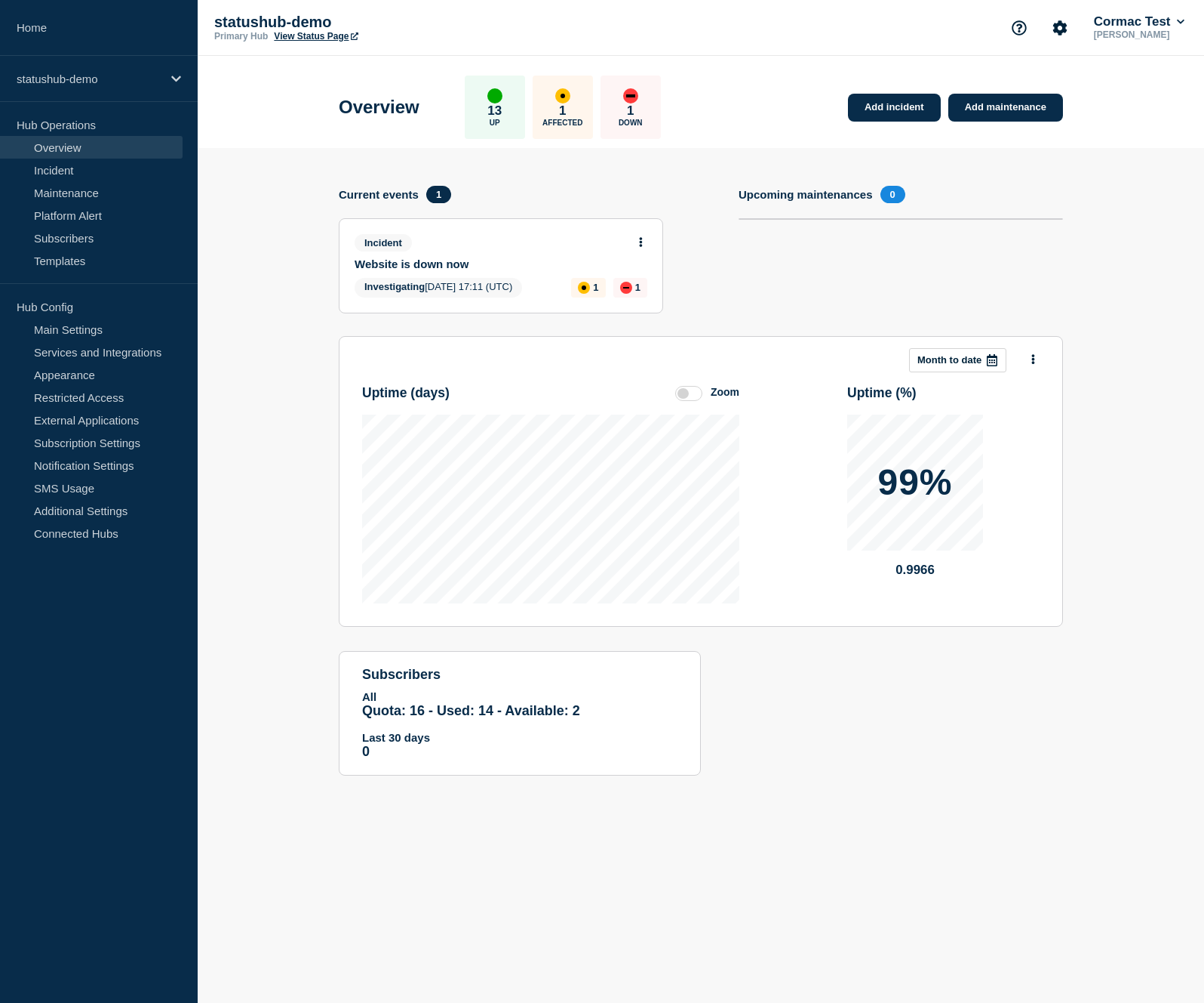
click at [638, 245] on button at bounding box center [641, 242] width 13 height 13
click at [645, 308] on link "Update incident" at bounding box center [639, 302] width 73 height 12
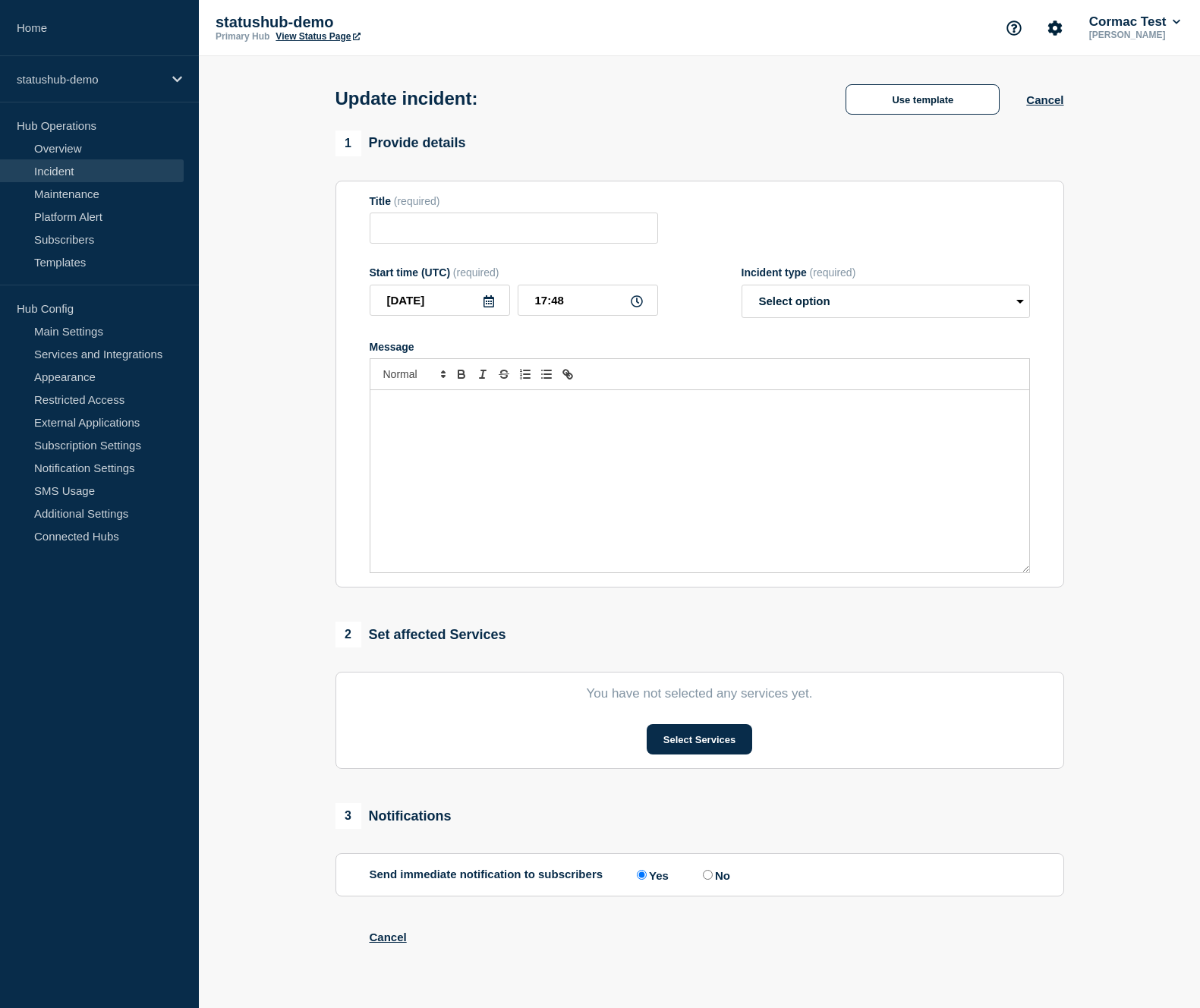
type input "Website is down now"
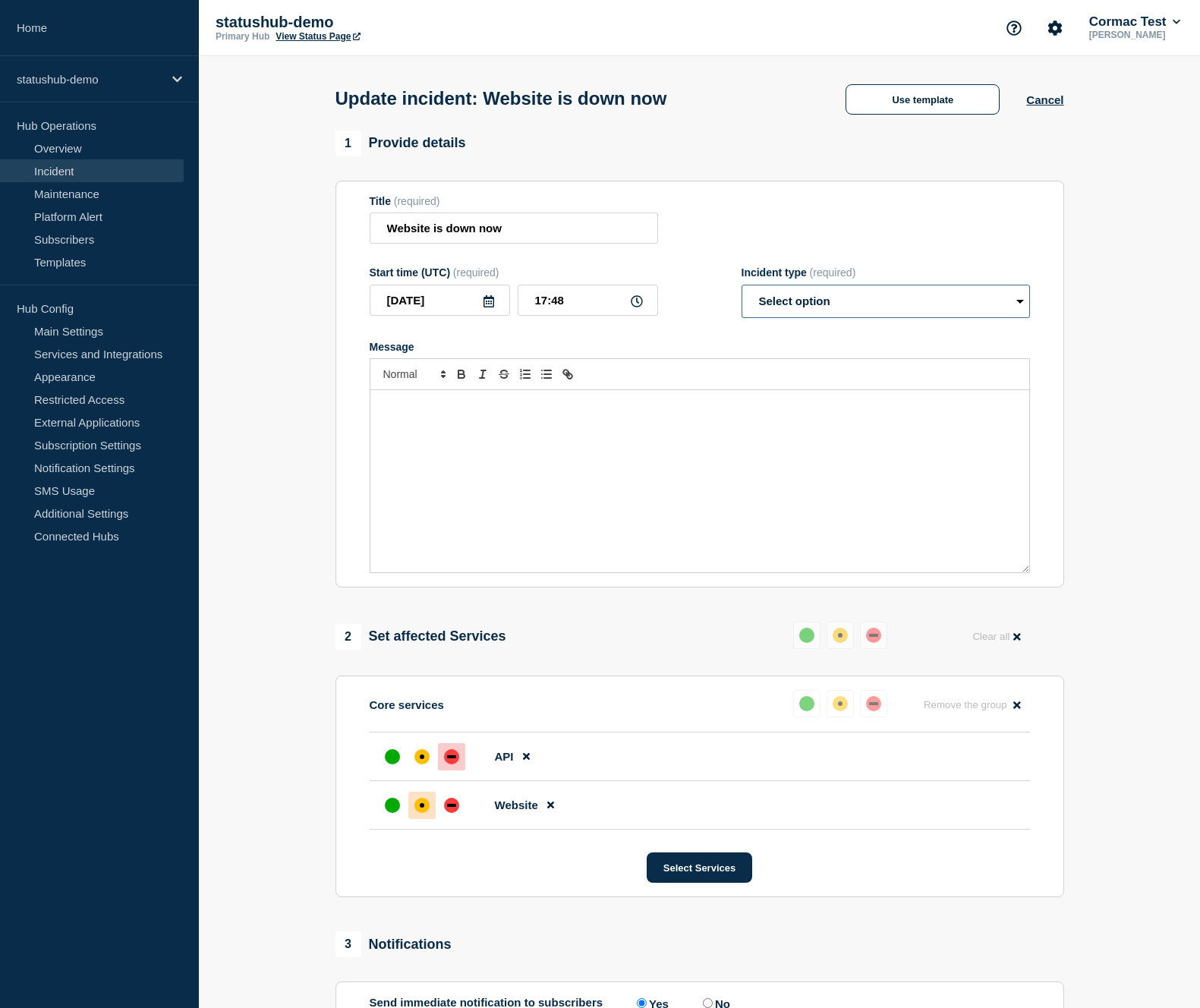
click at [873, 301] on select "Select option Investigating Identified Monitoring Resolved" at bounding box center [885, 302] width 288 height 34
select select "resolved"
click at [747, 294] on select "Select option Investigating Identified Monitoring Resolved" at bounding box center [885, 302] width 288 height 34
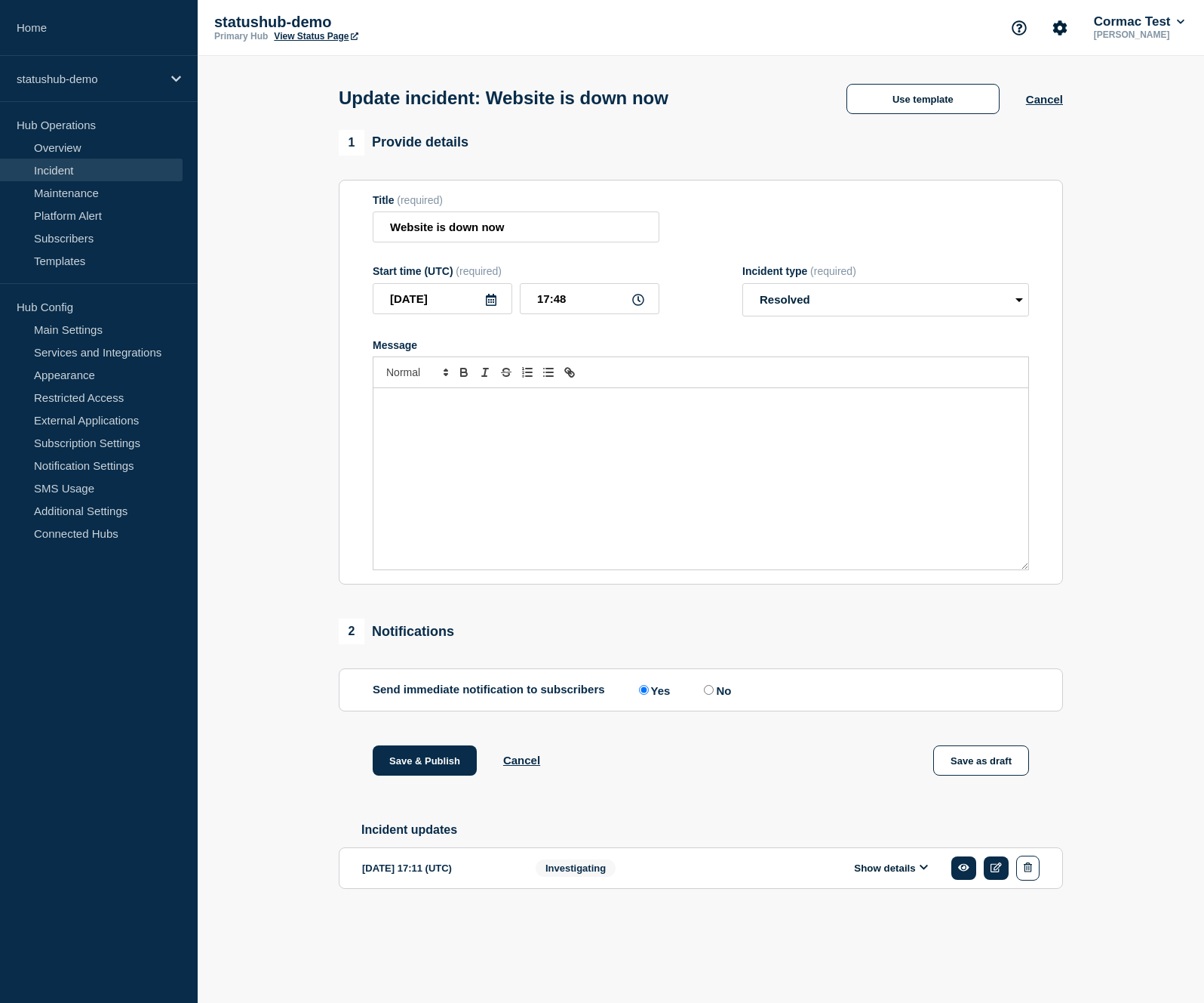
click at [714, 697] on label "No" at bounding box center [715, 690] width 31 height 15
click at [714, 695] on input "No" at bounding box center [709, 690] width 10 height 10
radio input "true"
radio input "false"
click at [406, 776] on button "Save & Publish" at bounding box center [424, 760] width 104 height 31
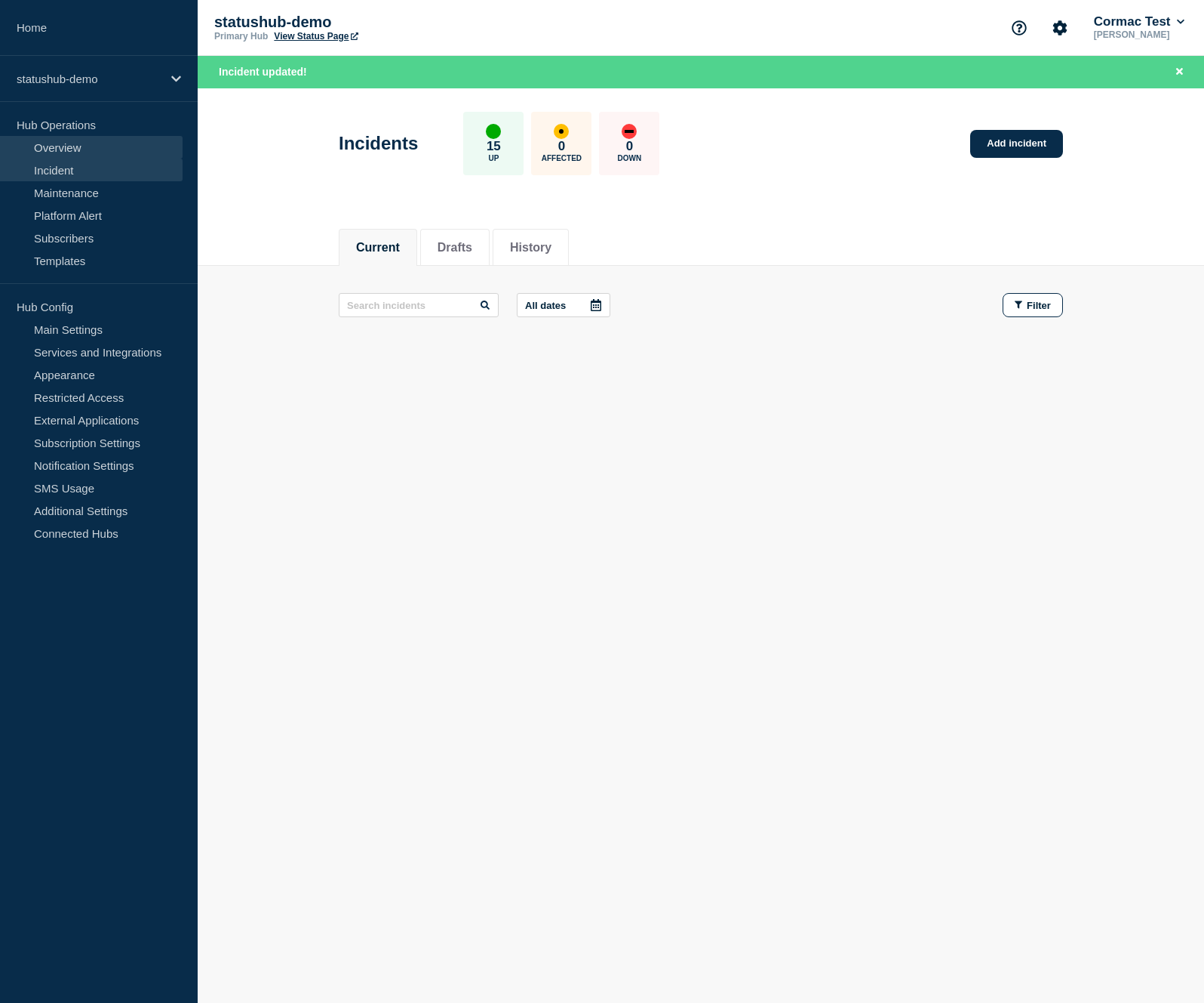
click at [76, 146] on link "Overview" at bounding box center [91, 147] width 183 height 23
